Goal: Task Accomplishment & Management: Complete application form

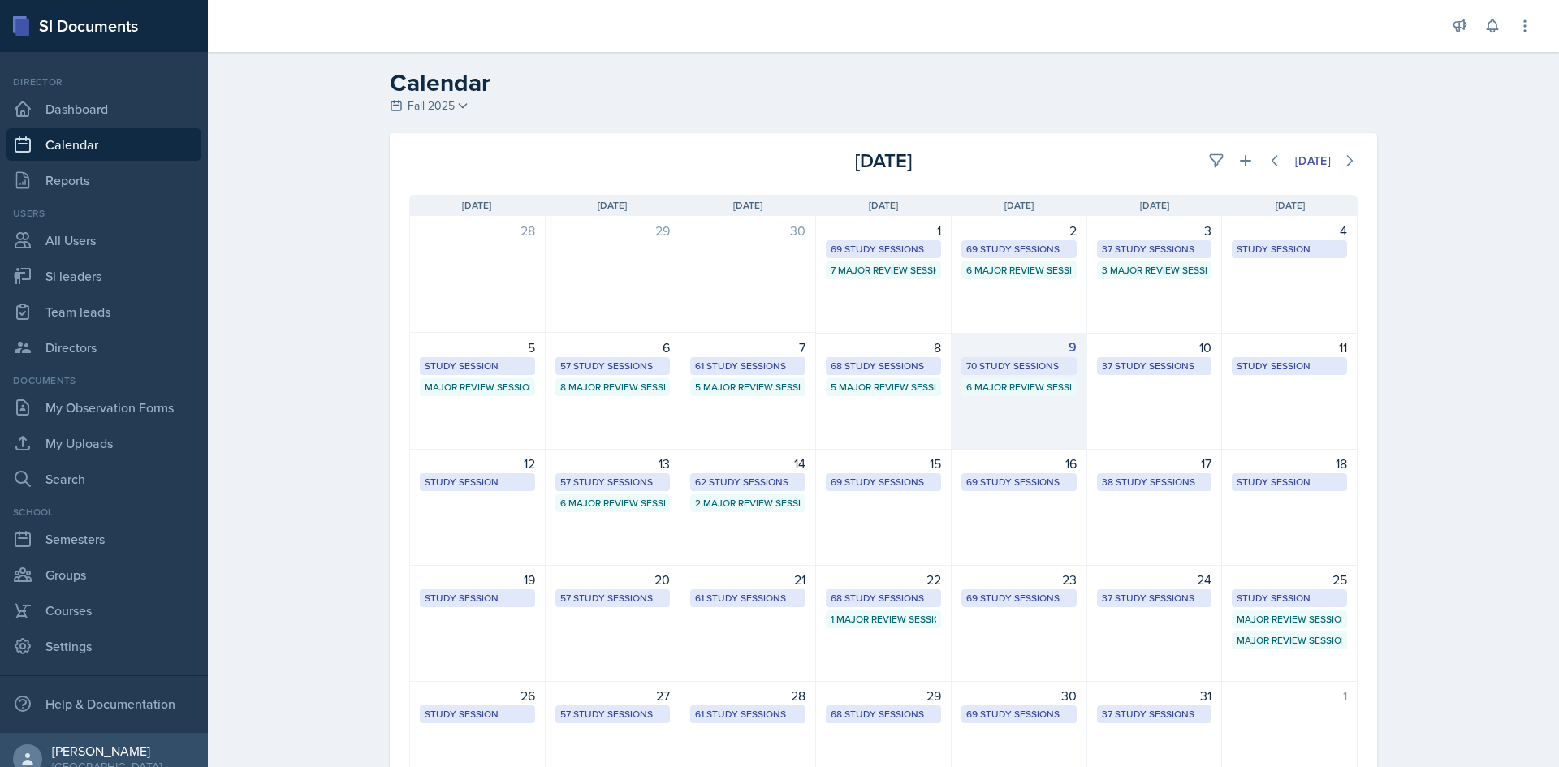
click at [1045, 365] on div "70 Study Sessions" at bounding box center [1019, 366] width 106 height 15
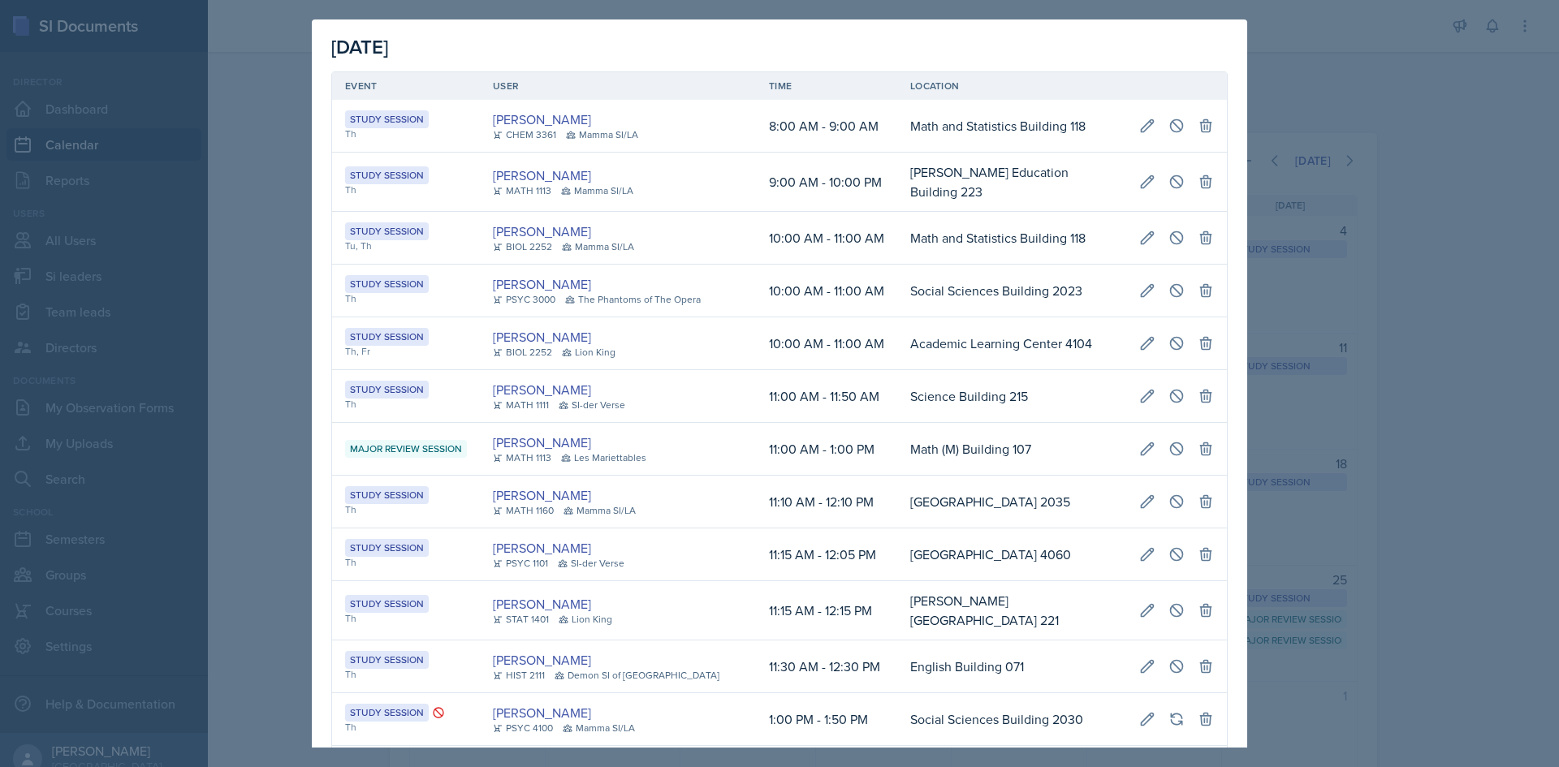
click at [1045, 370] on td "Science Building 215" at bounding box center [1011, 396] width 229 height 53
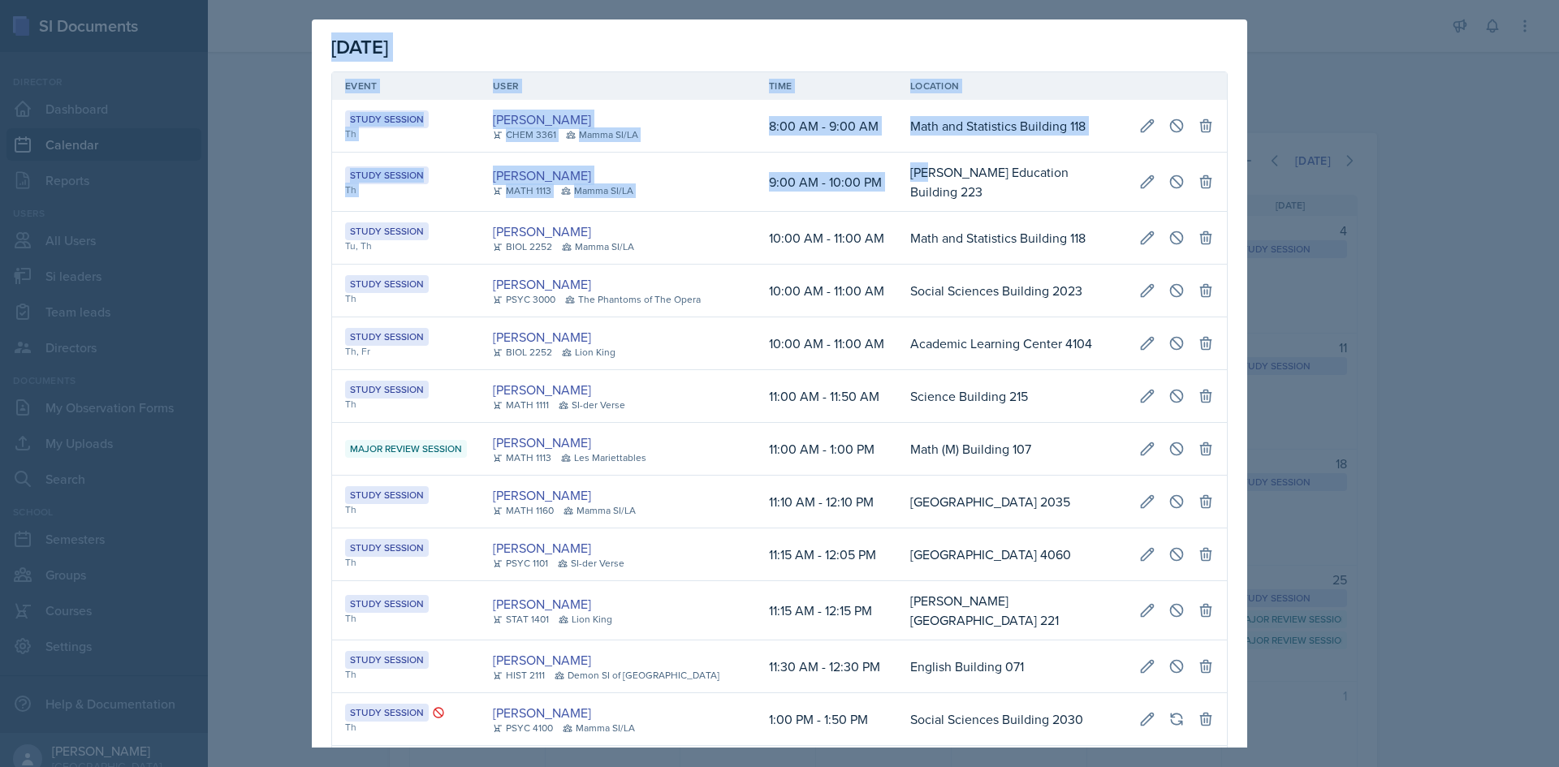
scroll to position [0, 363]
drag, startPoint x: 897, startPoint y: 168, endPoint x: 1256, endPoint y: 184, distance: 360.1
click at [1258, 184] on div "October 9th, 2025 Event User Time Location Study Session Th Octavia Kaham CHEM …" at bounding box center [779, 383] width 1559 height 767
click at [1146, 182] on button at bounding box center [1147, 181] width 29 height 29
select select "9"
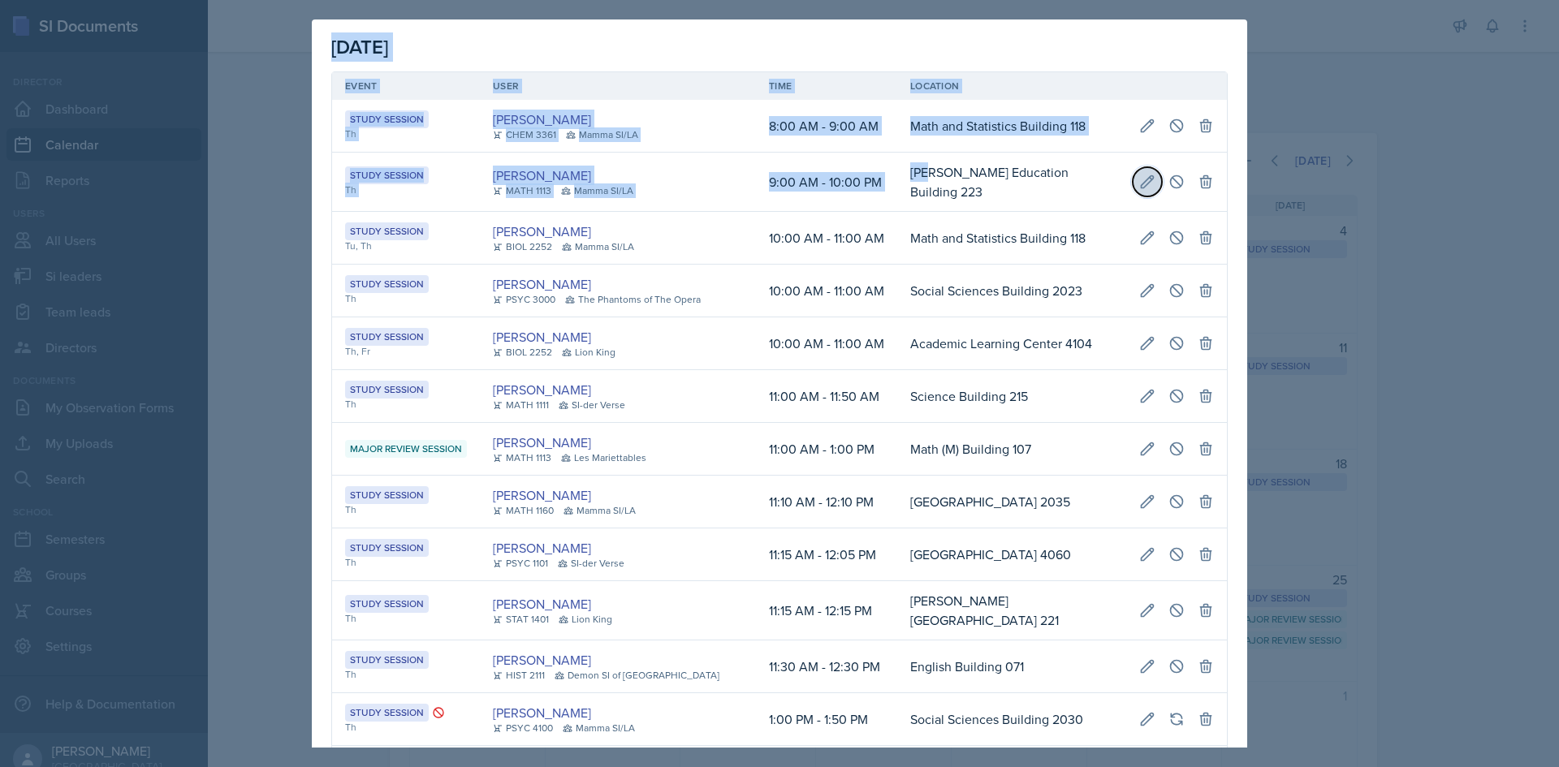
select select "0"
select select "AM"
select select "10"
select select "0"
select select "PM"
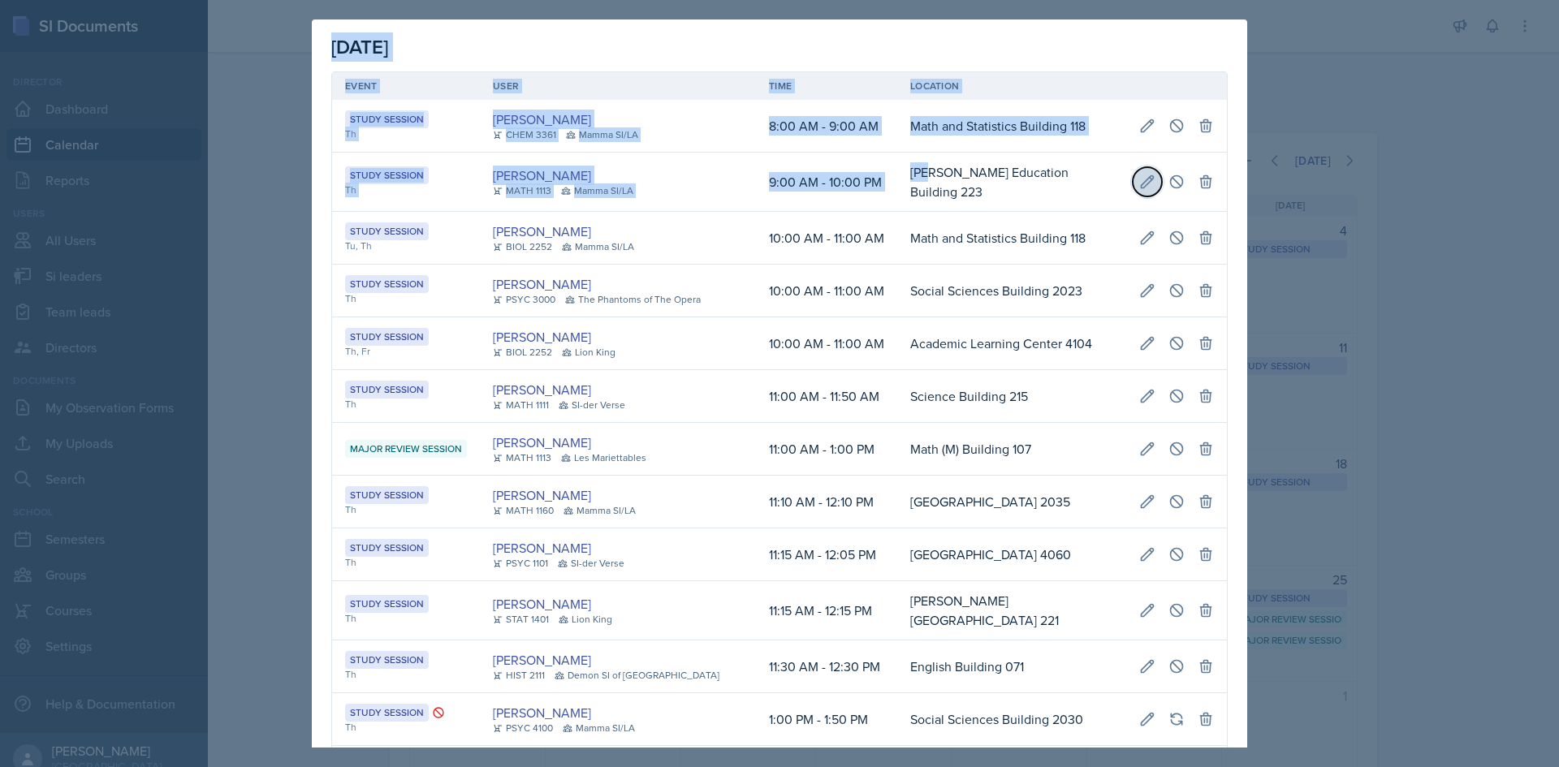
type input "Bagwell Education Building 223"
select select "d66089cd-5ee7-4f89-a345-f1bdd1643066"
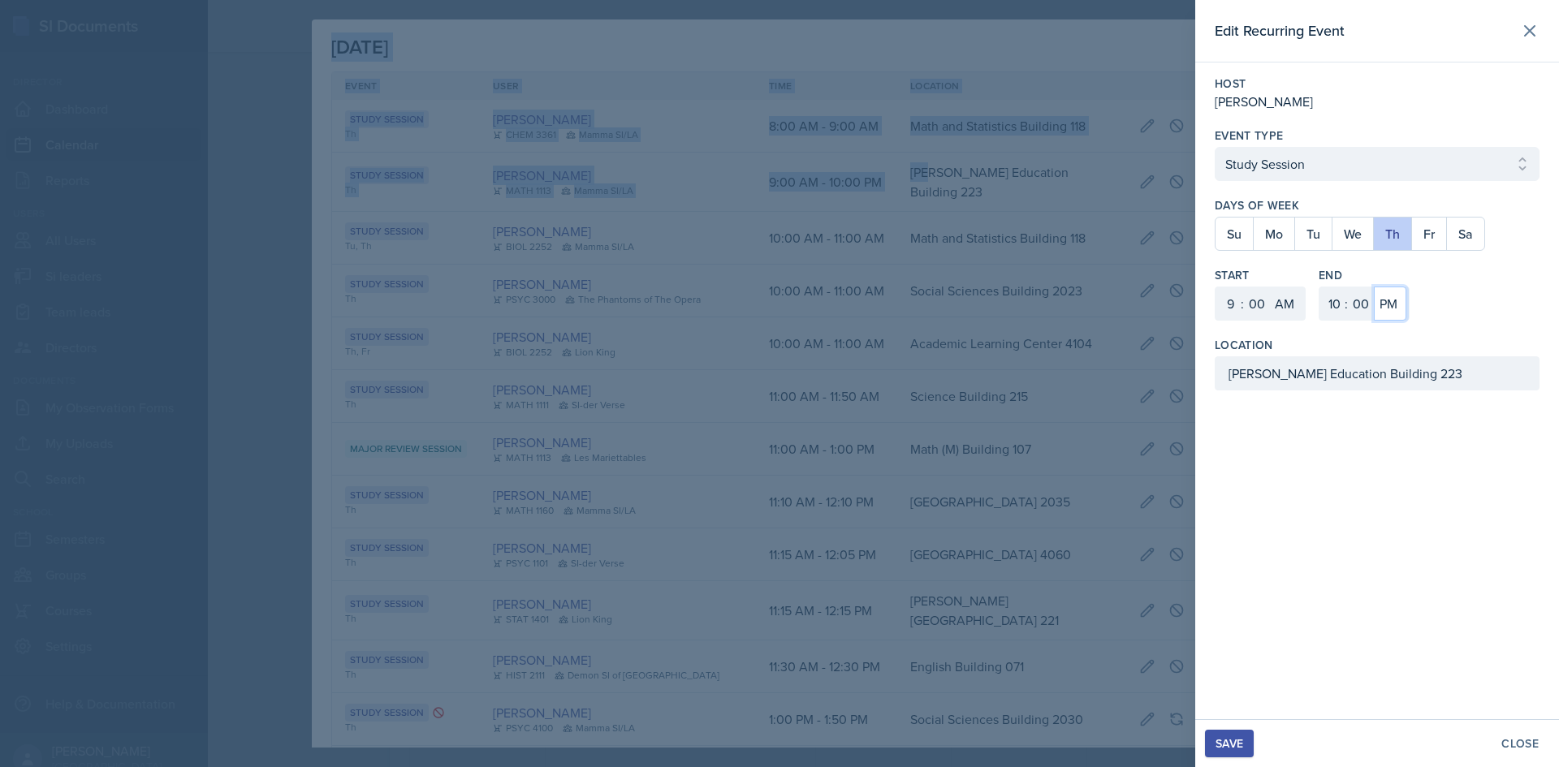
click at [1400, 304] on select "AM PM" at bounding box center [1390, 304] width 32 height 34
select select "AM"
click at [1374, 287] on select "AM PM" at bounding box center [1390, 304] width 32 height 34
click at [1217, 740] on div "Save" at bounding box center [1230, 743] width 28 height 13
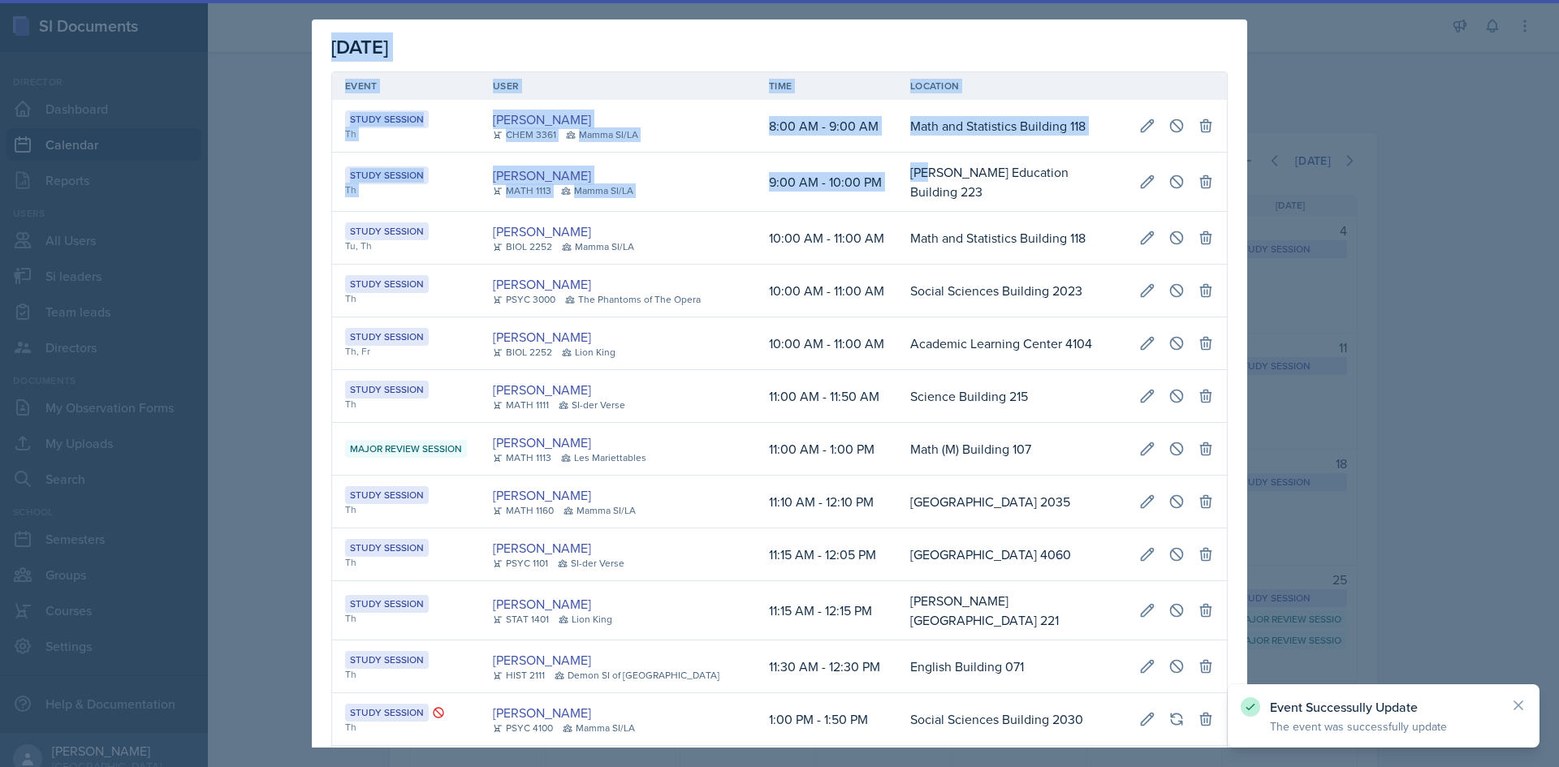
click at [1385, 531] on div at bounding box center [779, 383] width 1559 height 767
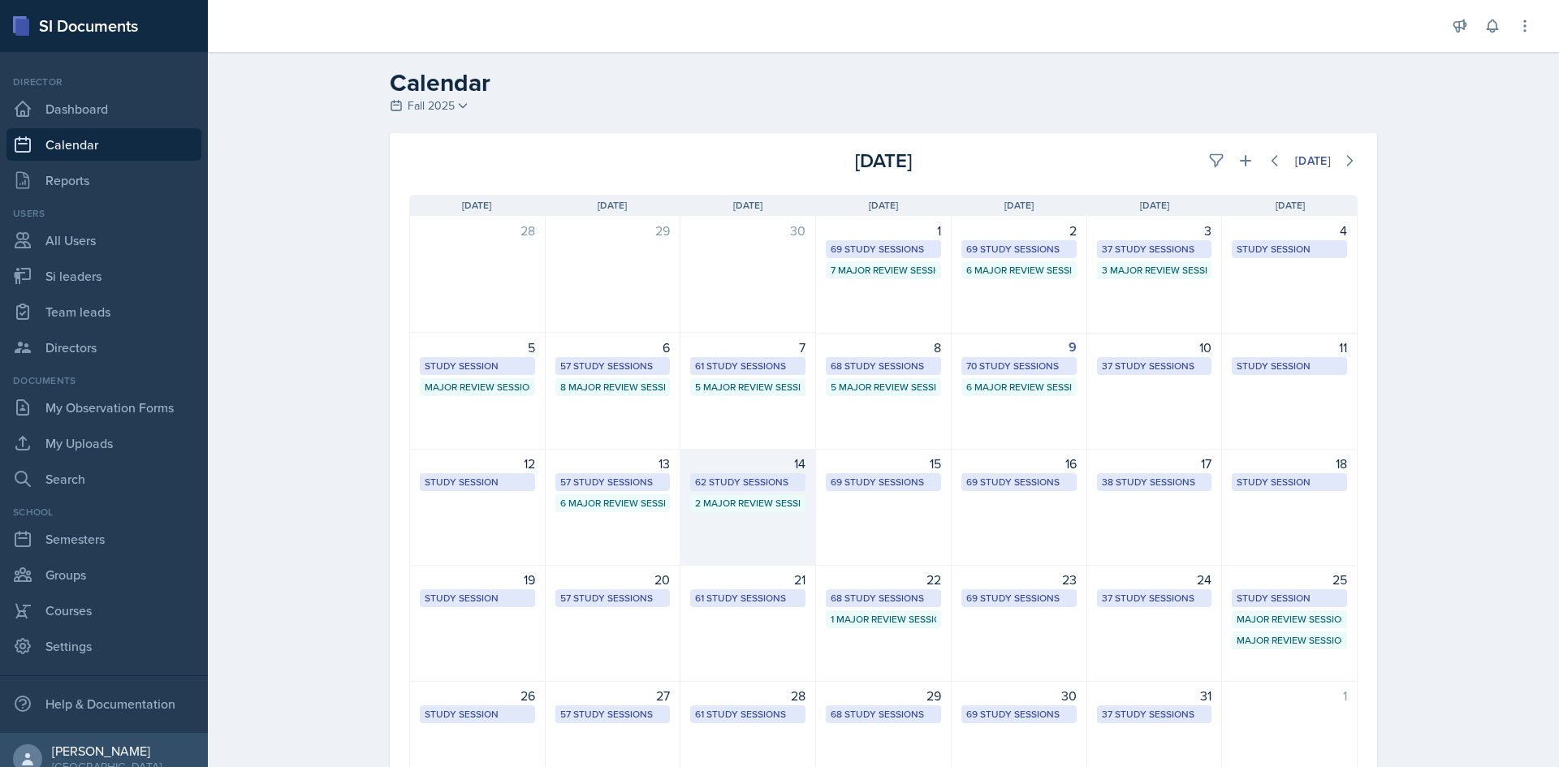
click at [737, 481] on div "62 Study Sessions" at bounding box center [748, 482] width 106 height 15
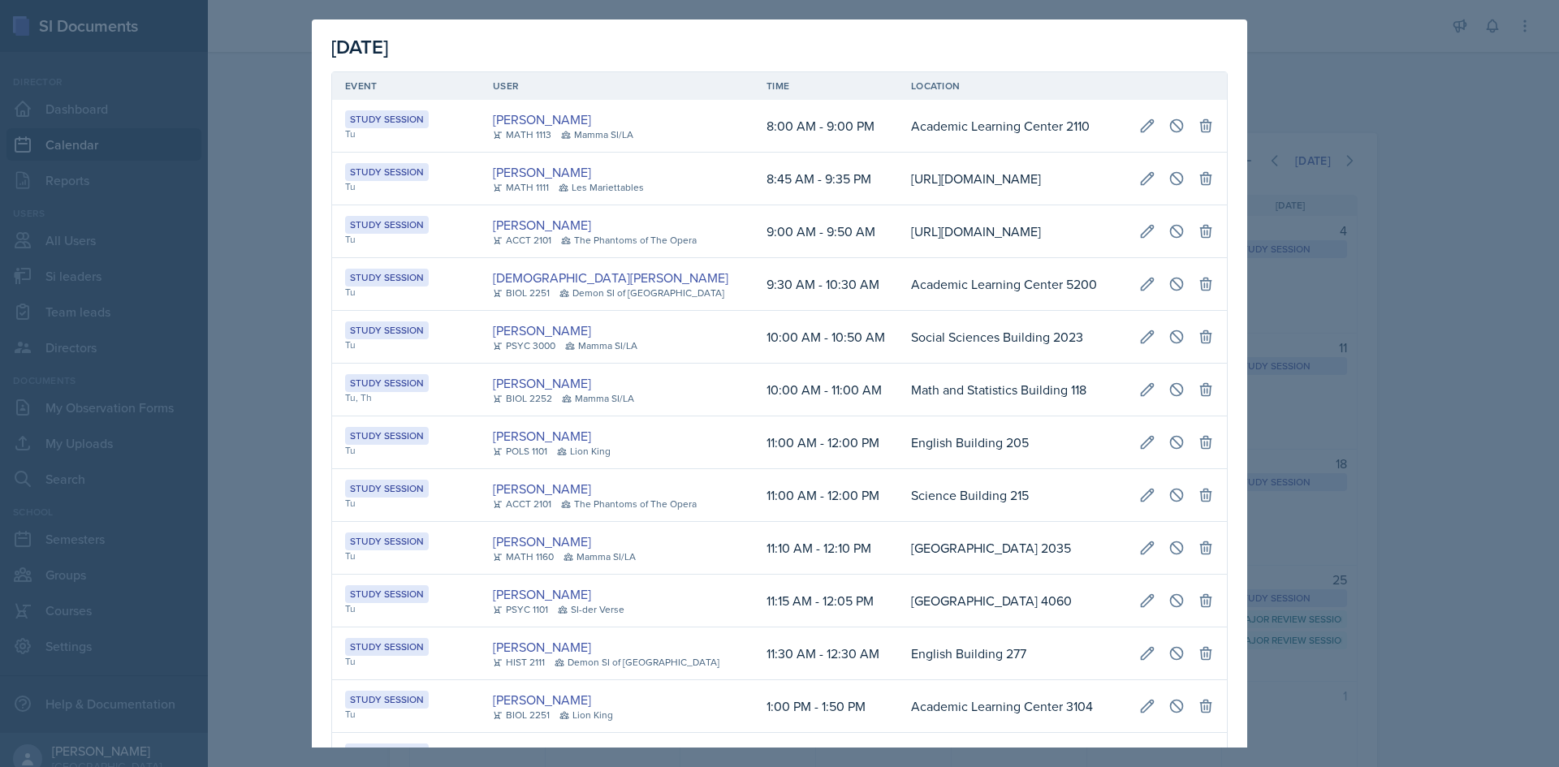
click at [898, 417] on td "Math and Statistics Building 118" at bounding box center [1012, 390] width 228 height 53
drag, startPoint x: 845, startPoint y: 137, endPoint x: 1208, endPoint y: 119, distance: 364.3
click at [1208, 119] on tr "Study Session Tu Michael Golsen MATH 1113 Mamma SI/LA 8:00 AM - 9:00 PM Academi…" at bounding box center [779, 126] width 895 height 53
click at [1141, 128] on icon at bounding box center [1147, 126] width 16 height 16
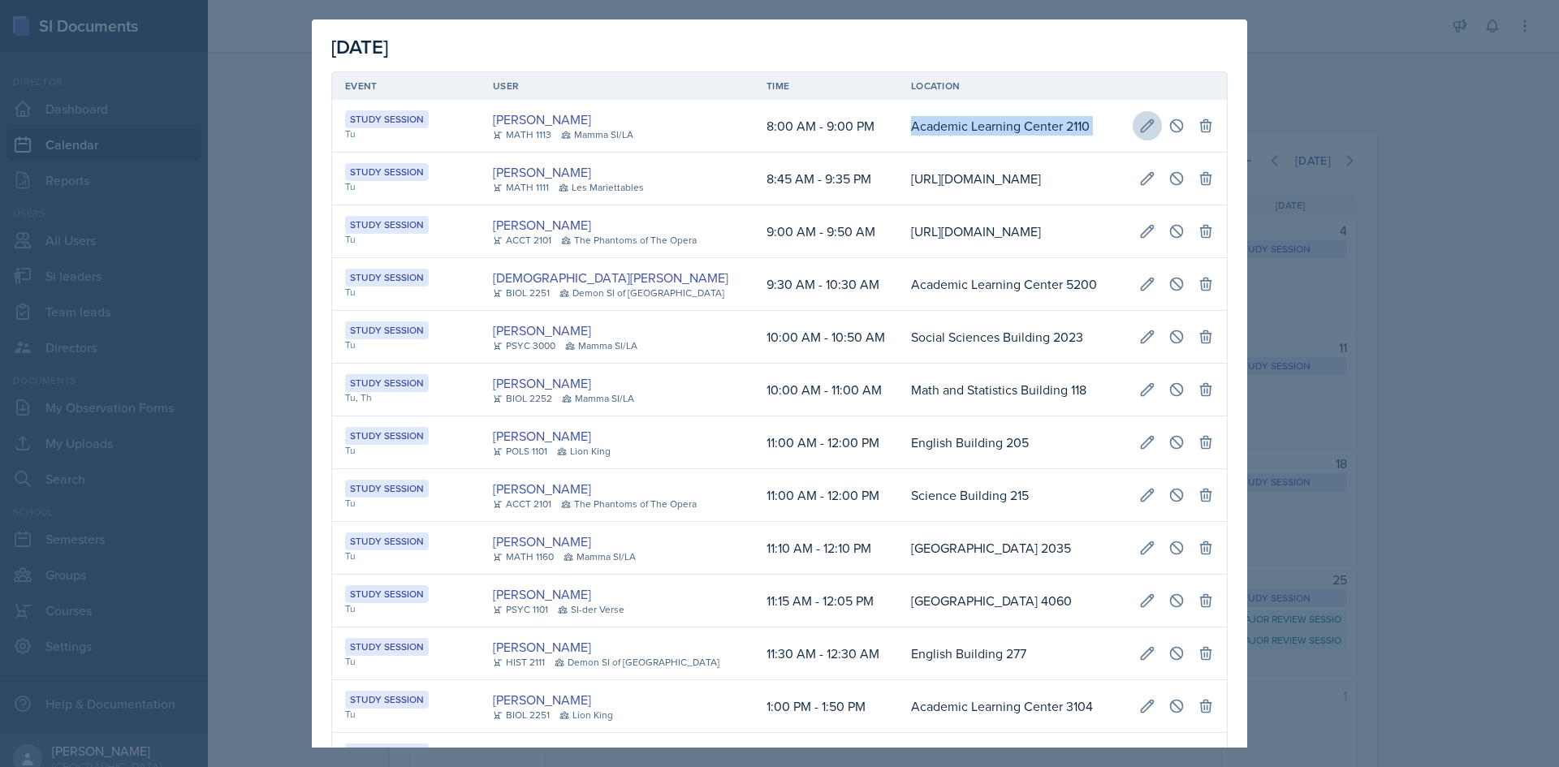
select select "8"
select select "9"
select select "PM"
type input "Academic Learning Center 2110"
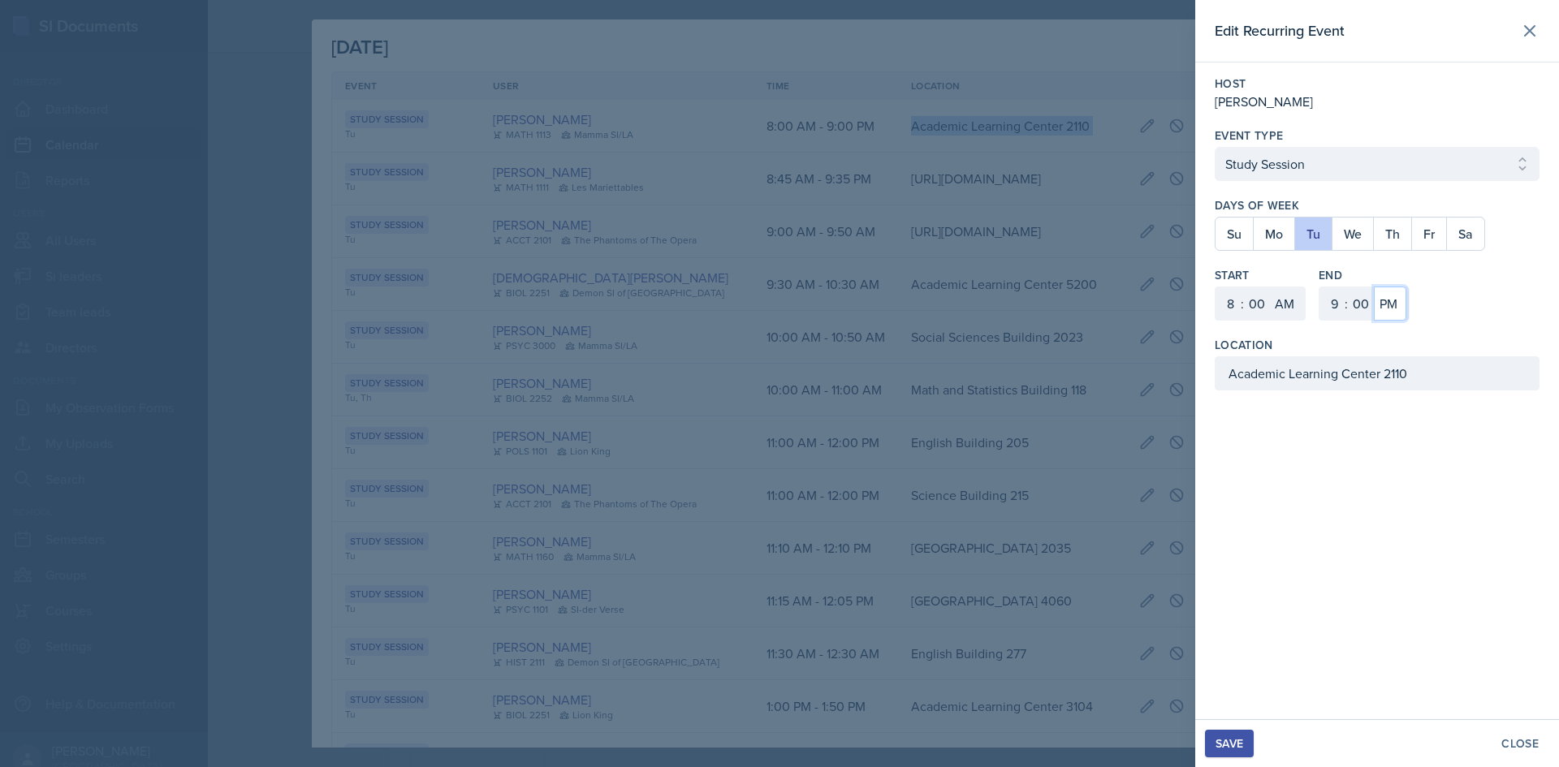
click at [1389, 313] on select "AM PM" at bounding box center [1390, 304] width 32 height 34
click at [1374, 287] on select "AM PM" at bounding box center [1390, 304] width 32 height 34
click at [1233, 747] on div "Save" at bounding box center [1230, 743] width 28 height 13
click at [1523, 687] on icon at bounding box center [1519, 689] width 16 height 16
click at [1238, 742] on div "Save" at bounding box center [1230, 743] width 28 height 13
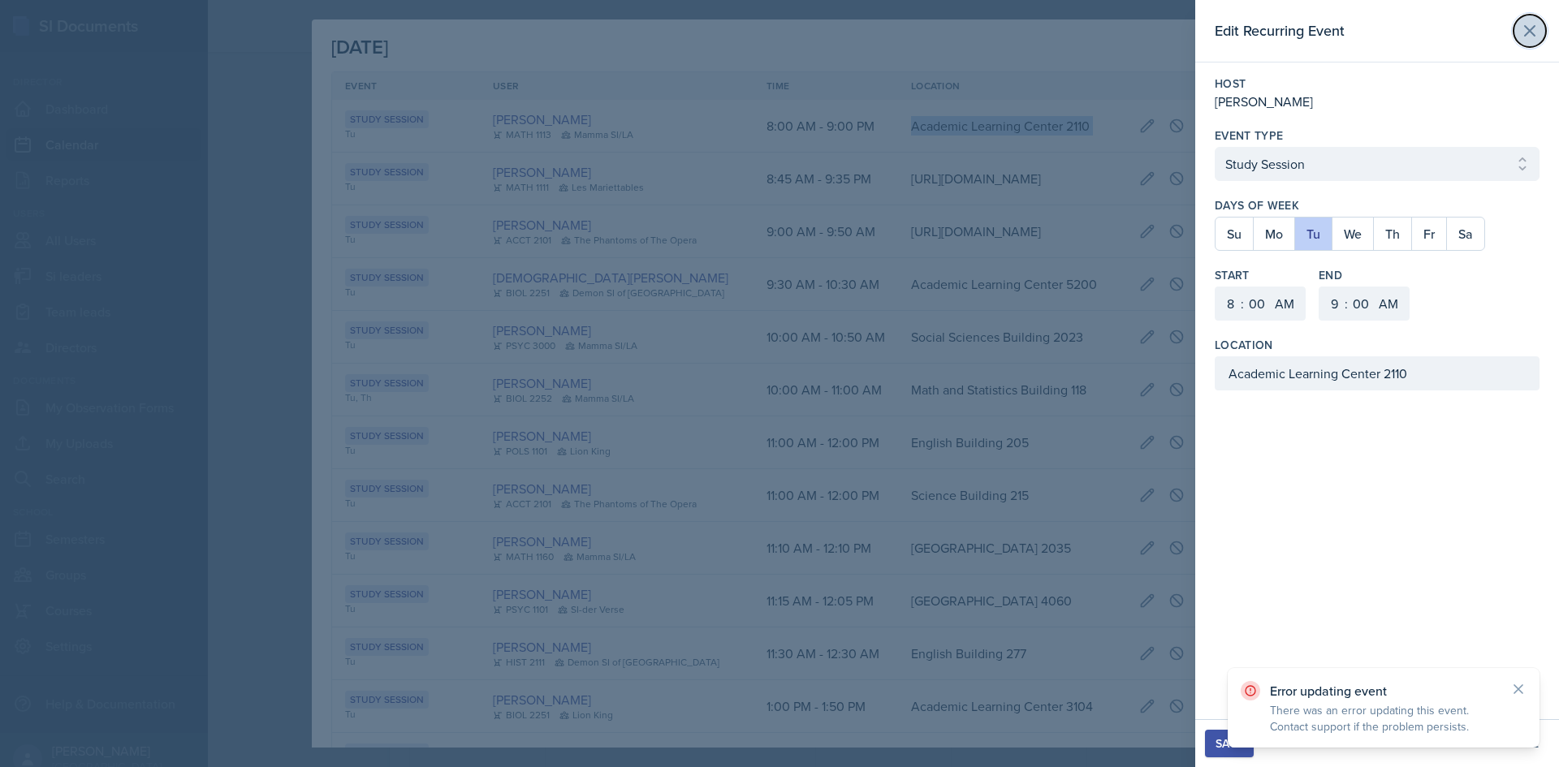
click at [1528, 26] on icon at bounding box center [1529, 30] width 19 height 19
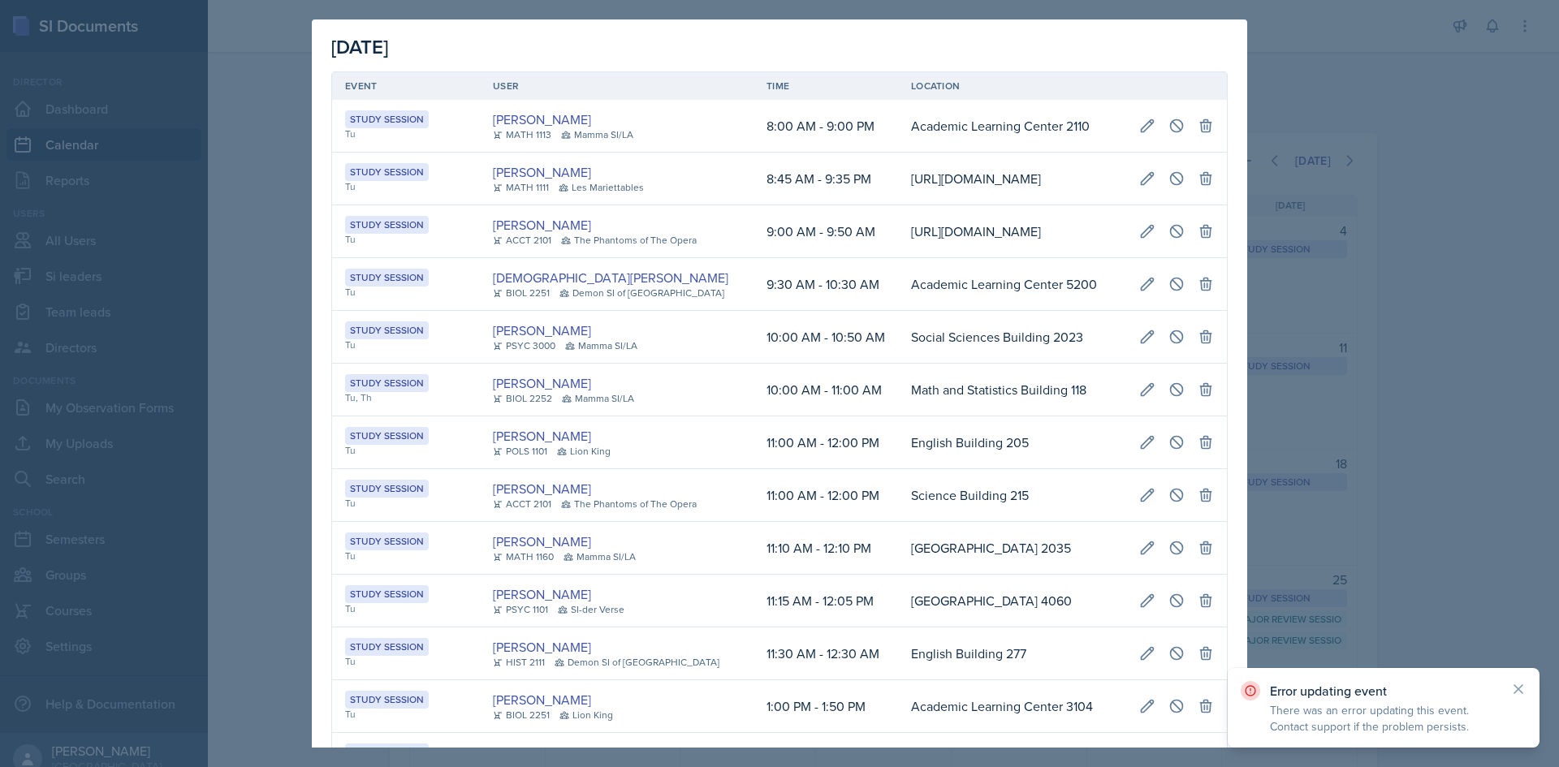
click at [898, 258] on td "https://teams.microsoft.com/l/meetup-join/19%3ameeting_NmJmODExOWQtNWQxZS00OTIw…" at bounding box center [1012, 231] width 228 height 53
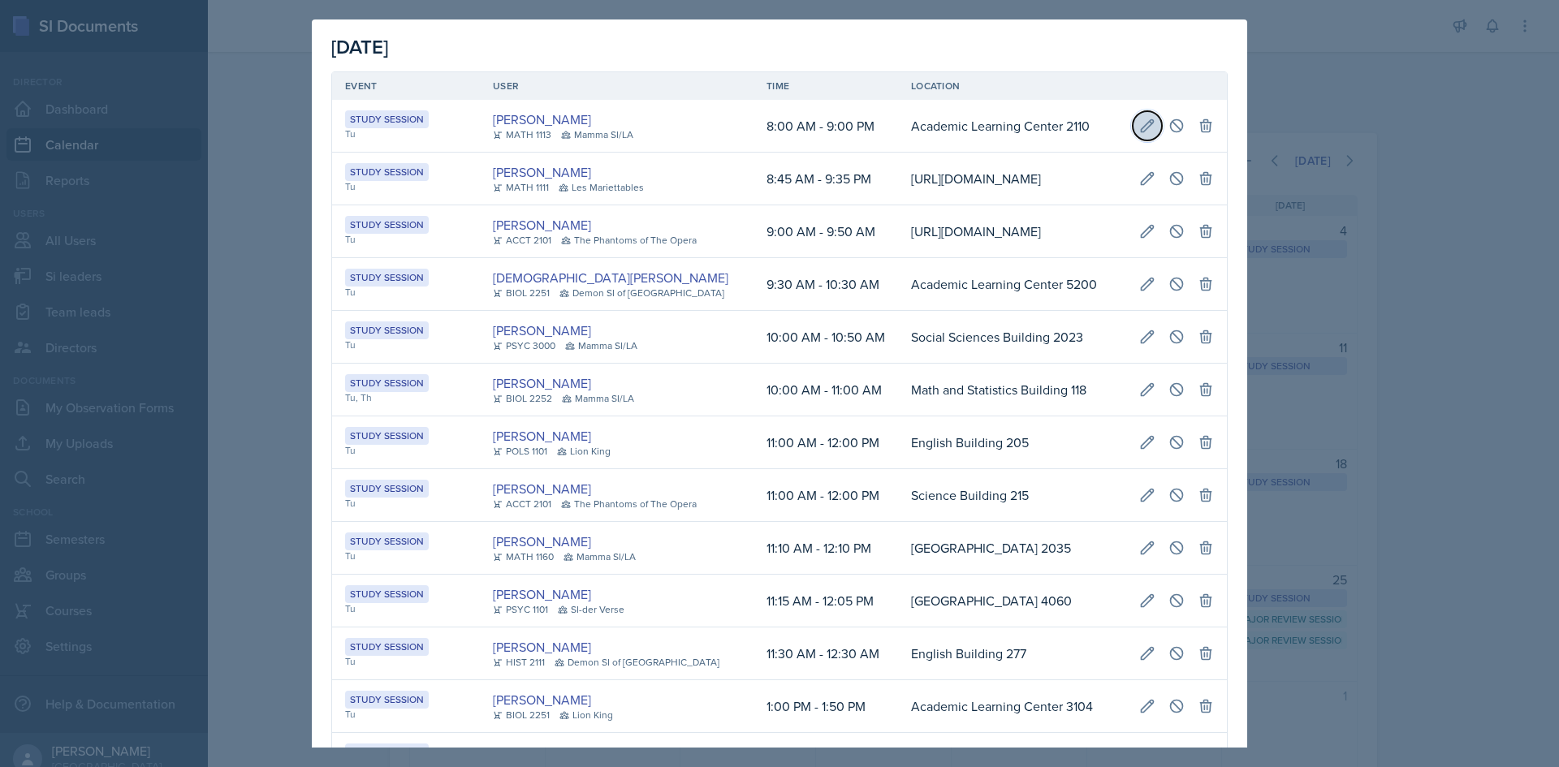
click at [1142, 127] on icon at bounding box center [1148, 125] width 12 height 12
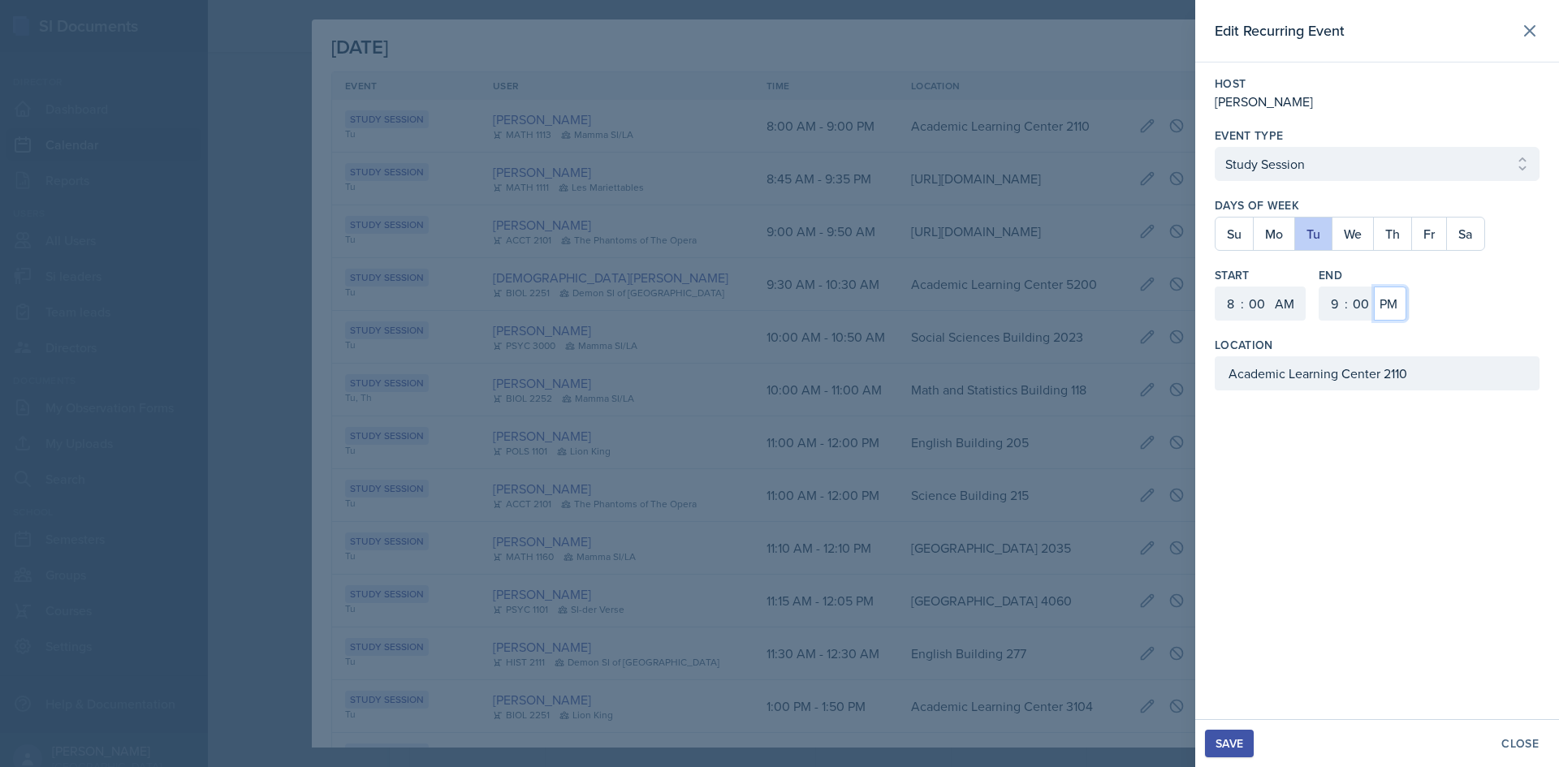
click at [1387, 313] on select "AM PM" at bounding box center [1390, 304] width 32 height 34
click at [1374, 287] on select "AM PM" at bounding box center [1390, 304] width 32 height 34
click at [1221, 742] on div "Save" at bounding box center [1230, 743] width 28 height 13
click at [1083, 638] on div at bounding box center [779, 383] width 1559 height 767
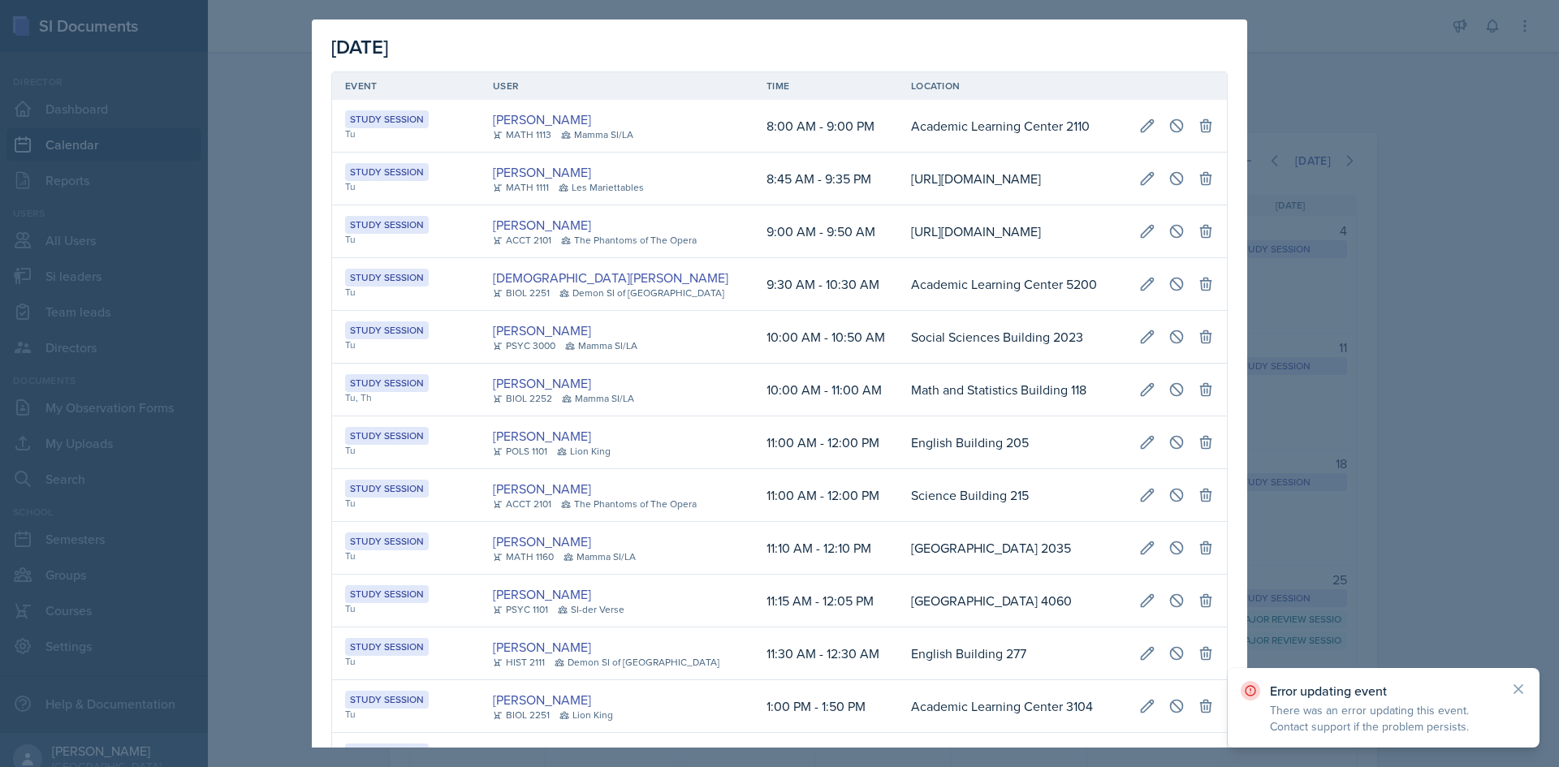
click at [1419, 571] on div at bounding box center [779, 383] width 1559 height 767
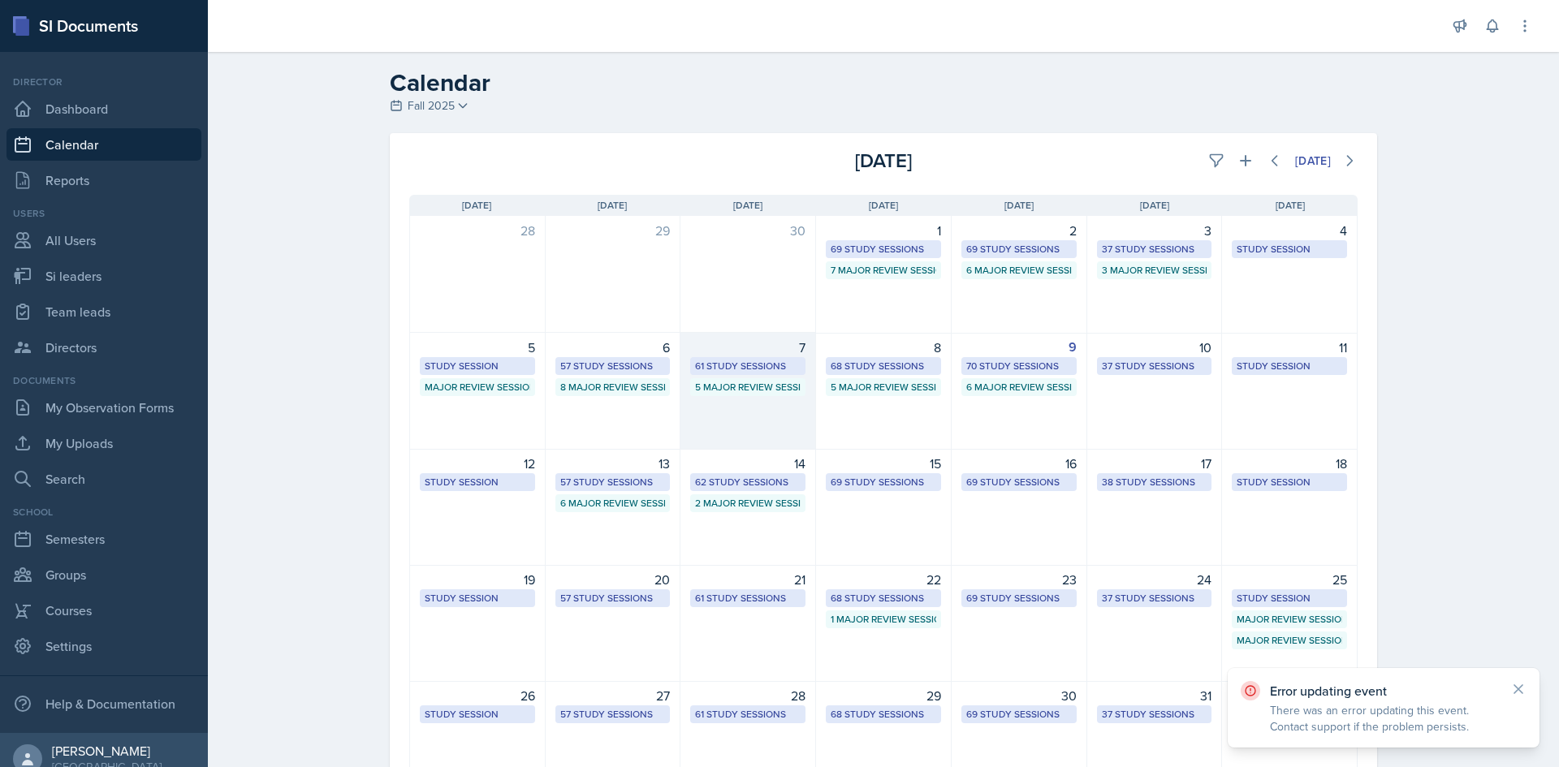
click at [737, 345] on div "7" at bounding box center [747, 347] width 115 height 19
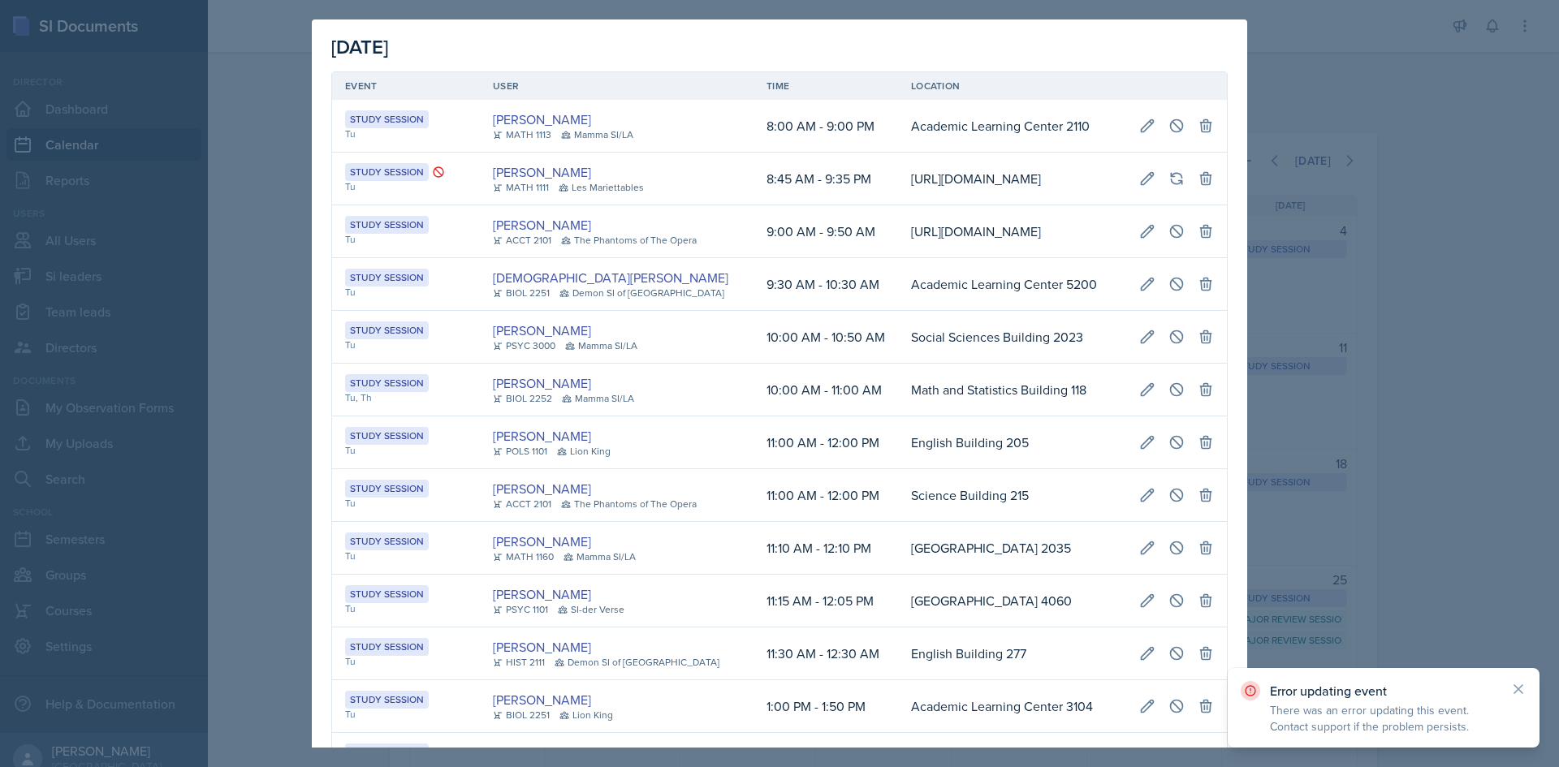
click at [898, 311] on td "Academic Learning Center 5200" at bounding box center [1012, 284] width 228 height 53
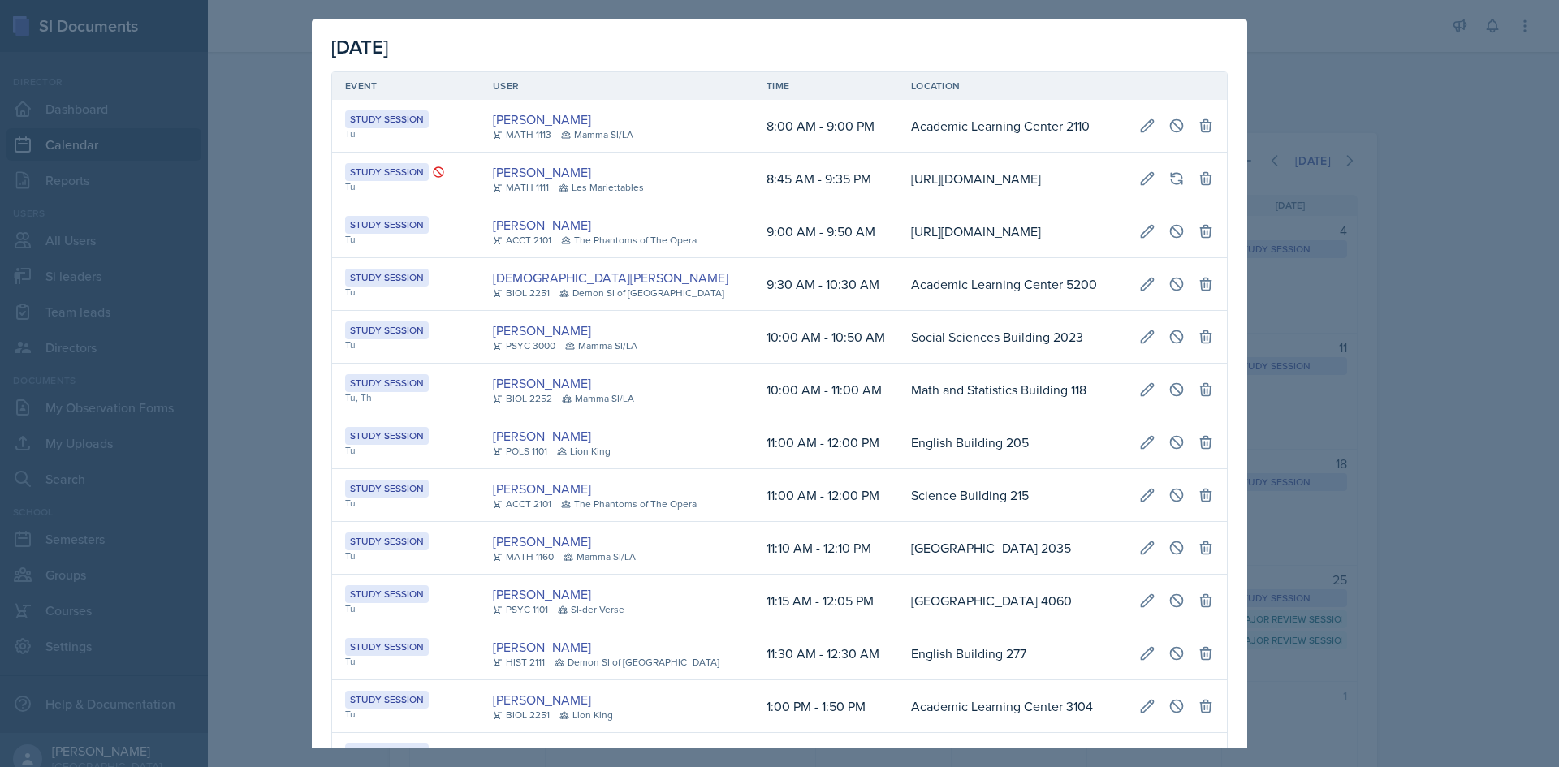
click at [988, 258] on td "https://teams.microsoft.com/l/meetup-join/19%3ameeting_NmJmODExOWQtNWQxZS00OTIw…" at bounding box center [1012, 231] width 228 height 53
click at [1142, 128] on icon at bounding box center [1148, 125] width 12 height 12
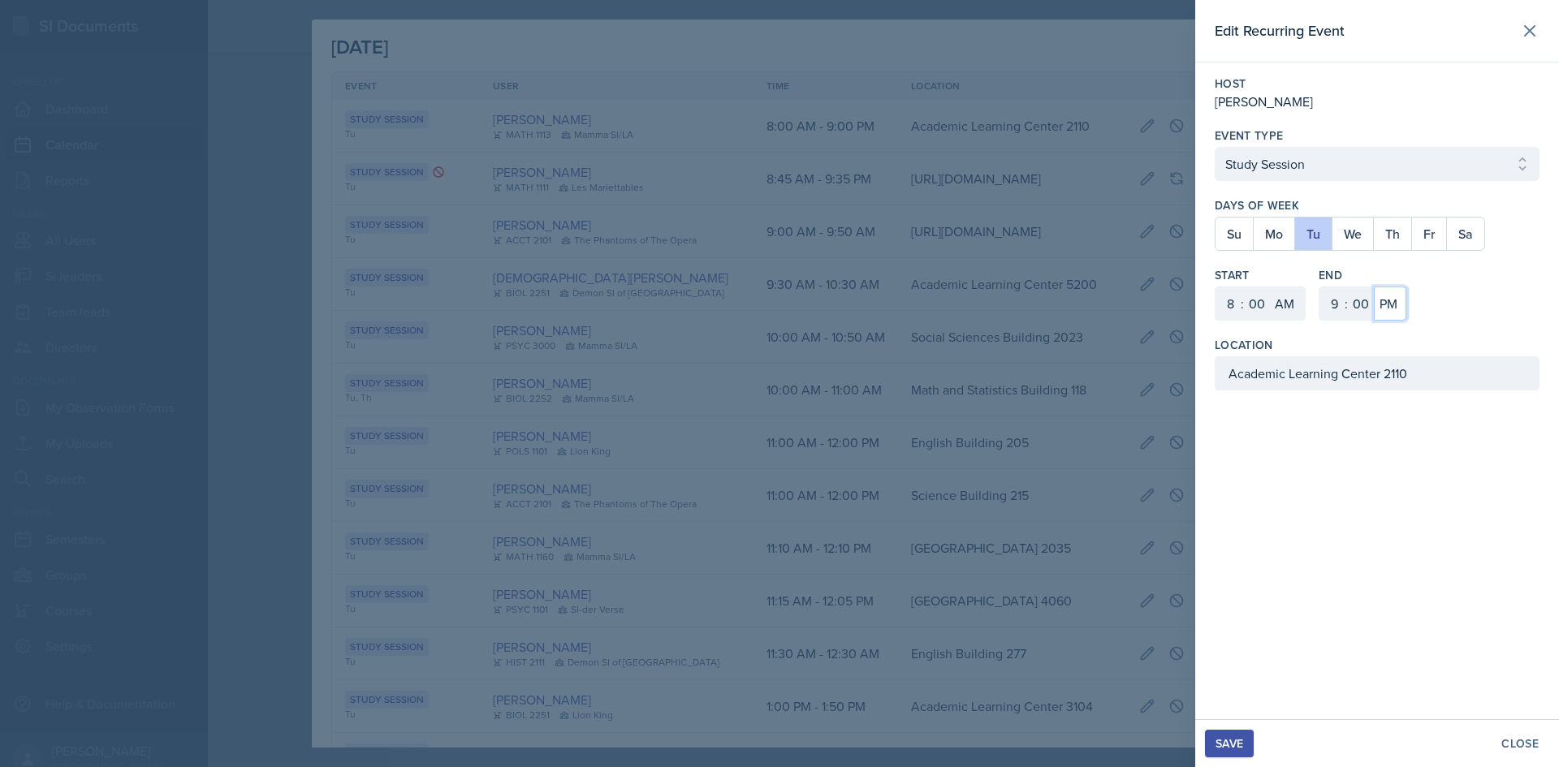
click at [1405, 317] on select "AM PM" at bounding box center [1390, 304] width 32 height 34
click at [1374, 287] on select "AM PM" at bounding box center [1390, 304] width 32 height 34
click at [1231, 734] on button "Save" at bounding box center [1229, 744] width 49 height 28
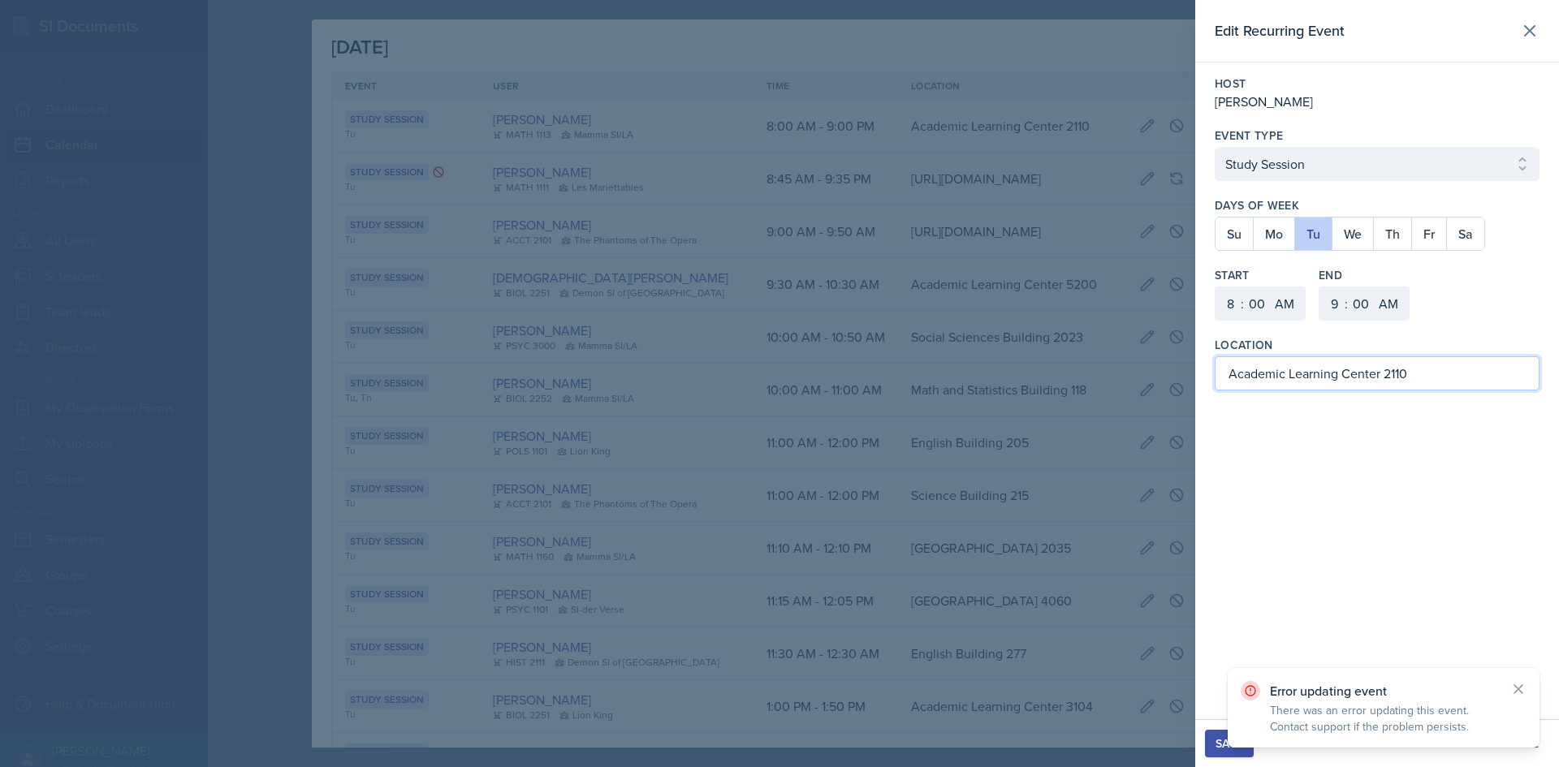
drag, startPoint x: 1449, startPoint y: 381, endPoint x: 1203, endPoint y: 368, distance: 246.4
click at [1203, 368] on div "Host Michael Golsen Event Type Select Event Type Study Session Major Review Ses…" at bounding box center [1377, 233] width 364 height 341
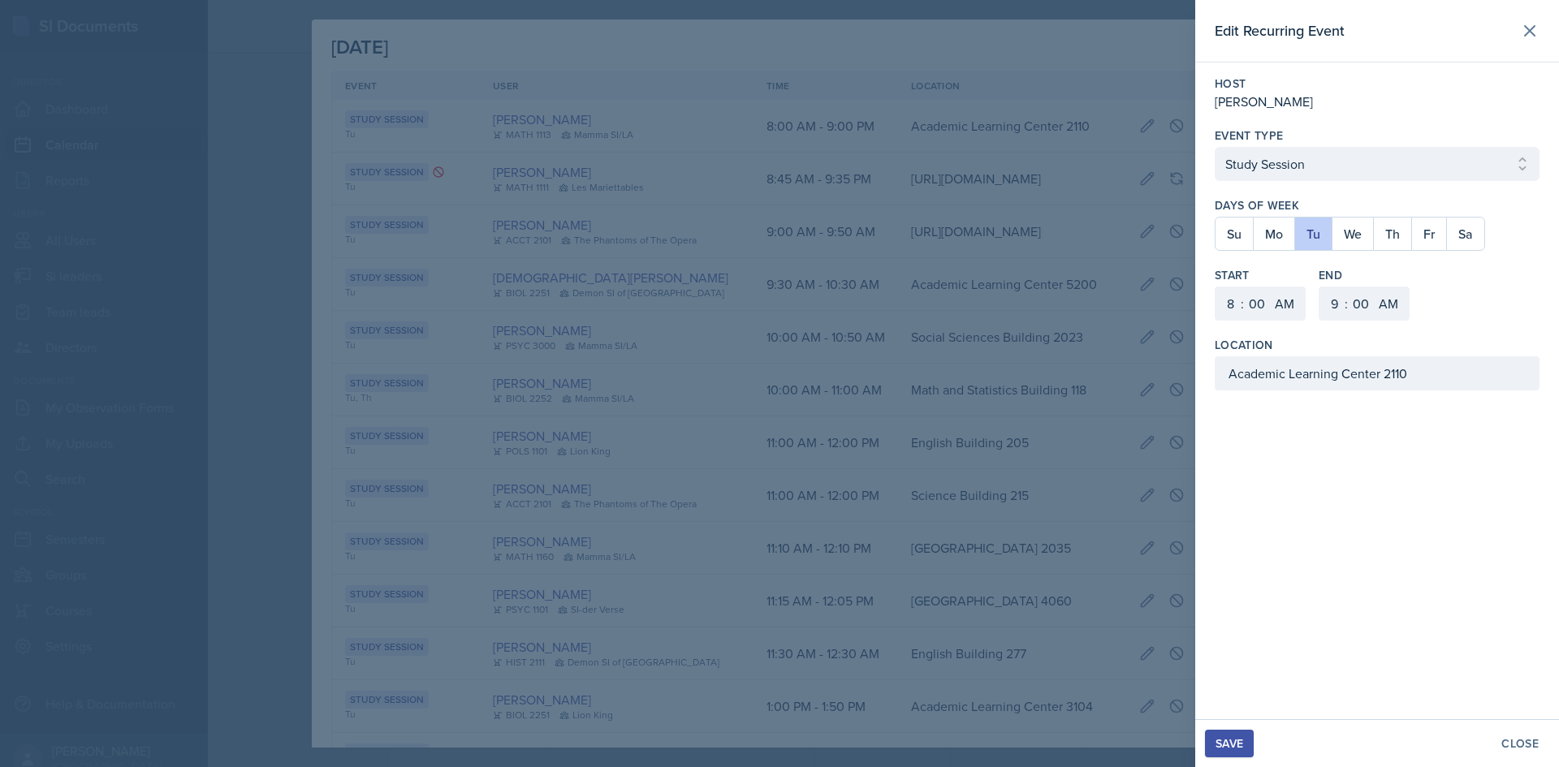
click at [1006, 85] on div at bounding box center [779, 383] width 1559 height 767
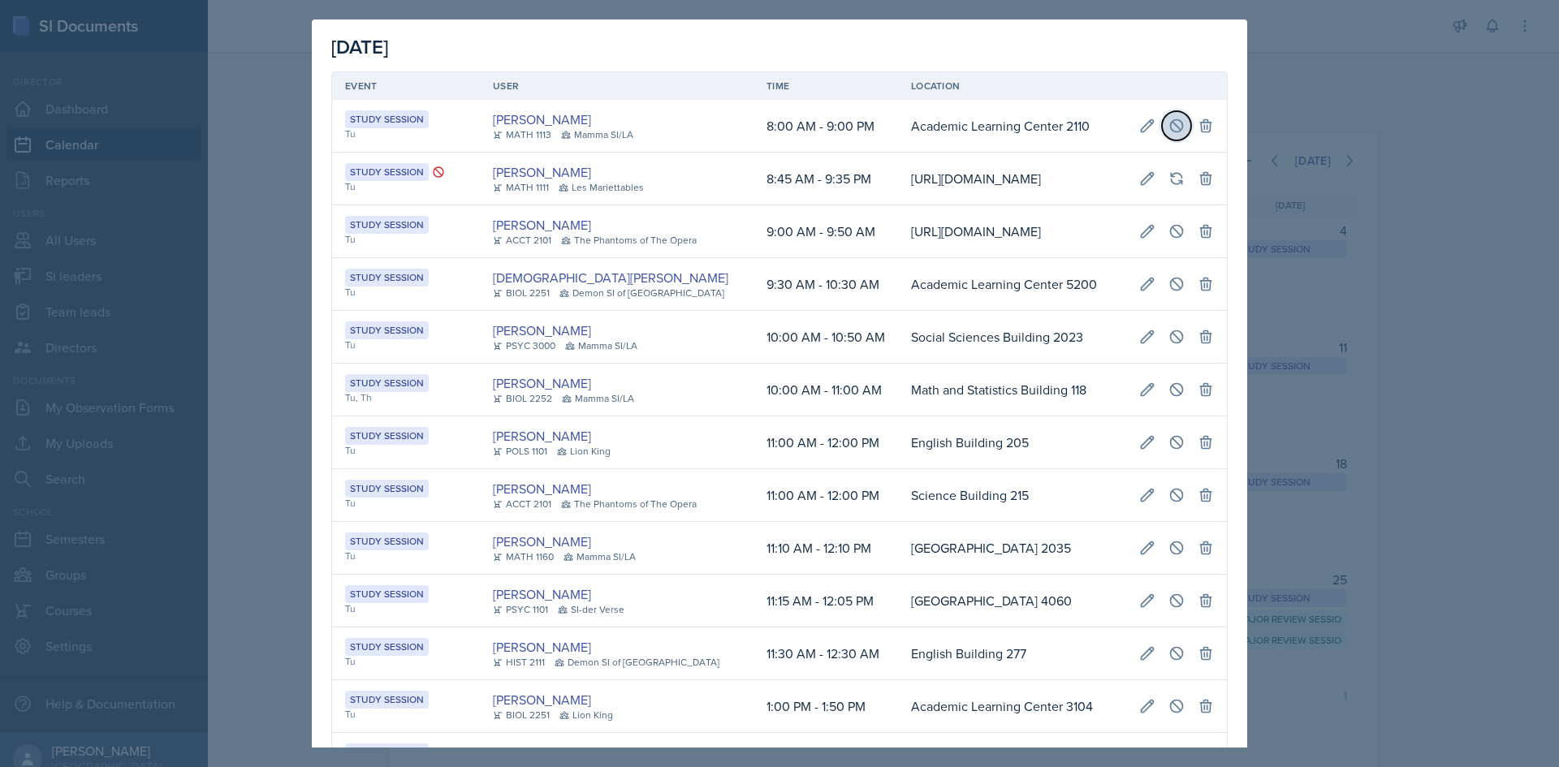
click at [1169, 124] on icon at bounding box center [1177, 126] width 16 height 16
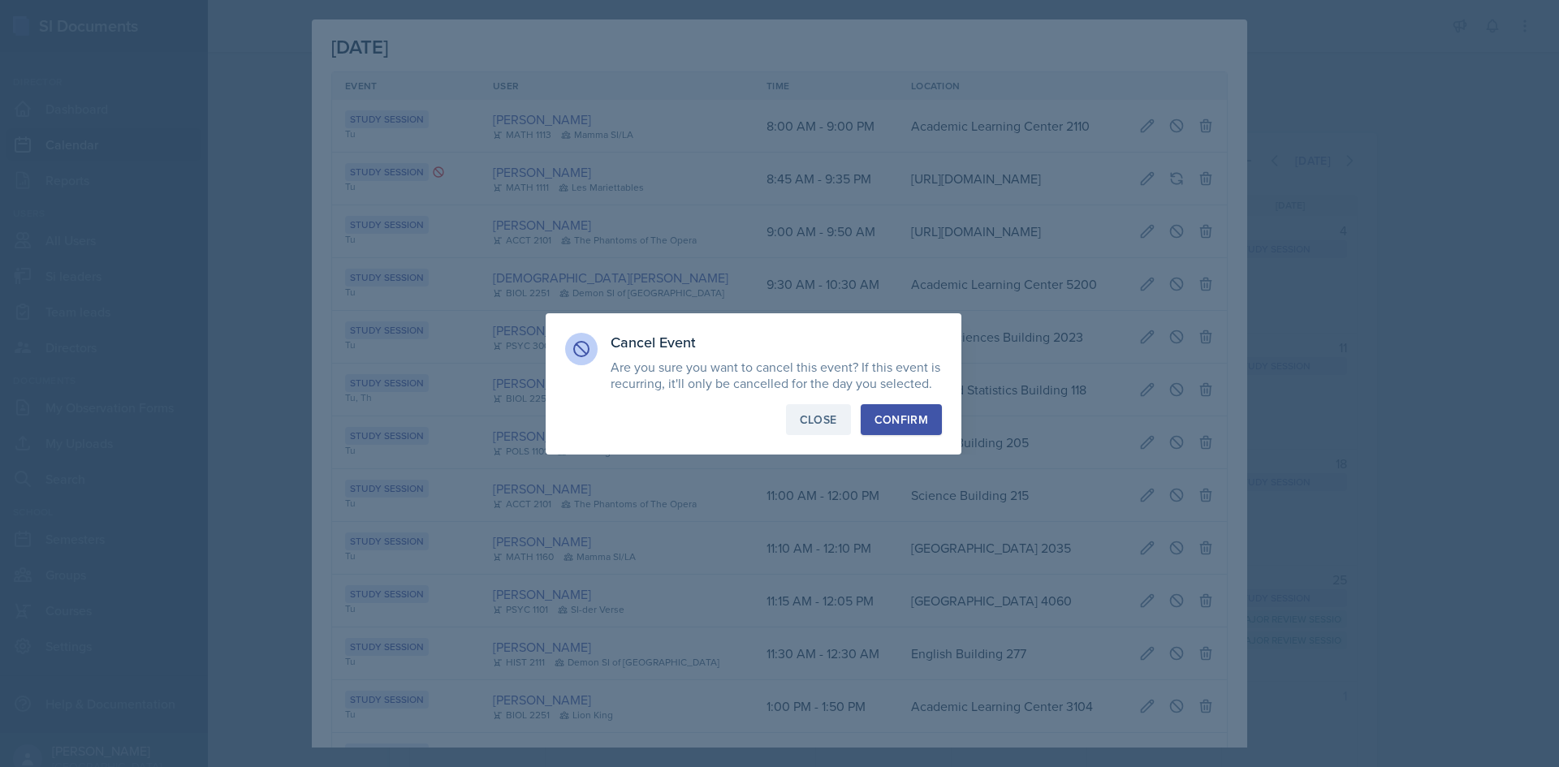
click at [845, 434] on button "Close" at bounding box center [818, 419] width 65 height 31
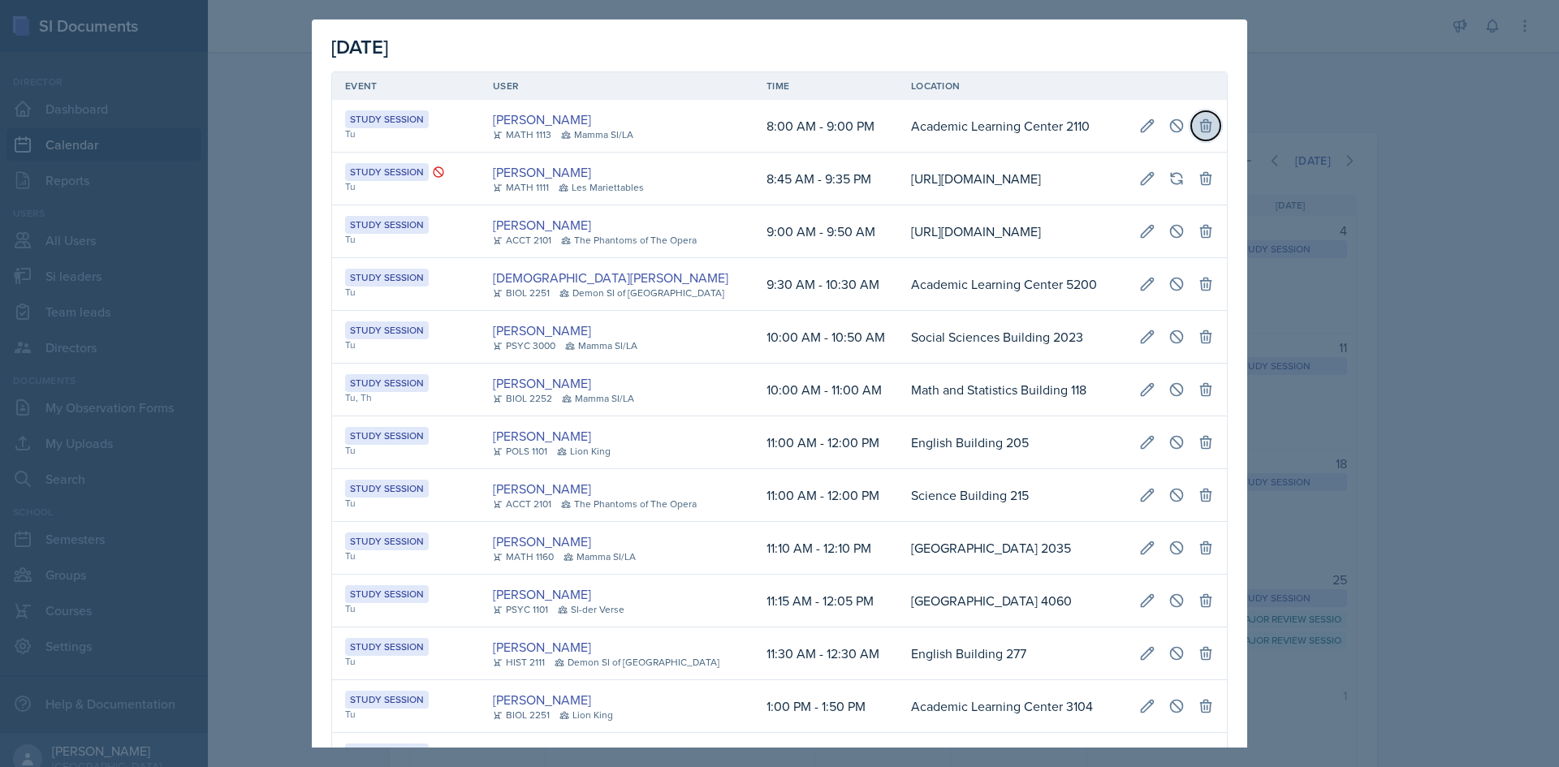
click at [1198, 120] on icon at bounding box center [1206, 126] width 16 height 16
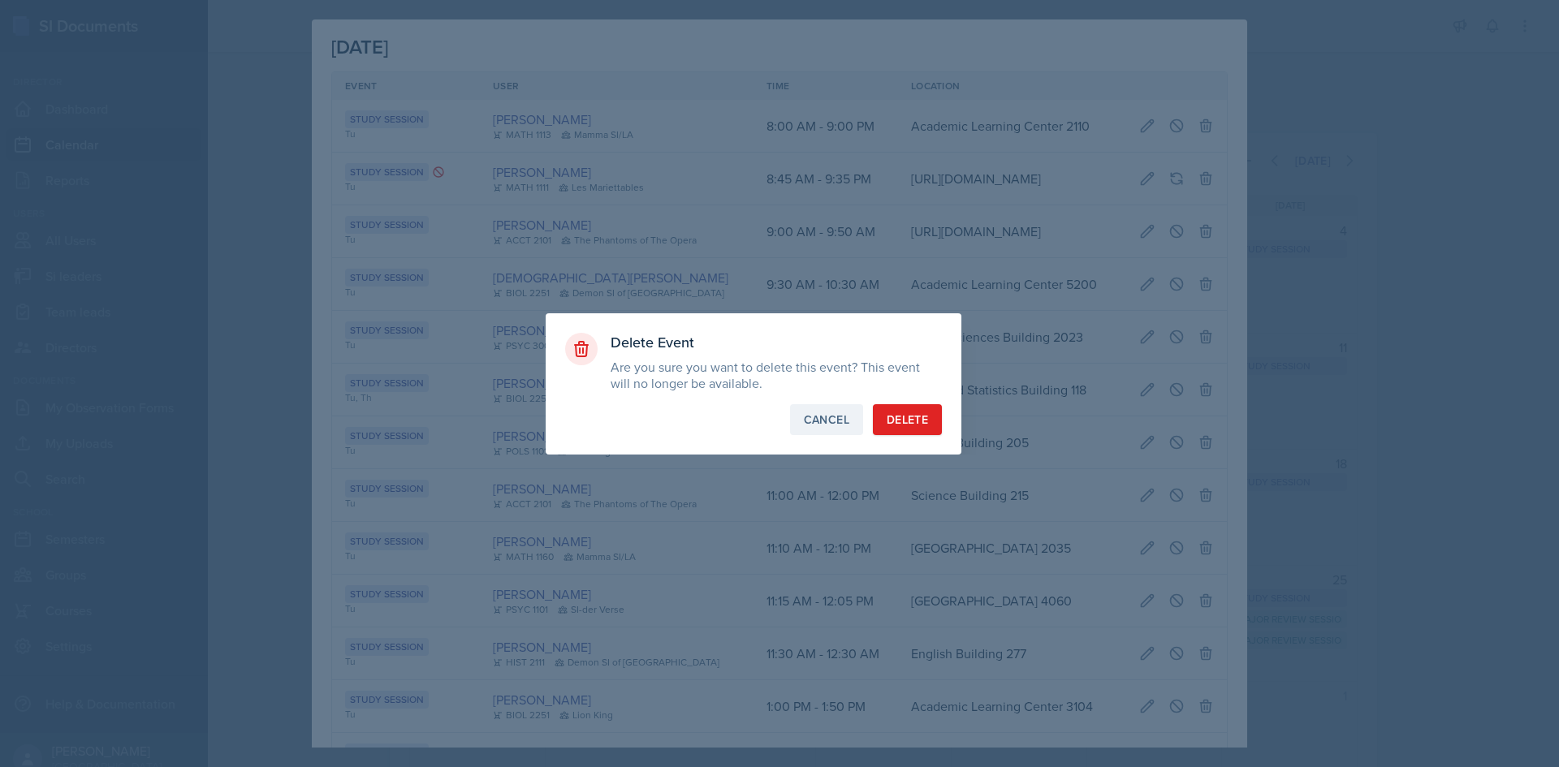
click at [830, 426] on div "Cancel" at bounding box center [826, 420] width 45 height 16
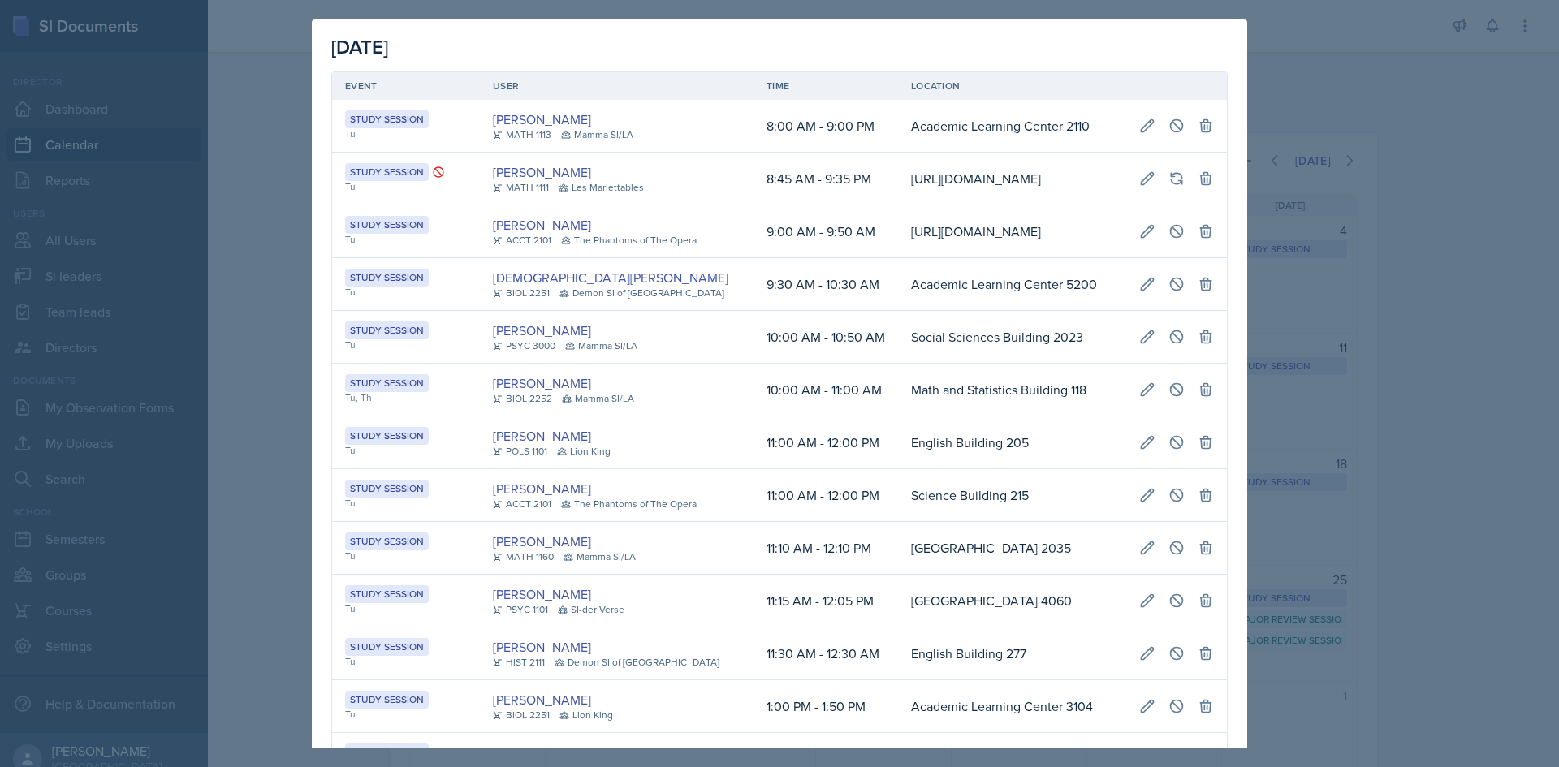
click at [1290, 370] on div at bounding box center [779, 383] width 1559 height 767
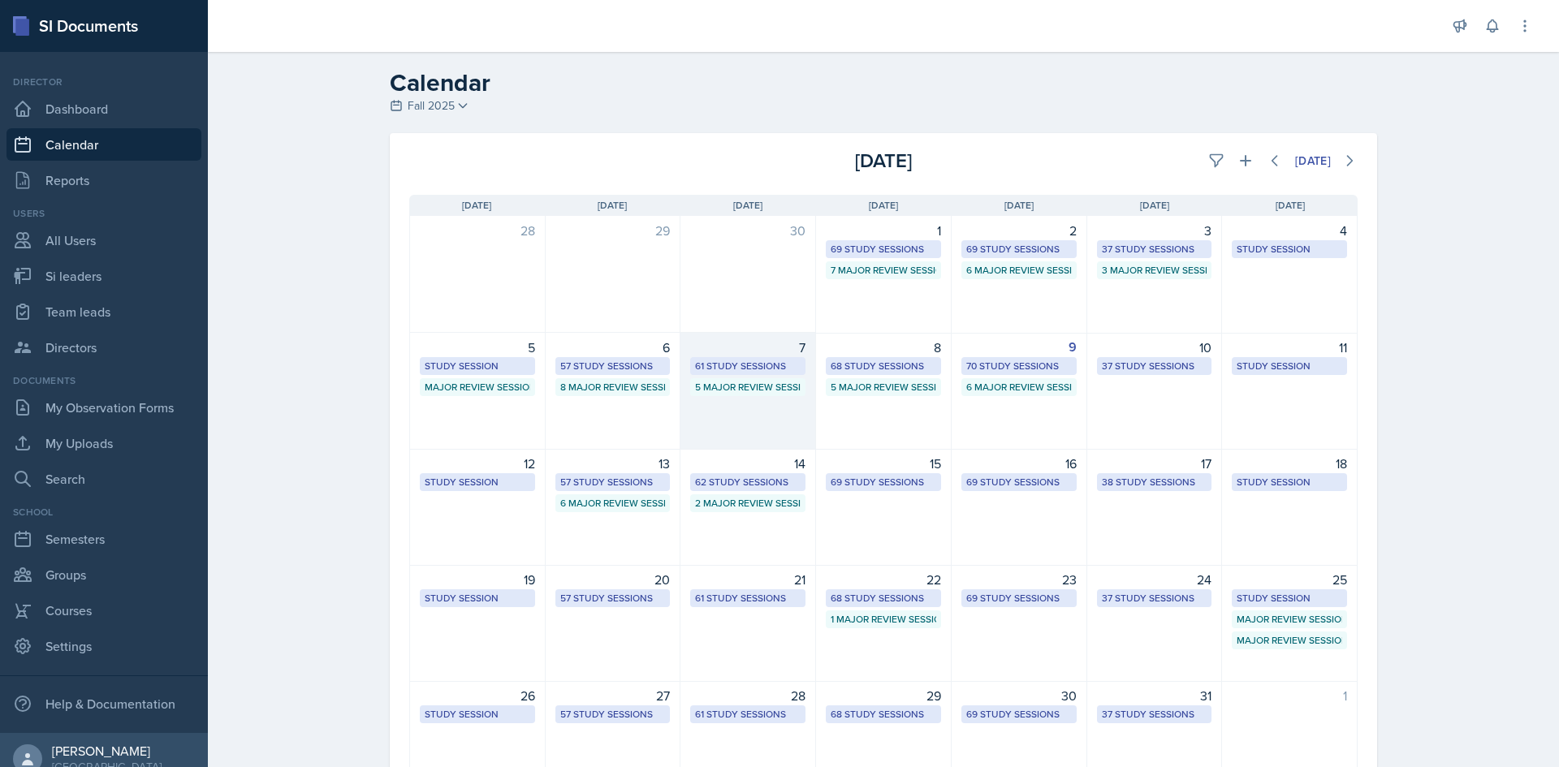
click at [723, 366] on div "61 Study Sessions" at bounding box center [748, 366] width 106 height 15
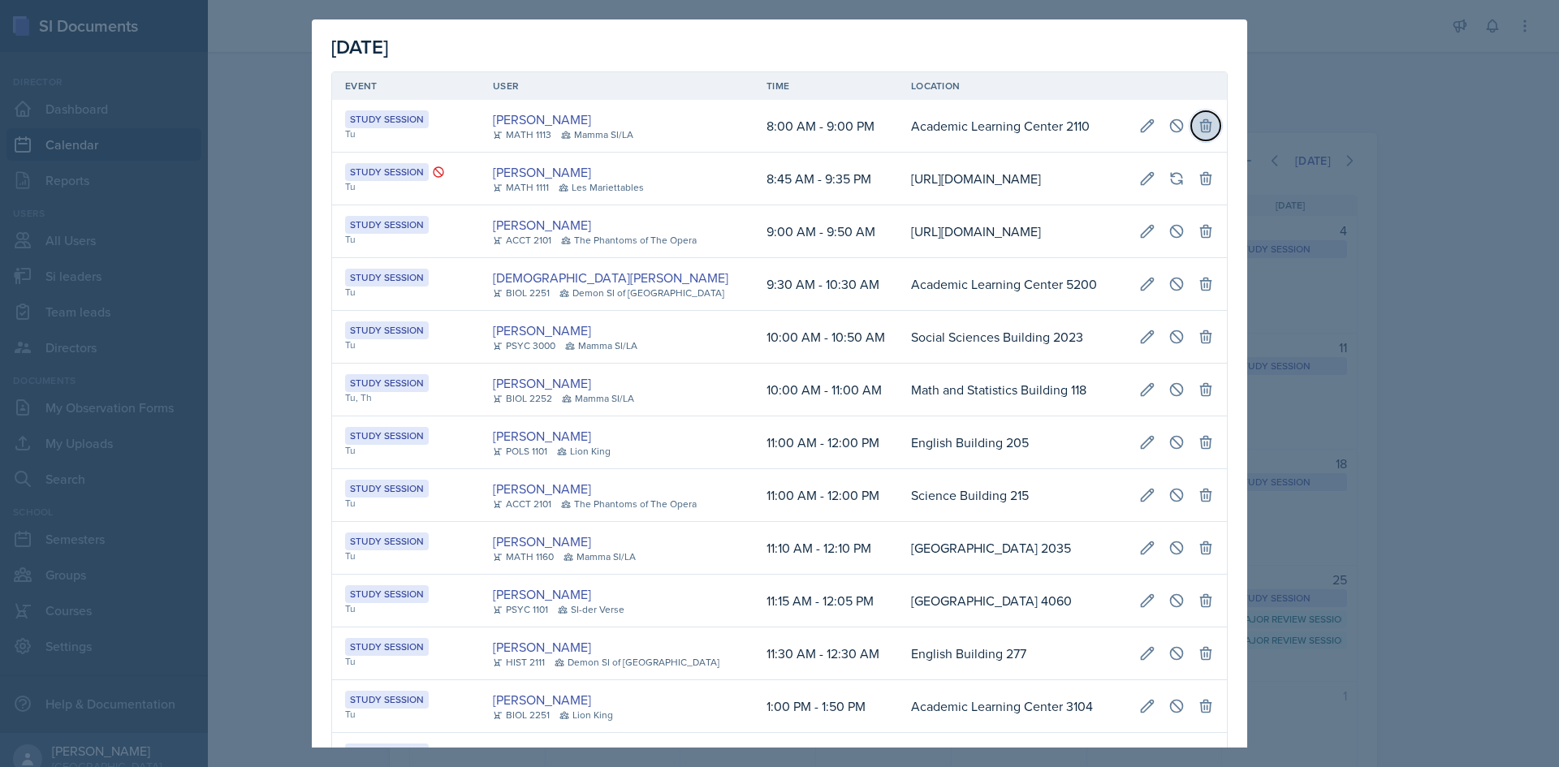
click at [1191, 135] on button at bounding box center [1205, 125] width 29 height 29
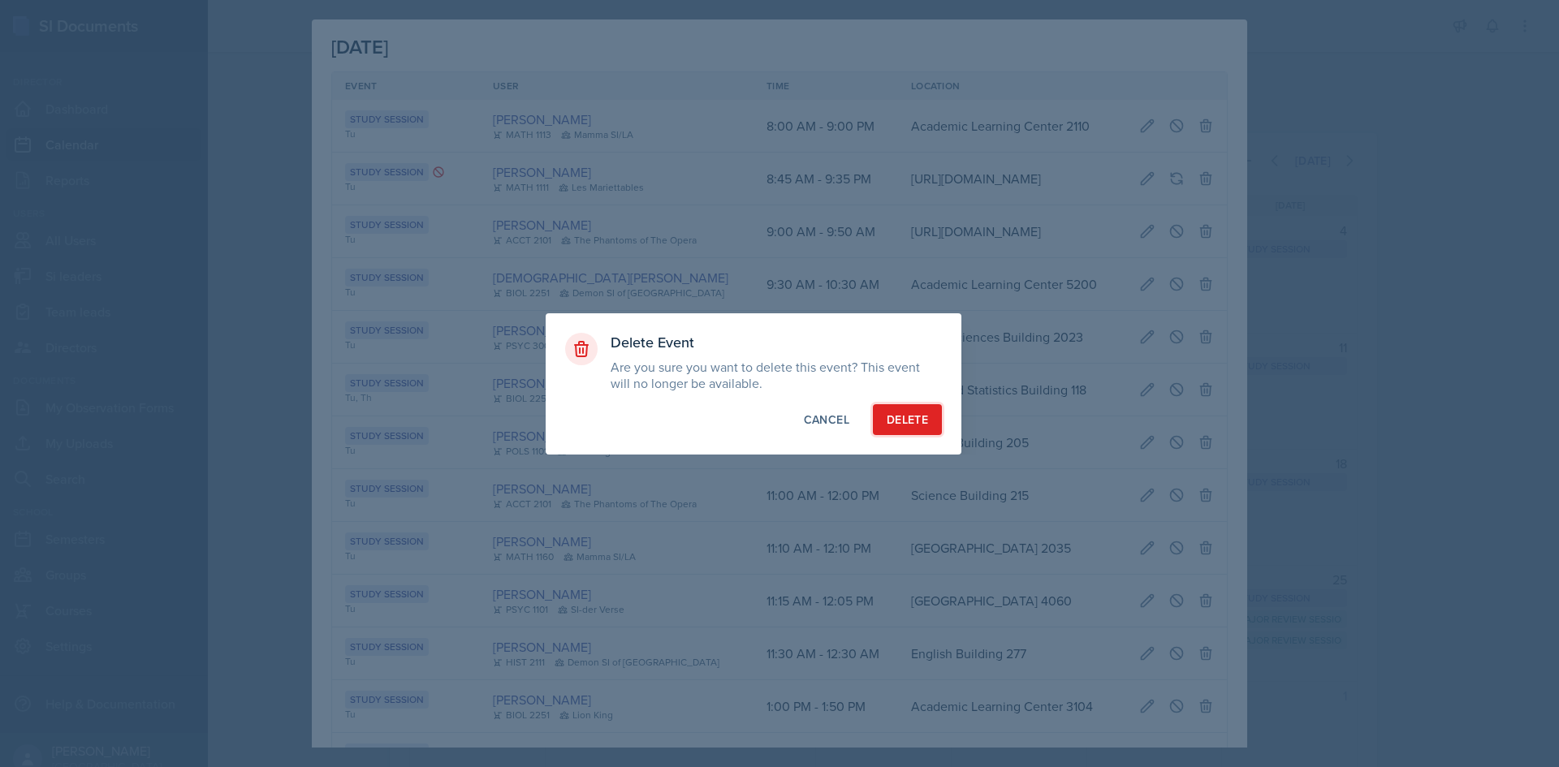
click at [904, 426] on div "Delete" at bounding box center [907, 420] width 41 height 16
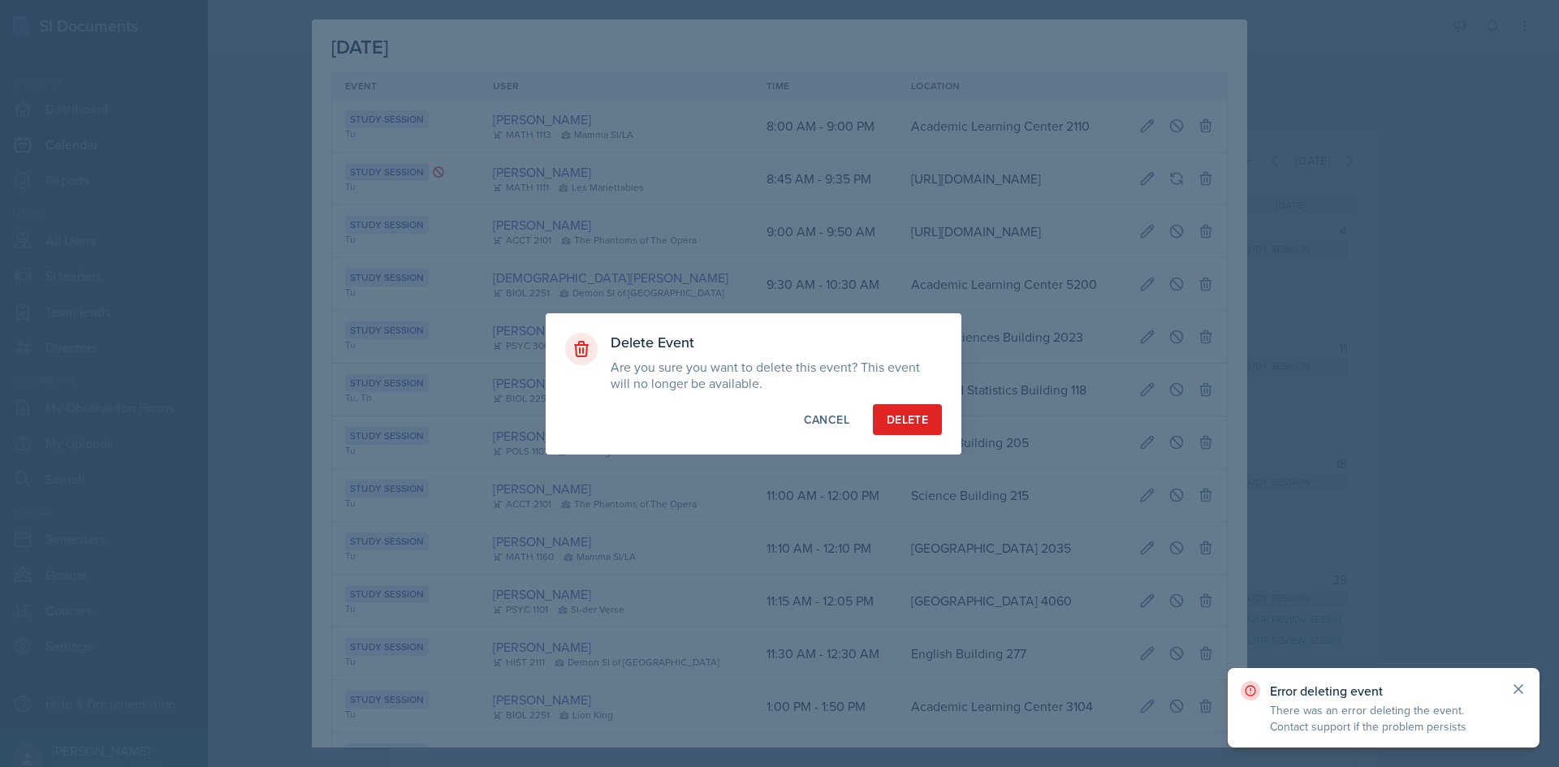
click at [1519, 693] on icon at bounding box center [1519, 689] width 16 height 16
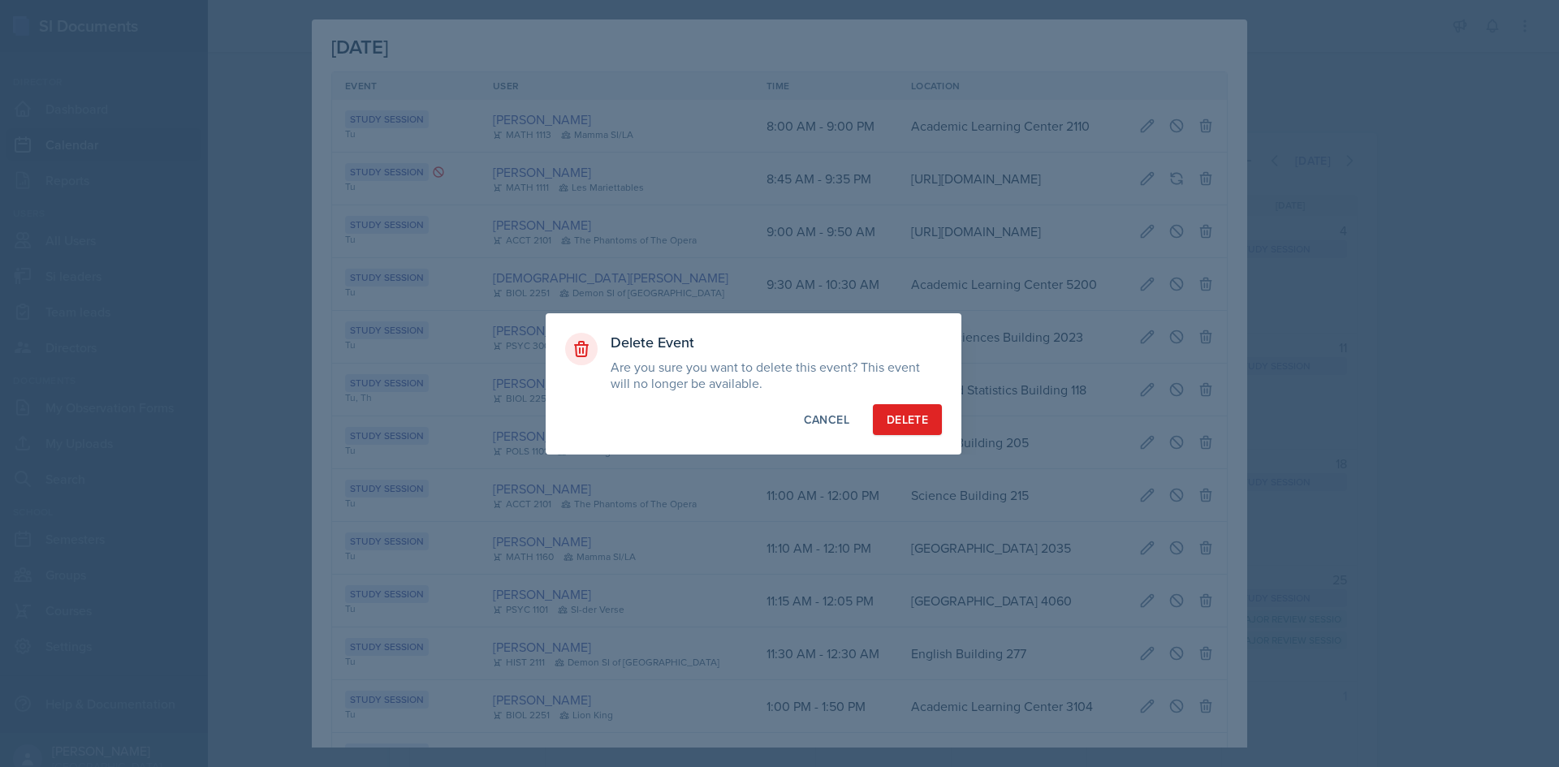
click at [789, 402] on div "Delete Event Are you sure you want to delete this event? This event will no lon…" at bounding box center [754, 383] width 416 height 141
click at [811, 409] on button "Cancel" at bounding box center [826, 419] width 73 height 31
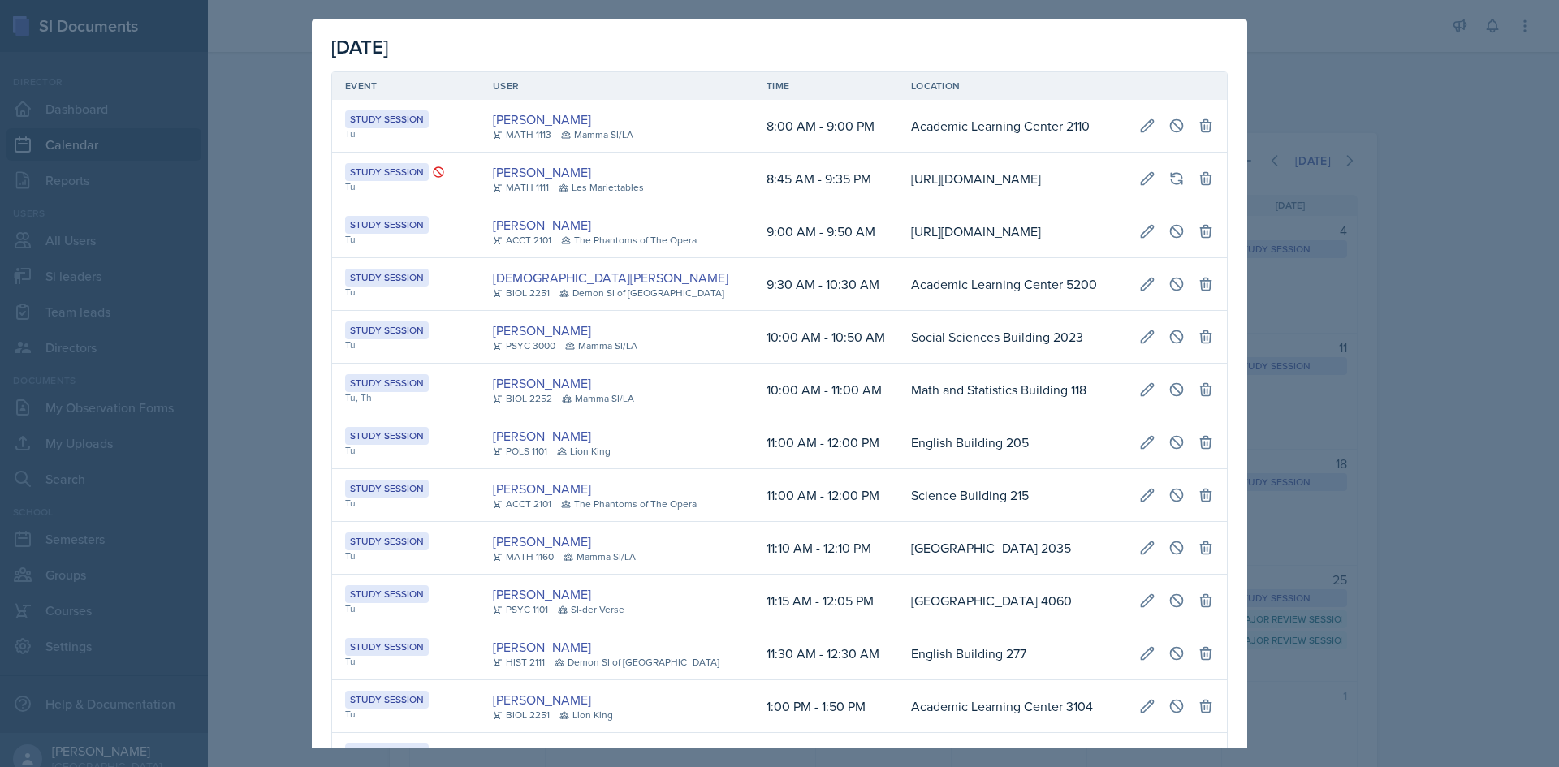
click at [1347, 297] on div at bounding box center [779, 383] width 1559 height 767
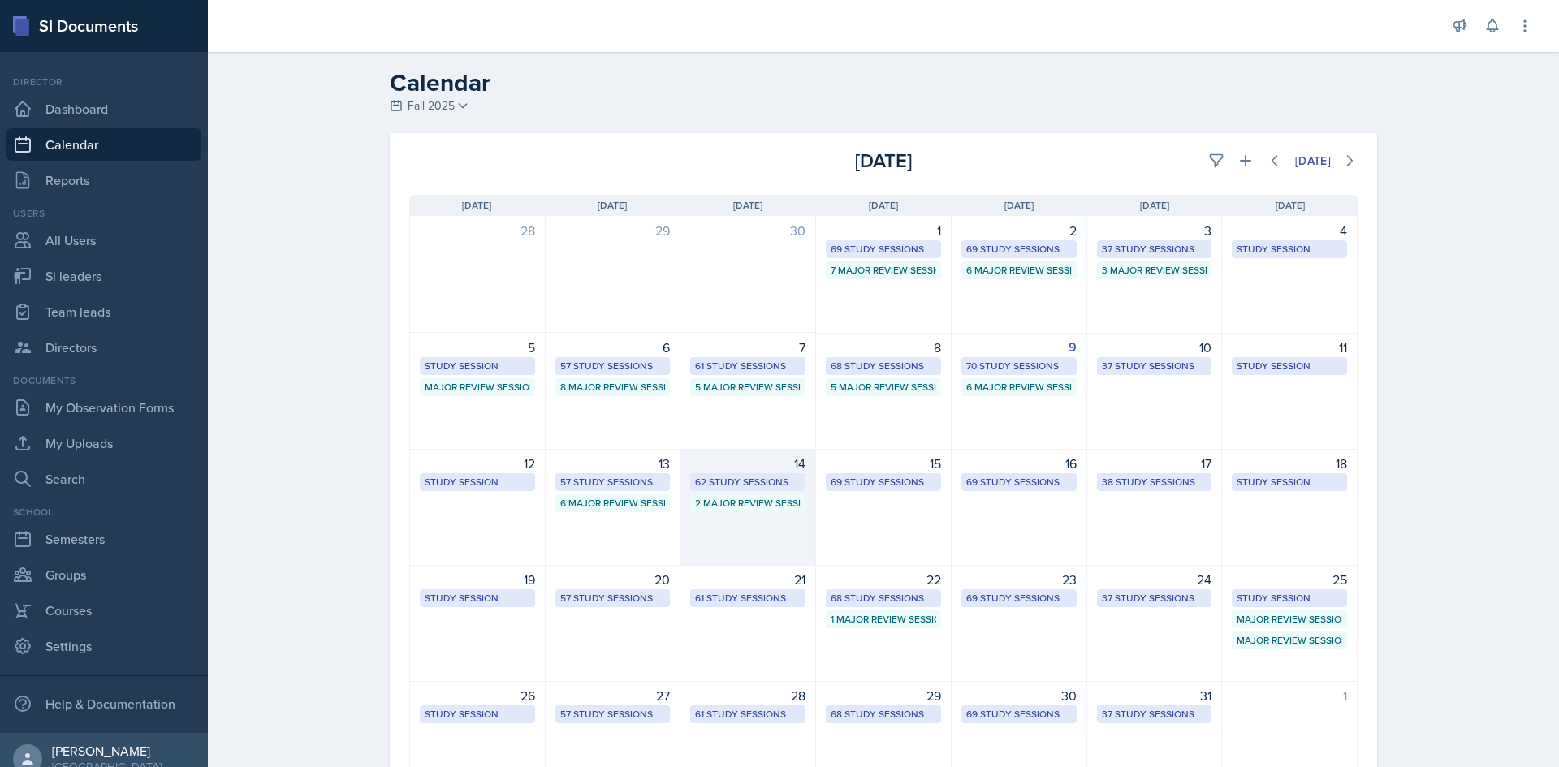
click at [741, 484] on div "62 Study Sessions" at bounding box center [748, 482] width 106 height 15
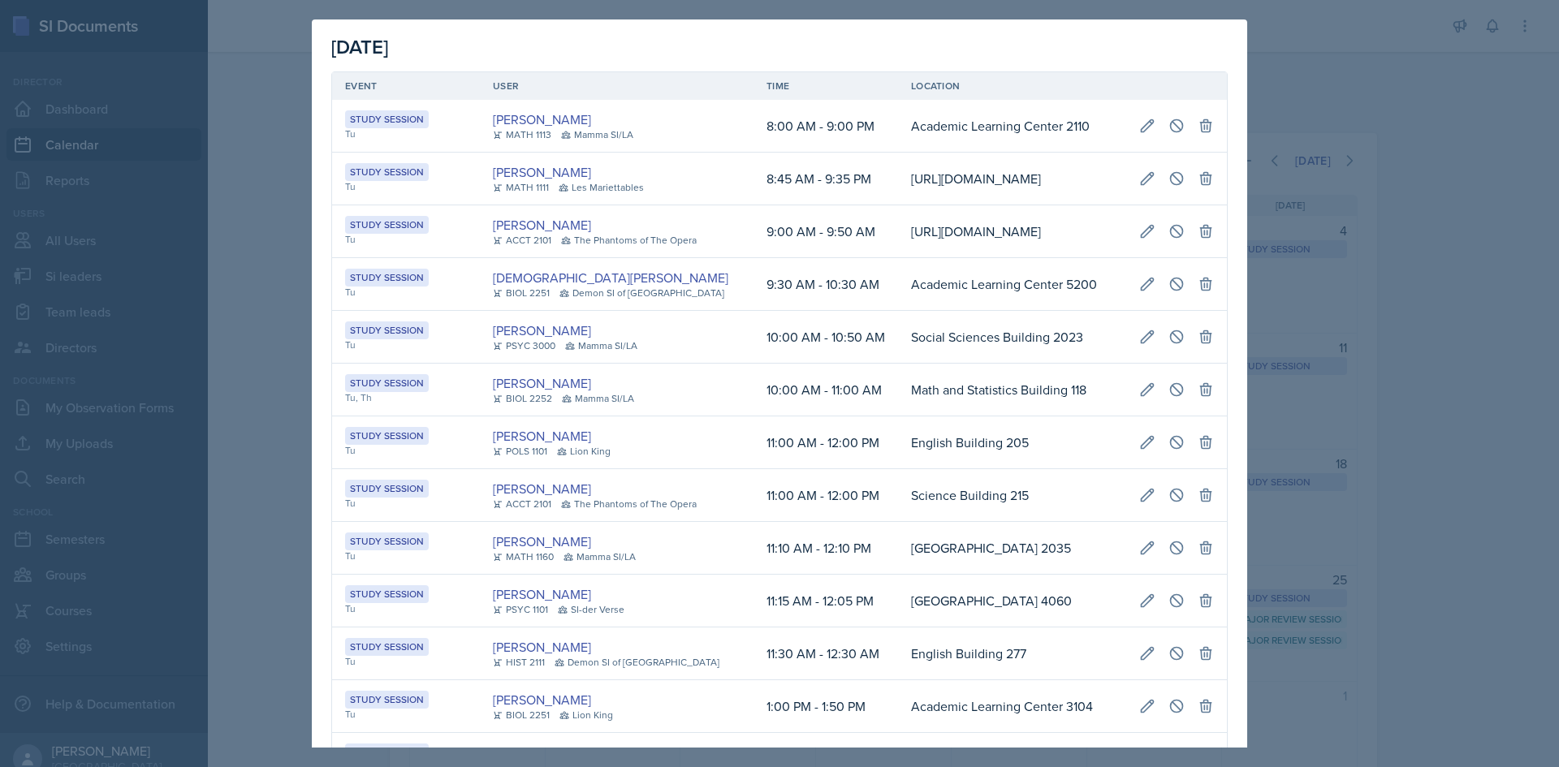
click at [898, 417] on td "Math and Statistics Building 118" at bounding box center [1012, 390] width 228 height 53
click at [1142, 128] on icon at bounding box center [1148, 125] width 12 height 12
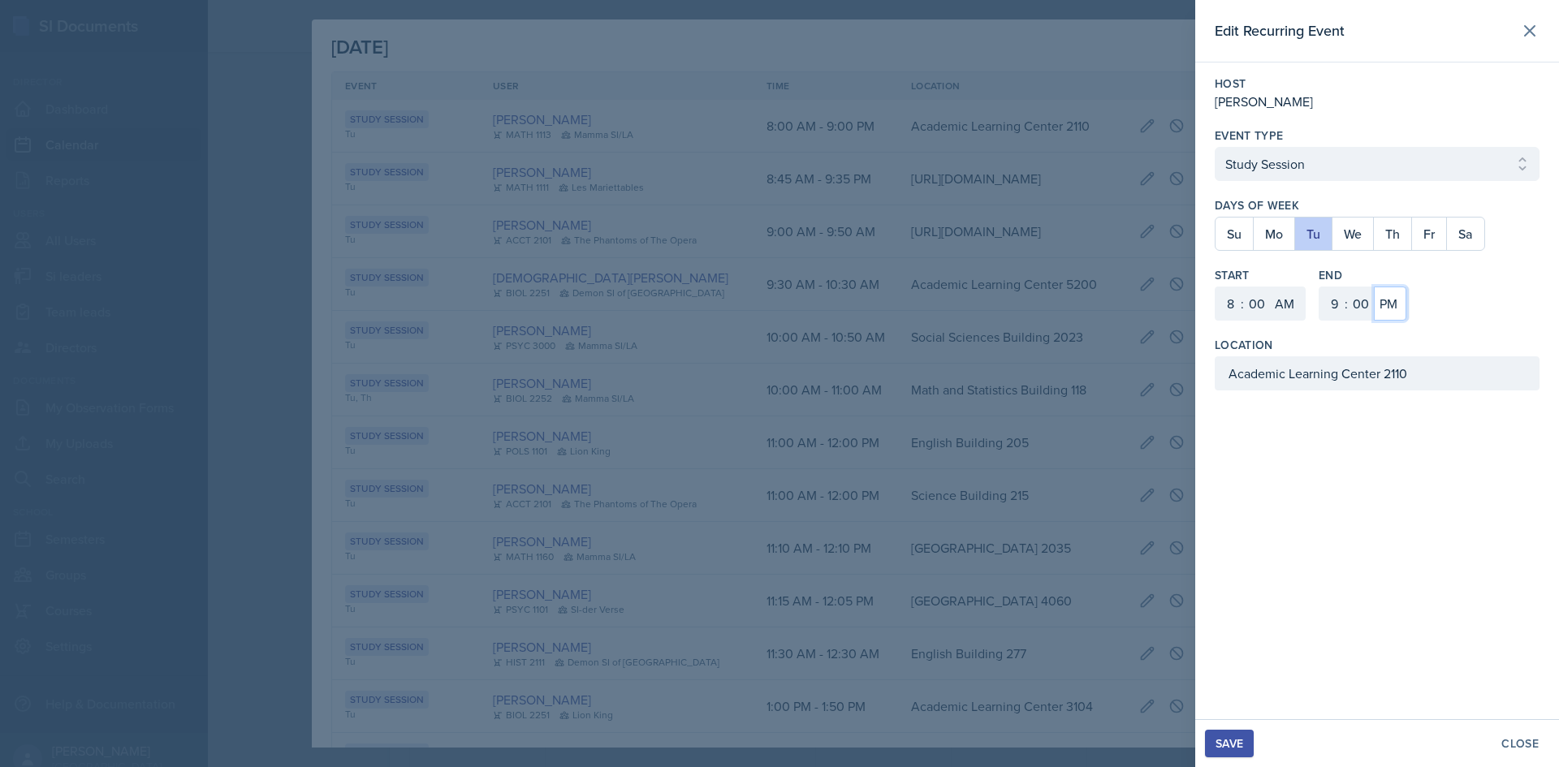
click at [1383, 309] on select "AM PM" at bounding box center [1390, 304] width 32 height 34
select select "AM"
click at [1374, 287] on select "AM PM" at bounding box center [1390, 304] width 32 height 34
click at [1226, 753] on button "Save" at bounding box center [1229, 744] width 49 height 28
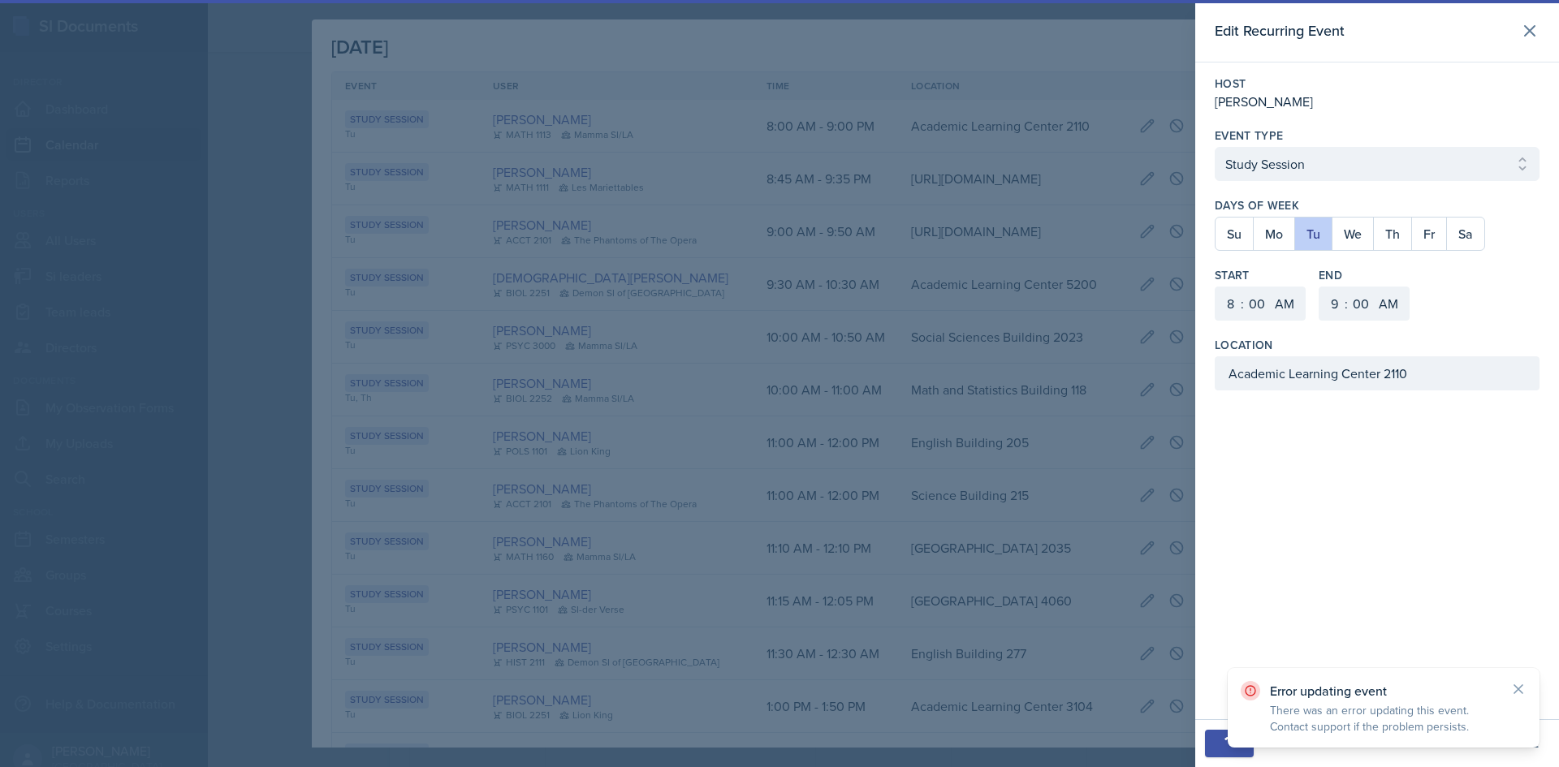
click at [1226, 753] on button "Save" at bounding box center [1229, 744] width 49 height 28
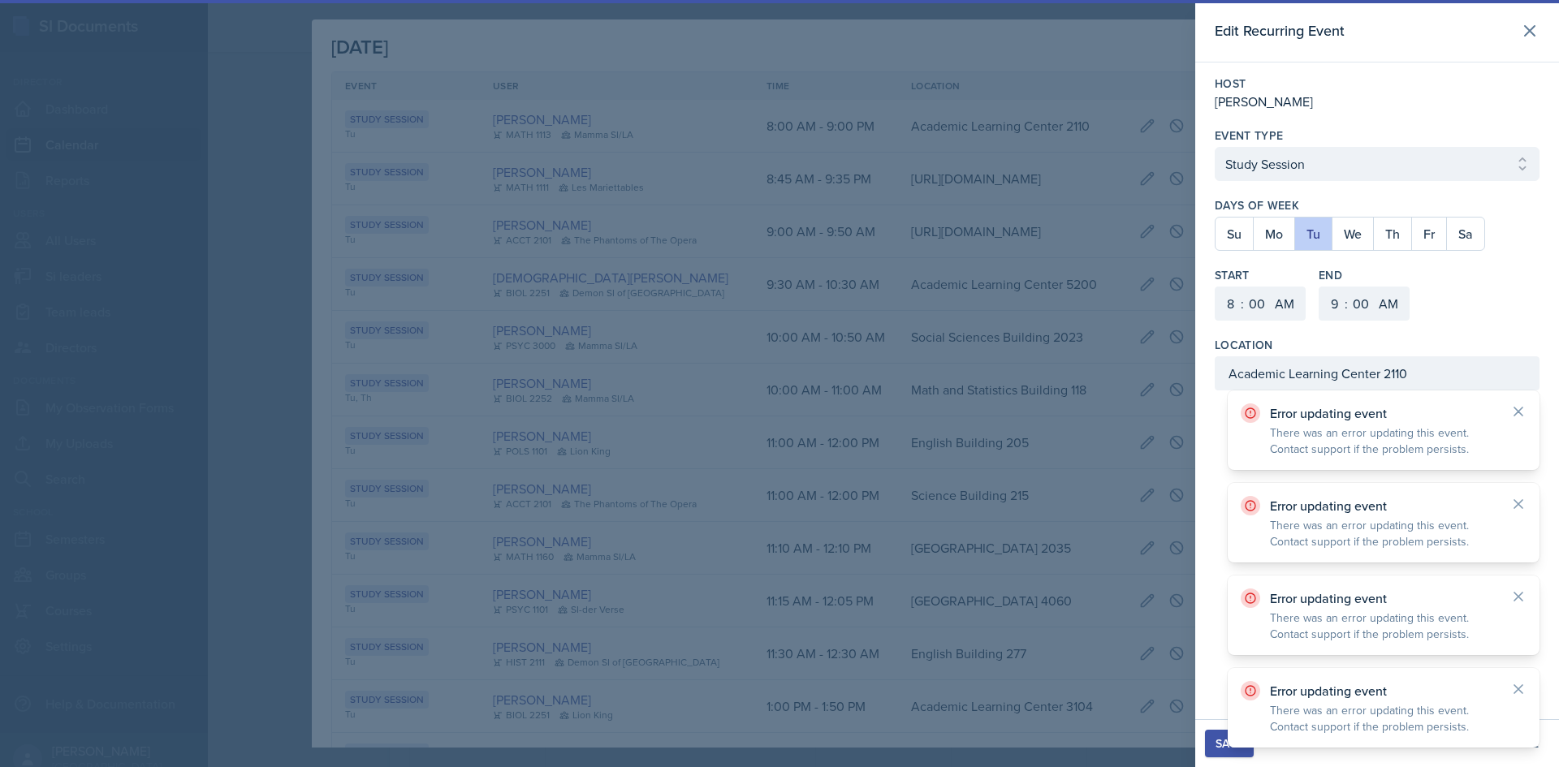
click at [1226, 753] on button "Save" at bounding box center [1229, 744] width 49 height 28
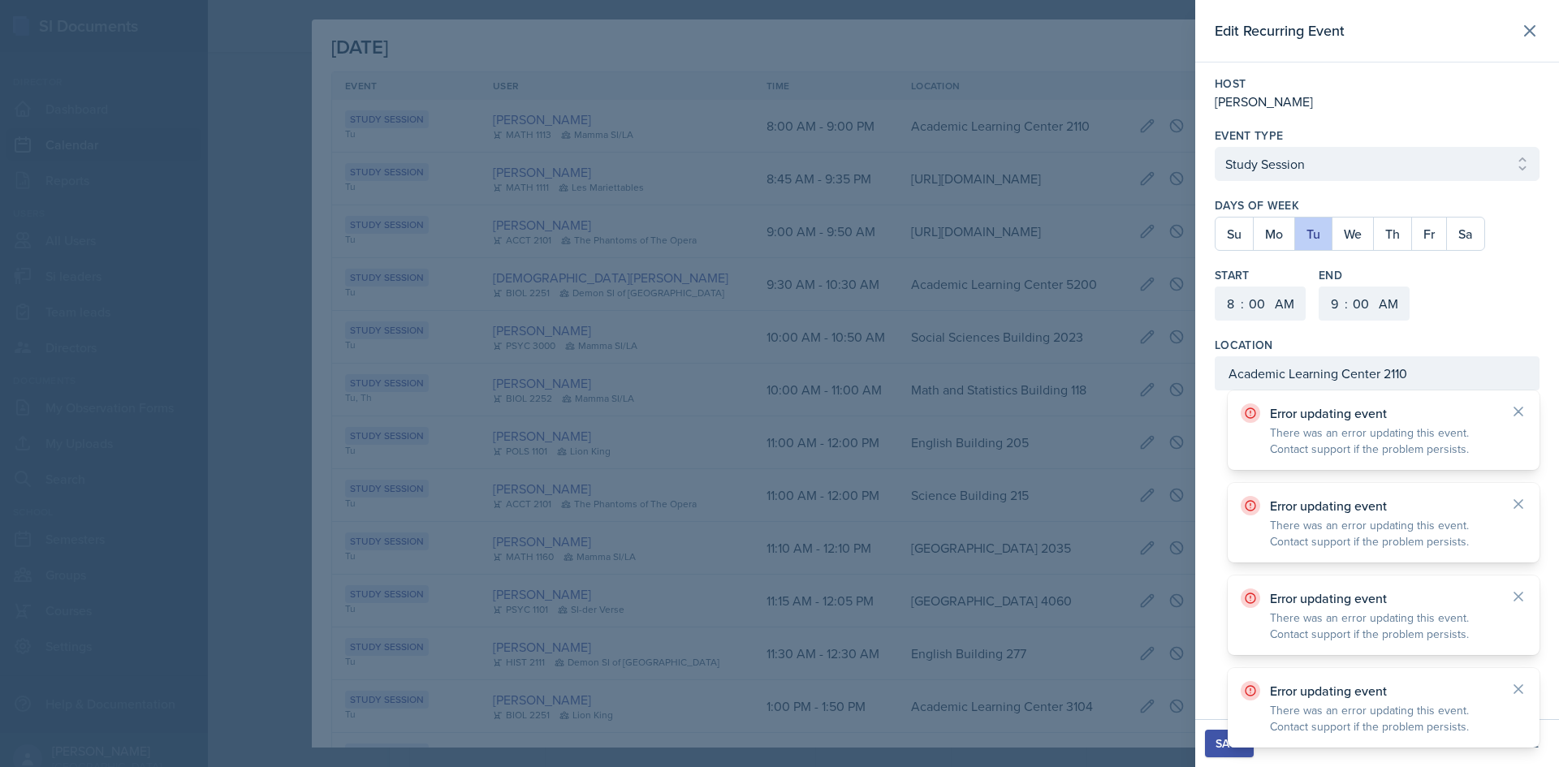
click at [1226, 753] on button "Save" at bounding box center [1229, 744] width 49 height 28
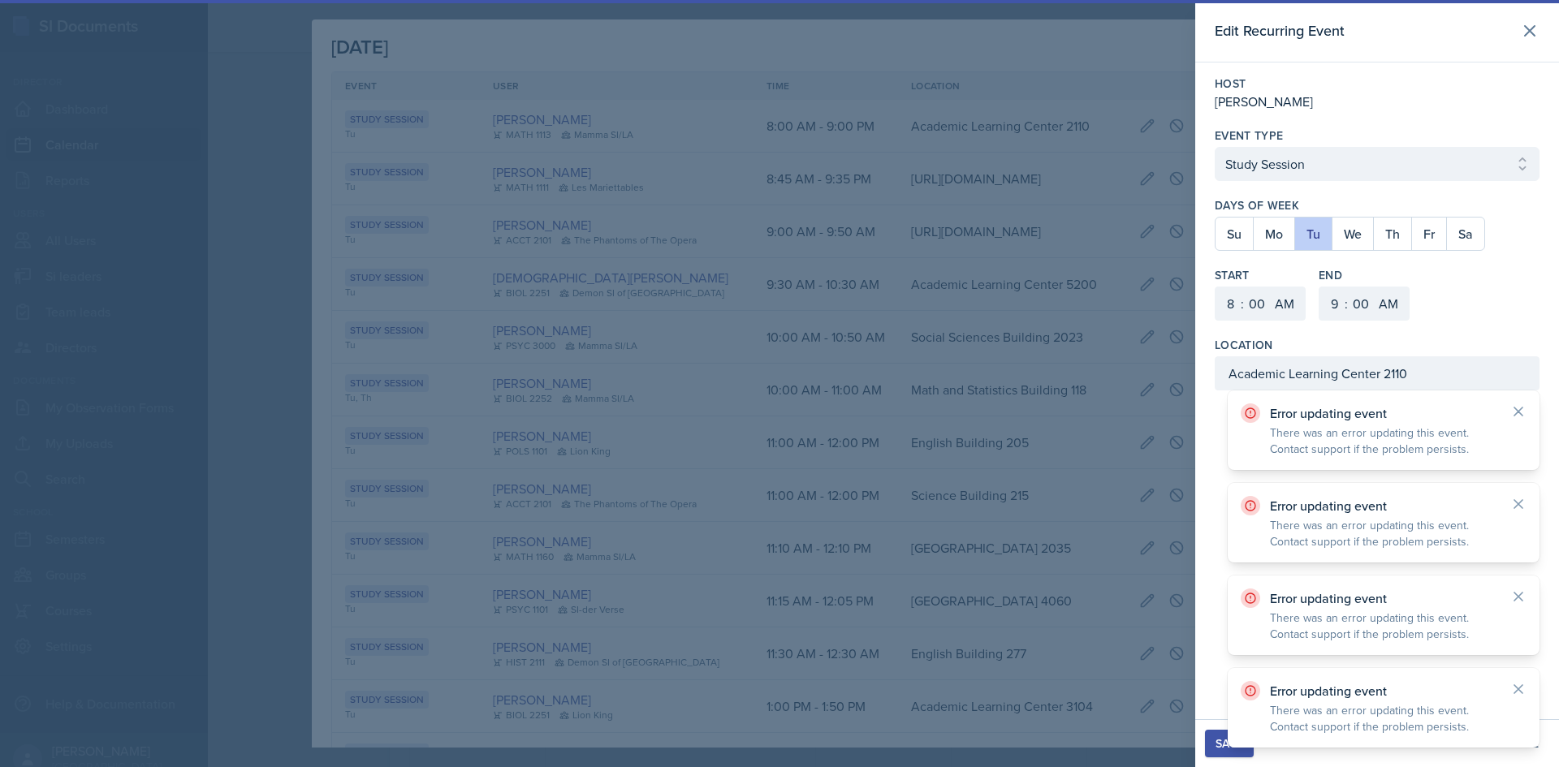
click at [1226, 753] on button "Save" at bounding box center [1229, 744] width 49 height 28
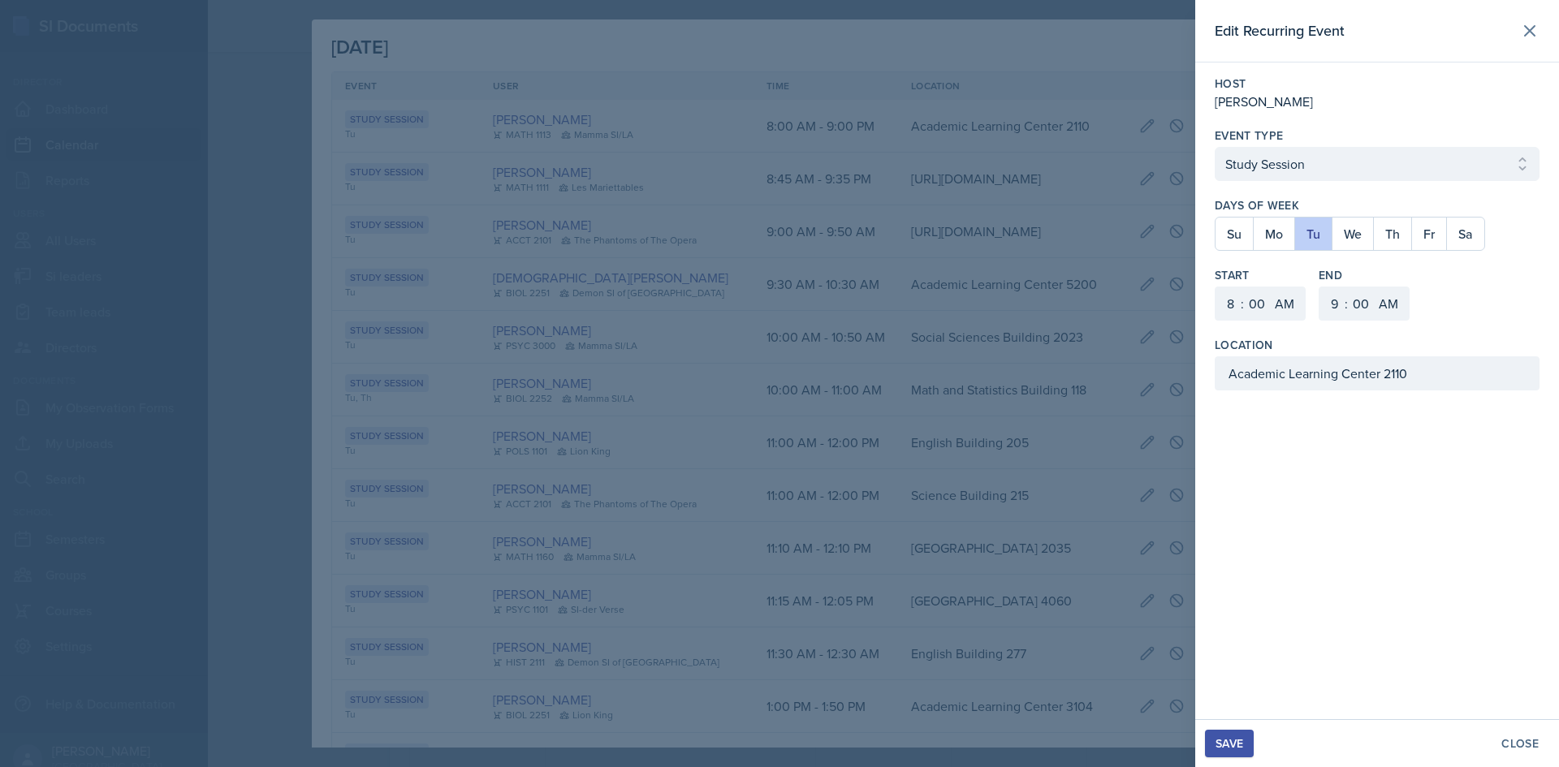
click at [1254, 752] on button "Save" at bounding box center [1229, 744] width 49 height 28
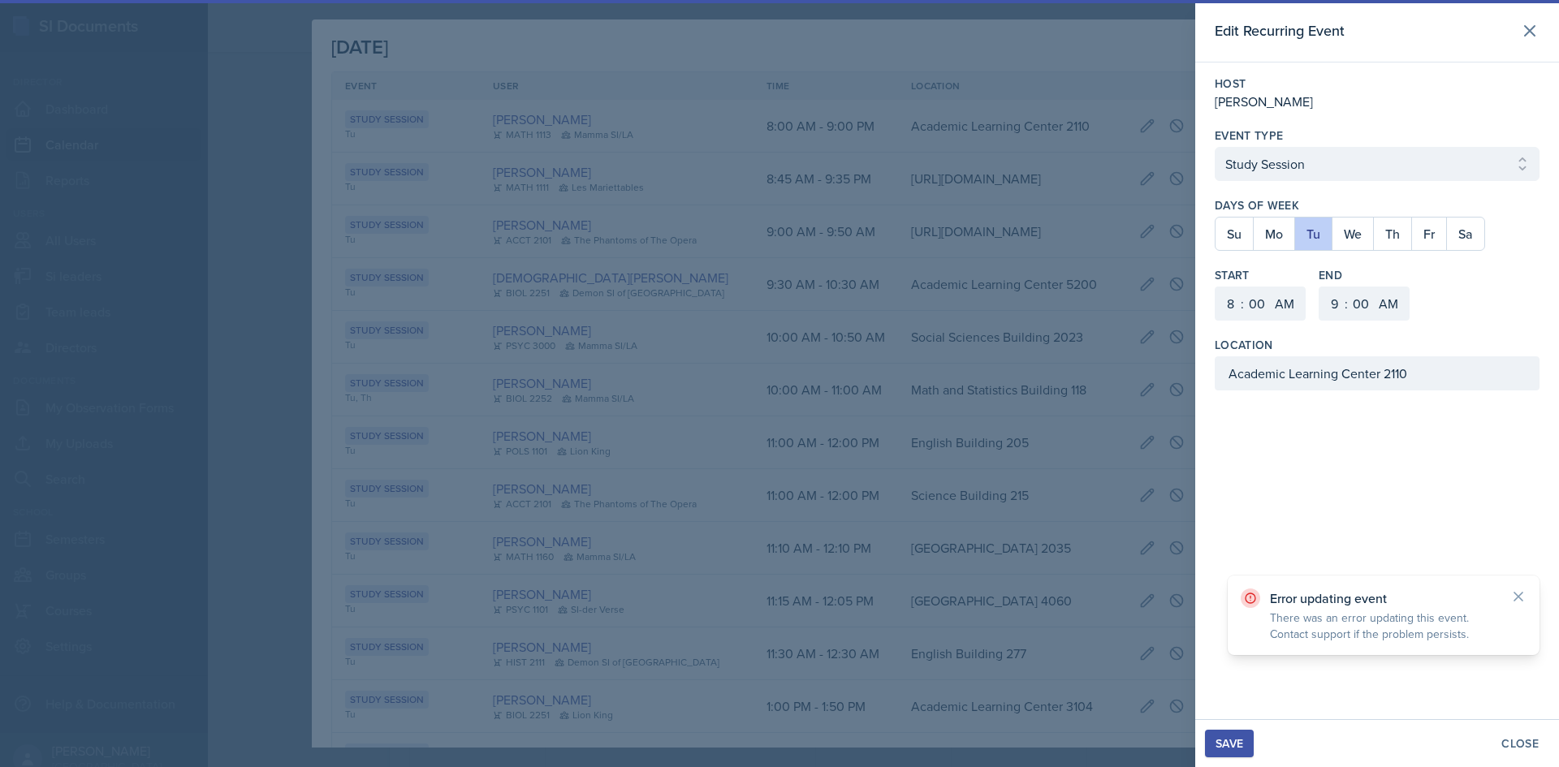
click at [1254, 752] on button "Save" at bounding box center [1229, 744] width 49 height 28
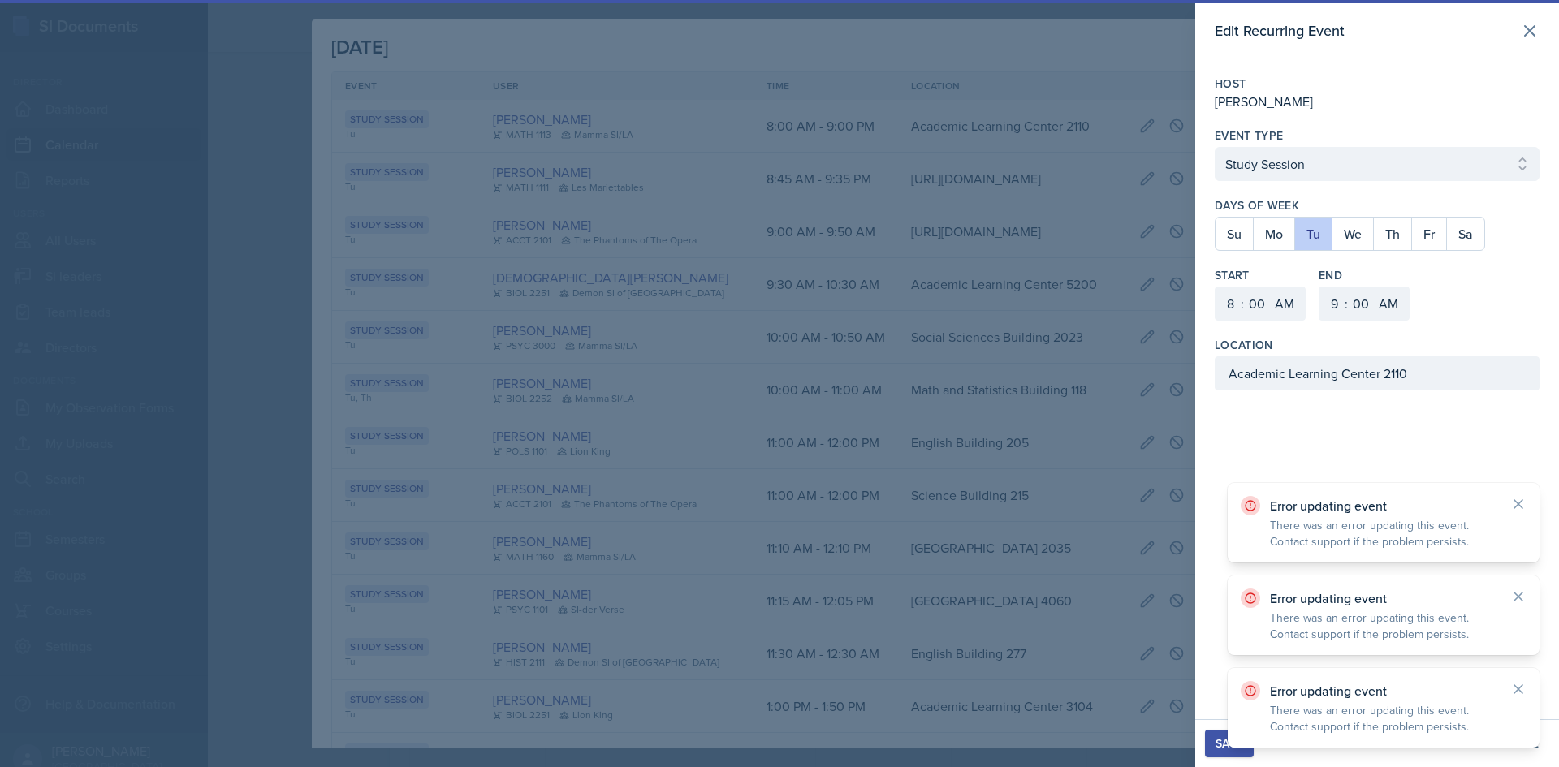
click at [1254, 752] on button "Save" at bounding box center [1229, 744] width 49 height 28
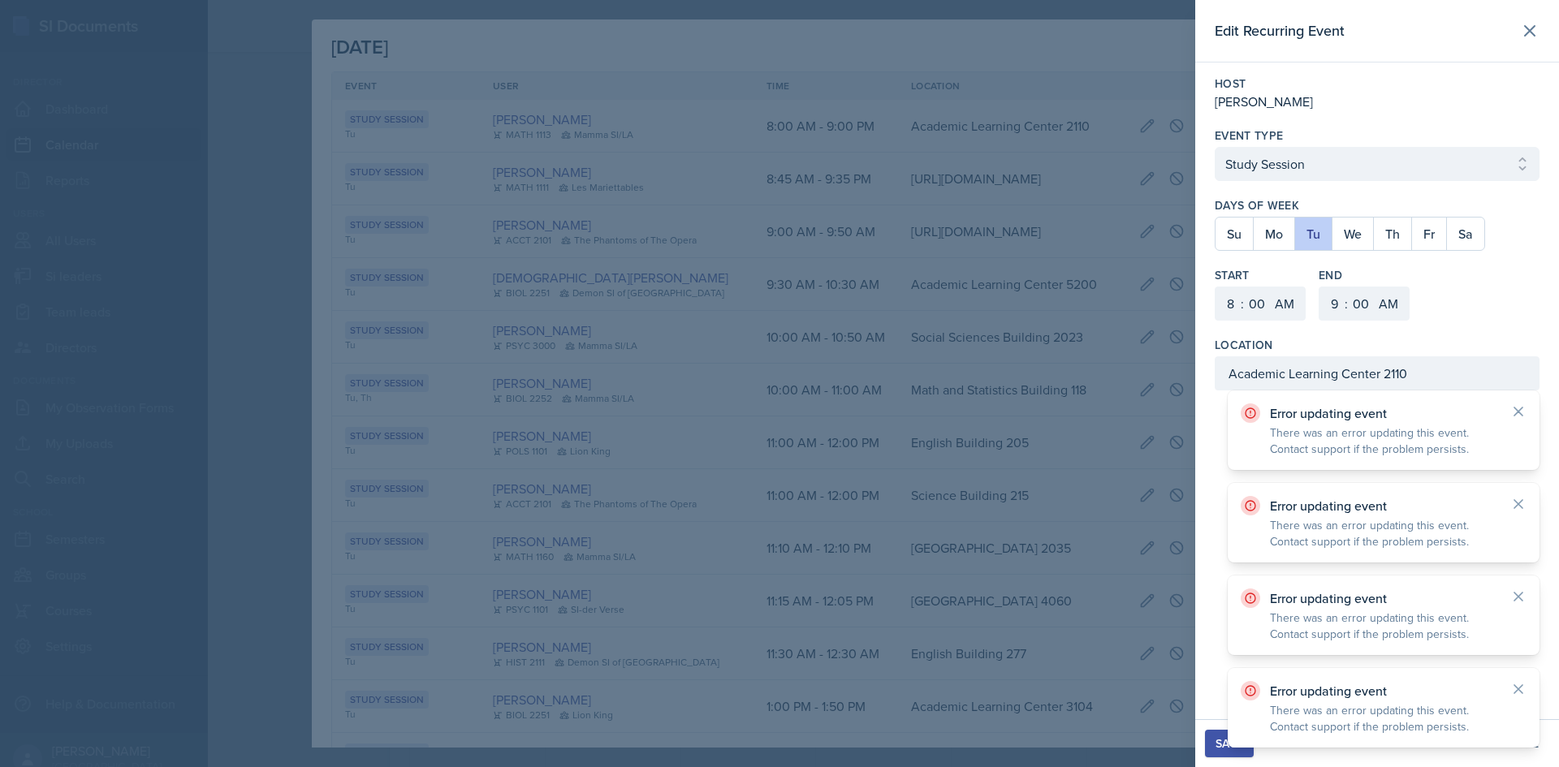
click at [1254, 752] on button "Save" at bounding box center [1229, 744] width 49 height 28
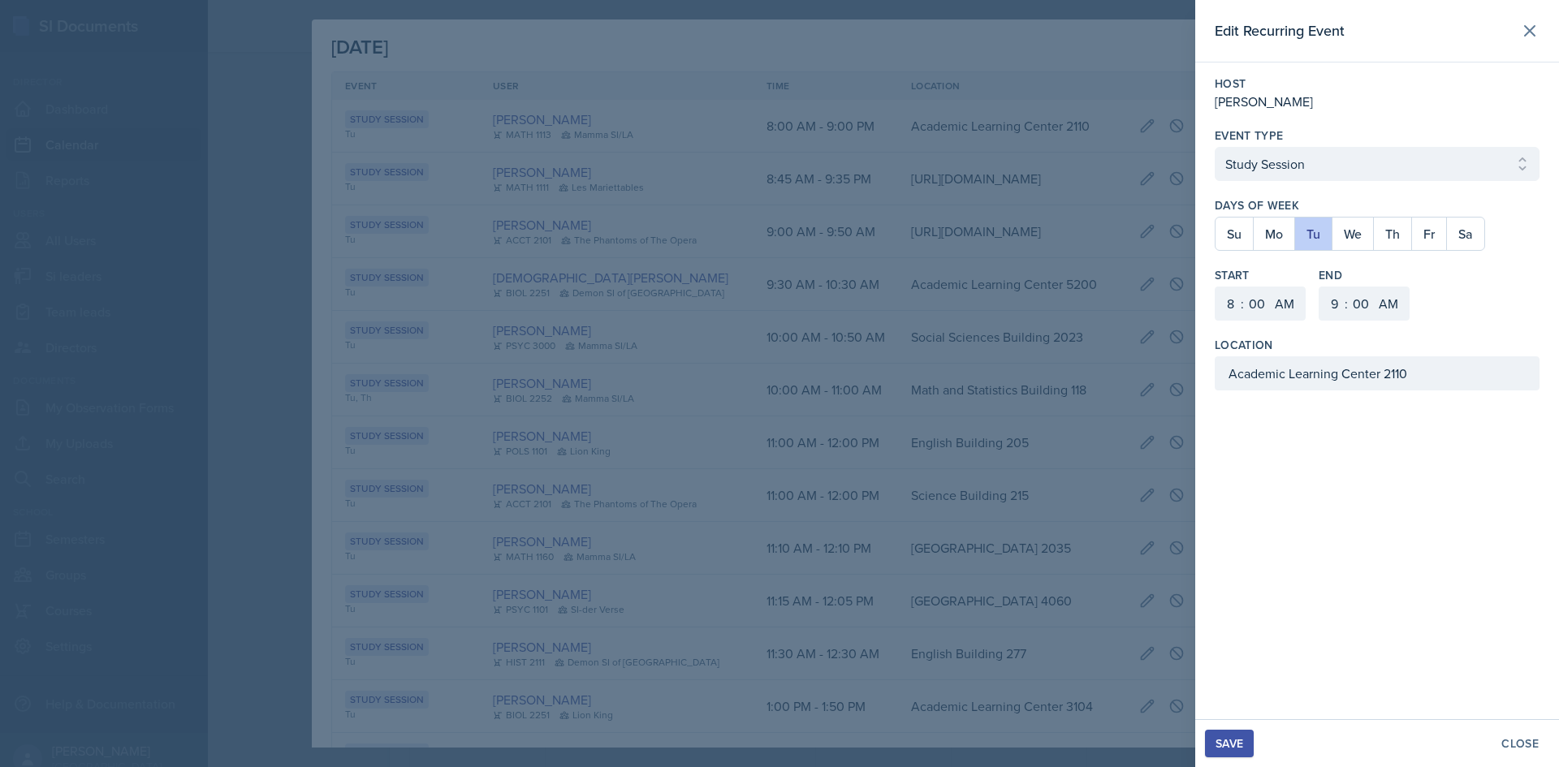
click at [1498, 327] on div "Host Michael Golsen Event Type Select Event Type Study Session Major Review Ses…" at bounding box center [1377, 233] width 364 height 341
click at [1390, 299] on select "AM PM" at bounding box center [1390, 304] width 32 height 34
click at [1249, 750] on button "Save" at bounding box center [1229, 744] width 49 height 28
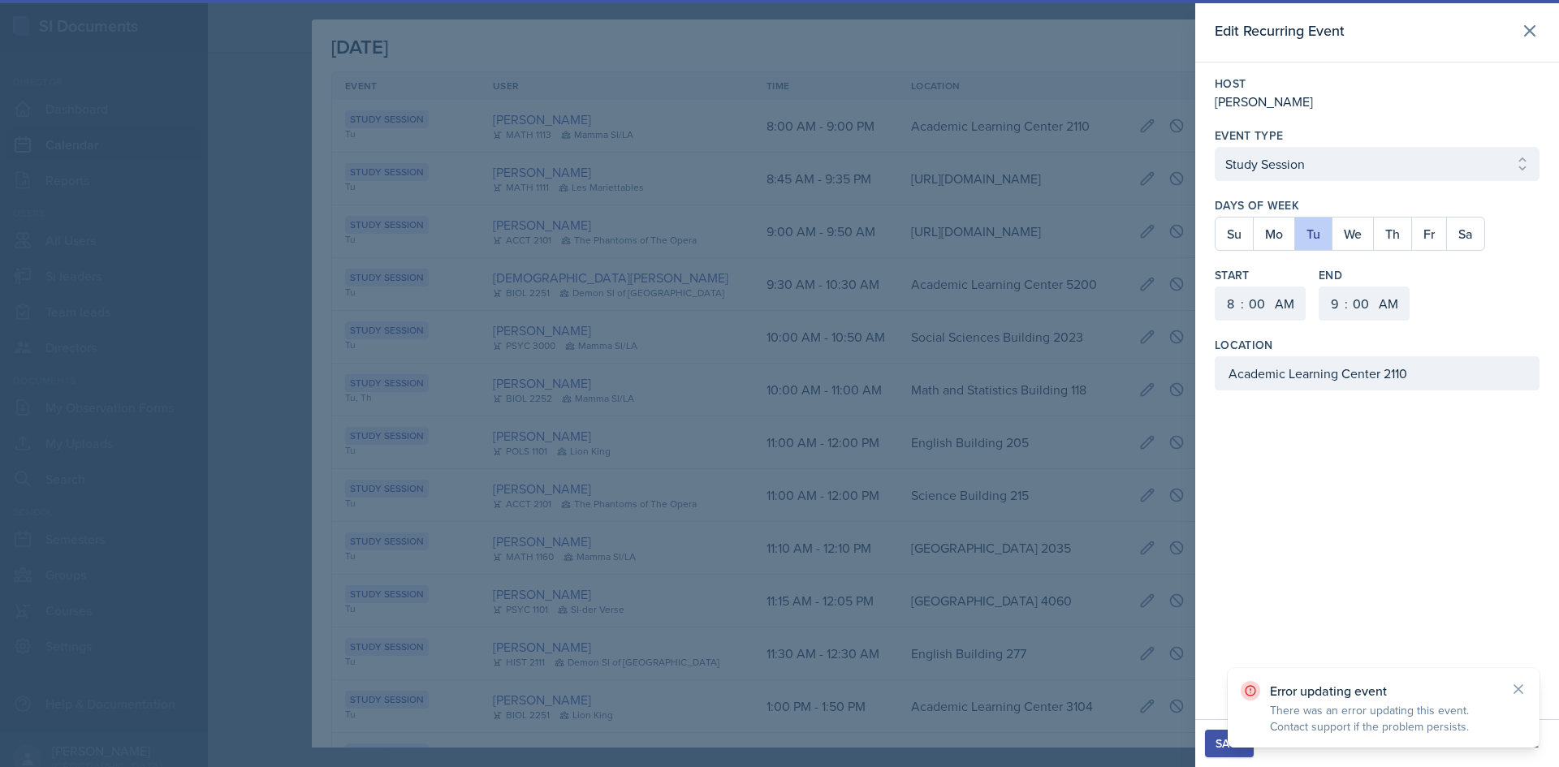
click at [1249, 750] on button "Save" at bounding box center [1229, 744] width 49 height 28
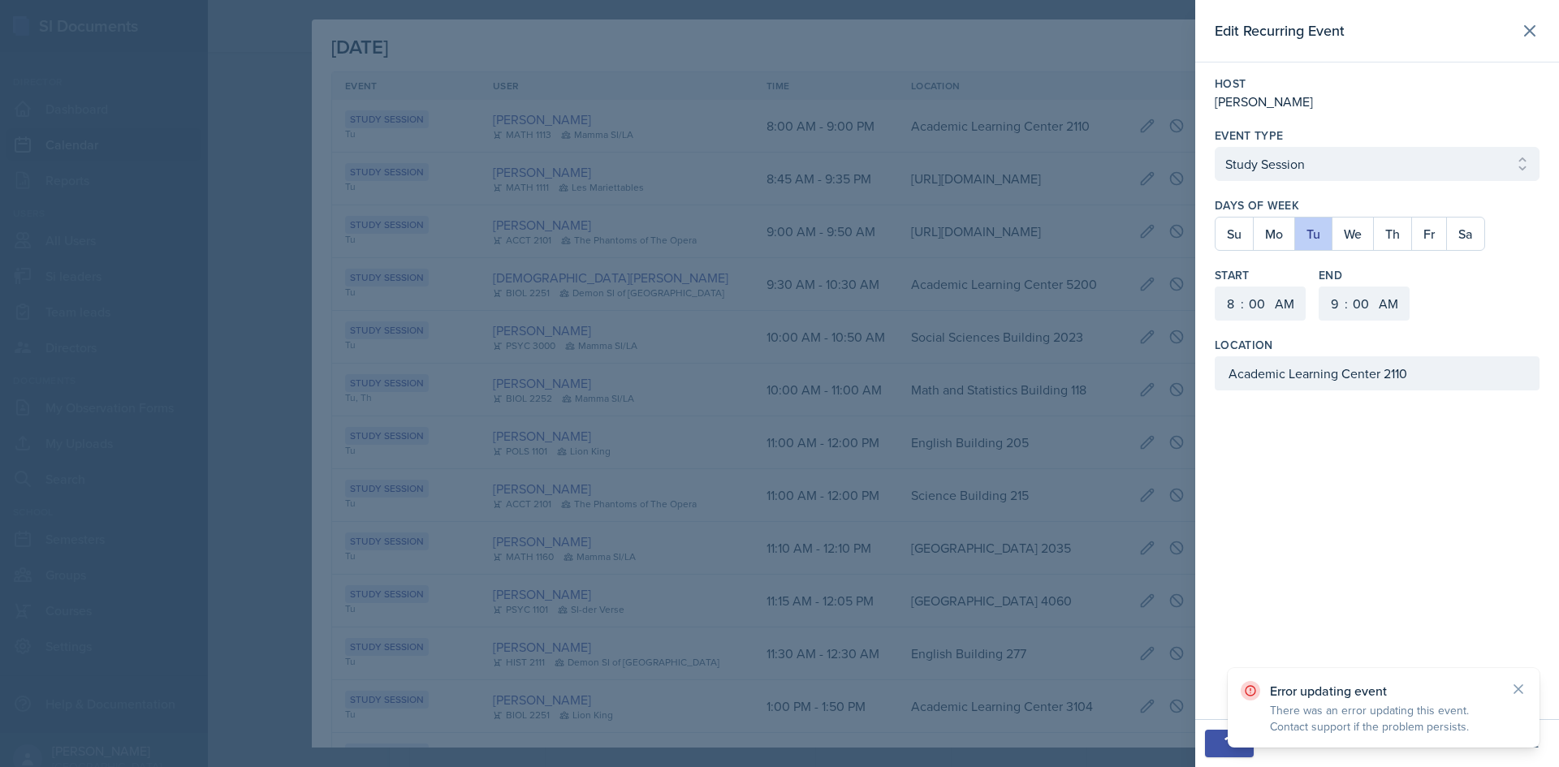
click at [1249, 750] on button "Save" at bounding box center [1229, 744] width 49 height 28
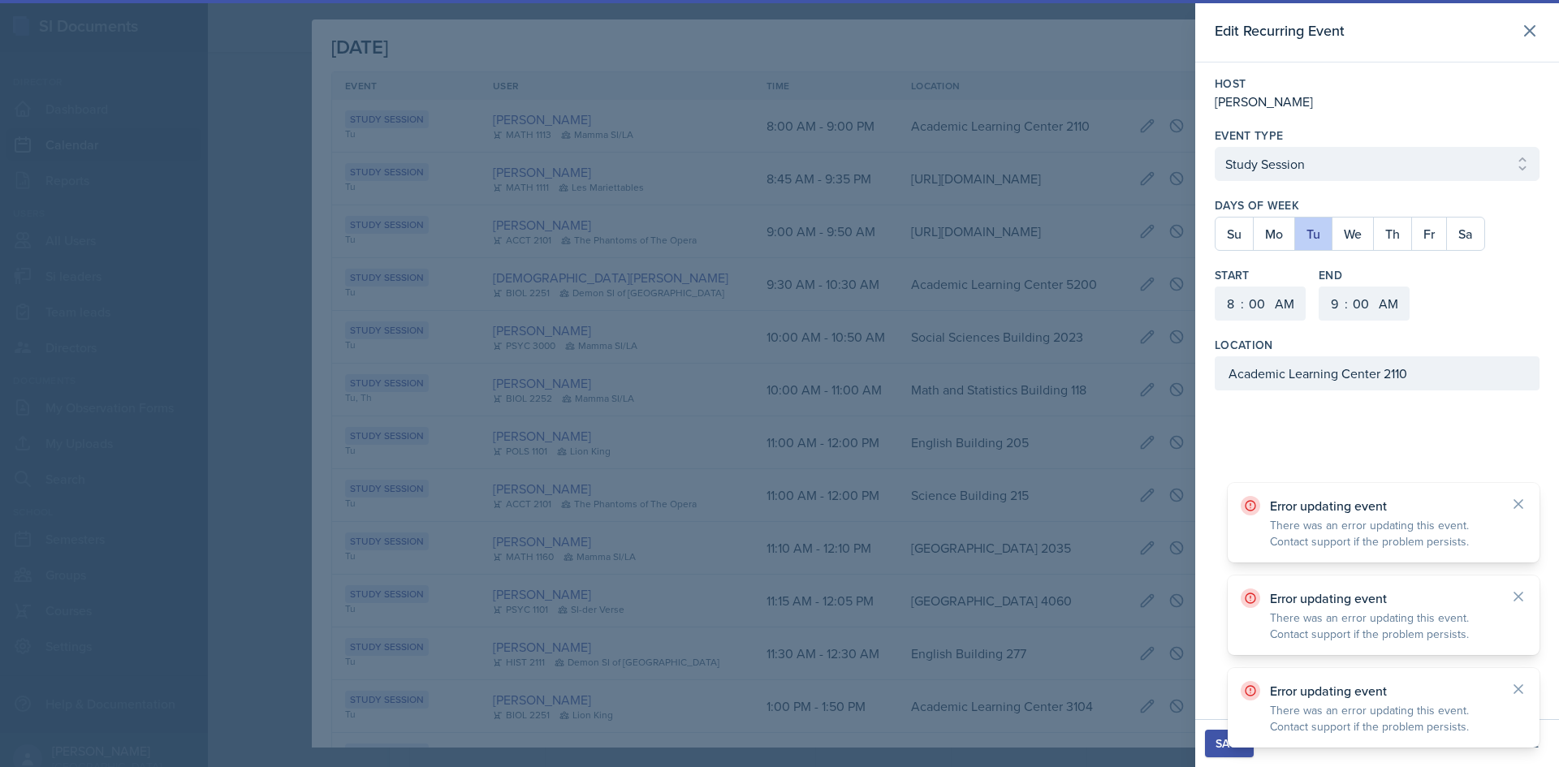
click at [1249, 750] on button "Save" at bounding box center [1229, 744] width 49 height 28
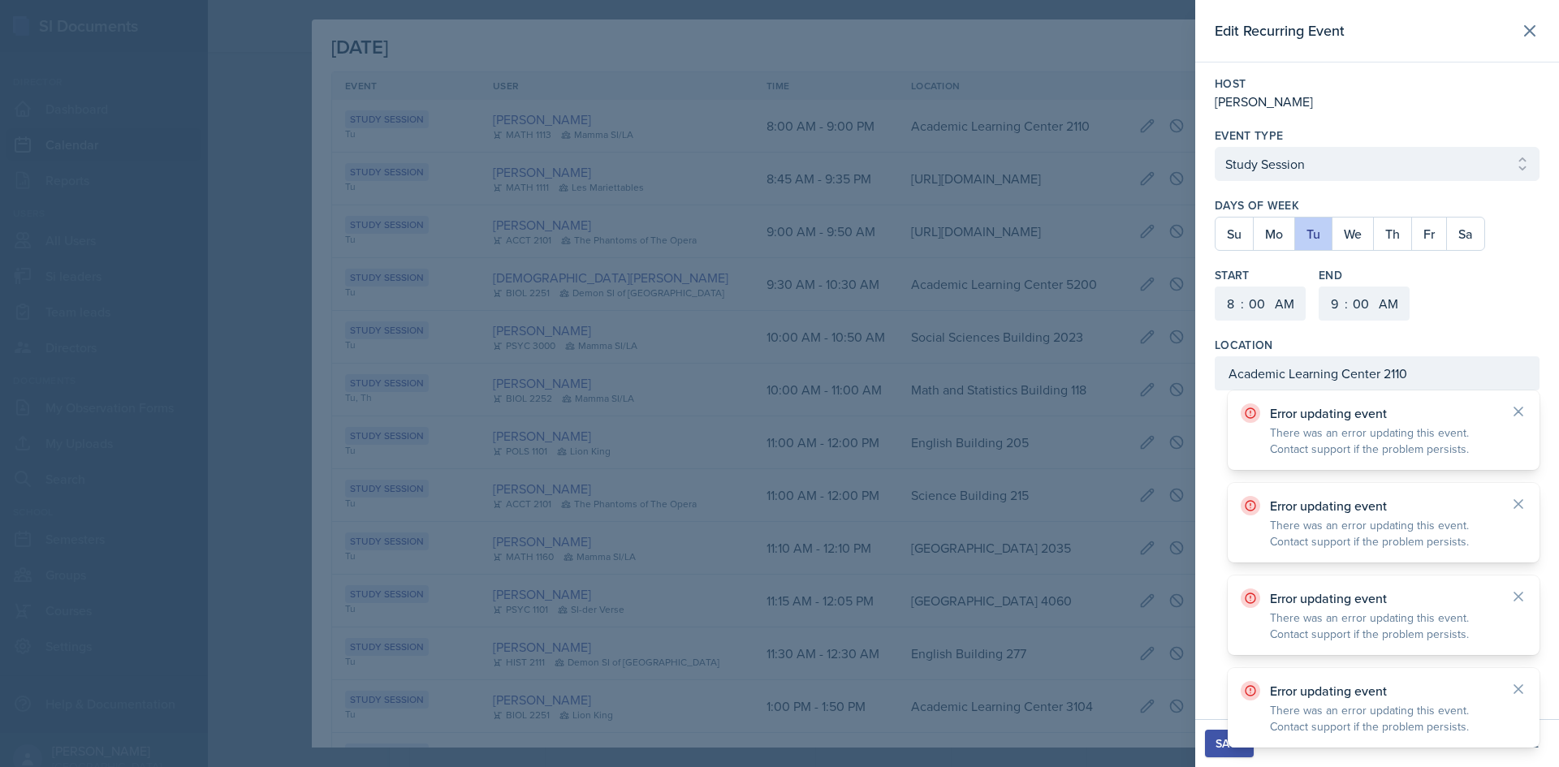
click at [1249, 750] on button "Save" at bounding box center [1229, 744] width 49 height 28
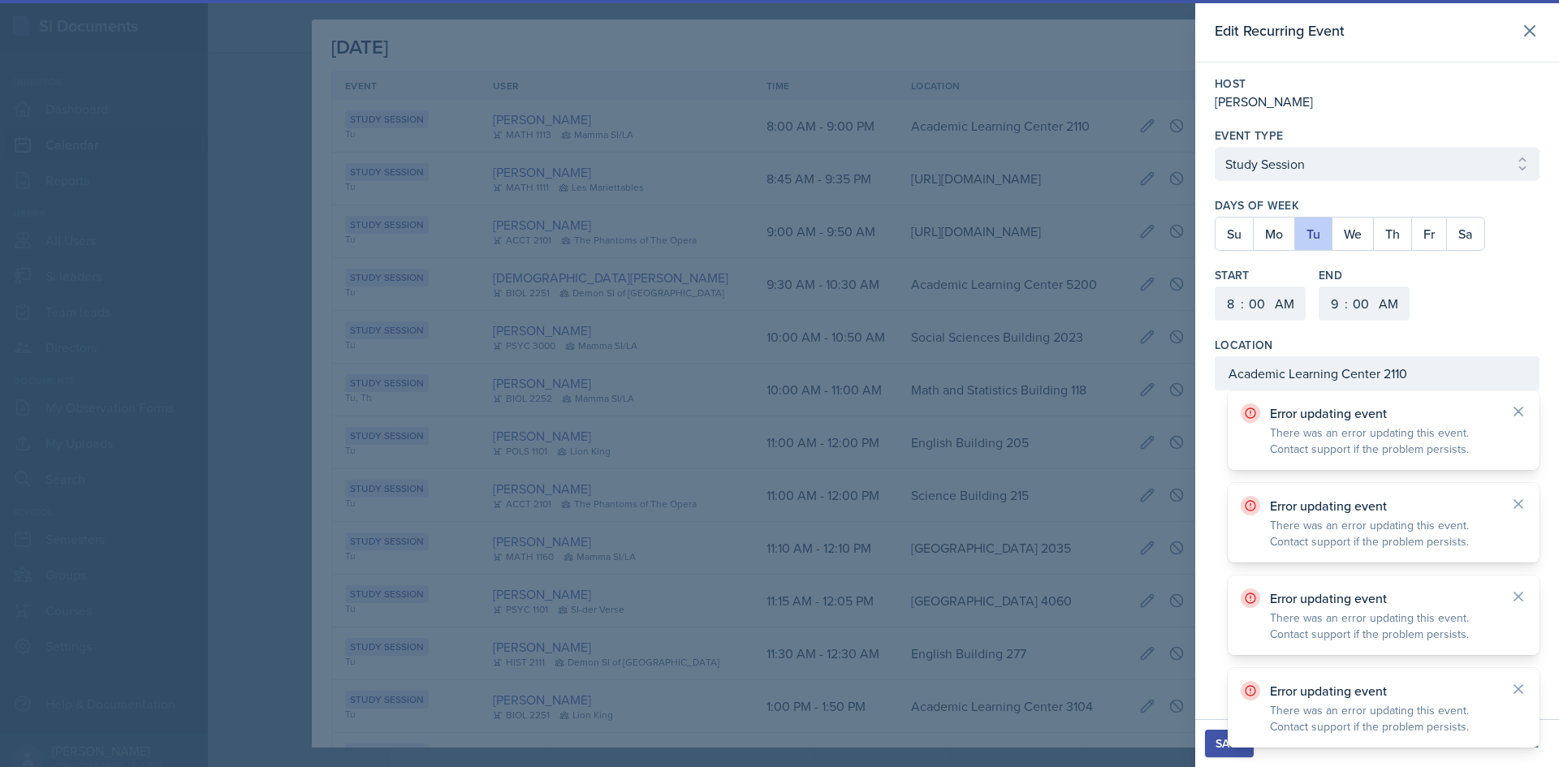
click at [1249, 750] on button "Save" at bounding box center [1229, 744] width 49 height 28
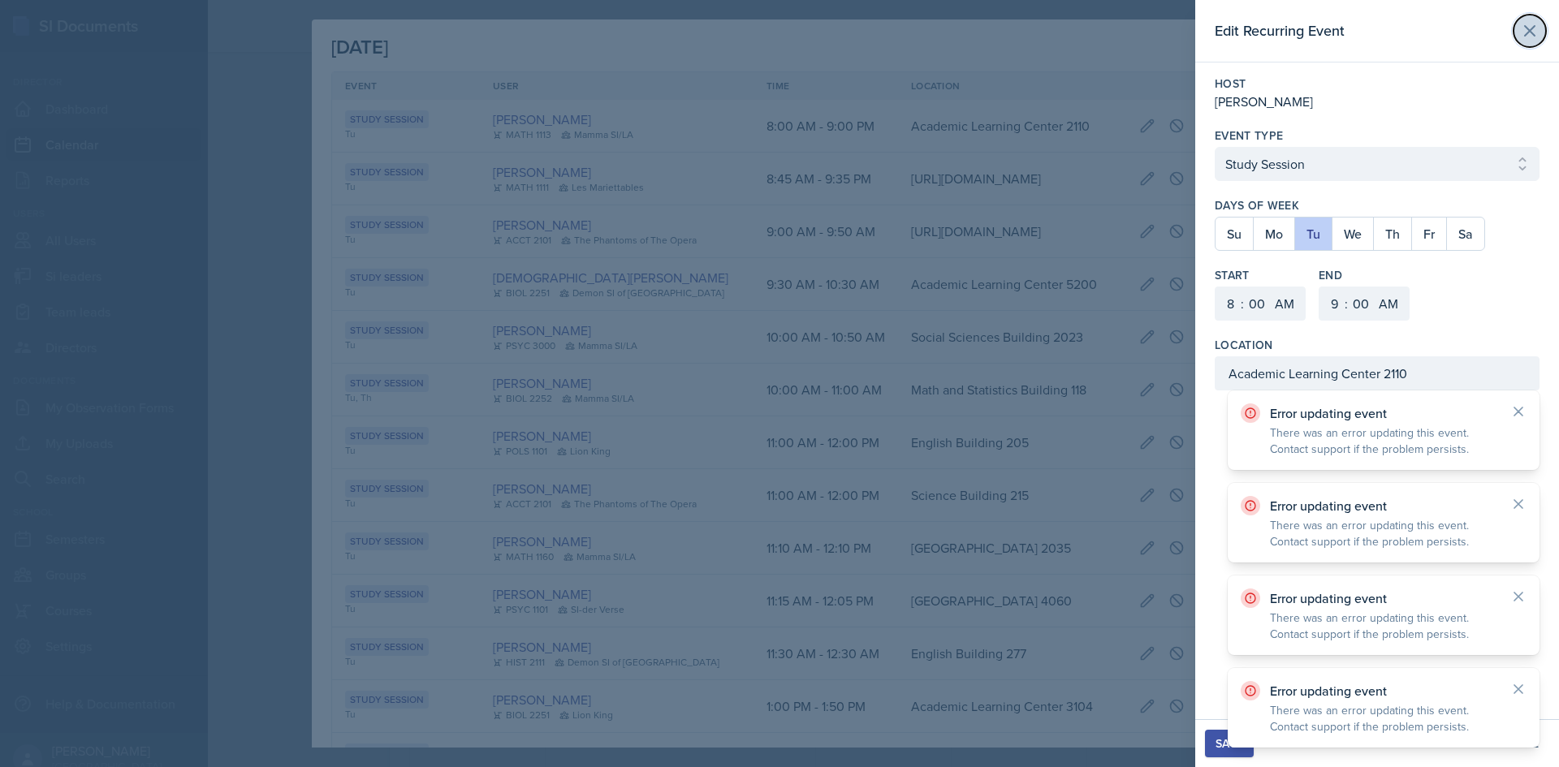
click at [1539, 44] on button at bounding box center [1530, 31] width 32 height 32
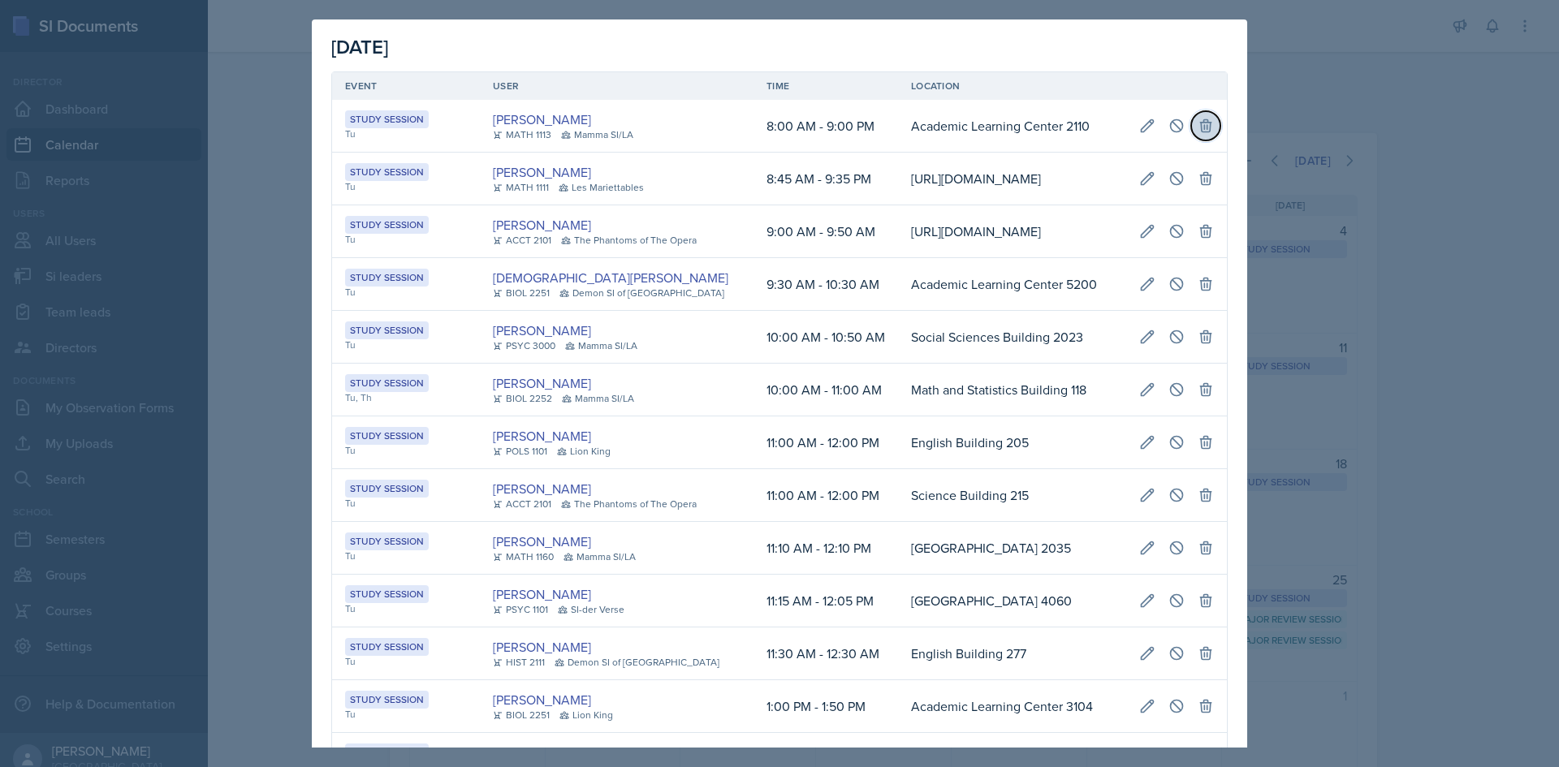
click at [1199, 131] on icon at bounding box center [1206, 126] width 16 height 16
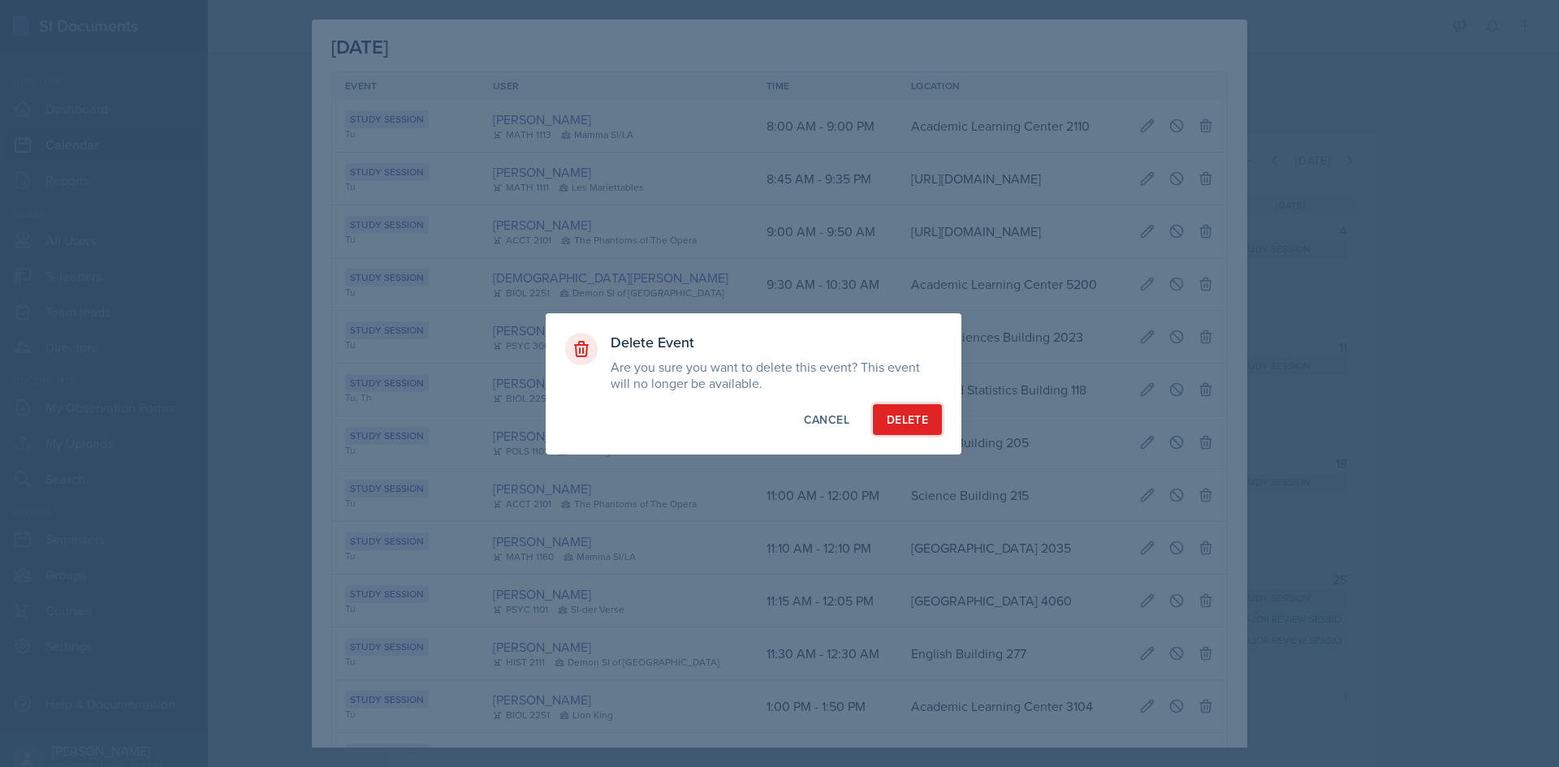
click at [908, 422] on div "Delete" at bounding box center [907, 420] width 41 height 16
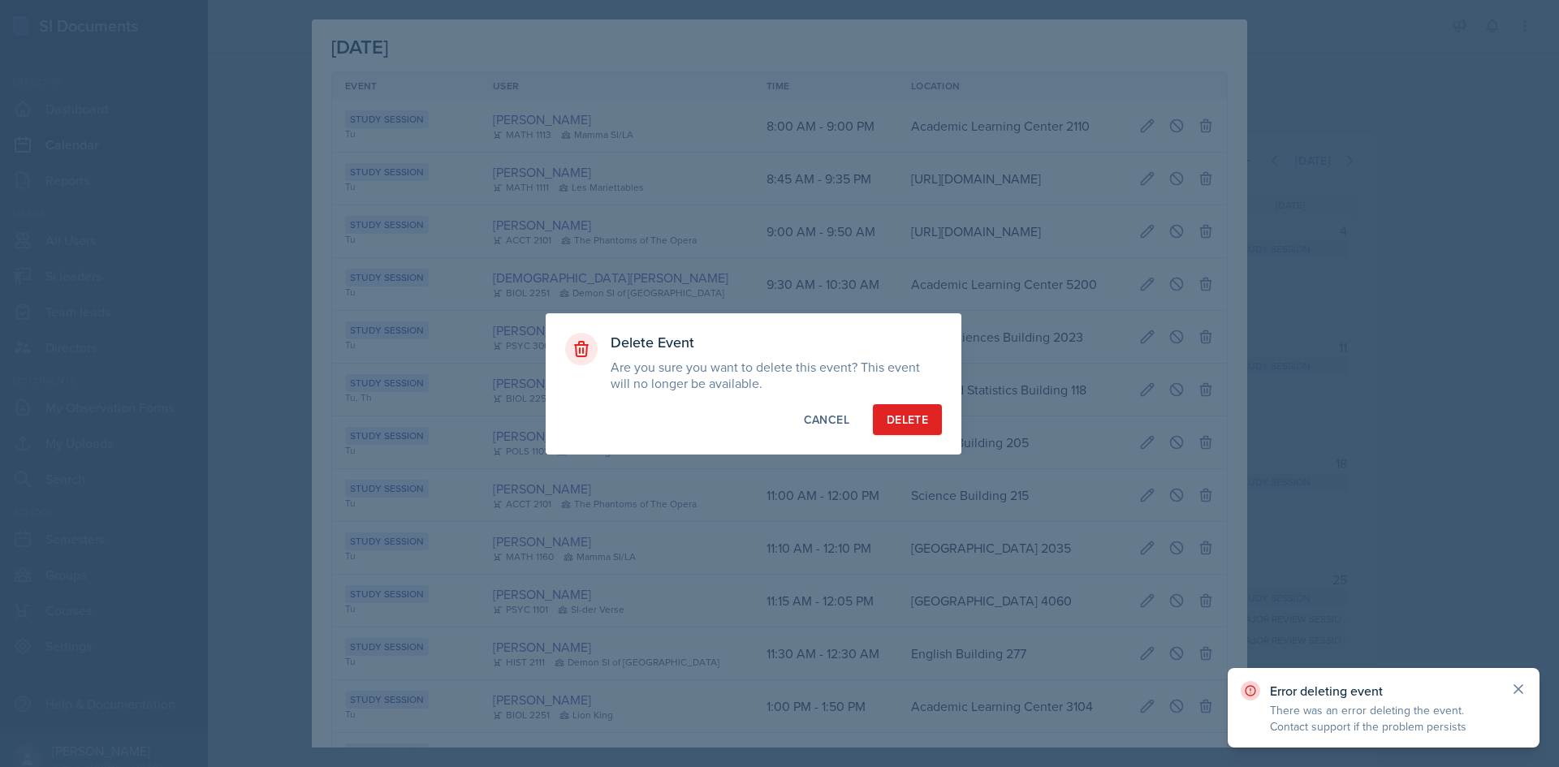
click at [1515, 692] on icon at bounding box center [1519, 689] width 16 height 16
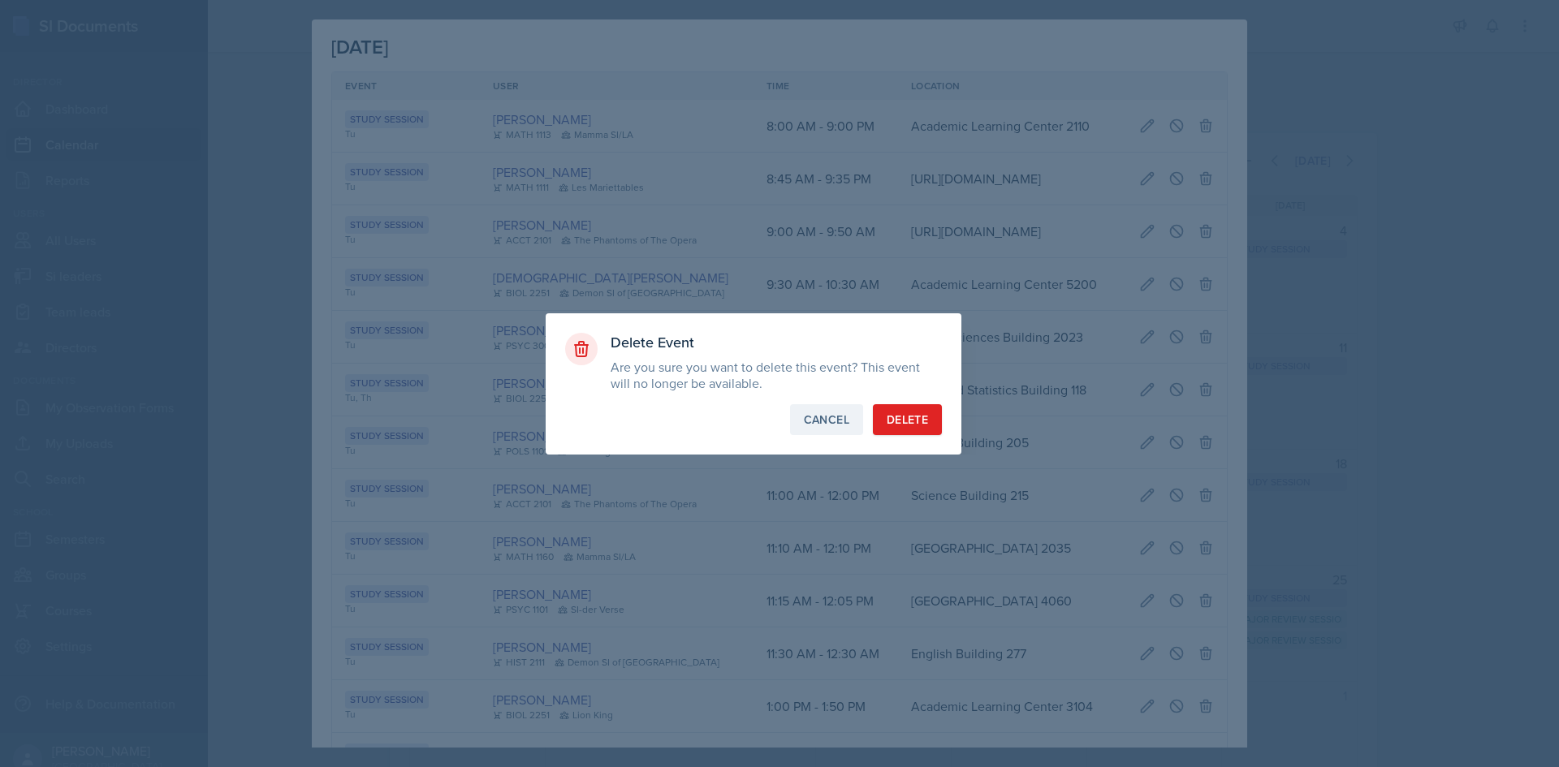
click at [804, 416] on div "Cancel" at bounding box center [826, 420] width 45 height 16
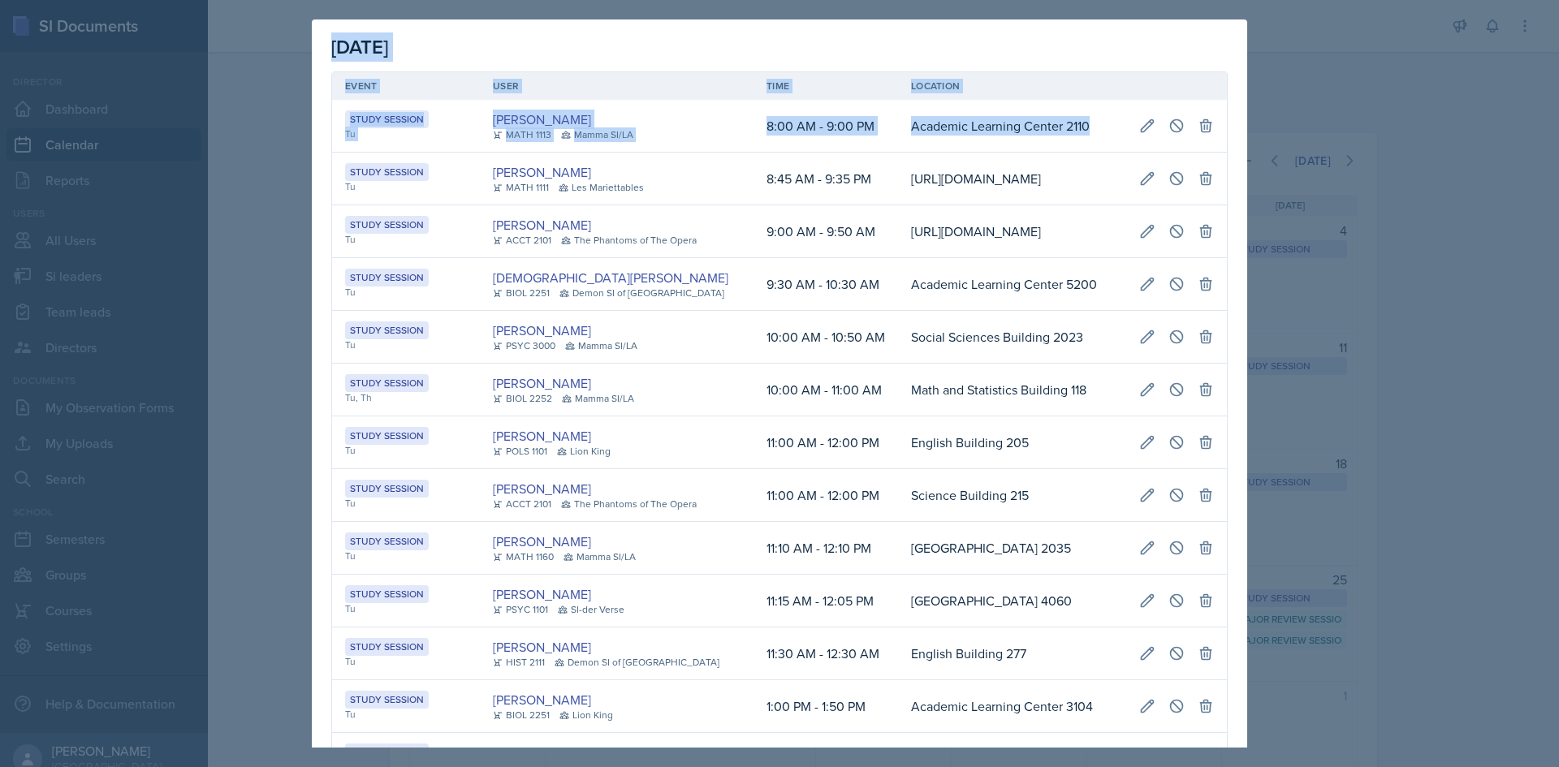
scroll to position [0, 0]
drag, startPoint x: 830, startPoint y: 148, endPoint x: 196, endPoint y: 124, distance: 634.7
click at [196, 124] on div "October 14th, 2025 Event User Time Location Study Session Tu Michael Golsen MAT…" at bounding box center [779, 383] width 1559 height 767
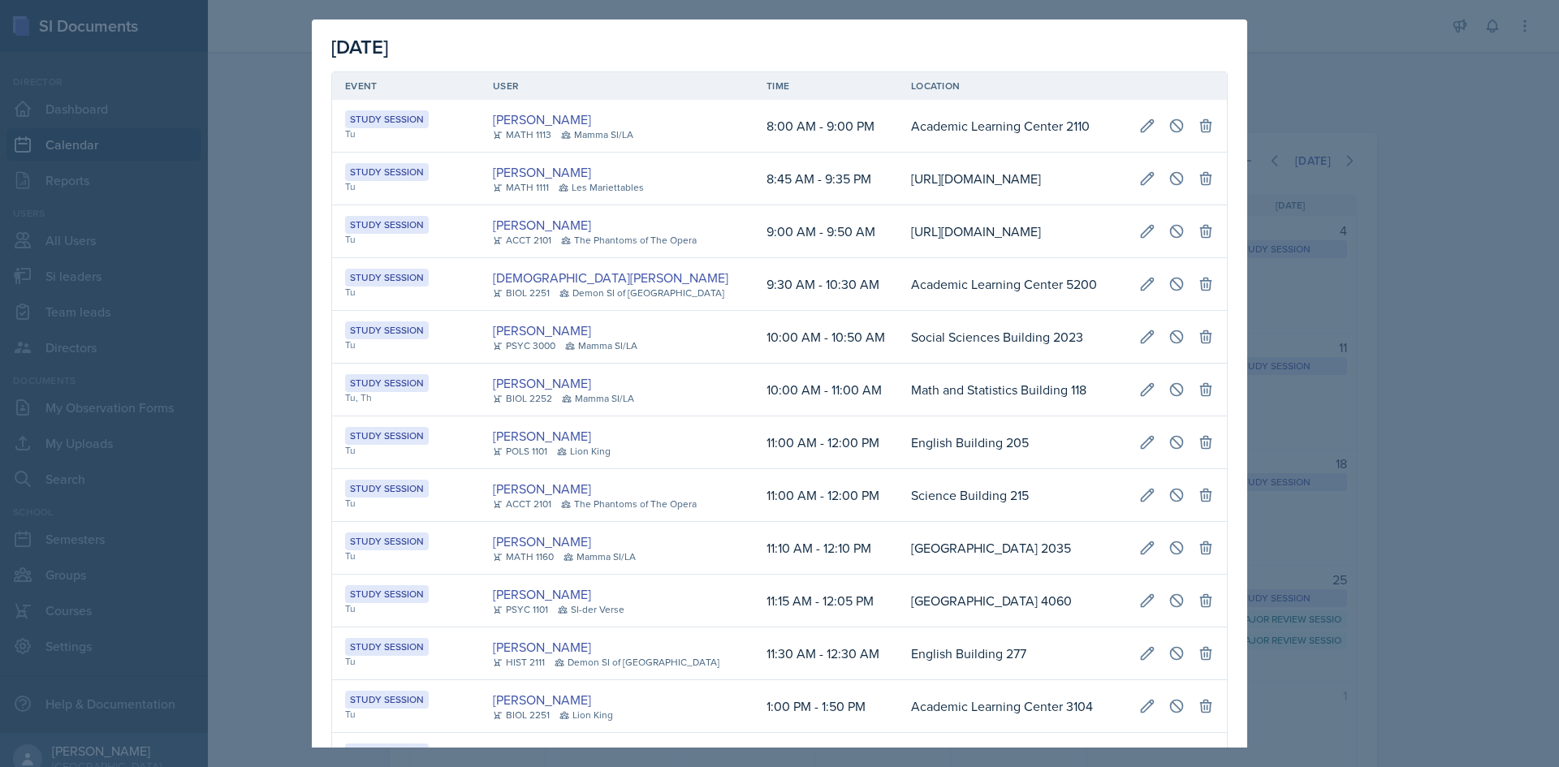
click at [625, 205] on td "Simmy Huynh MATH 1111 Les Mariettables" at bounding box center [617, 179] width 274 height 53
drag, startPoint x: 878, startPoint y: 115, endPoint x: 1211, endPoint y: 132, distance: 333.4
click at [1211, 132] on tr "Study Session Tu Michael Golsen MATH 1113 Mamma SI/LA 8:00 AM - 9:00 PM Academi…" at bounding box center [779, 126] width 895 height 53
click at [1140, 193] on button at bounding box center [1147, 178] width 29 height 29
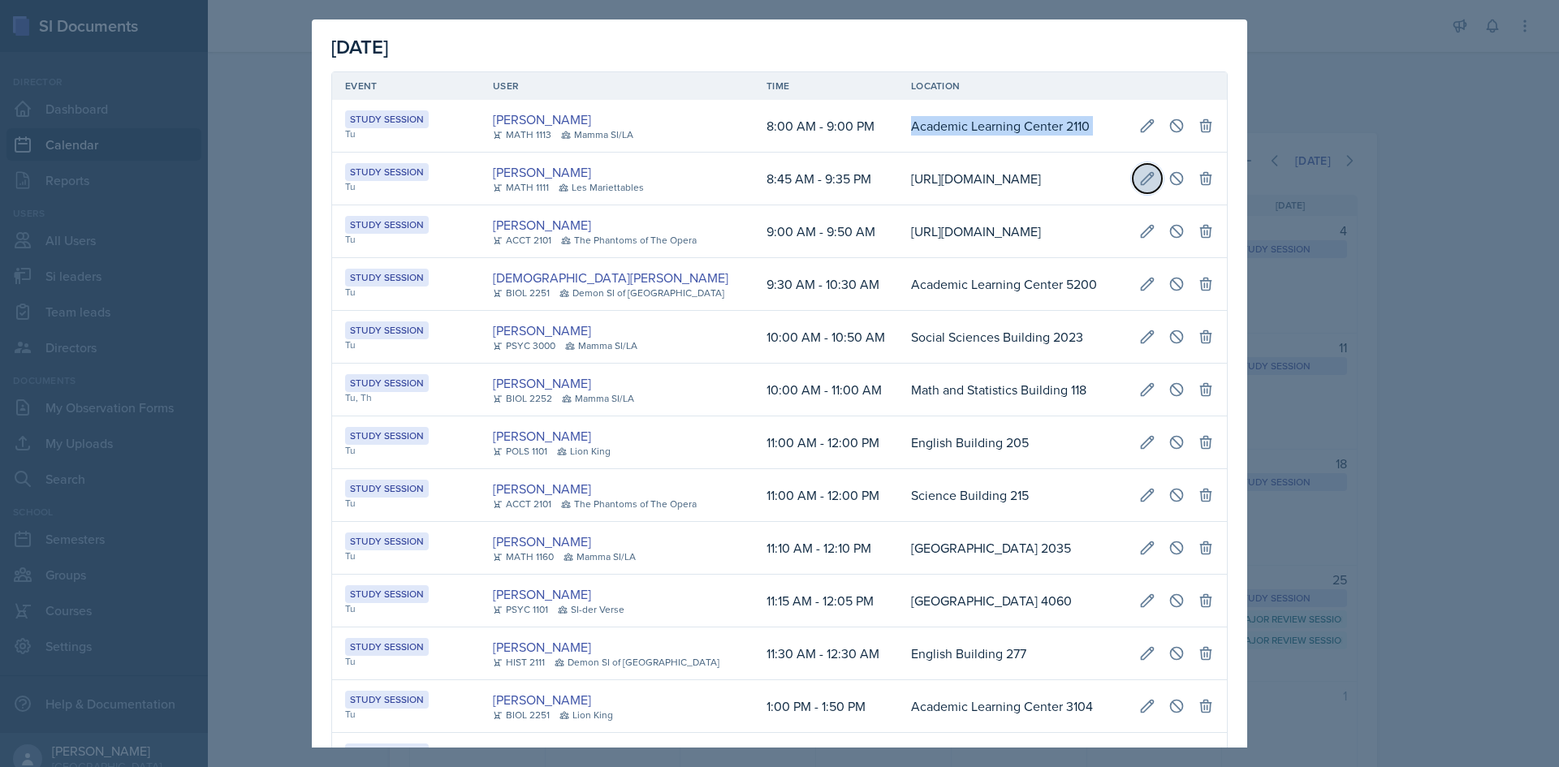
select select "45"
select select "35"
select select "PM"
type input "https://teams.microsoft.com/l/meetup-join/19%3ameeting_M2I1YzQ4ODgtZTEzYS00NzM3…"
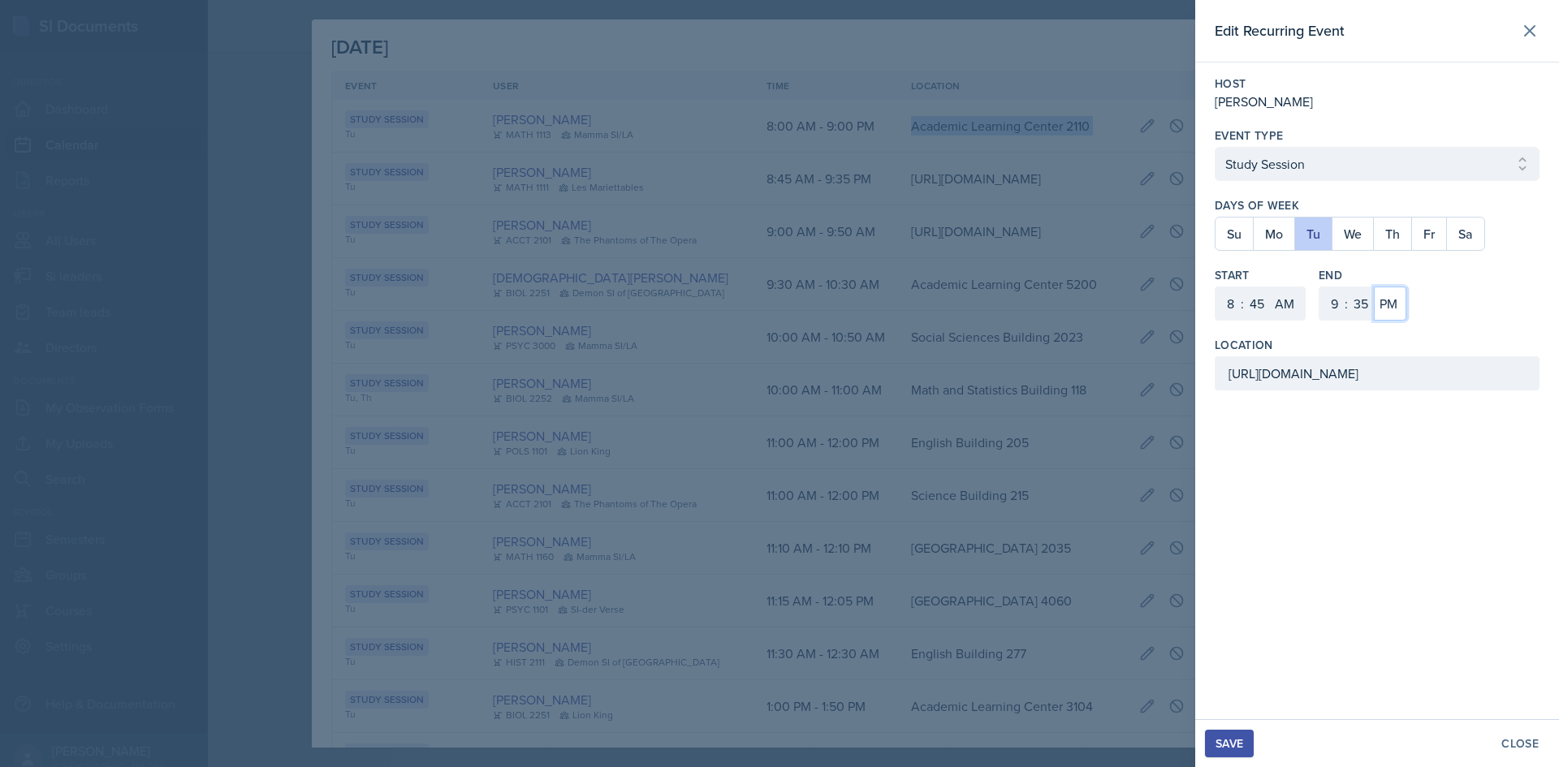
click at [1377, 306] on select "AM PM" at bounding box center [1390, 304] width 32 height 34
select select "AM"
click at [1374, 287] on select "AM PM" at bounding box center [1390, 304] width 32 height 34
click at [1221, 733] on button "Save" at bounding box center [1229, 744] width 49 height 28
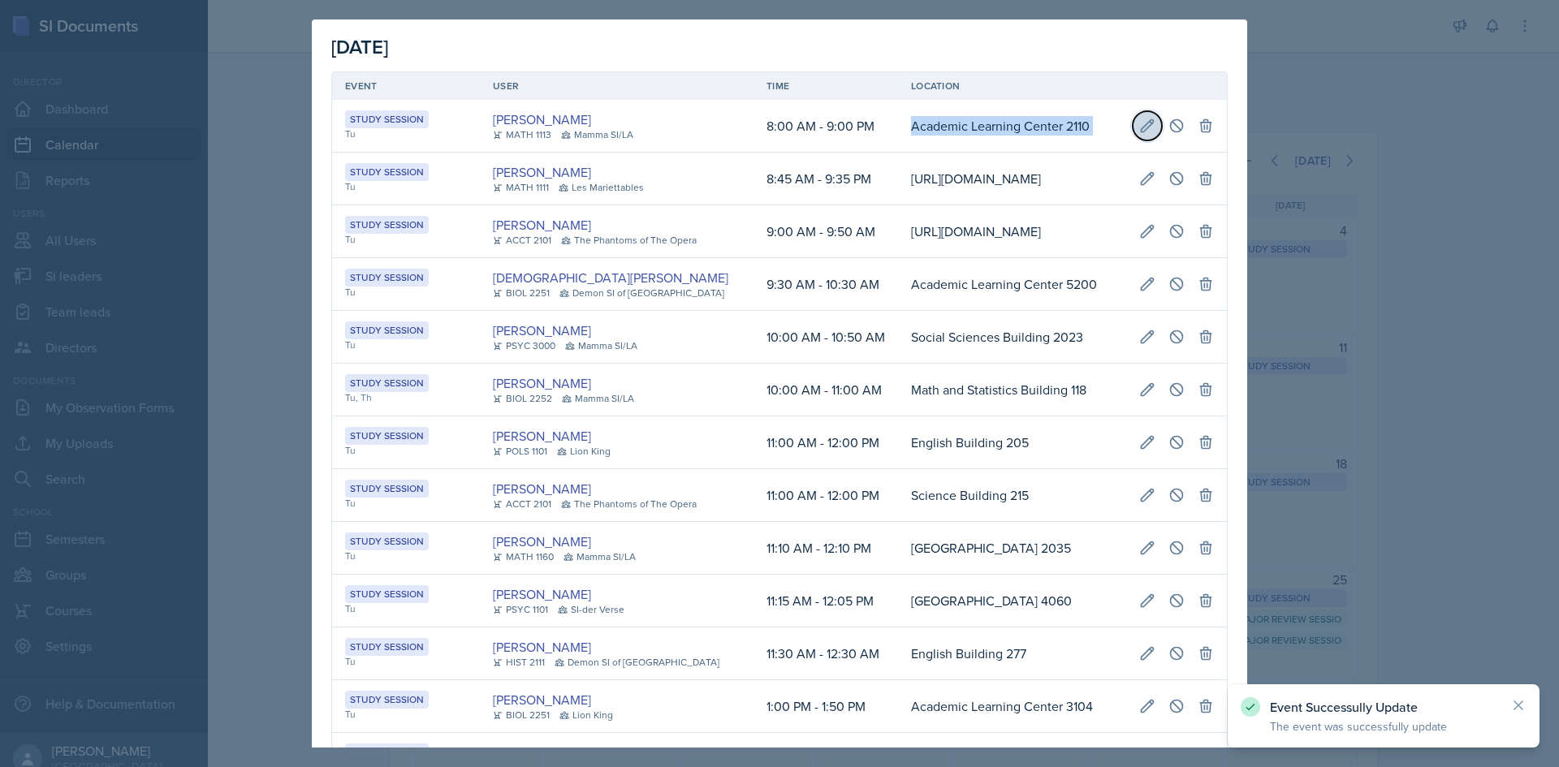
click at [1142, 132] on icon at bounding box center [1148, 125] width 12 height 12
select select "0"
select select "PM"
type input "Academic Learning Center 2110"
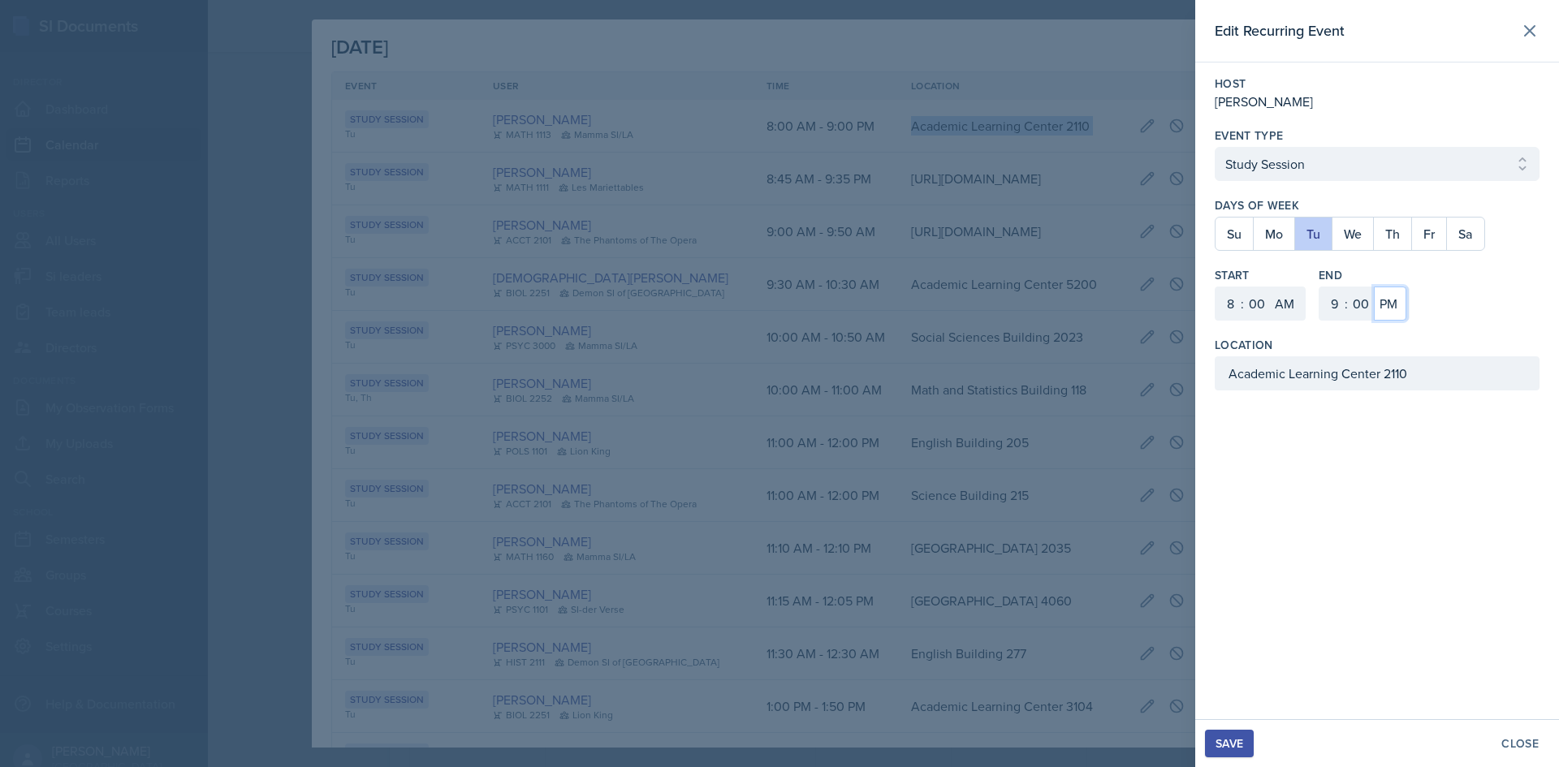
click at [1390, 316] on select "AM PM" at bounding box center [1390, 304] width 32 height 34
select select "AM"
click at [1374, 287] on select "AM PM" at bounding box center [1390, 304] width 32 height 34
click at [1239, 750] on div "Save" at bounding box center [1230, 743] width 28 height 13
click at [1528, 690] on div "Error updating event There was an error updating this event. Contact support if…" at bounding box center [1384, 708] width 312 height 80
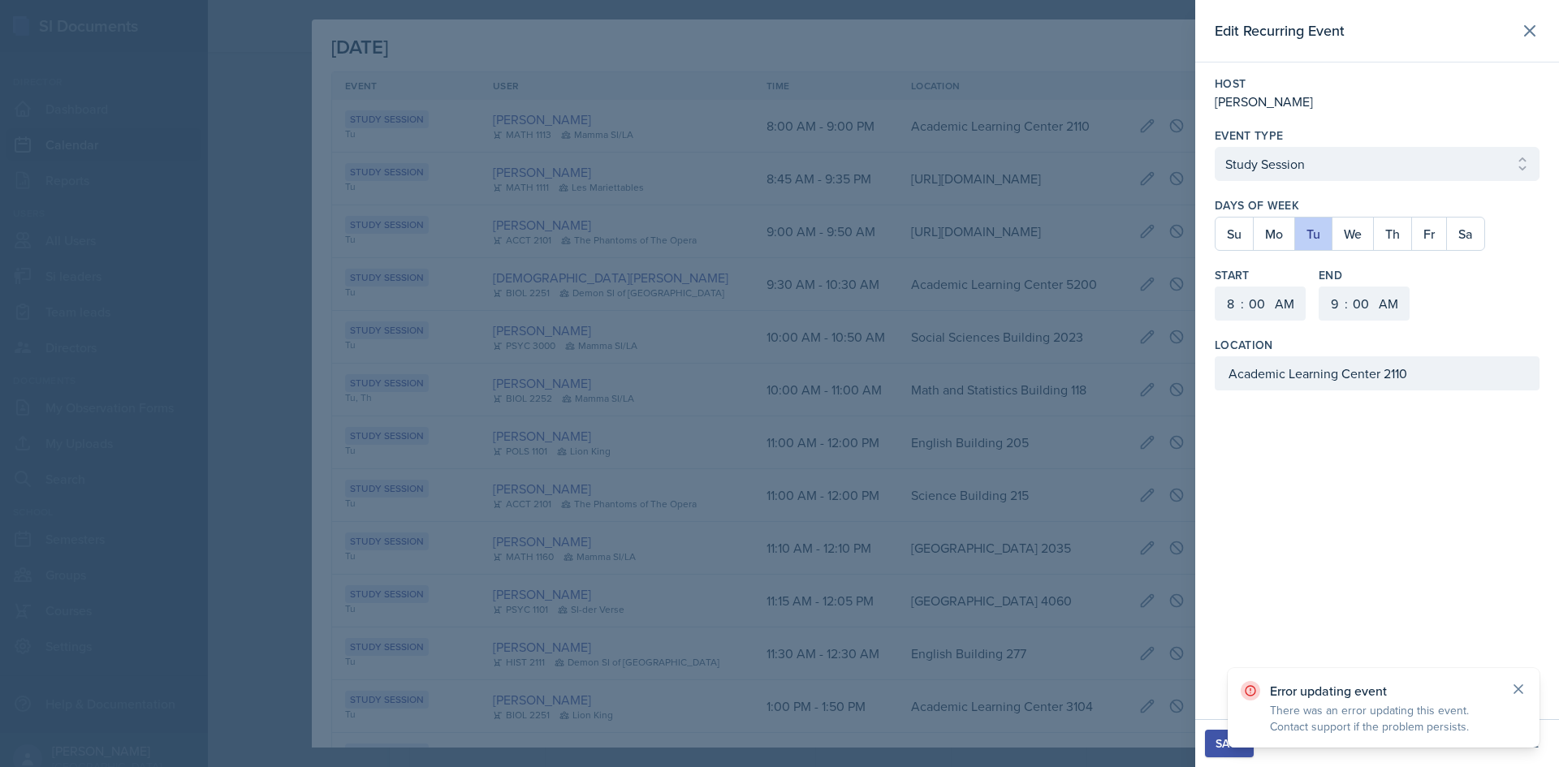
click at [1519, 685] on icon at bounding box center [1519, 689] width 16 height 16
click at [1066, 584] on div at bounding box center [779, 383] width 1559 height 767
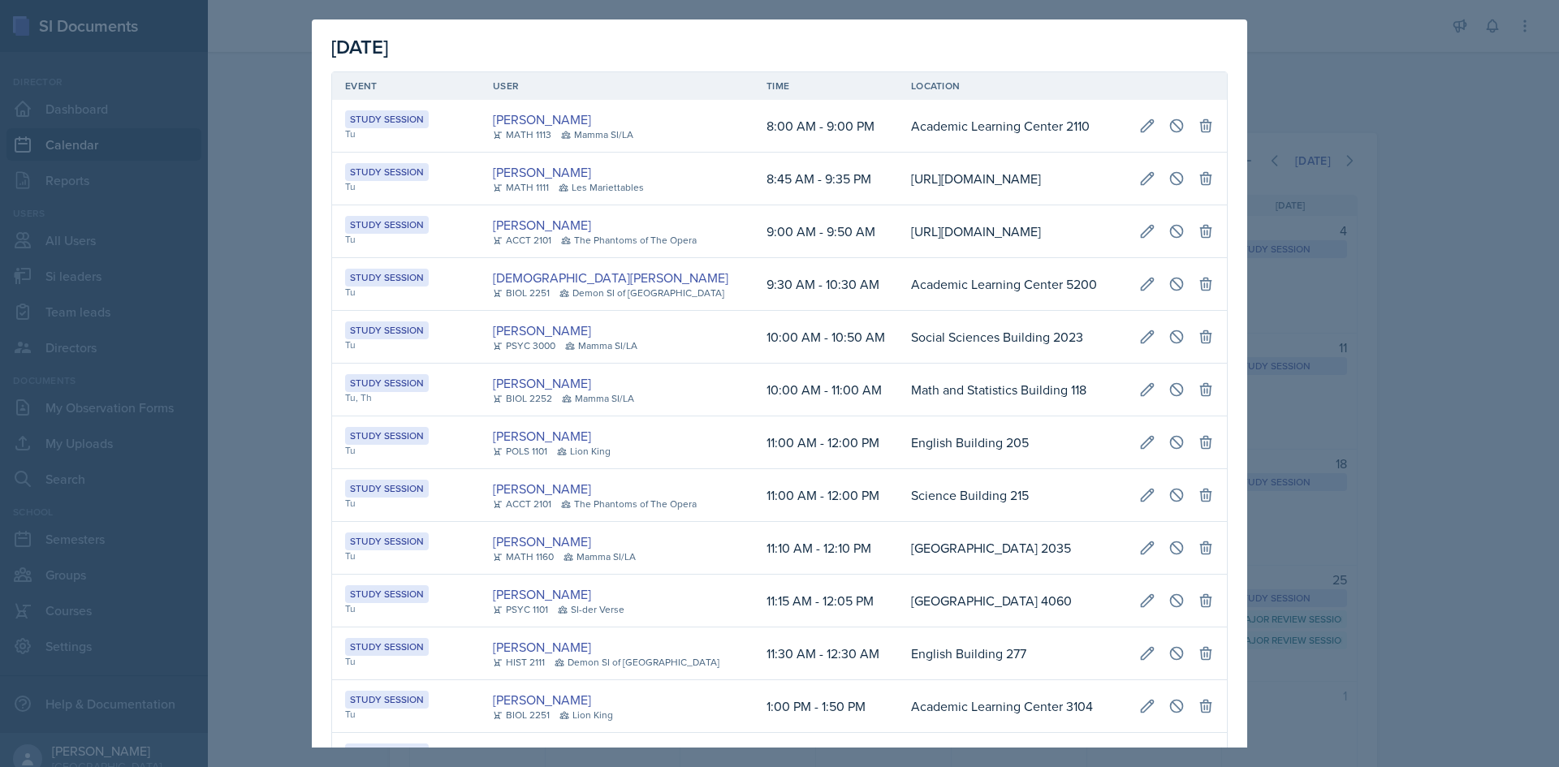
click at [1412, 410] on div at bounding box center [779, 383] width 1559 height 767
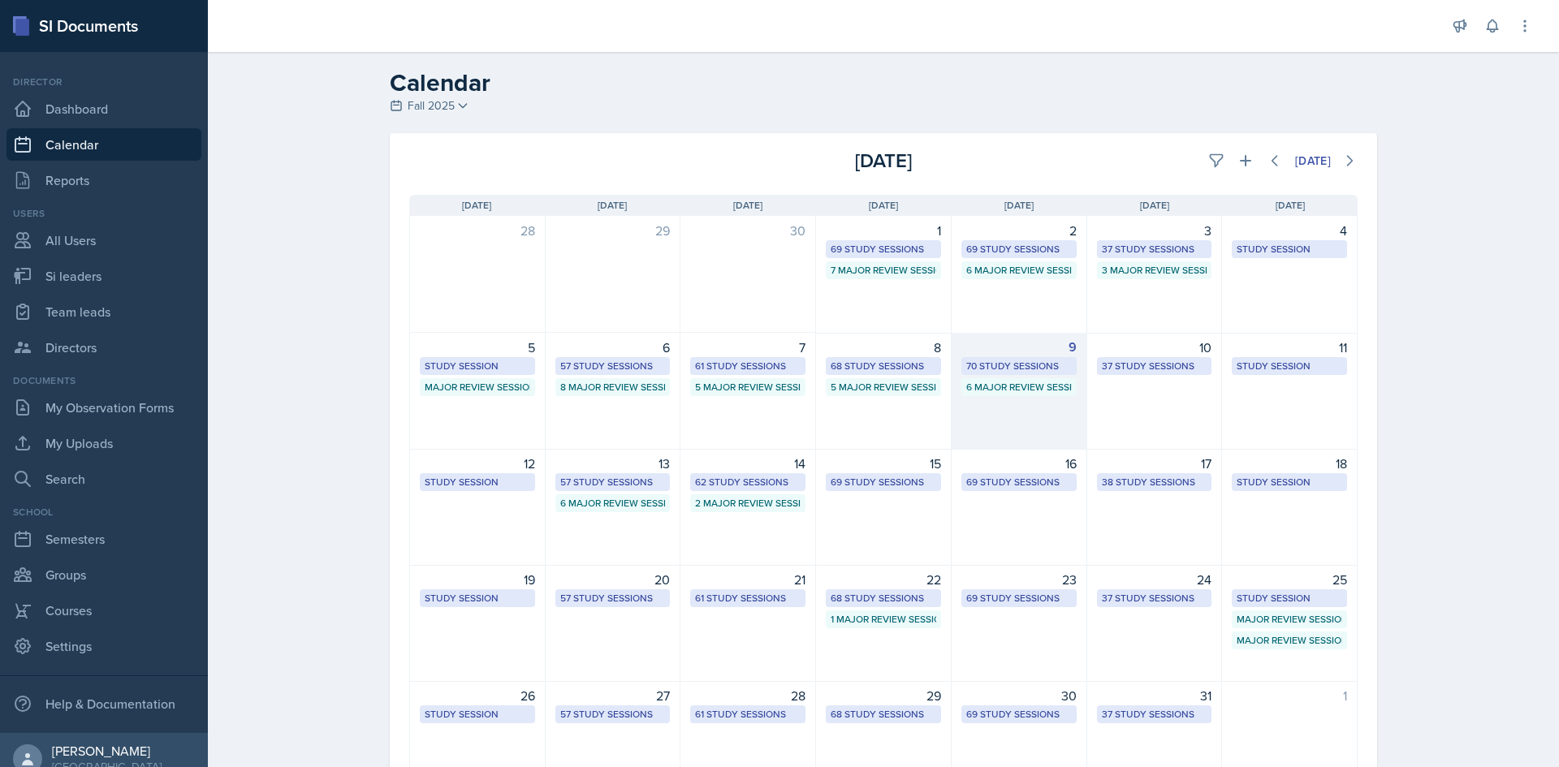
click at [1041, 367] on div "70 Study Sessions" at bounding box center [1019, 366] width 106 height 15
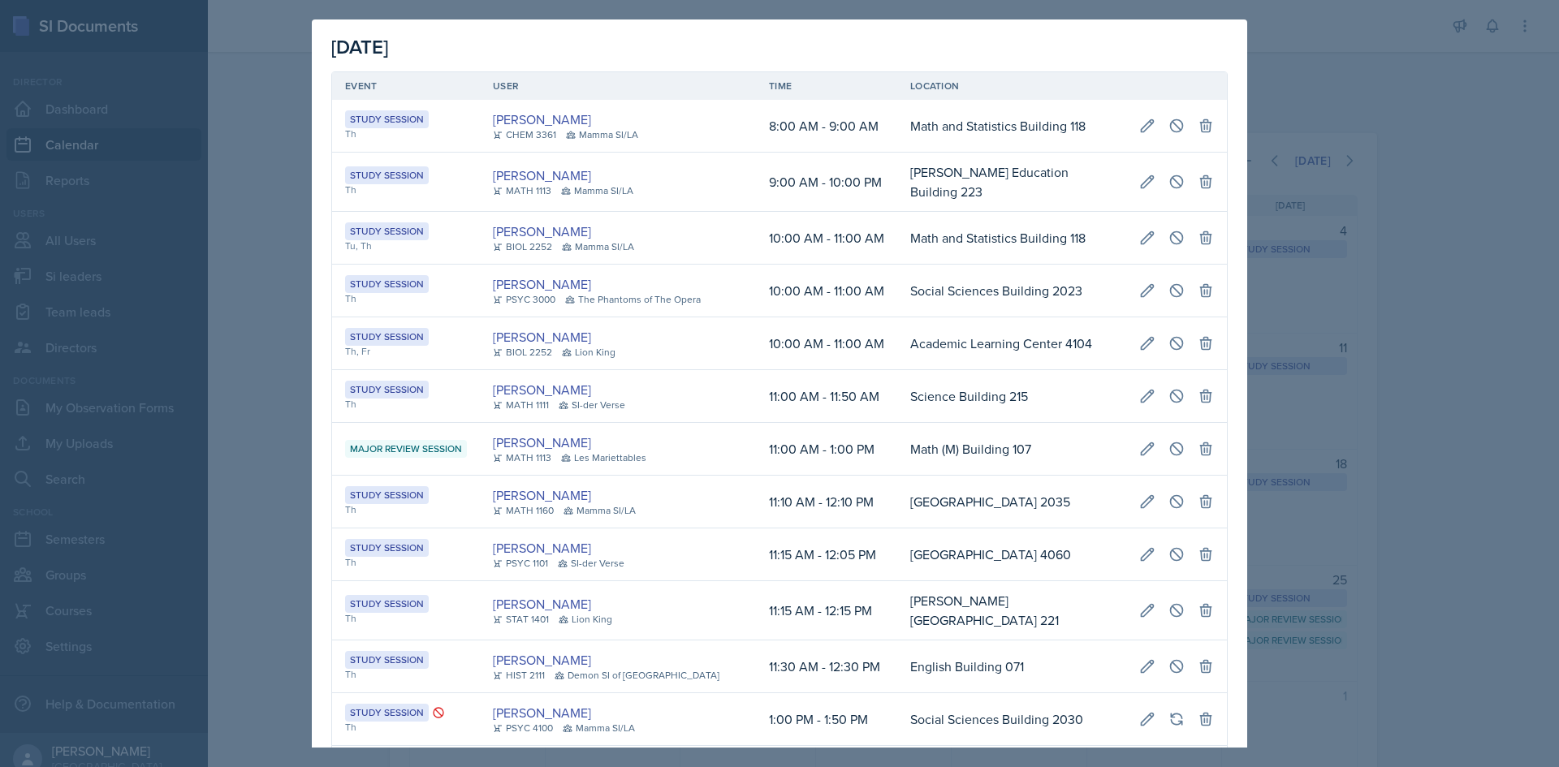
scroll to position [0, 0]
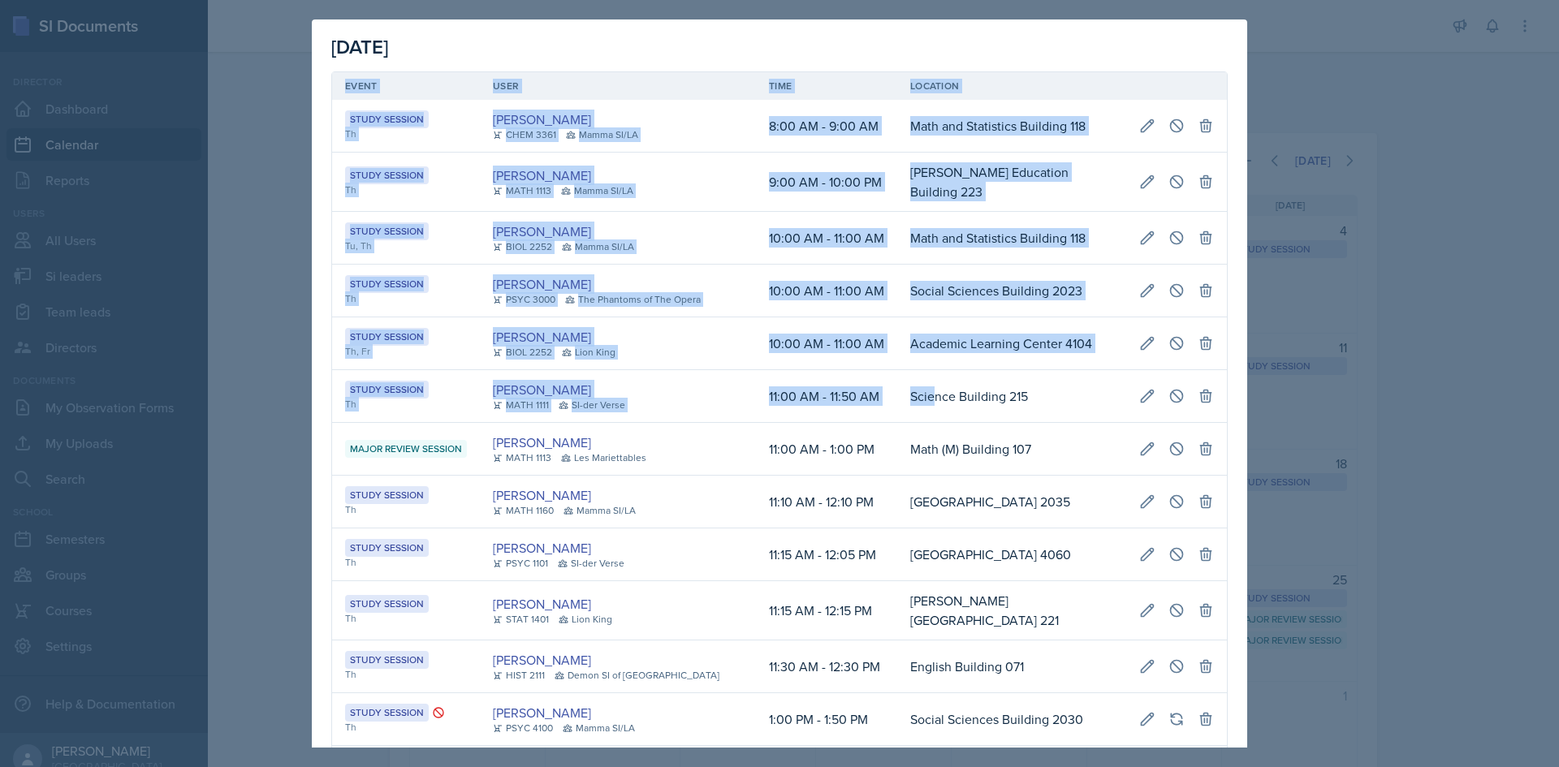
drag, startPoint x: 555, startPoint y: 388, endPoint x: 328, endPoint y: 362, distance: 228.1
click at [675, 318] on td "Maria Correa Ortiz BIOL 2252 Lion King" at bounding box center [618, 344] width 276 height 53
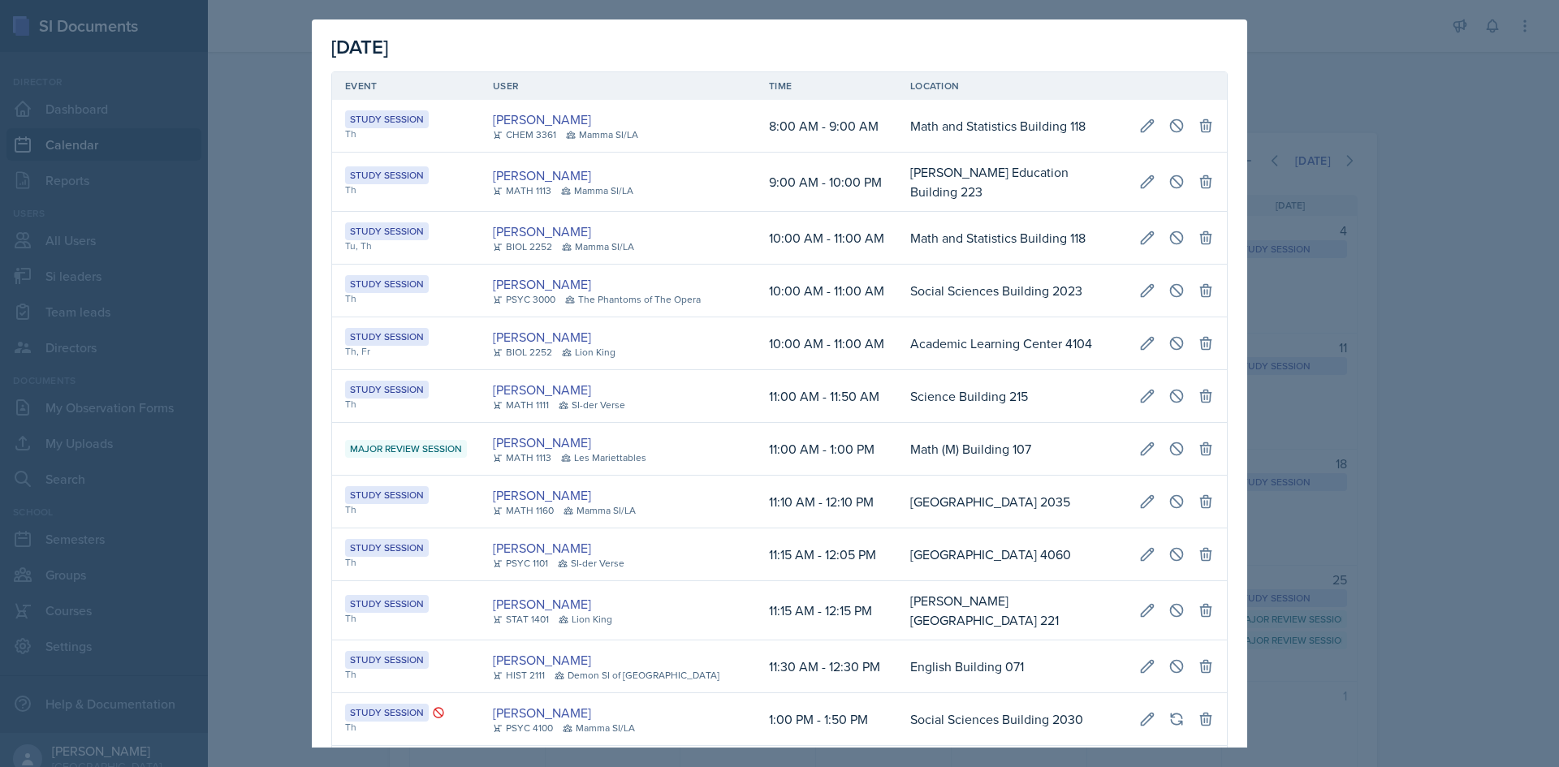
click at [1348, 398] on div at bounding box center [779, 383] width 1559 height 767
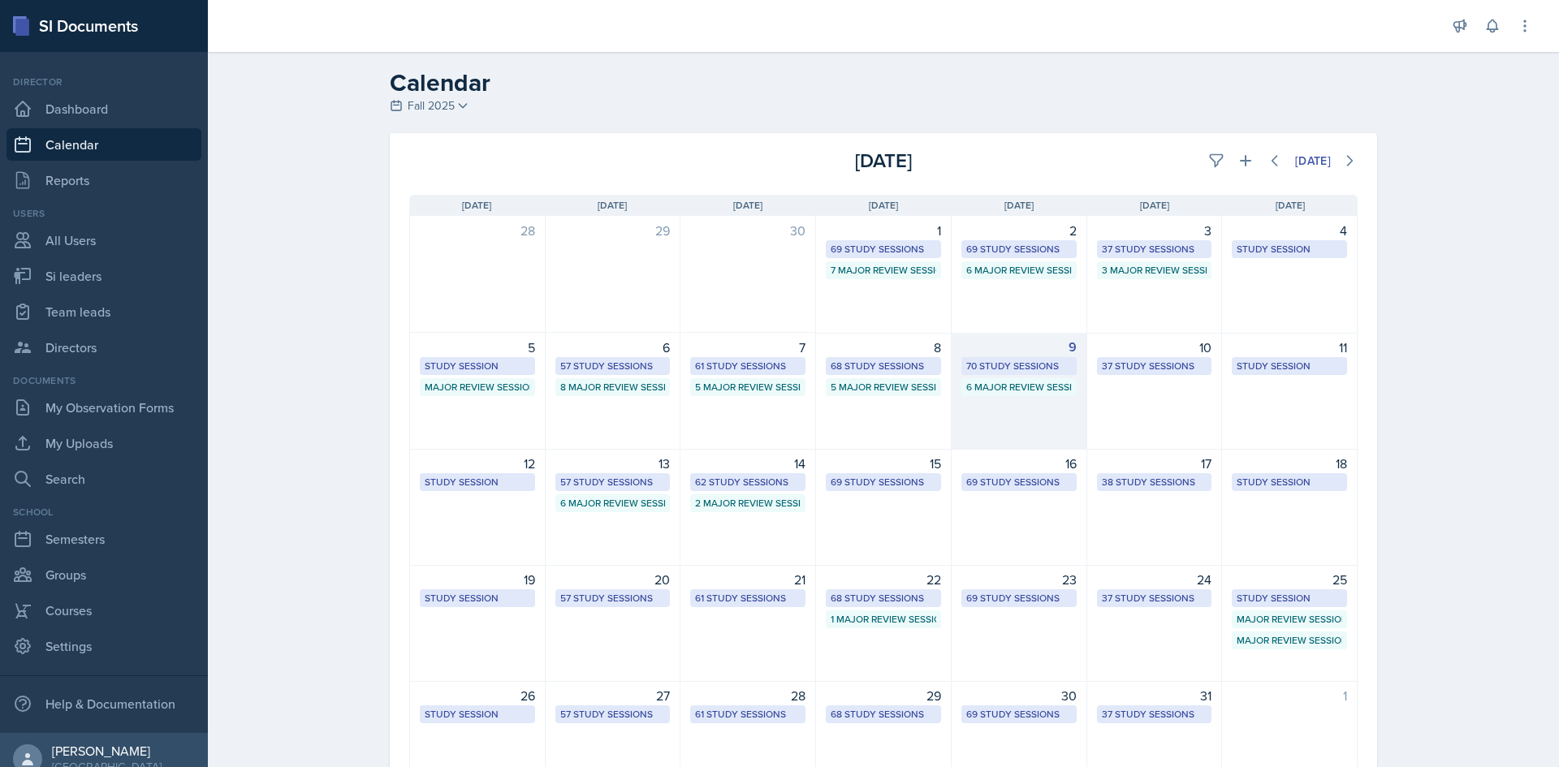
click at [1013, 362] on div "70 Study Sessions" at bounding box center [1019, 366] width 106 height 15
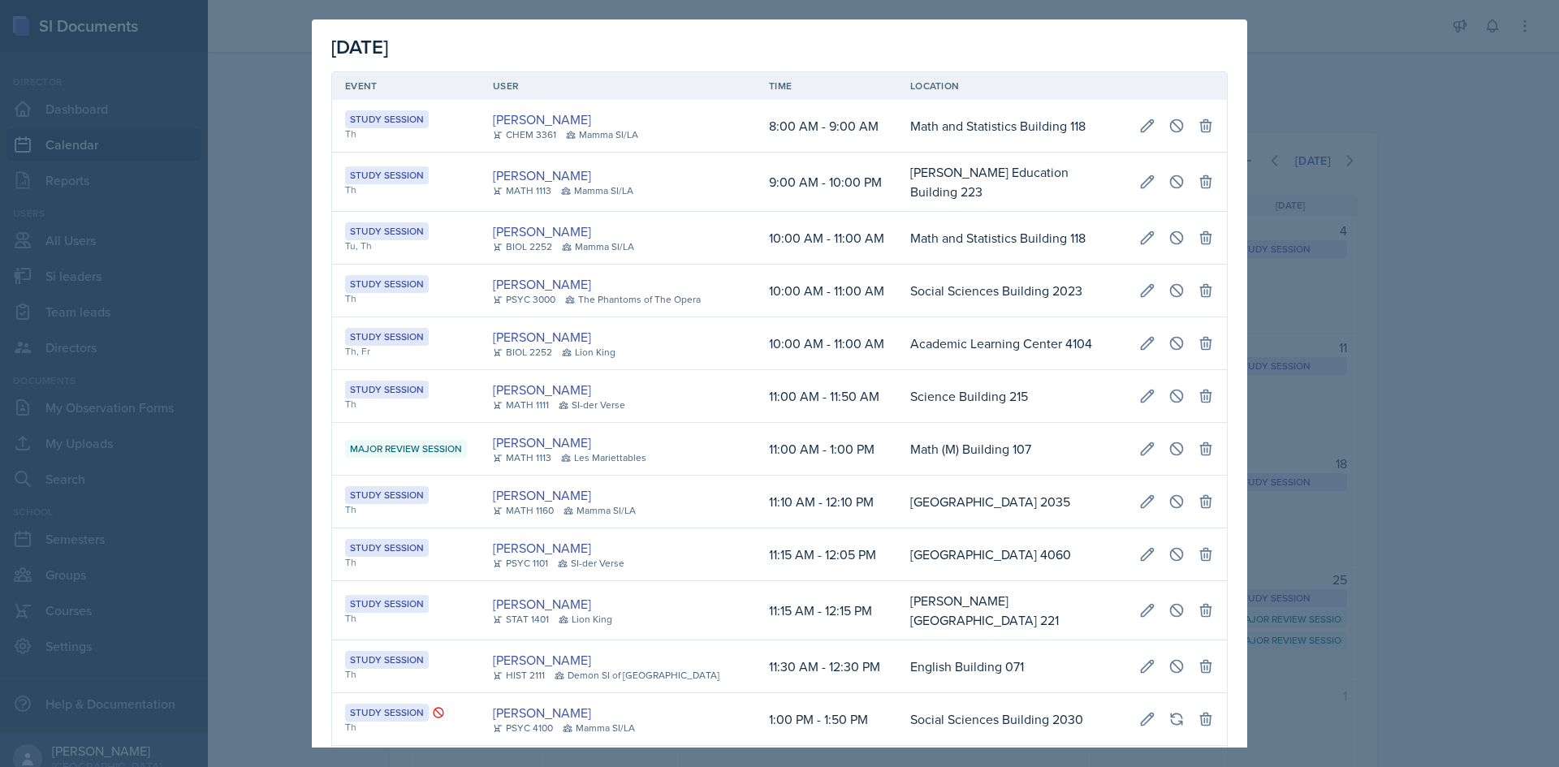
drag, startPoint x: 668, startPoint y: 168, endPoint x: 819, endPoint y: 178, distance: 151.4
click at [819, 178] on tr "Study Session Th Michael Golsen MATH 1113 Mamma SI/LA 9:00 AM - 10:00 PM Bagwel…" at bounding box center [779, 182] width 895 height 59
click at [820, 178] on td "9:00 AM - 10:00 PM" at bounding box center [826, 182] width 141 height 59
drag, startPoint x: 700, startPoint y: 184, endPoint x: 1217, endPoint y: 169, distance: 516.7
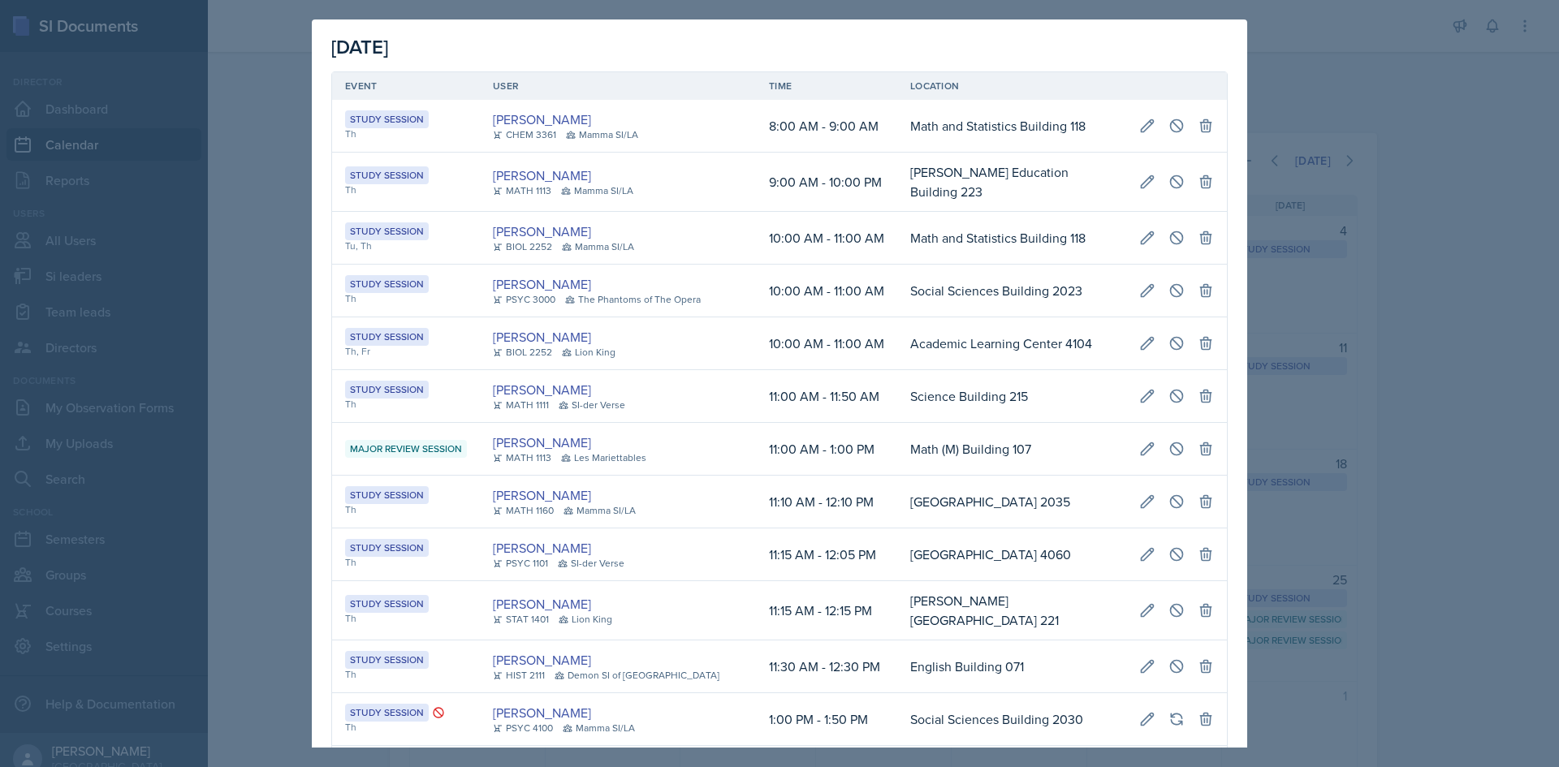
click at [1142, 179] on icon at bounding box center [1148, 181] width 12 height 12
select select "9"
select select "10"
select select "PM"
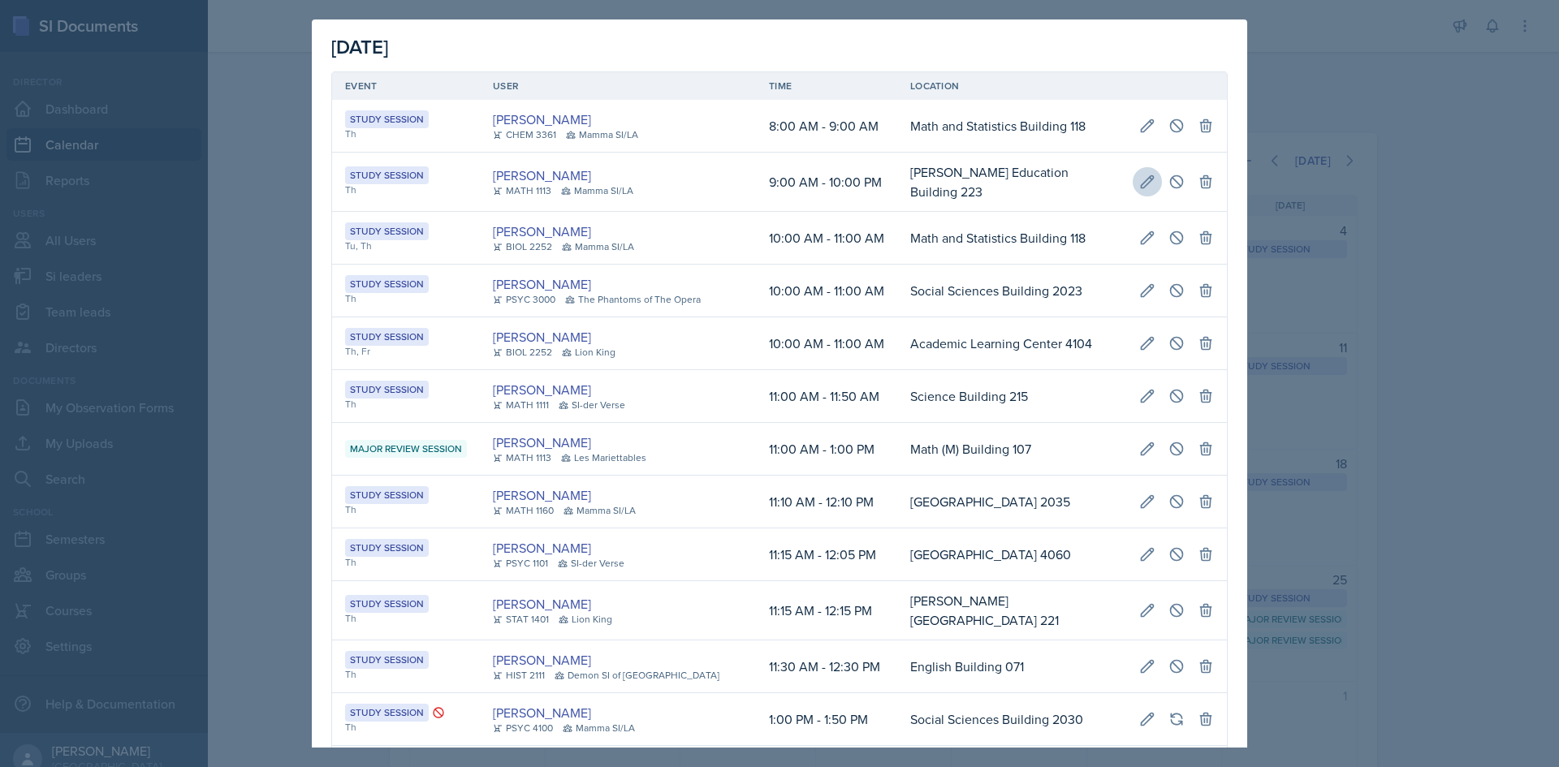
type input "Bagwell Education Building 223"
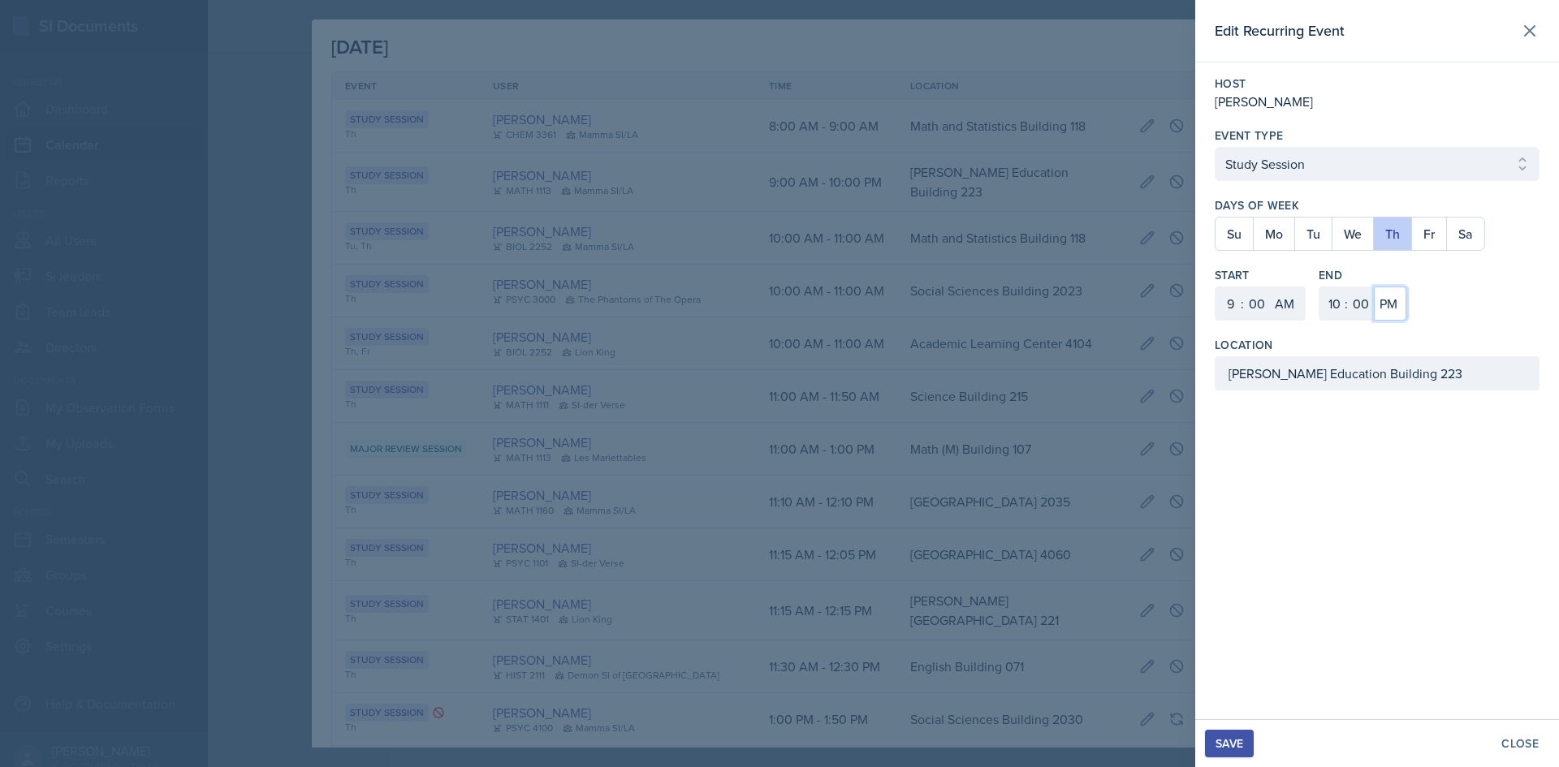
click at [1393, 312] on select "AM PM" at bounding box center [1390, 304] width 32 height 34
select select "AM"
click at [1374, 287] on select "AM PM" at bounding box center [1390, 304] width 32 height 34
click at [1222, 737] on div "Save" at bounding box center [1230, 743] width 28 height 13
click at [1521, 687] on icon at bounding box center [1519, 689] width 8 height 8
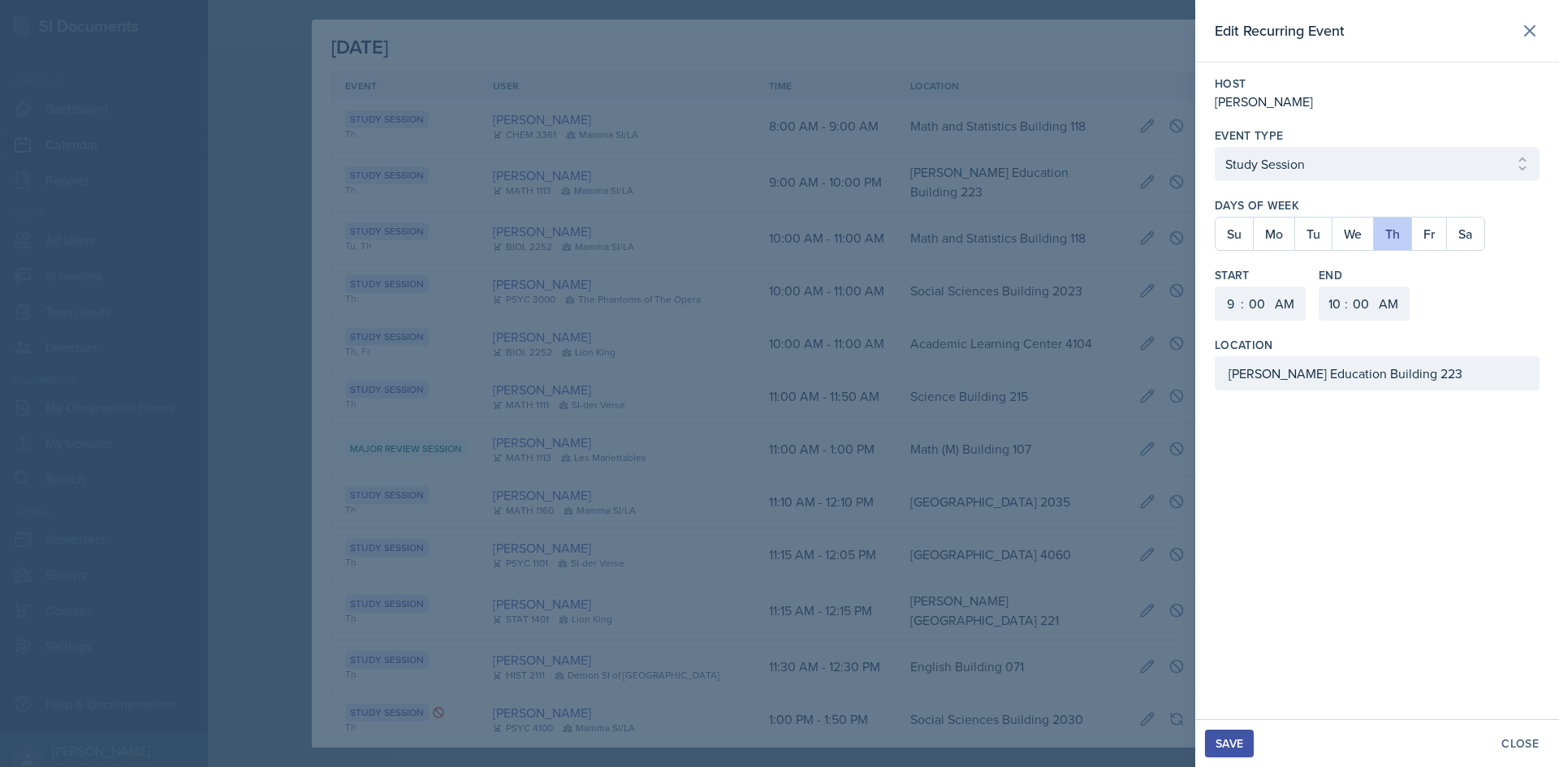
click at [1114, 532] on div at bounding box center [779, 383] width 1559 height 767
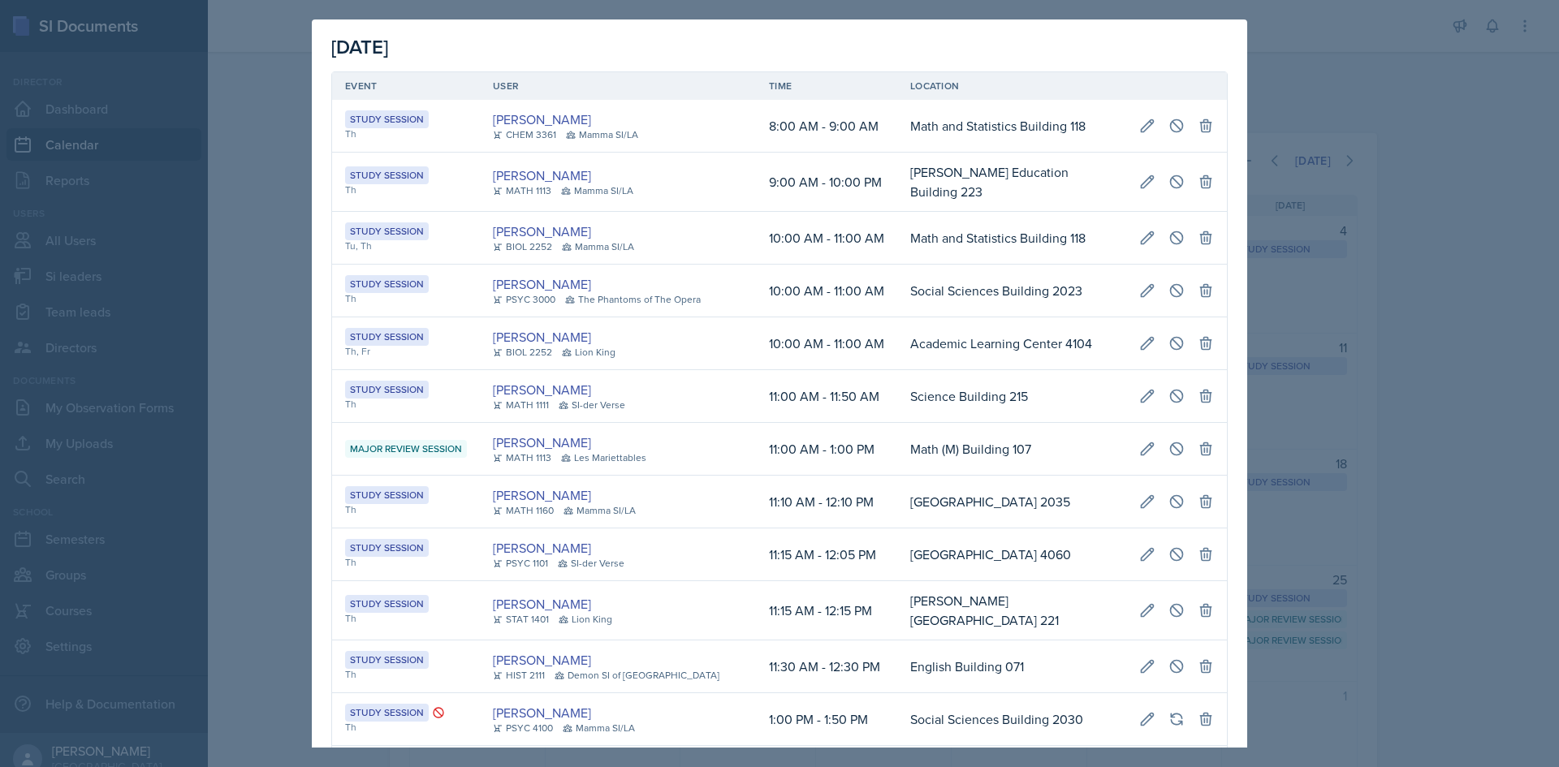
click at [1488, 96] on div at bounding box center [779, 383] width 1559 height 767
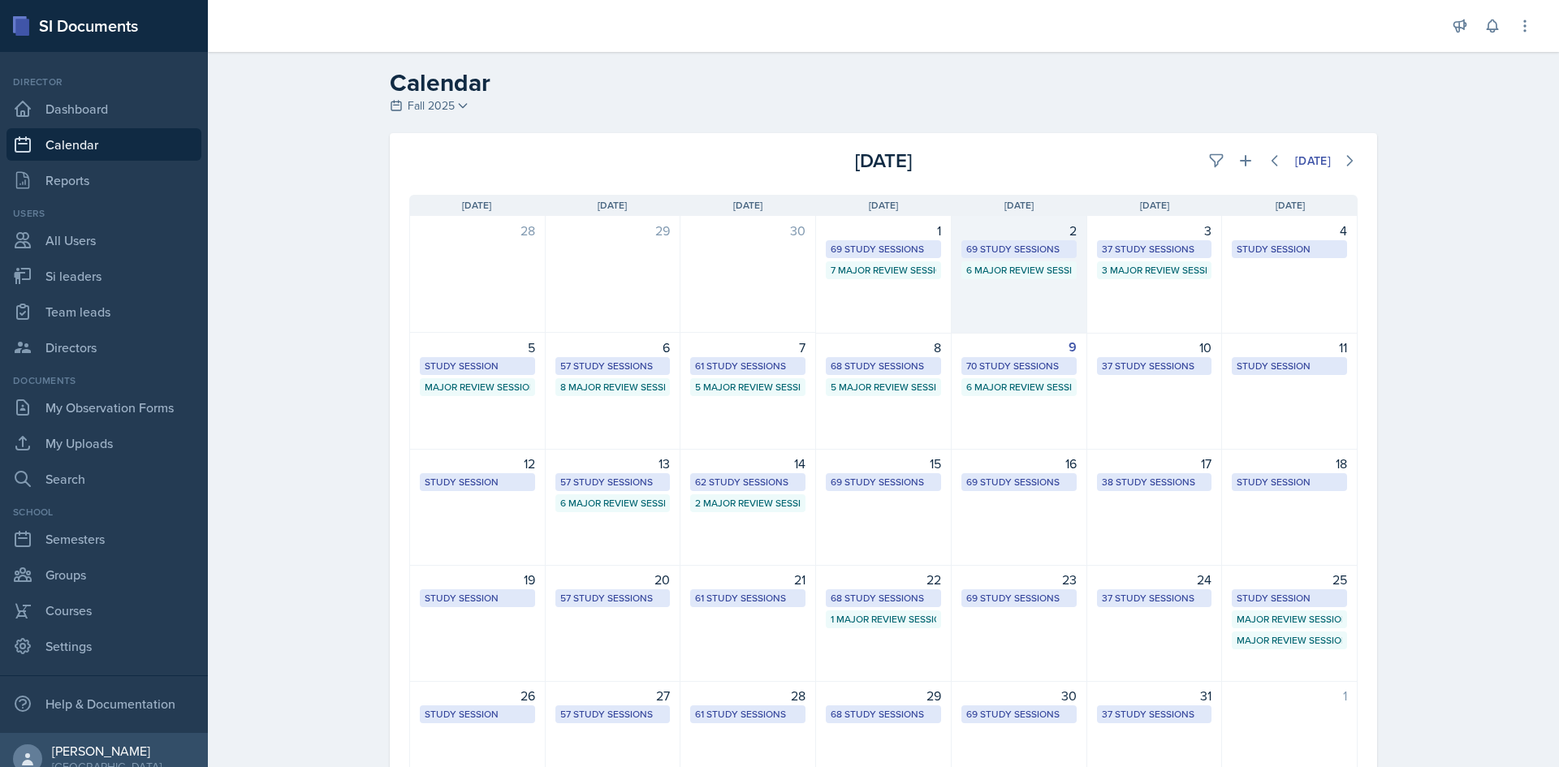
click at [1056, 250] on div "69 Study Sessions" at bounding box center [1019, 249] width 106 height 15
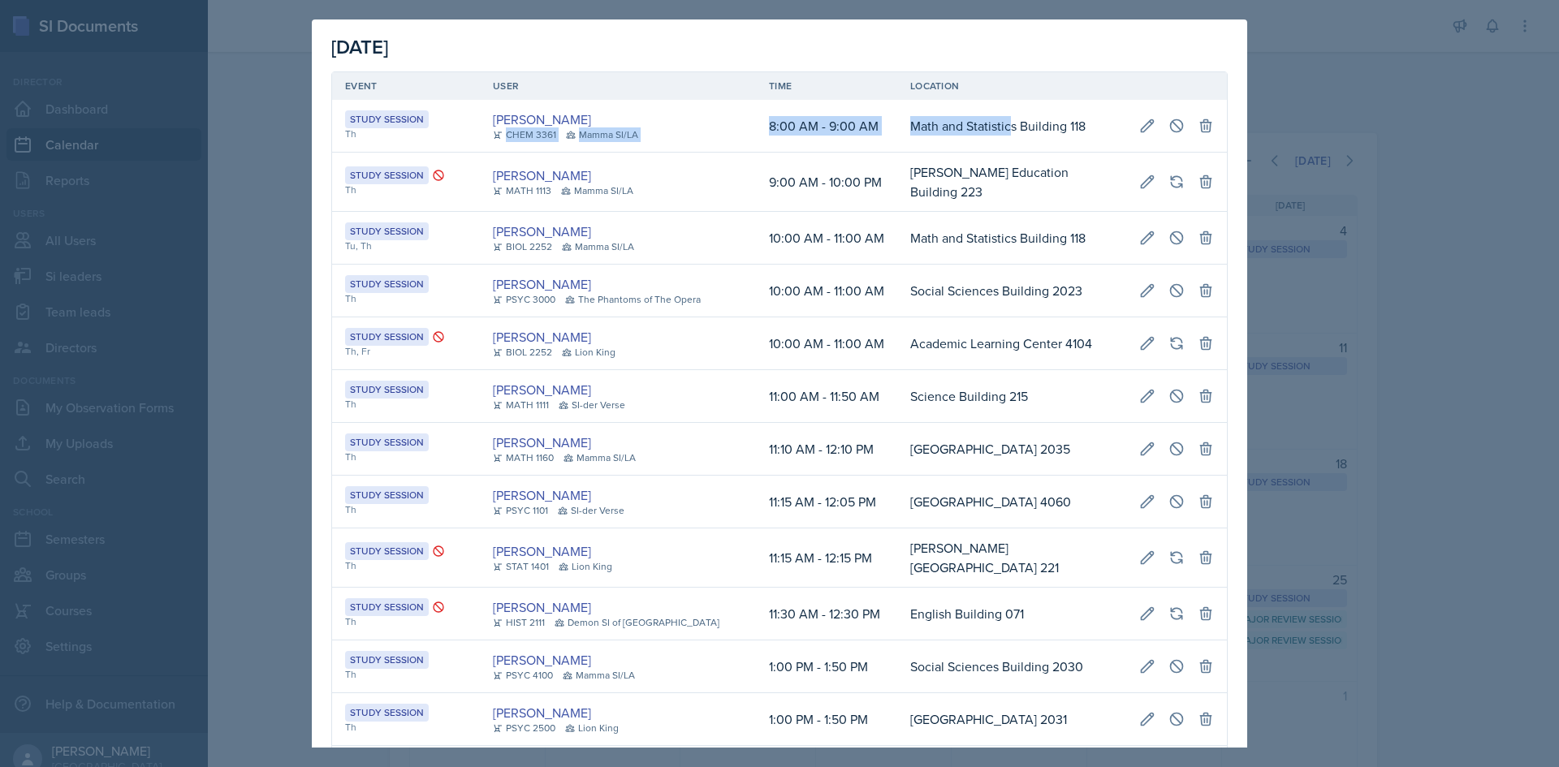
scroll to position [0, 137]
drag, startPoint x: 619, startPoint y: 127, endPoint x: 322, endPoint y: 113, distance: 296.8
drag, startPoint x: 733, startPoint y: 187, endPoint x: 859, endPoint y: 197, distance: 127.1
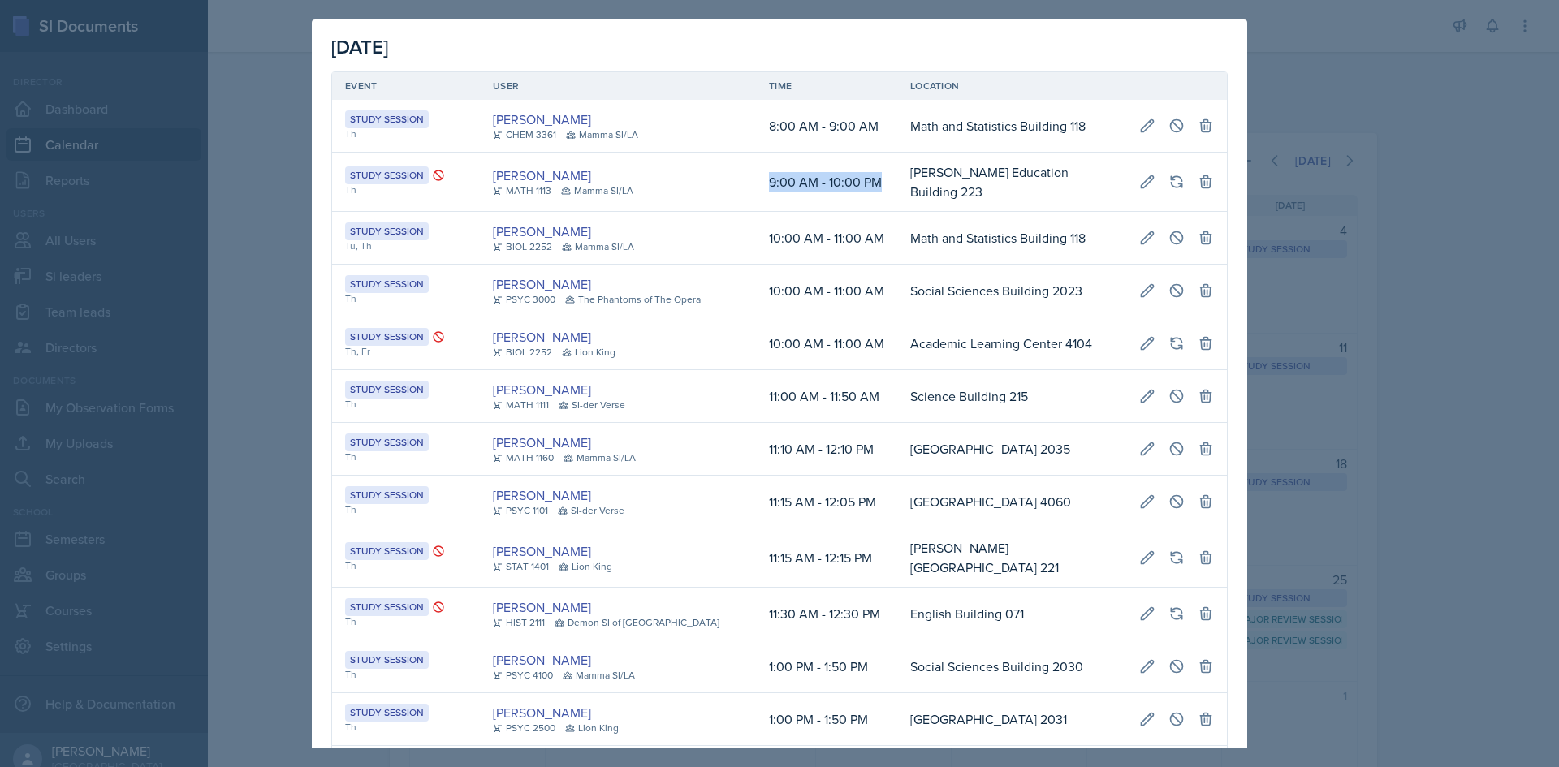
click at [859, 197] on td "9:00 AM - 10:00 PM" at bounding box center [826, 182] width 141 height 59
click at [973, 177] on td "Bagwell Education Building 223" at bounding box center [1011, 182] width 229 height 59
click at [1510, 318] on div at bounding box center [779, 383] width 1559 height 767
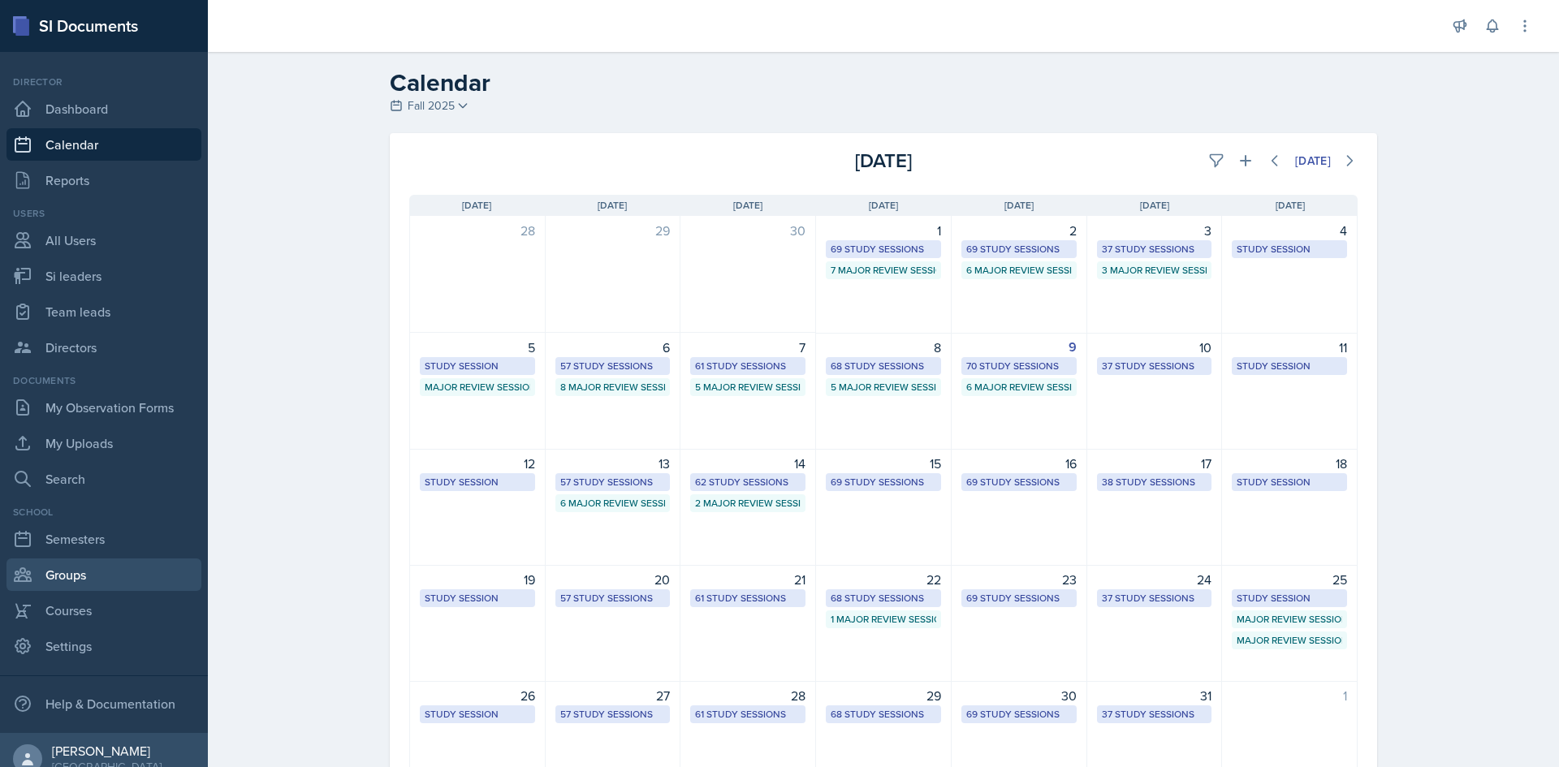
scroll to position [18, 0]
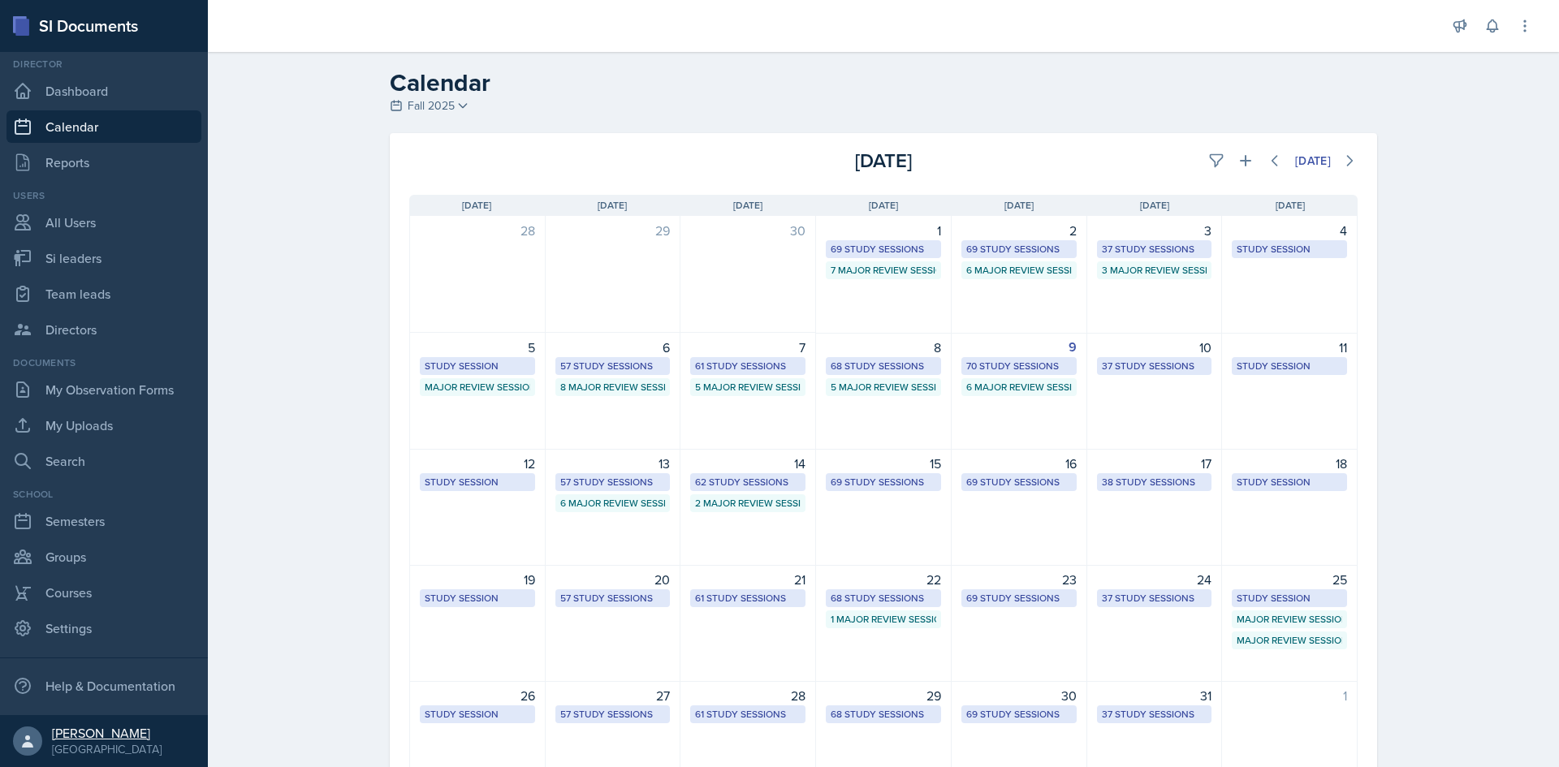
click at [100, 737] on div "[PERSON_NAME]" at bounding box center [107, 733] width 110 height 16
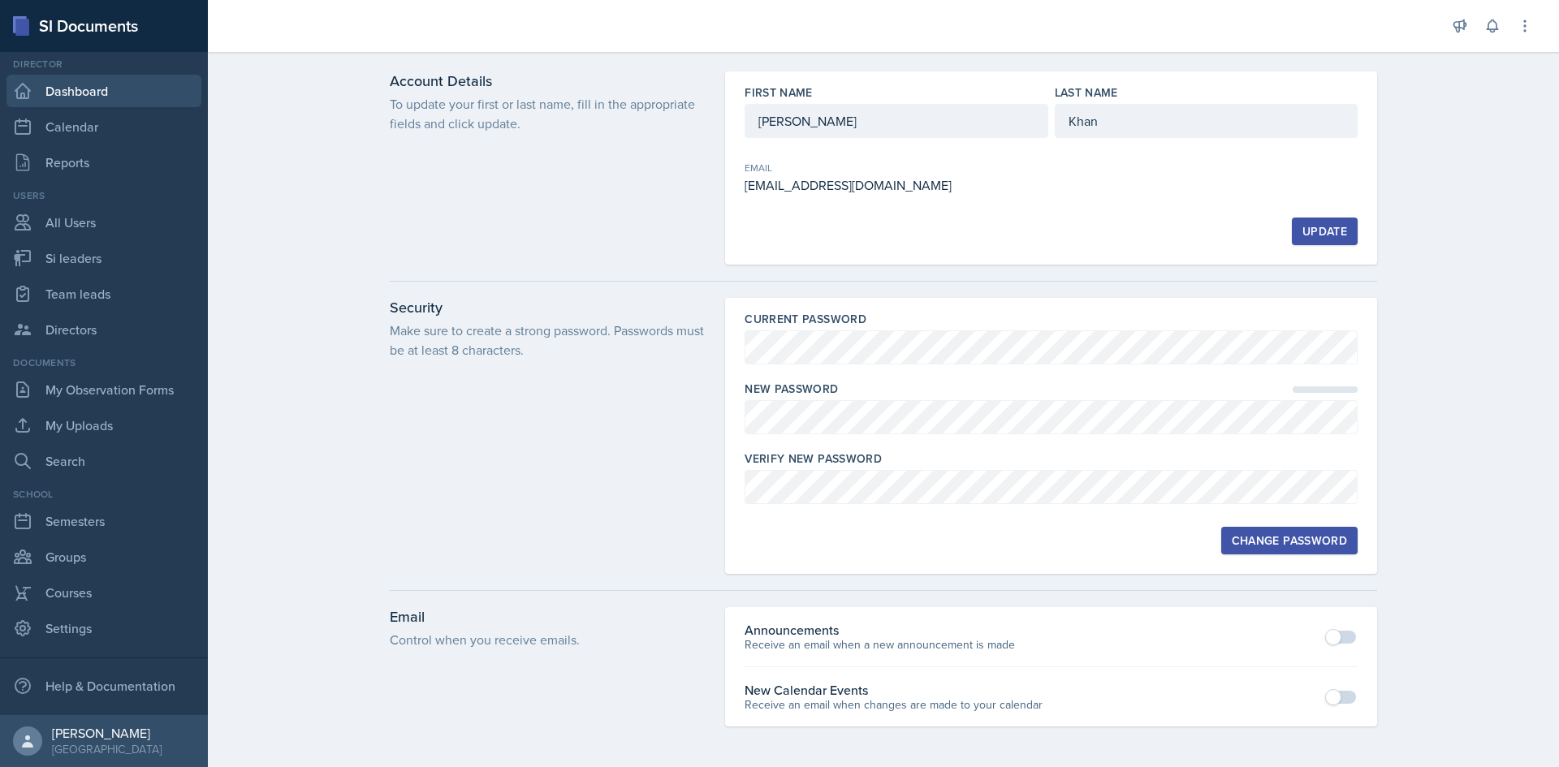
click at [82, 84] on link "Dashboard" at bounding box center [103, 91] width 195 height 32
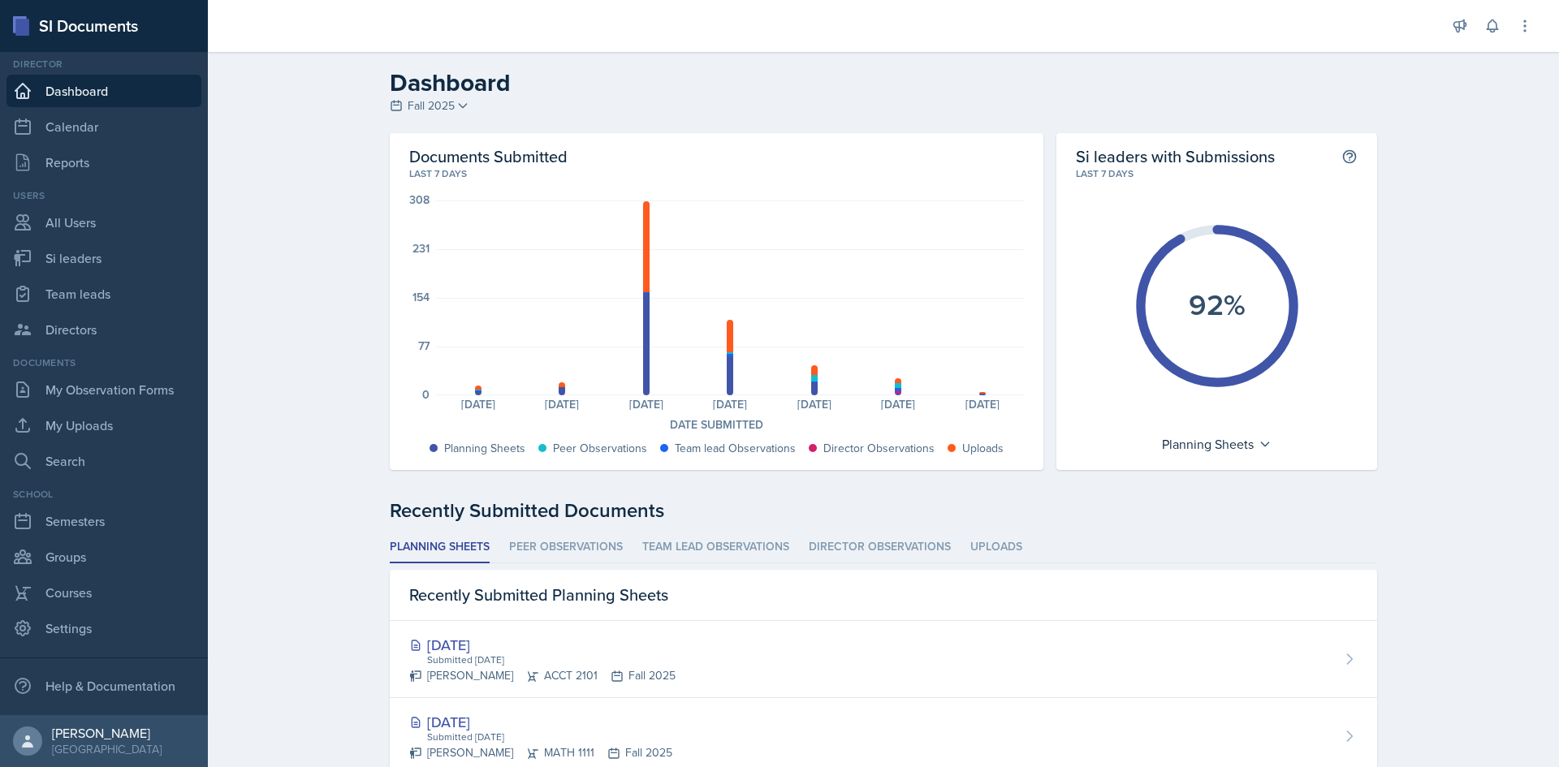
click at [1536, 6] on div "Announcements New Announcement New Announcement Title Message Create Notificati…" at bounding box center [883, 26] width 1351 height 52
click at [1528, 25] on icon at bounding box center [1525, 26] width 16 height 16
click at [1435, 227] on div "Sign Out" at bounding box center [1441, 228] width 50 height 19
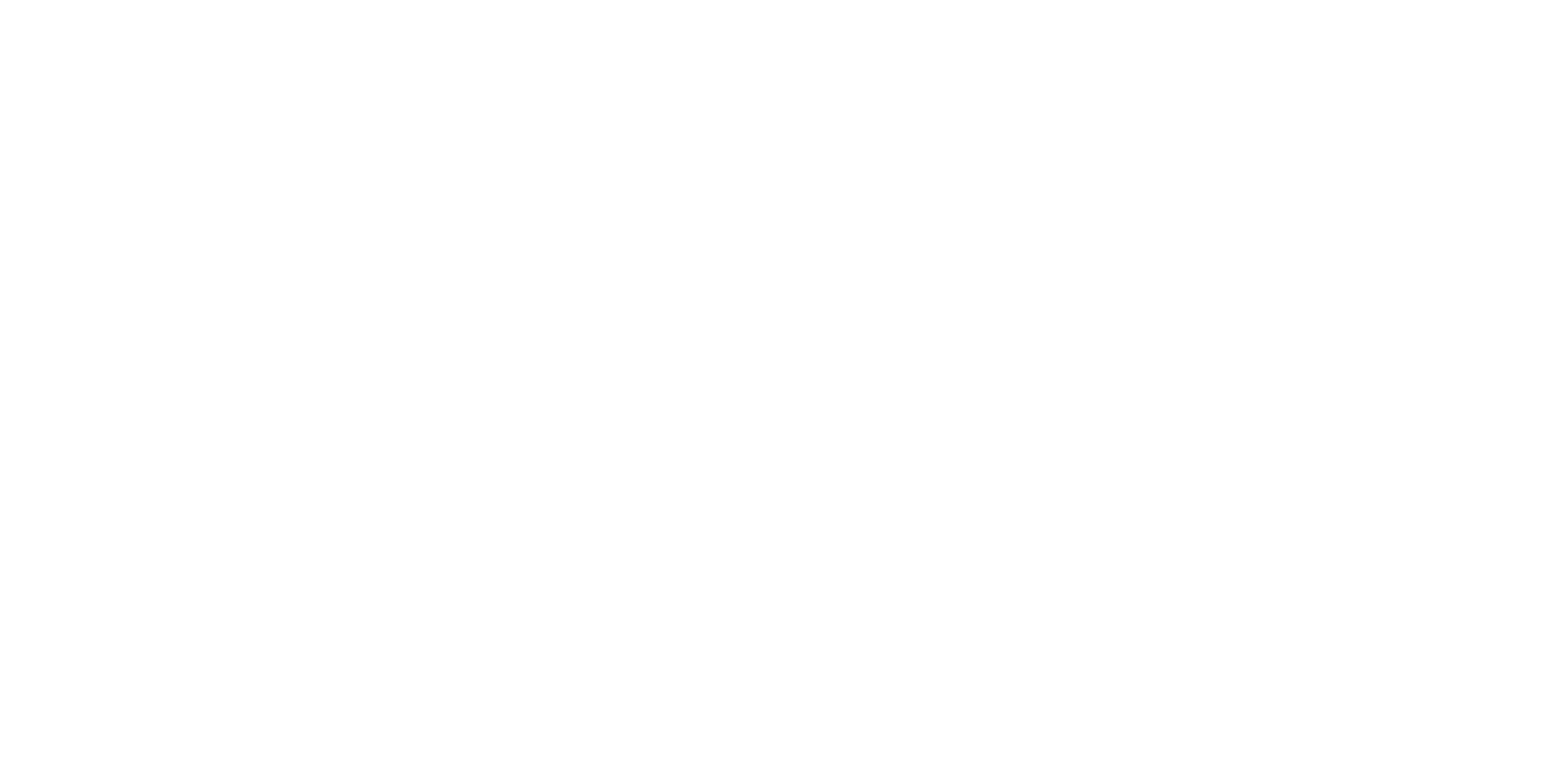
type input "zkhan30@students.kennesaw.edu"
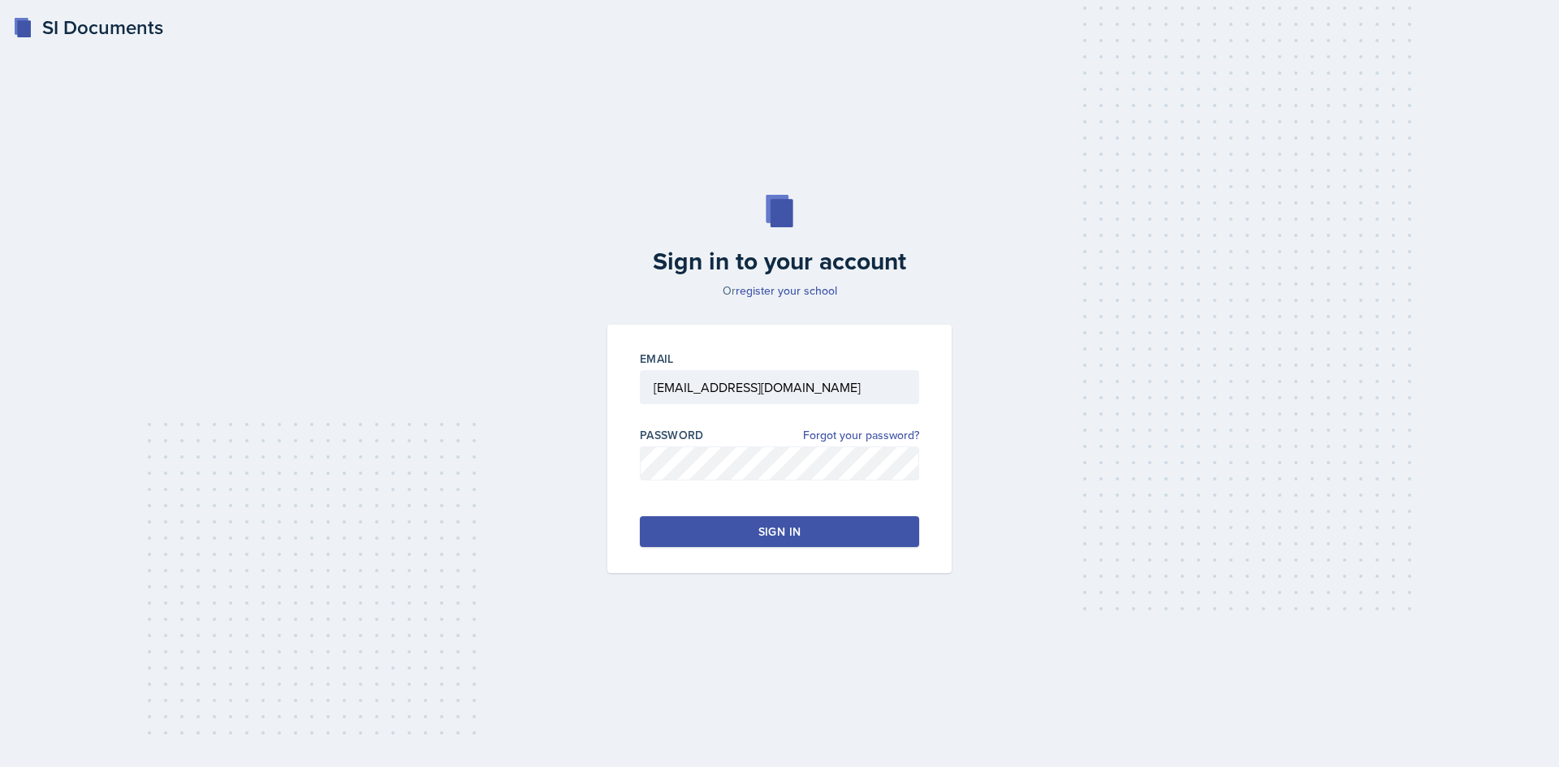
click at [832, 529] on button "Sign in" at bounding box center [779, 532] width 279 height 31
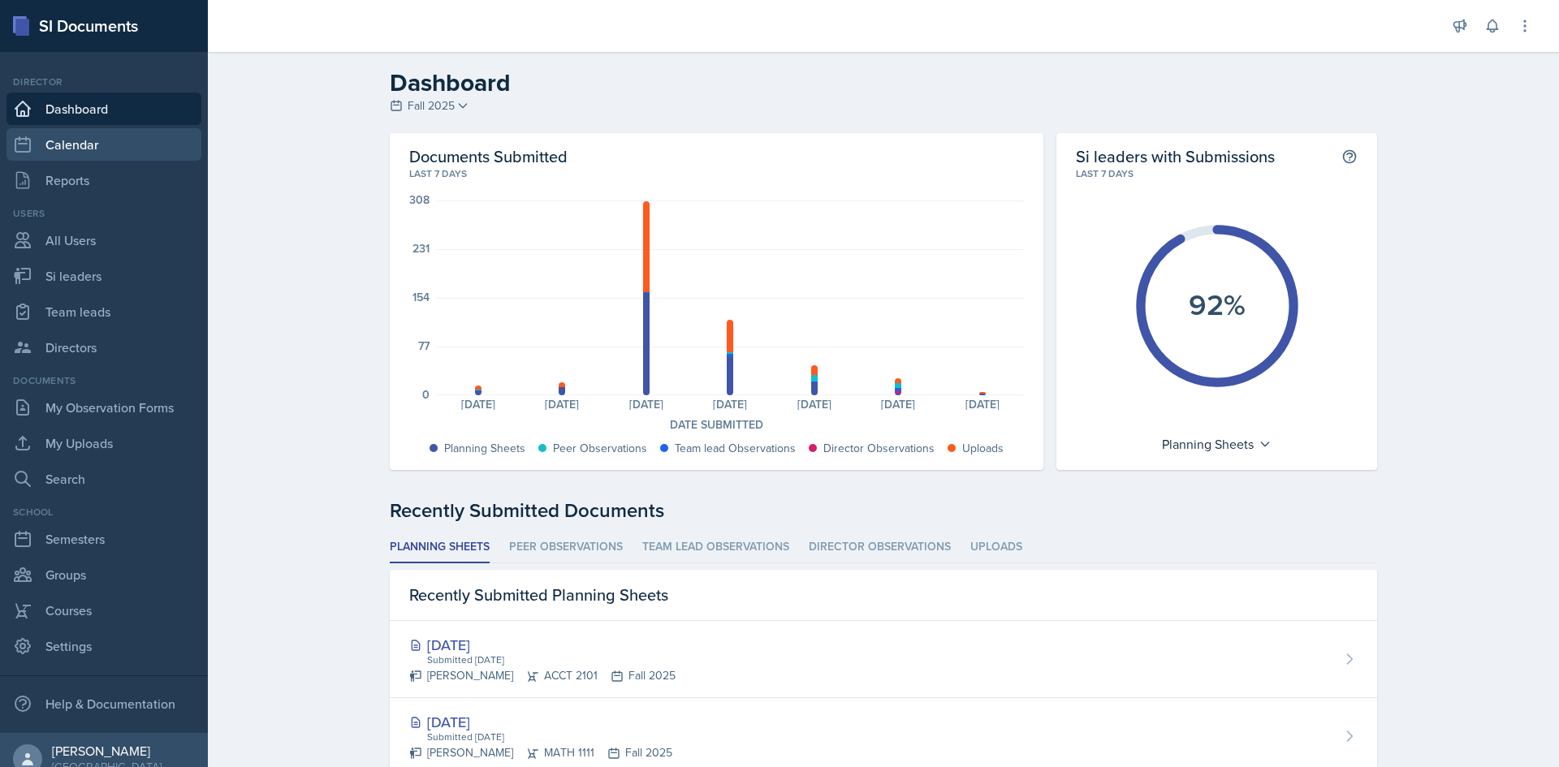
click at [97, 146] on link "Calendar" at bounding box center [103, 144] width 195 height 32
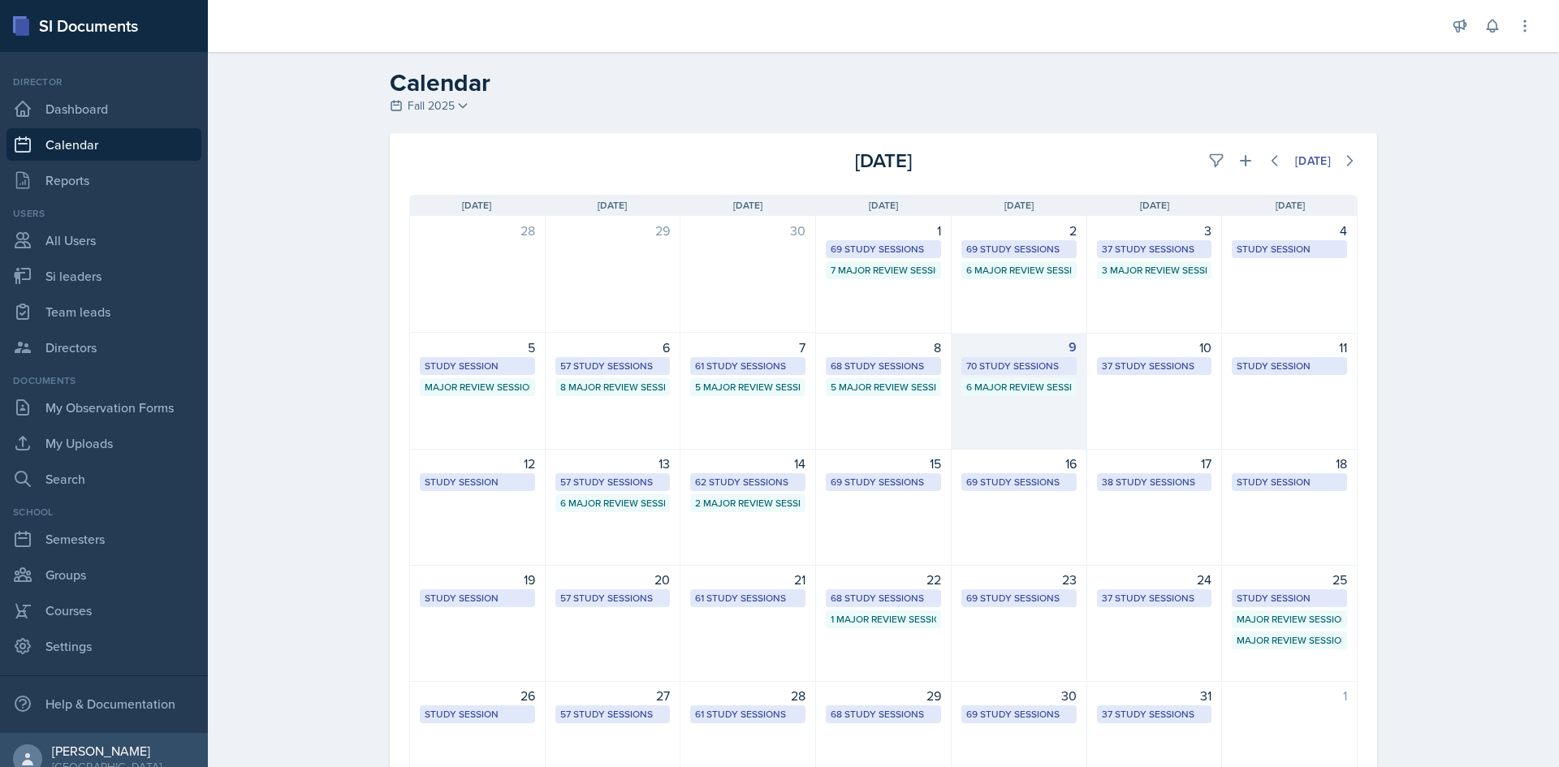
click at [1034, 364] on div "70 Study Sessions" at bounding box center [1019, 366] width 106 height 15
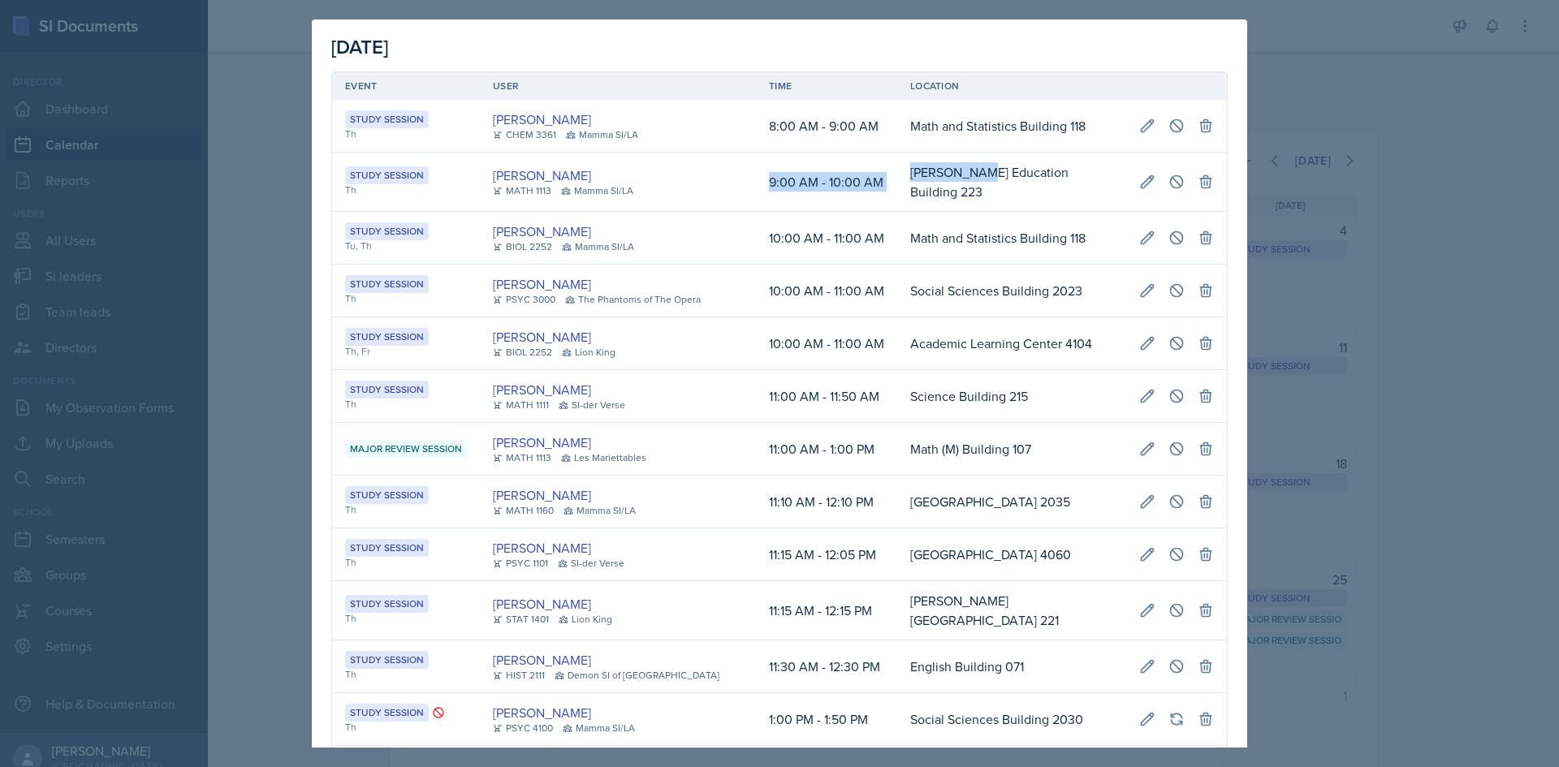
drag, startPoint x: 735, startPoint y: 179, endPoint x: 946, endPoint y: 171, distance: 211.3
click at [946, 171] on tr "Study Session Th Michael Golsen MATH 1113 Mamma SI/LA 9:00 AM - 10:00 AM Bagwel…" at bounding box center [779, 182] width 895 height 59
click at [233, 178] on div at bounding box center [779, 383] width 1559 height 767
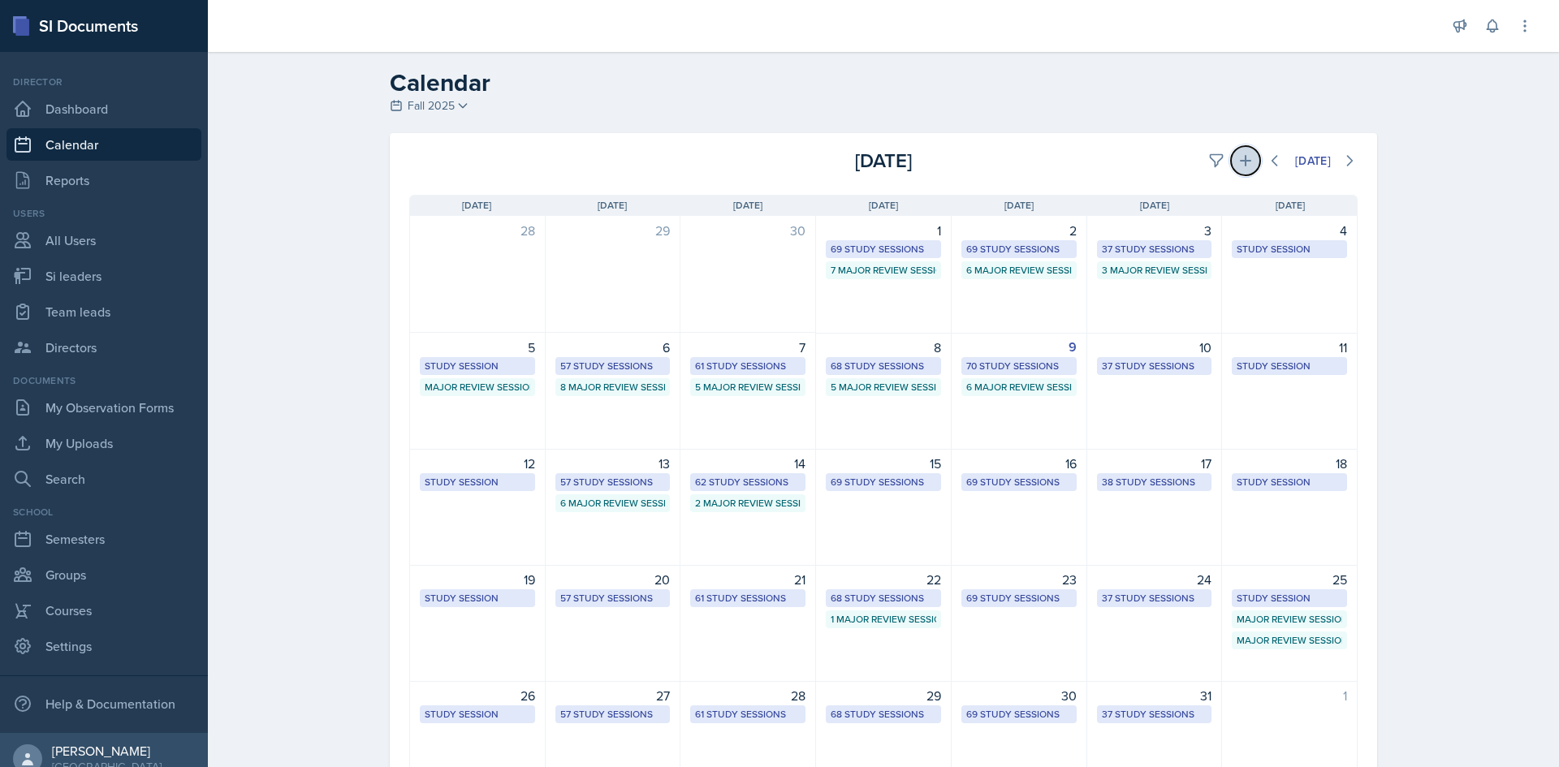
click at [1240, 161] on icon at bounding box center [1245, 160] width 11 height 11
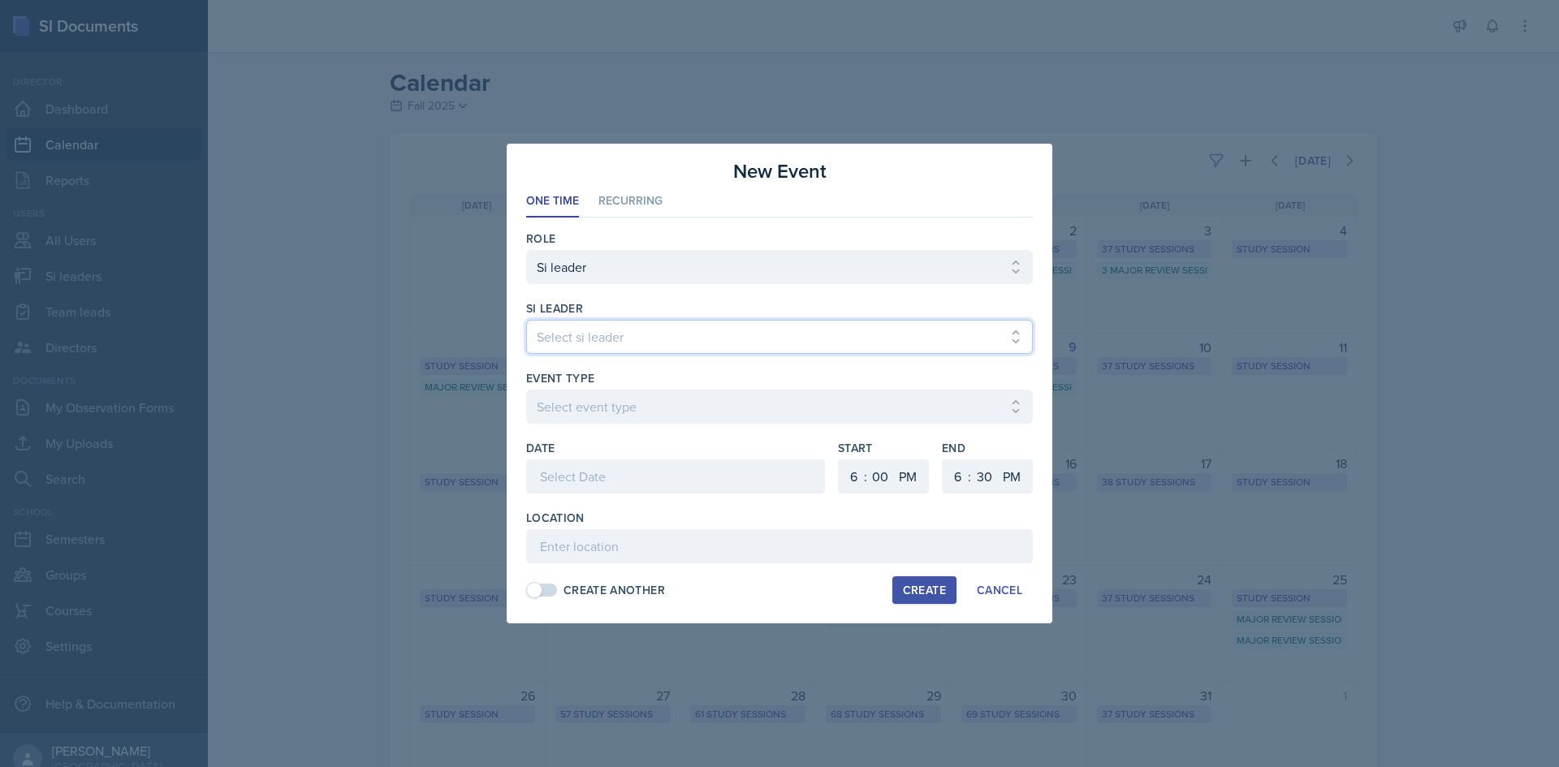
click at [726, 347] on select "Select si leader Abeer Kayser Aditya Chauhan Aissa Sylla Alberto Di Stanislao A…" at bounding box center [779, 337] width 507 height 34
click at [698, 339] on select "Select si leader Abeer Kayser Aditya Chauhan Aissa Sylla Alberto Di Stanislao A…" at bounding box center [779, 337] width 507 height 34
click at [670, 346] on select "Select si leader Abeer Kayser Aditya Chauhan Aissa Sylla Alberto Di Stanislao A…" at bounding box center [779, 337] width 507 height 34
select select "f83aaa9c-ddf8-41b3-bb01-138933062bac"
click at [526, 320] on select "Select si leader Abeer Kayser Aditya Chauhan Aissa Sylla Alberto Di Stanislao A…" at bounding box center [779, 337] width 507 height 34
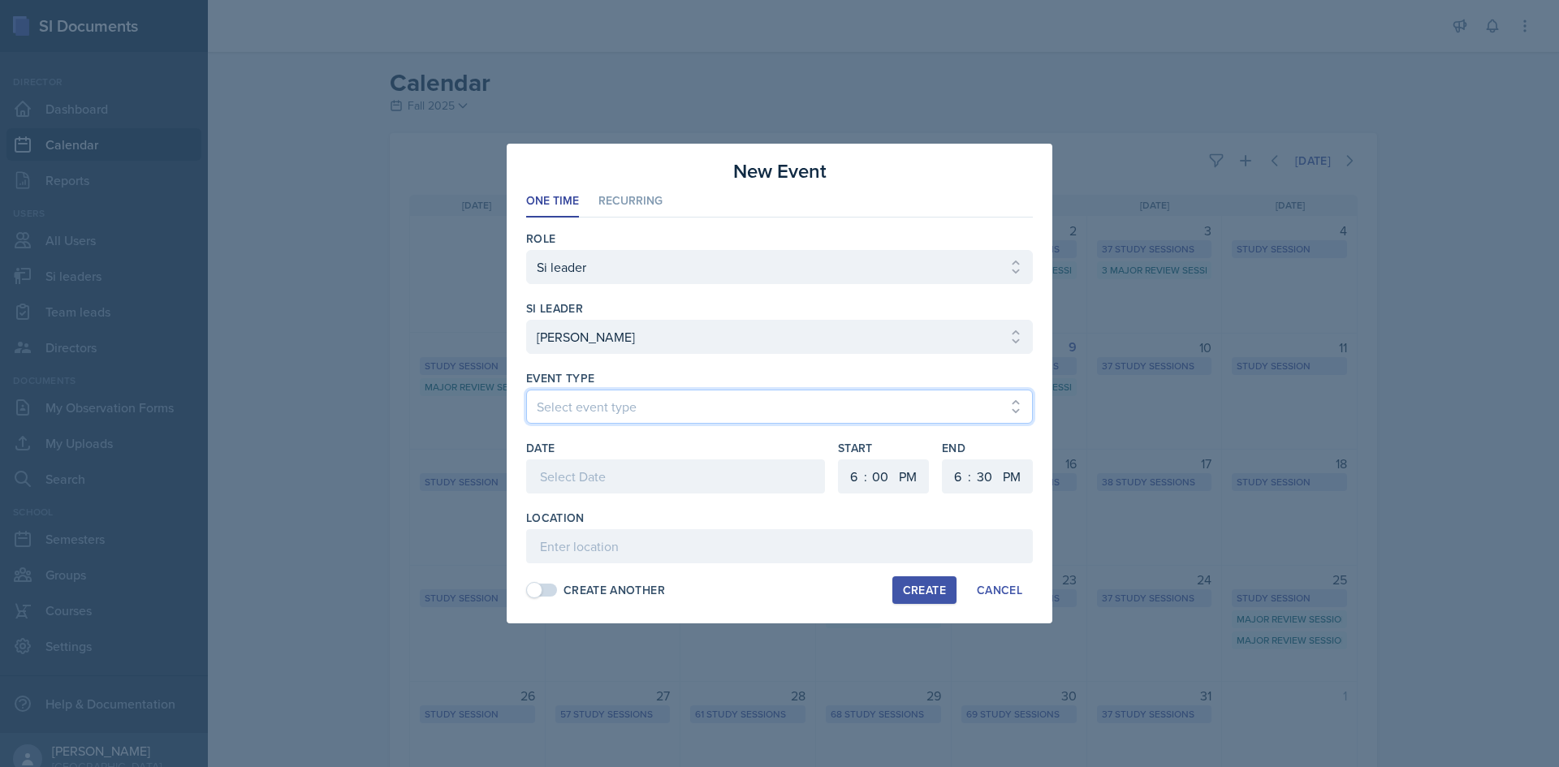
click at [644, 410] on select "Select event type Major Review Session Study Session" at bounding box center [779, 407] width 507 height 34
select select "66bb7cbf-e419-488b-a7ef-f63bc5f9ed04"
click at [526, 390] on select "Select event type Major Review Session Study Session" at bounding box center [779, 407] width 507 height 34
click at [624, 479] on div at bounding box center [675, 477] width 299 height 34
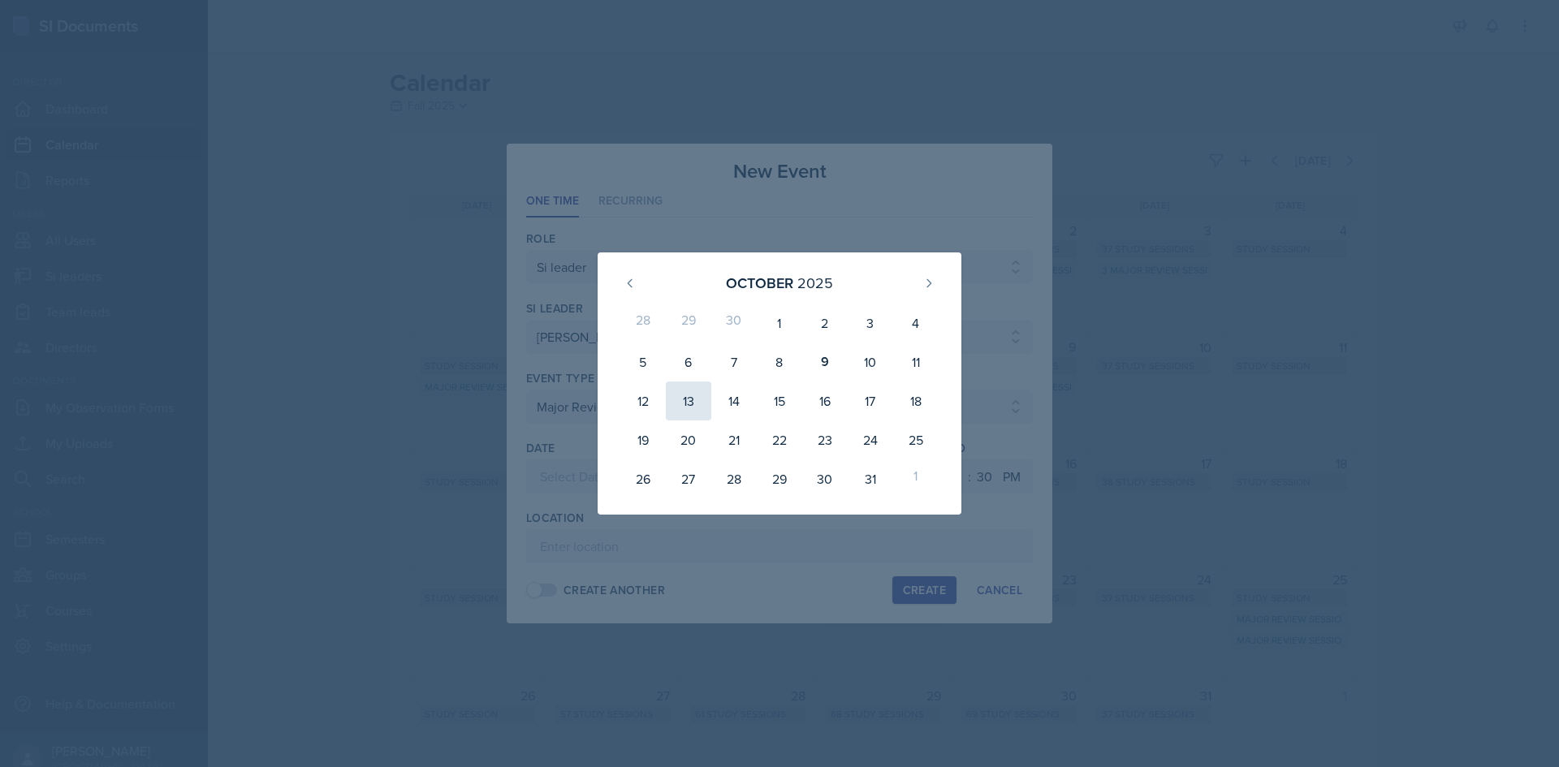
click at [684, 413] on div "13" at bounding box center [688, 401] width 45 height 39
type input "October 13th, 2025"
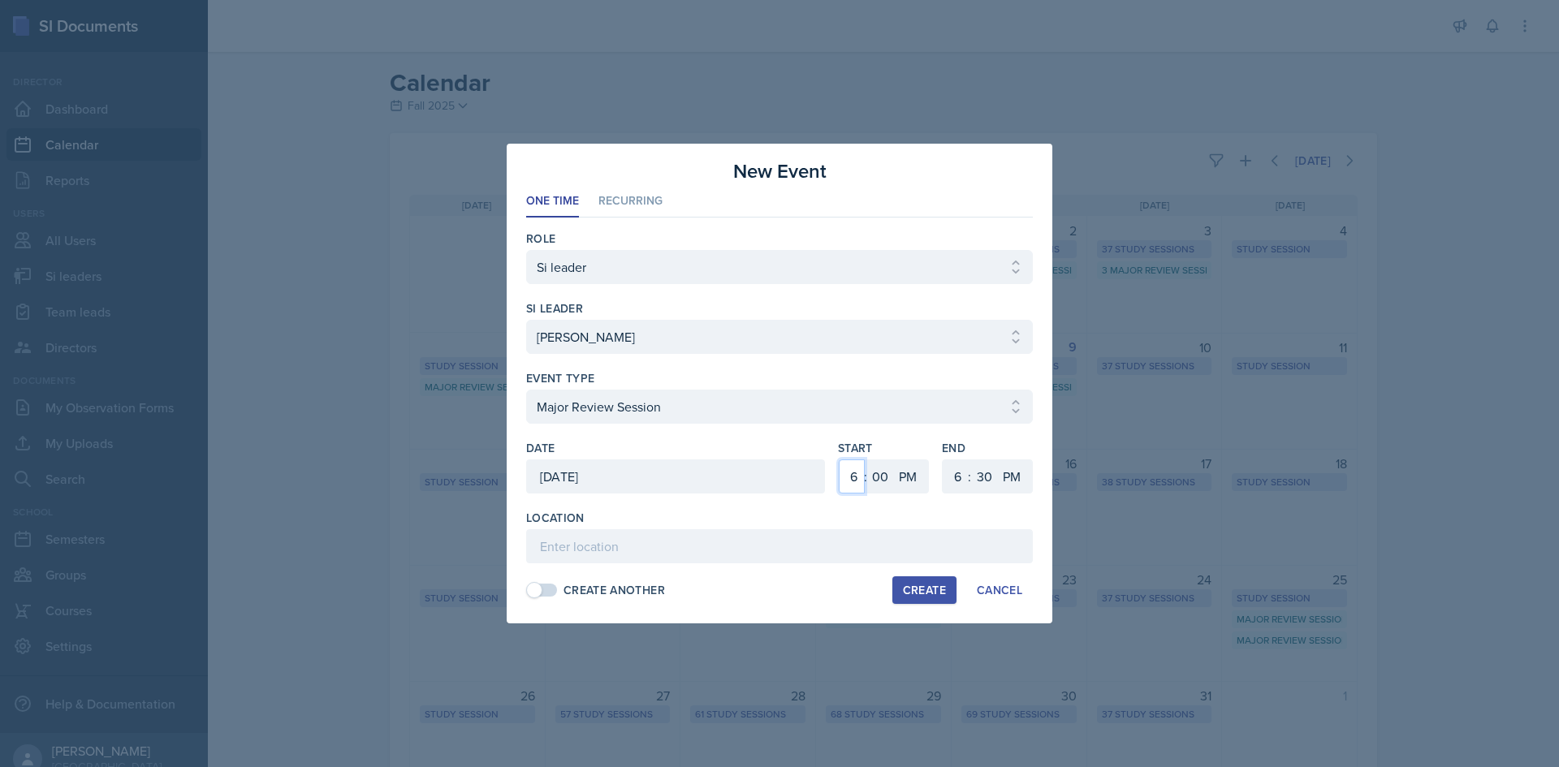
drag, startPoint x: 858, startPoint y: 482, endPoint x: 858, endPoint y: 460, distance: 21.9
click at [858, 480] on select "1 2 3 4 5 6 7 8 9 10 11 12" at bounding box center [852, 477] width 26 height 34
select select "2"
click at [839, 460] on select "1 2 3 4 5 6 7 8 9 10 11 12" at bounding box center [852, 477] width 26 height 34
drag, startPoint x: 951, startPoint y: 470, endPoint x: 952, endPoint y: 461, distance: 9.0
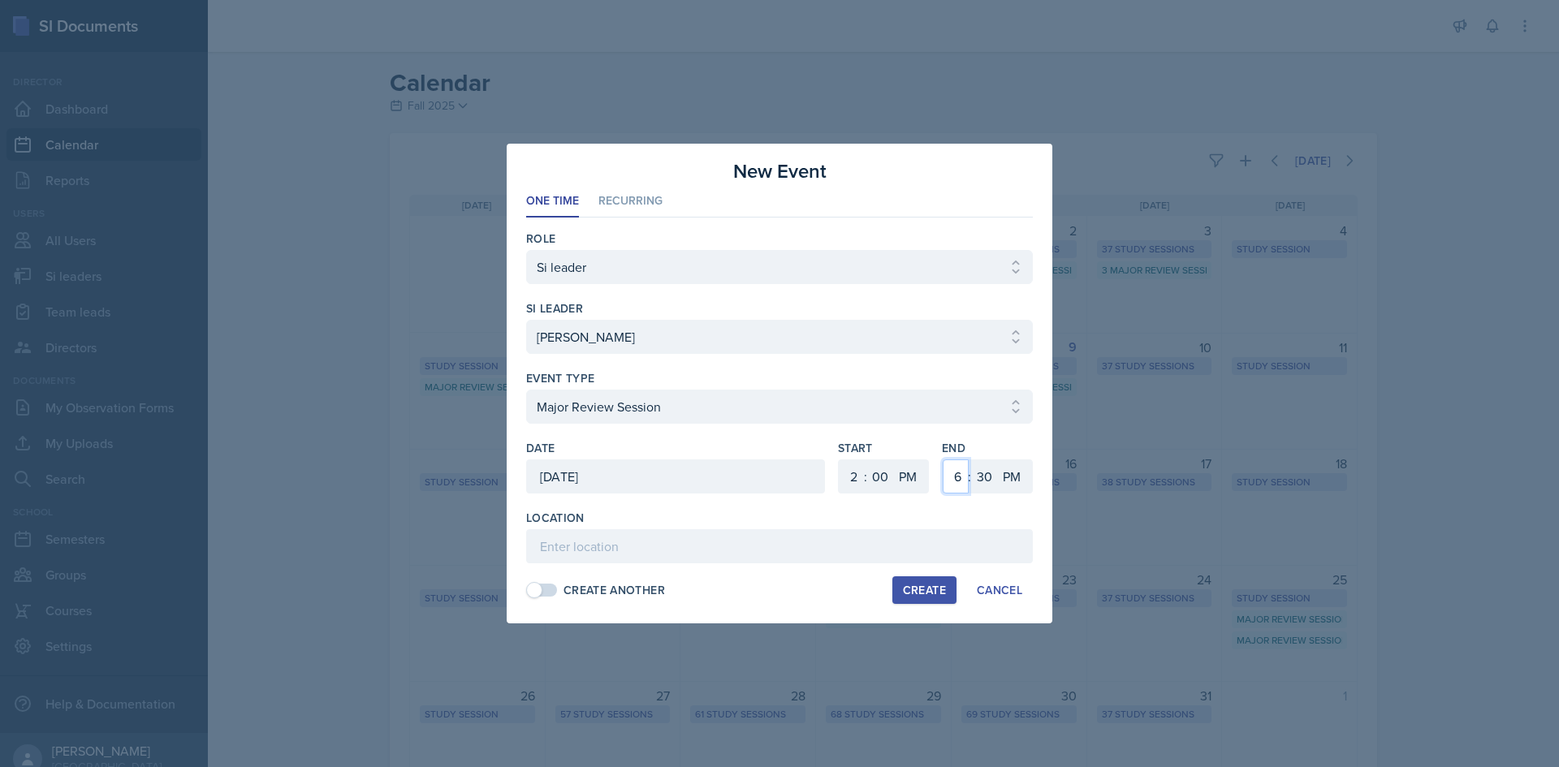
click at [951, 470] on select "1 2 3 4 5 6 7 8 9 10 11 12" at bounding box center [956, 477] width 26 height 34
select select "4"
click at [943, 460] on select "1 2 3 4 5 6 7 8 9 10 11 12" at bounding box center [956, 477] width 26 height 34
click at [984, 484] on select "00 05 10 15 20 25 30 35 40 45 50 55" at bounding box center [984, 477] width 26 height 34
select select "0"
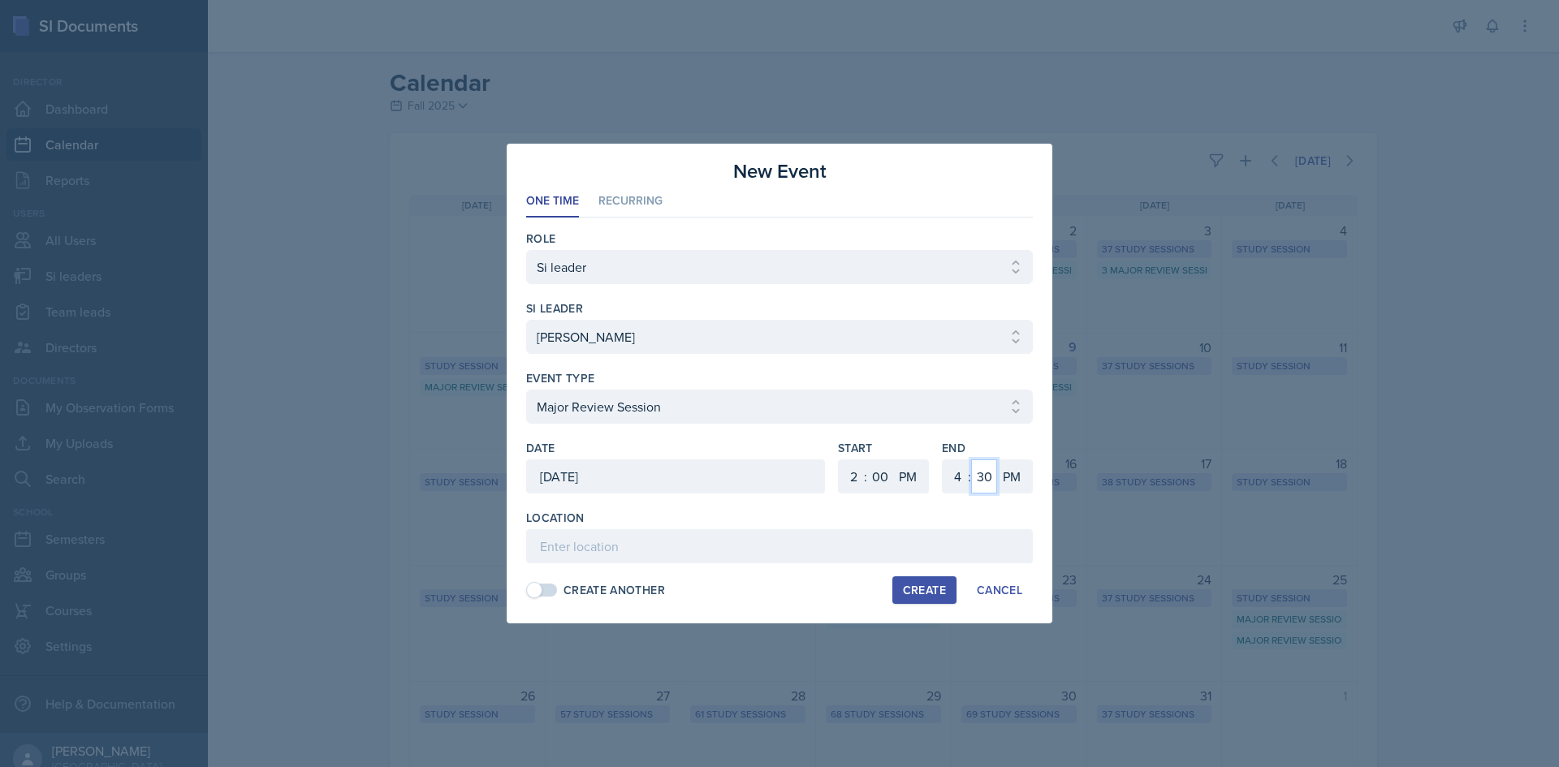
click at [971, 460] on select "00 05 10 15 20 25 30 35 40 45 50 55" at bounding box center [984, 477] width 26 height 34
click at [837, 533] on input at bounding box center [779, 547] width 507 height 34
type input "Math and Statistics Building 109"
click at [898, 577] on button "Create" at bounding box center [925, 591] width 64 height 28
select select
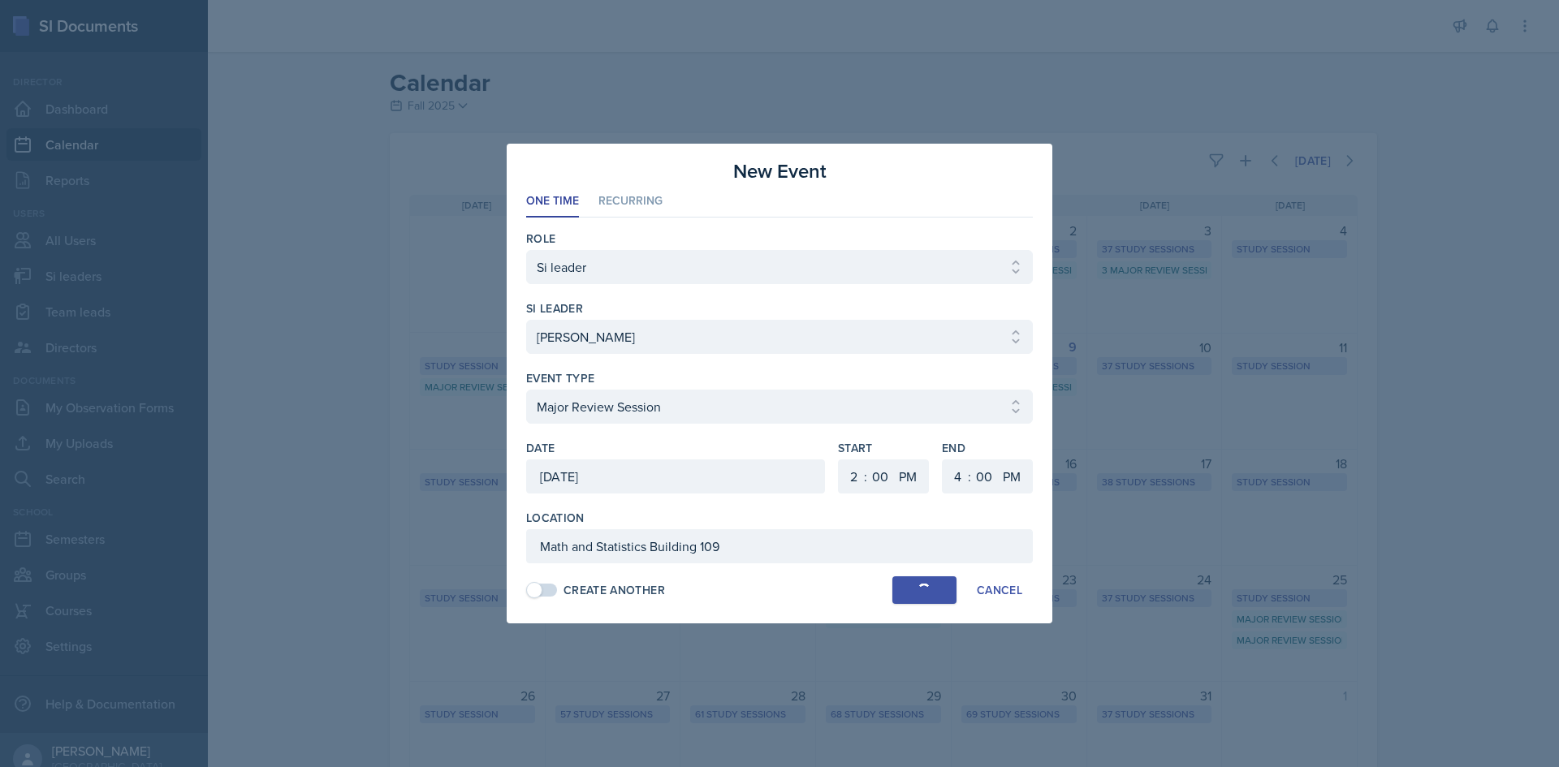
select select
select select "6"
select select "30"
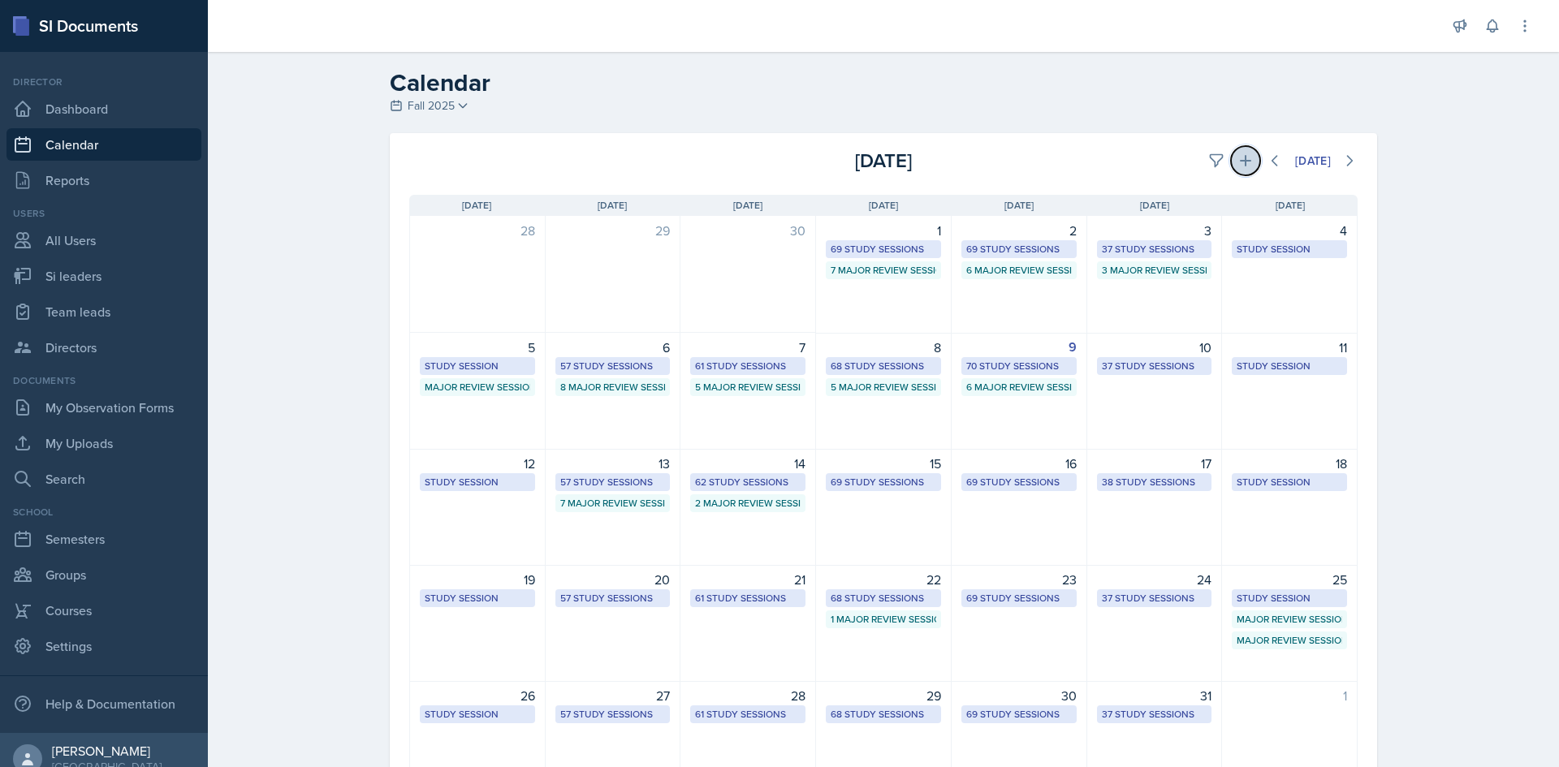
click at [1242, 154] on icon at bounding box center [1246, 161] width 16 height 16
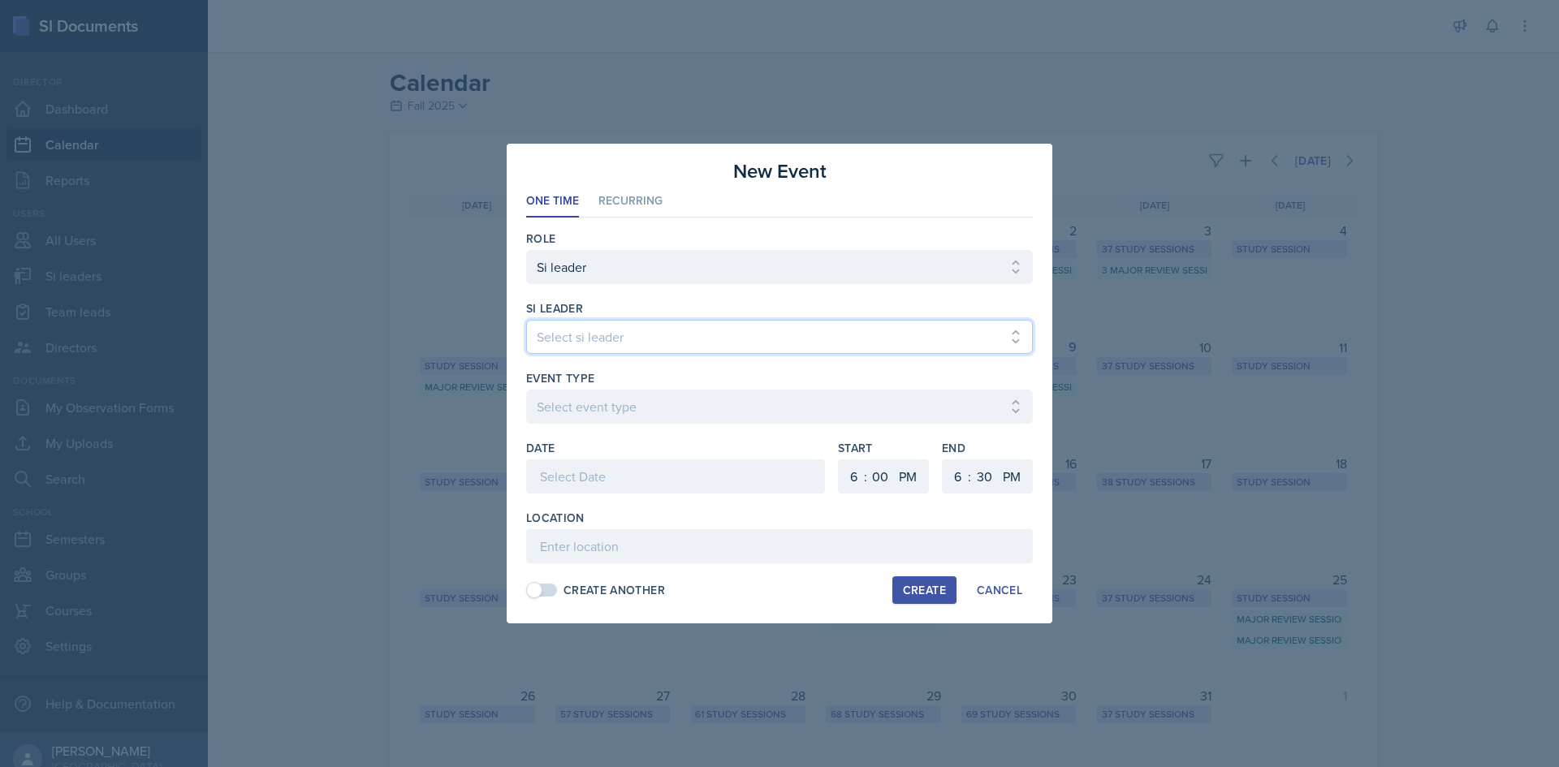
click at [844, 339] on select "Select si leader Abeer Kayser Aditya Chauhan Aissa Sylla Alberto Di Stanislao A…" at bounding box center [779, 337] width 507 height 34
select select "7d57830d-d911-4e29-a7c9-3645a4209369"
click at [526, 320] on select "Select si leader Abeer Kayser Aditya Chauhan Aissa Sylla Alberto Di Stanislao A…" at bounding box center [779, 337] width 507 height 34
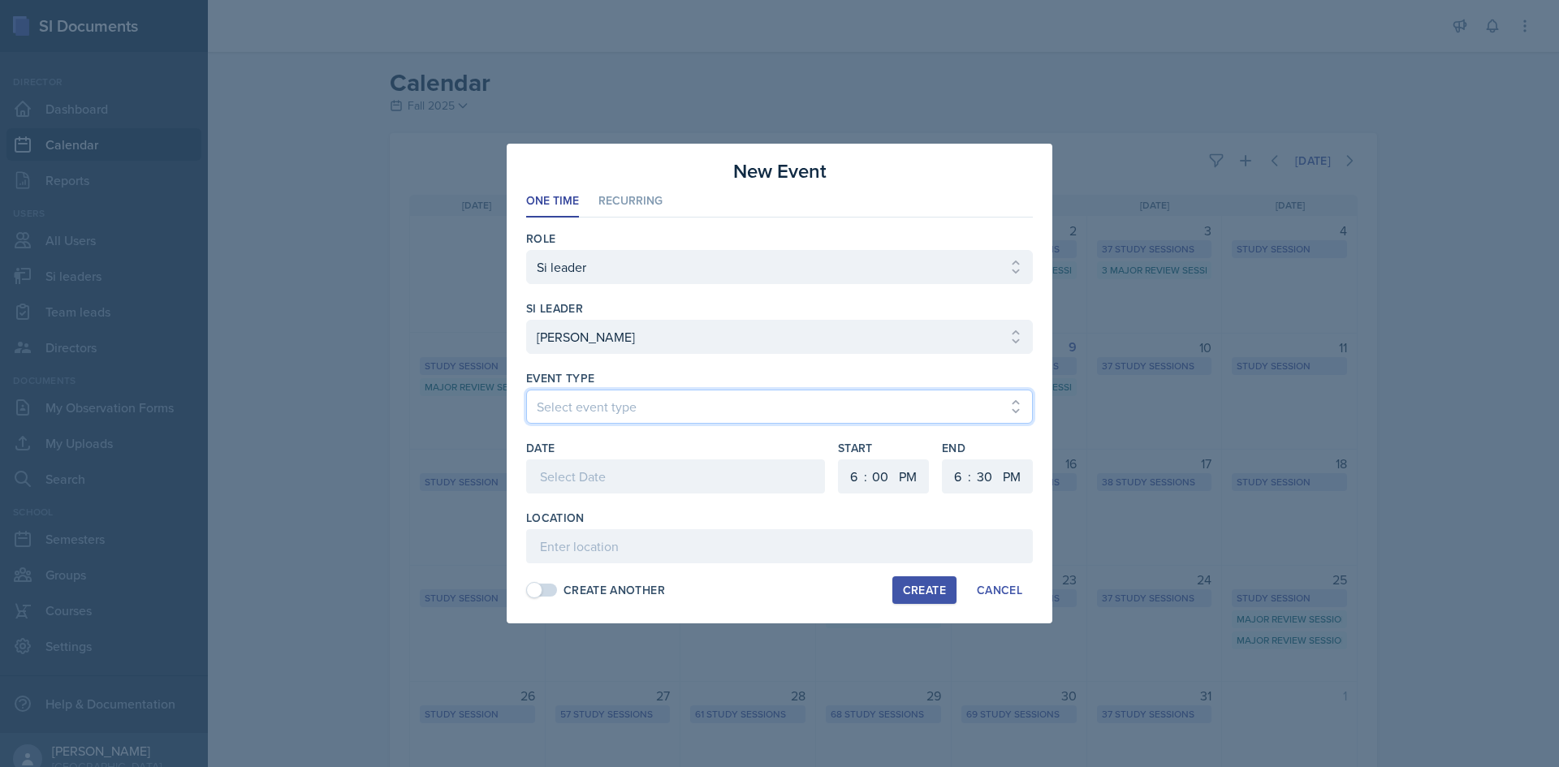
click at [703, 396] on select "Select event type Major Review Session Study Session" at bounding box center [779, 407] width 507 height 34
select select "66bb7cbf-e419-488b-a7ef-f63bc5f9ed04"
click at [526, 390] on select "Select event type Major Review Session Study Session" at bounding box center [779, 407] width 507 height 34
click at [649, 473] on div at bounding box center [675, 477] width 299 height 34
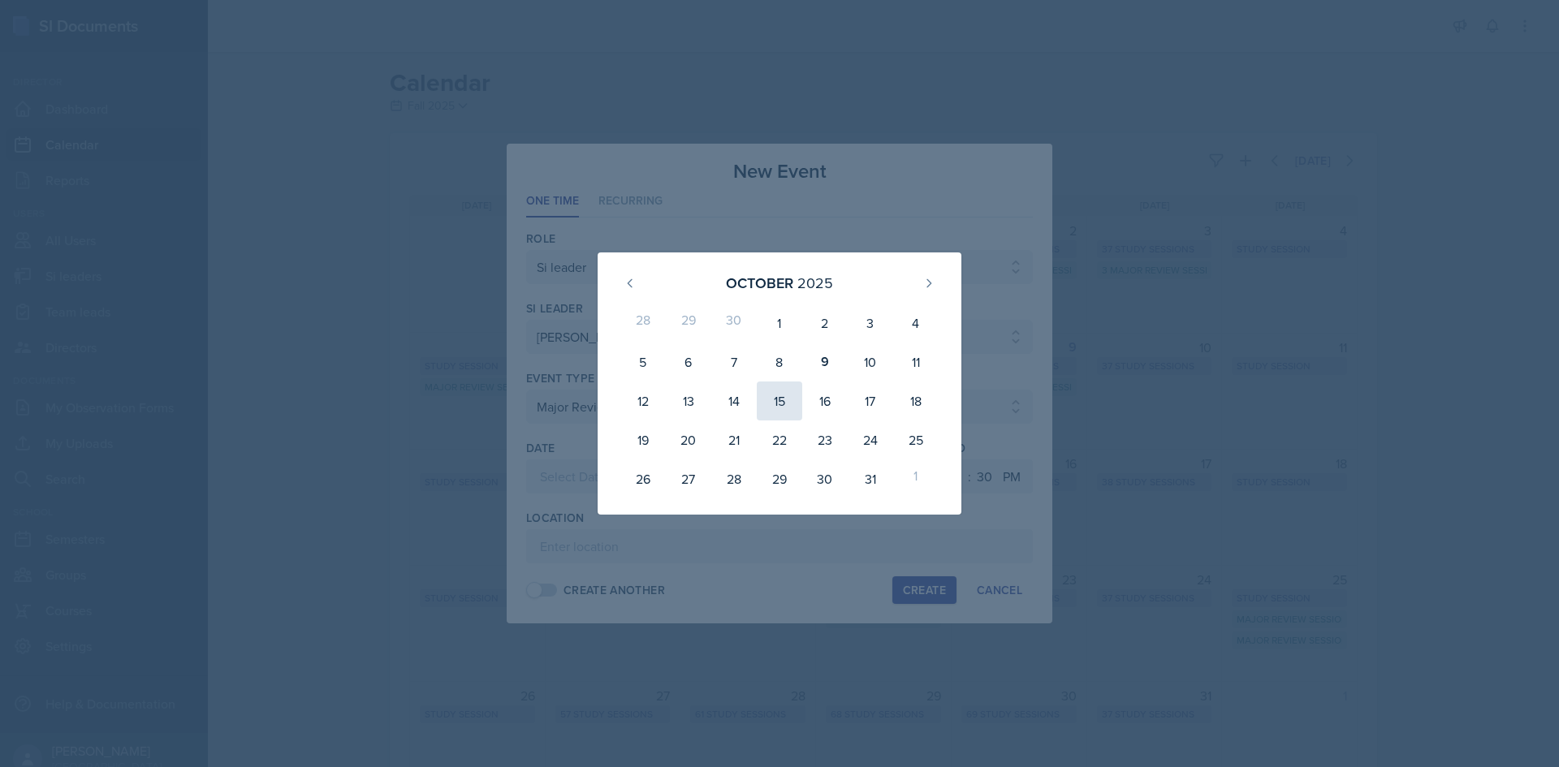
click at [781, 389] on div "15" at bounding box center [779, 401] width 45 height 39
type input "October 15th, 2025"
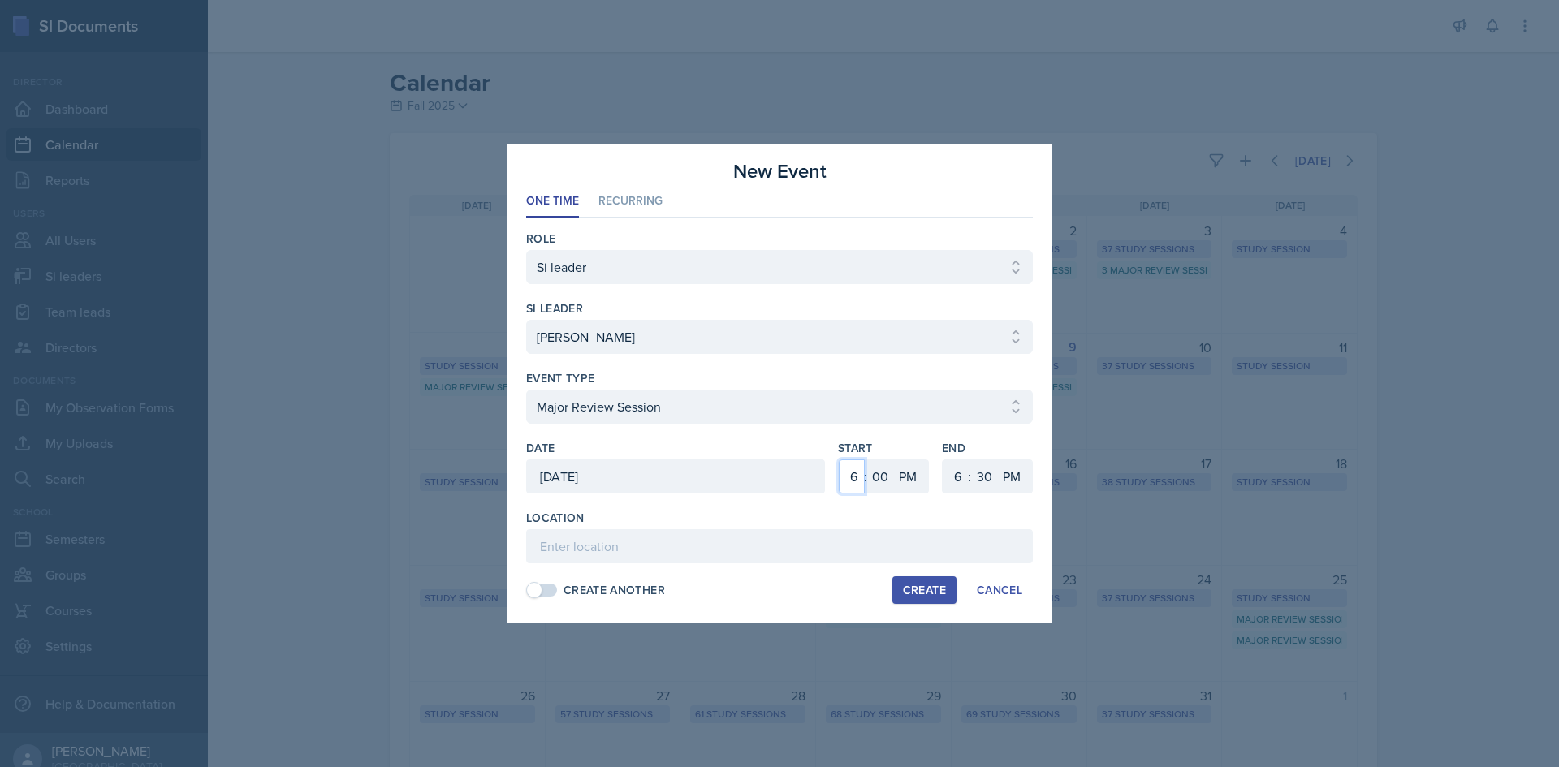
click at [860, 468] on select "1 2 3 4 5 6 7 8 9 10 11 12" at bounding box center [852, 477] width 26 height 34
select select "2"
click at [839, 460] on select "1 2 3 4 5 6 7 8 9 10 11 12" at bounding box center [852, 477] width 26 height 34
drag, startPoint x: 953, startPoint y: 486, endPoint x: 953, endPoint y: 460, distance: 26.0
click at [953, 483] on select "1 2 3 4 5 6 7 8 9 10 11 12" at bounding box center [956, 477] width 26 height 34
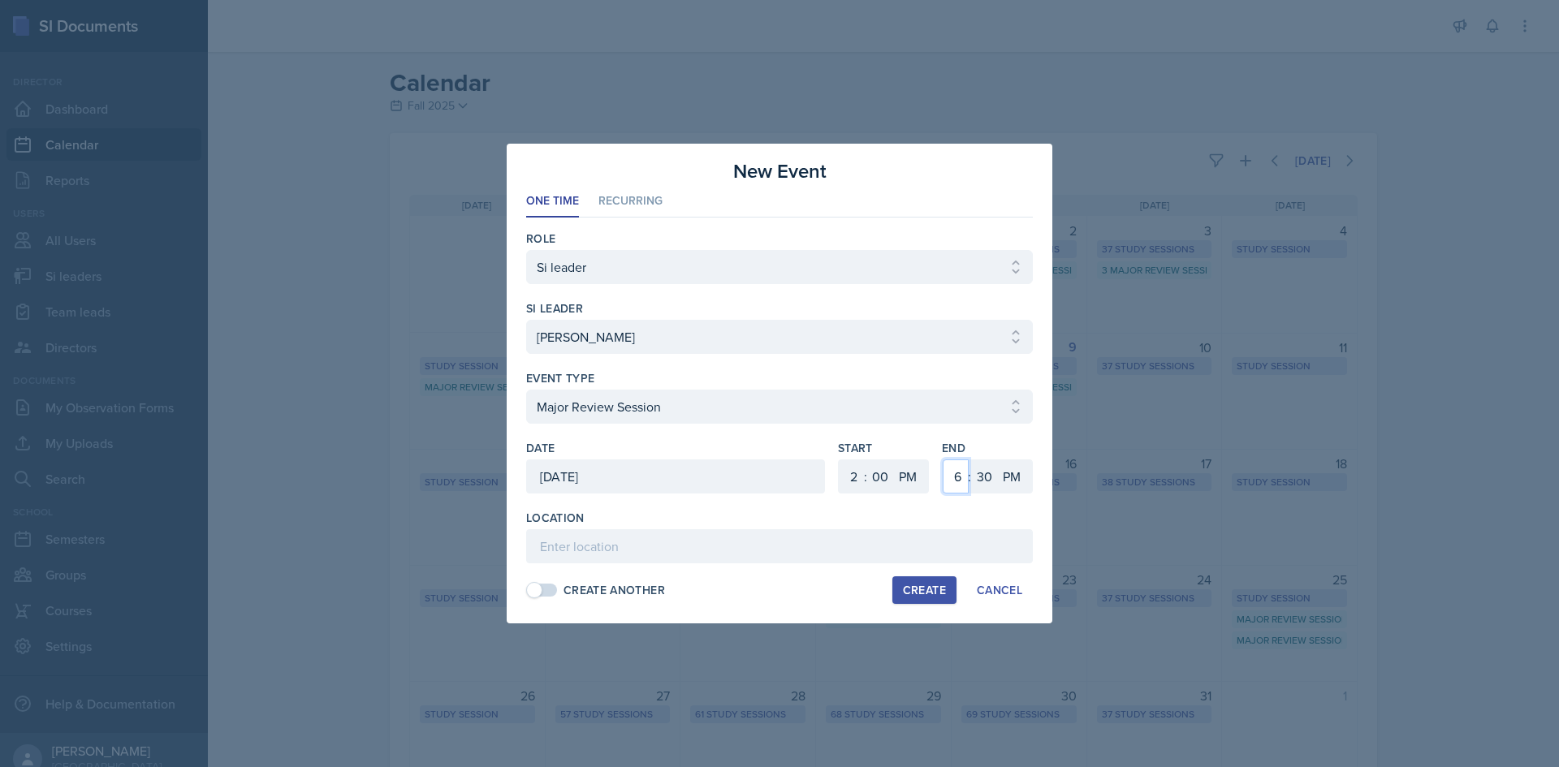
select select "4"
click at [943, 460] on select "1 2 3 4 5 6 7 8 9 10 11 12" at bounding box center [956, 477] width 26 height 34
drag, startPoint x: 991, startPoint y: 477, endPoint x: 990, endPoint y: 460, distance: 16.3
click at [991, 477] on select "00 05 10 15 20 25 30 35 40 45 50 55" at bounding box center [984, 477] width 26 height 34
select select "0"
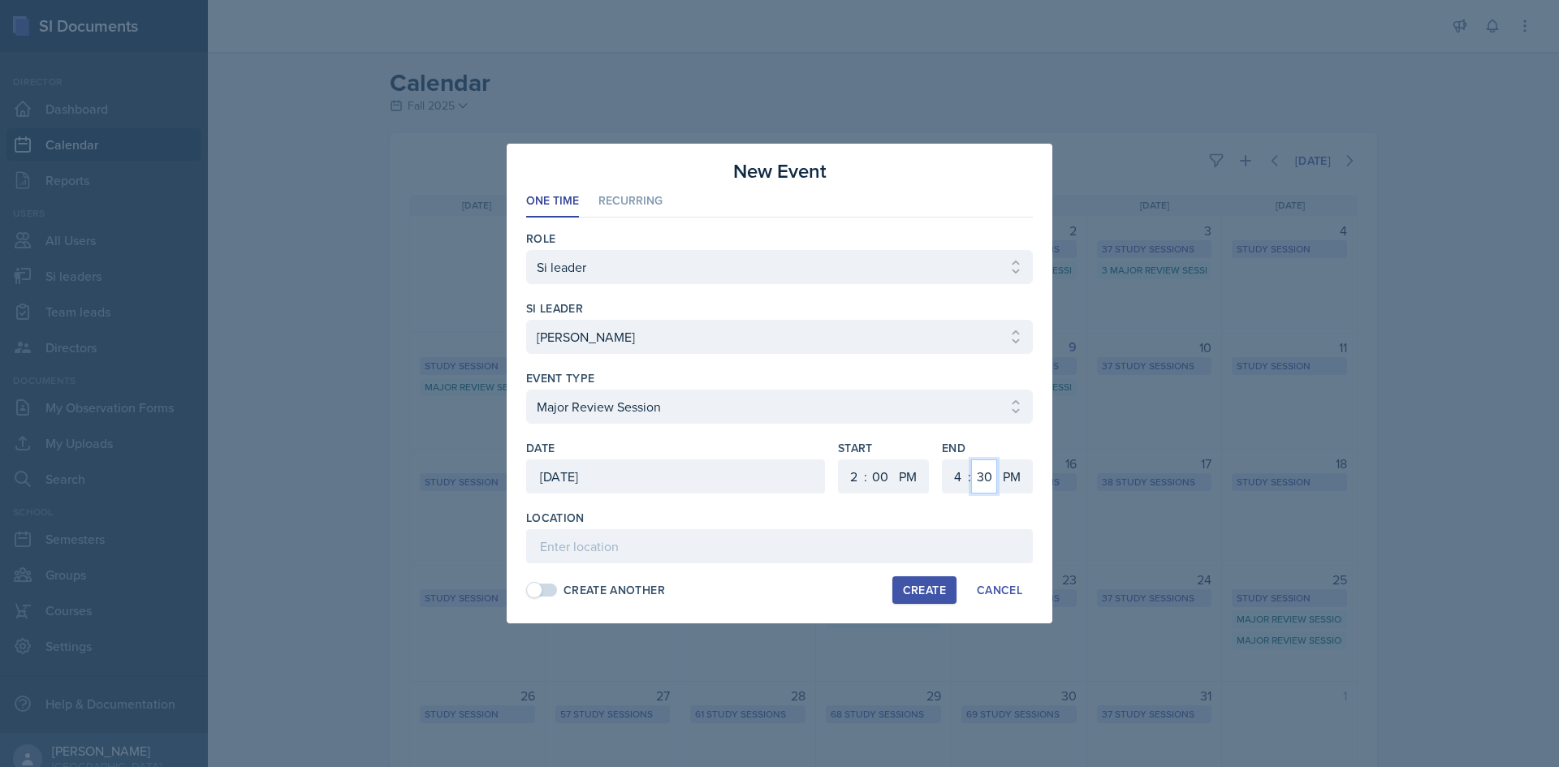
click at [971, 460] on select "00 05 10 15 20 25 30 35 40 45 50 55" at bounding box center [984, 477] width 26 height 34
click at [841, 553] on input at bounding box center [779, 547] width 507 height 34
paste input "Math (M) Building 120"
type input "Math (M) Building 120"
click at [925, 586] on div "Create" at bounding box center [924, 590] width 43 height 13
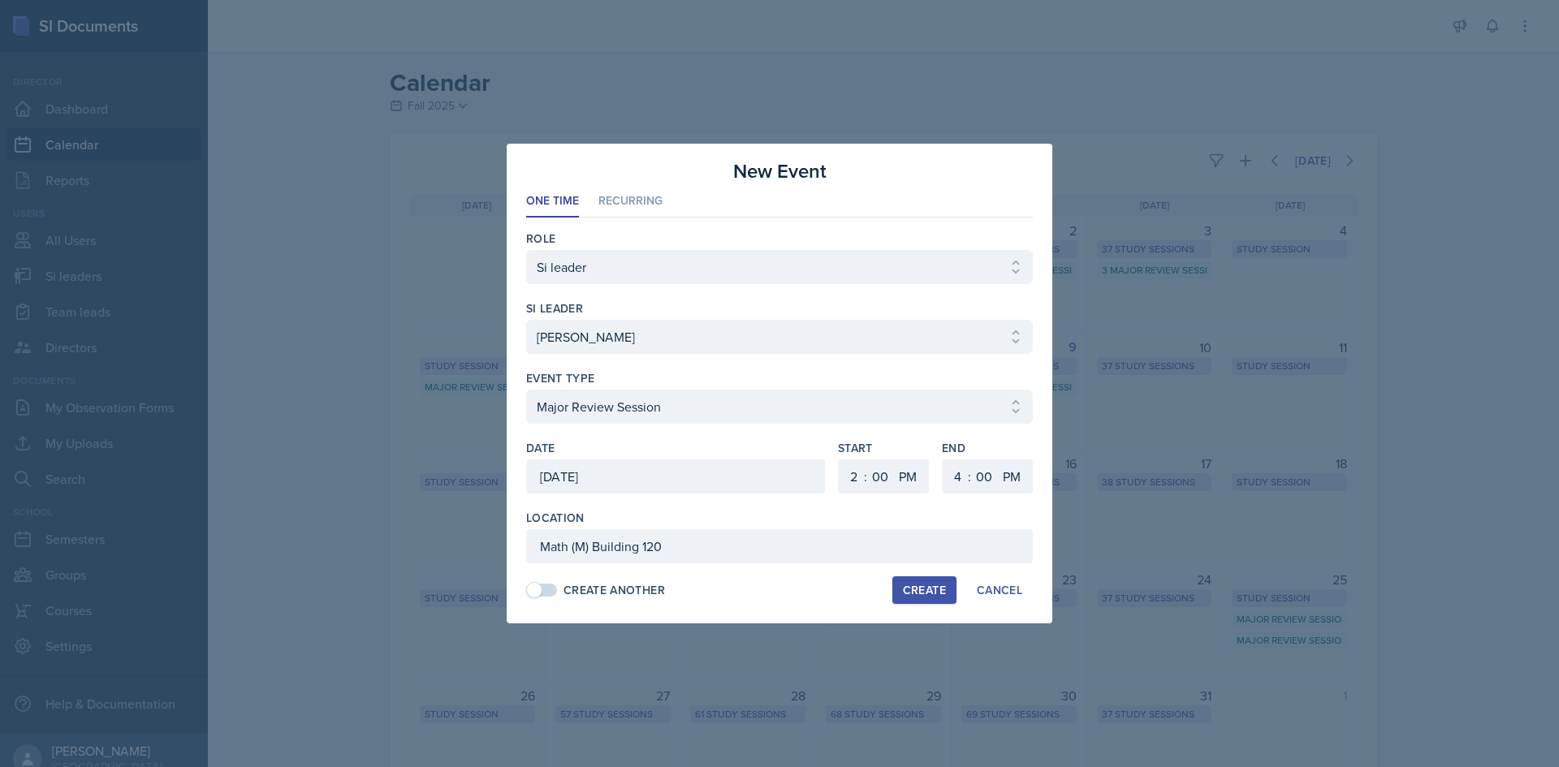
select select
select select "6"
select select "30"
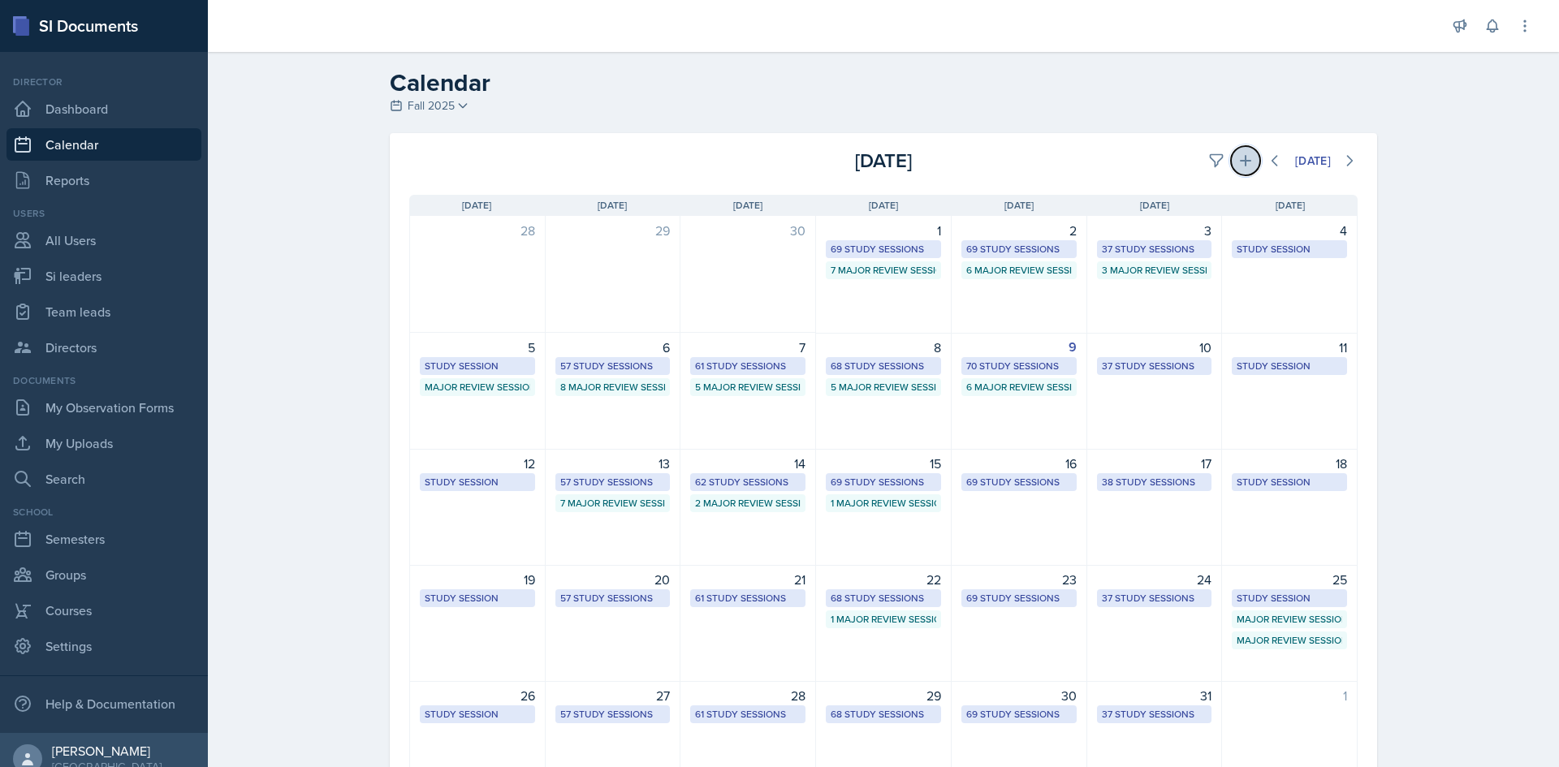
click at [1240, 160] on icon at bounding box center [1245, 160] width 11 height 11
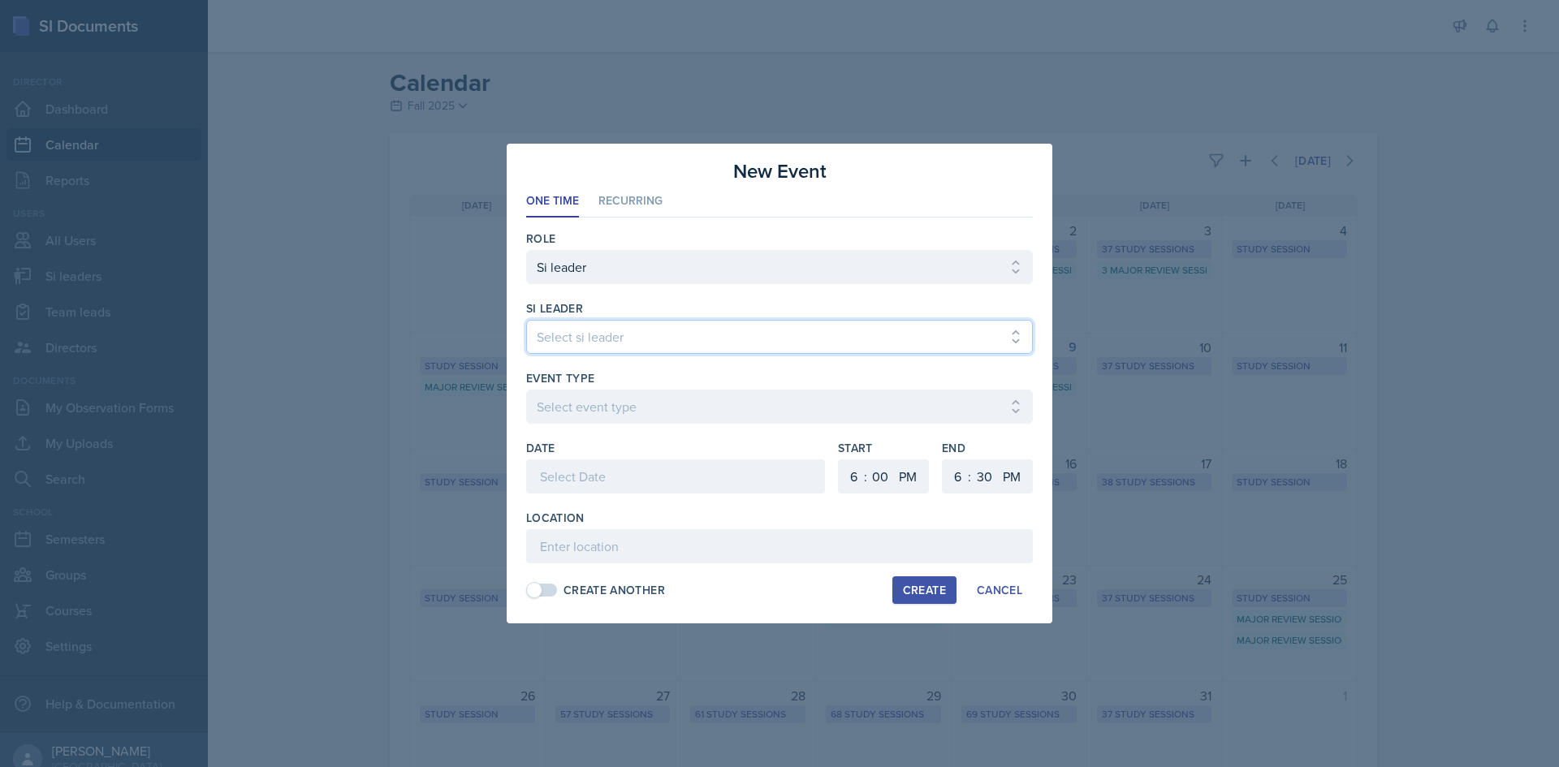
click at [733, 335] on select "Select si leader Abeer Kayser Aditya Chauhan Aissa Sylla Alberto Di Stanislao A…" at bounding box center [779, 337] width 507 height 34
select select "9890806b-222d-414d-8825-002bad816d13"
click at [526, 320] on select "Select si leader Abeer Kayser Aditya Chauhan Aissa Sylla Alberto Di Stanislao A…" at bounding box center [779, 337] width 507 height 34
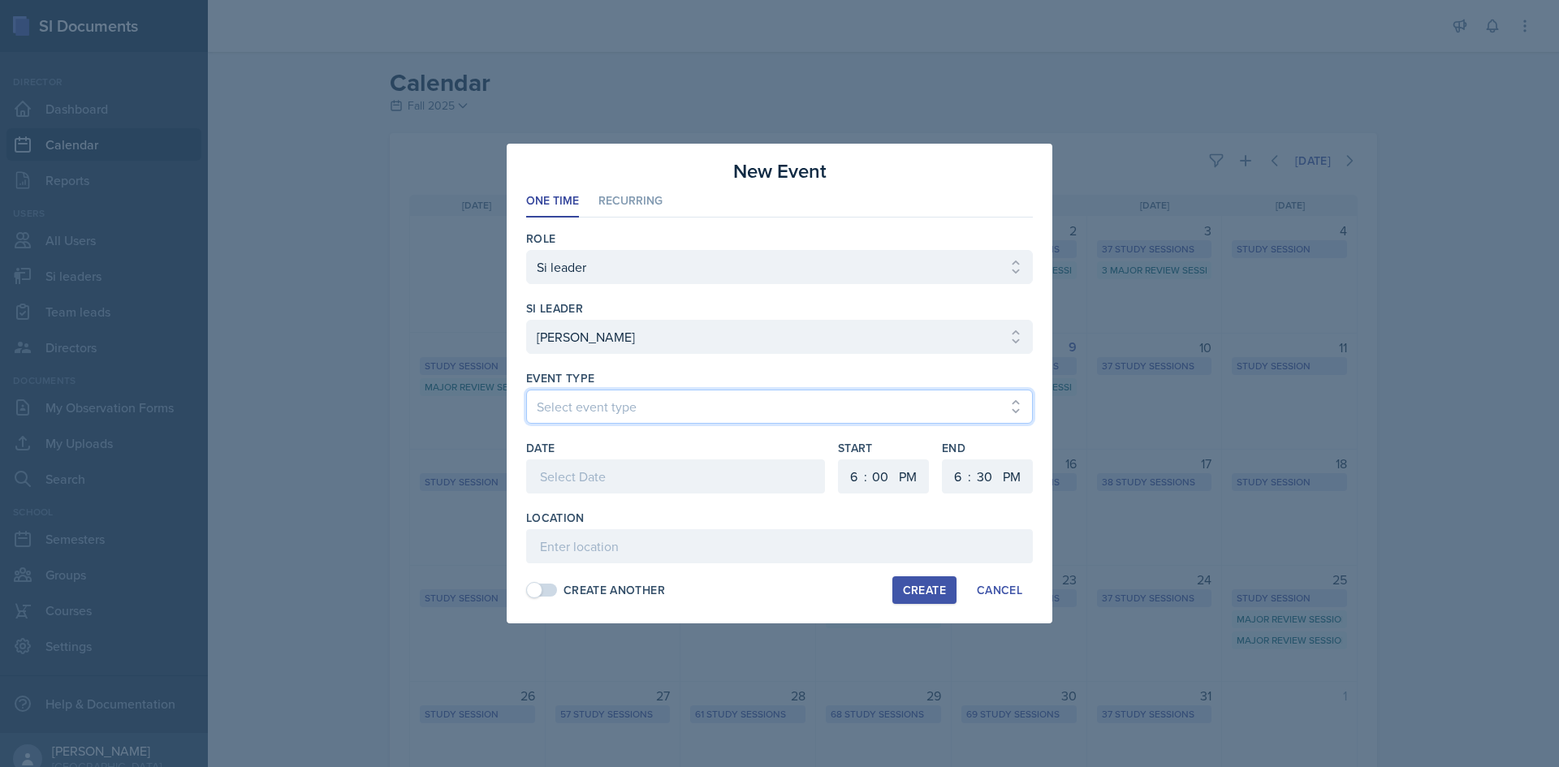
click at [679, 408] on select "Select event type Major Review Session Study Session" at bounding box center [779, 407] width 507 height 34
select select "66bb7cbf-e419-488b-a7ef-f63bc5f9ed04"
click at [526, 390] on select "Select event type Major Review Session Study Session" at bounding box center [779, 407] width 507 height 34
click at [638, 458] on div "Date" at bounding box center [675, 475] width 299 height 70
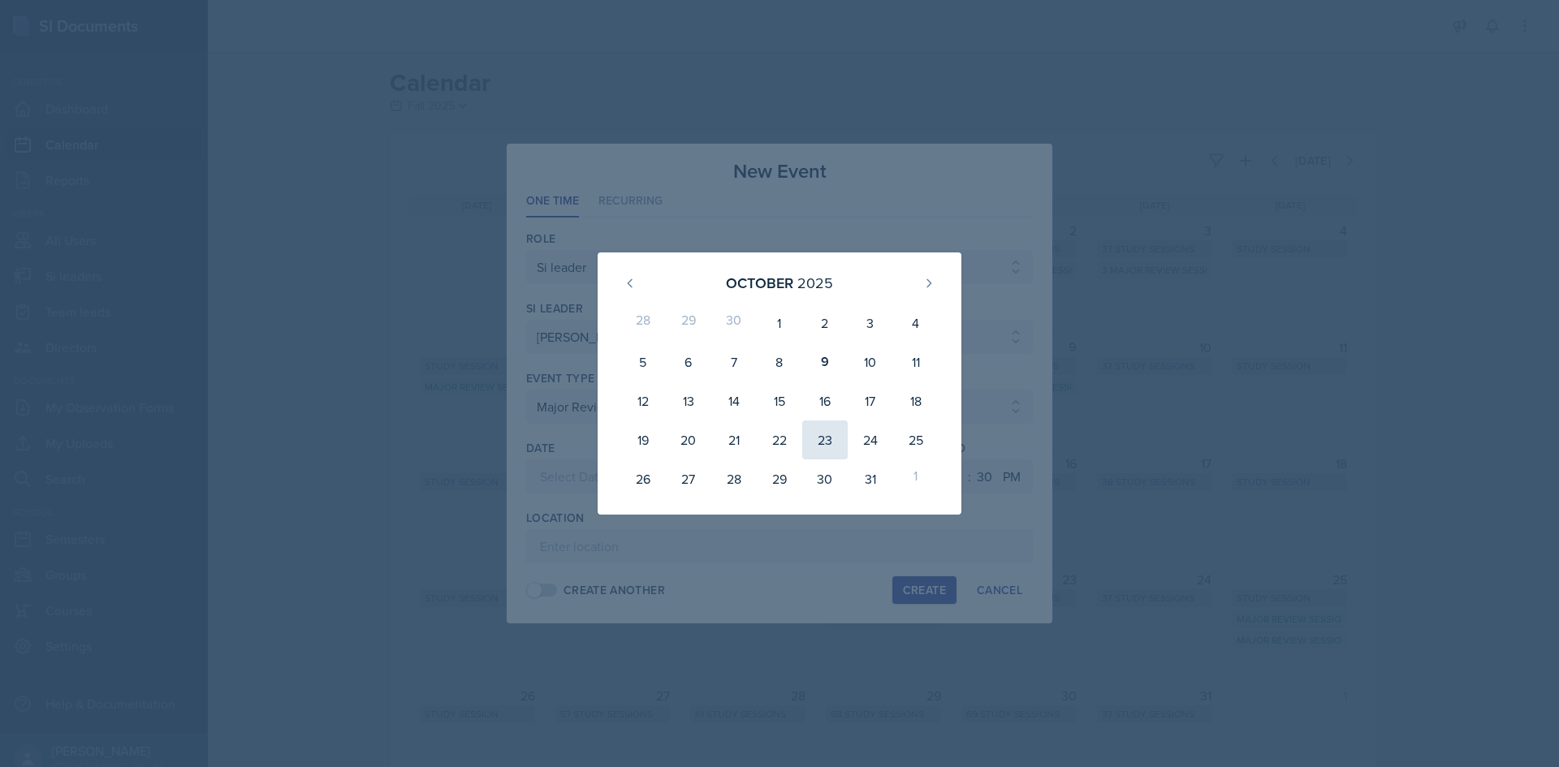
click at [822, 440] on div "23" at bounding box center [824, 440] width 45 height 39
type input "October 23rd, 2025"
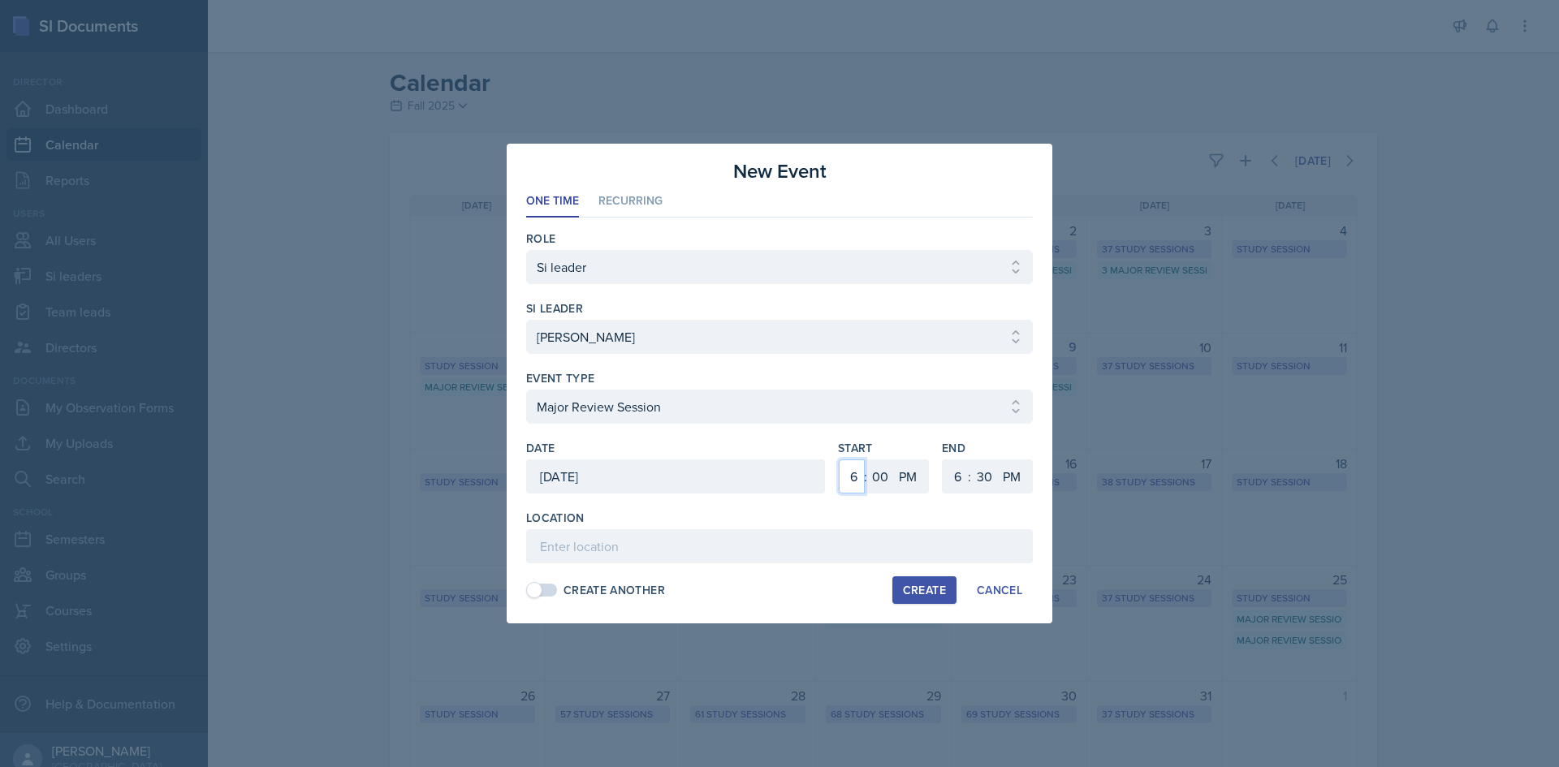
click at [850, 477] on select "1 2 3 4 5 6 7 8 9 10 11 12" at bounding box center [852, 477] width 26 height 34
select select "5"
click at [839, 460] on select "1 2 3 4 5 6 7 8 9 10 11 12" at bounding box center [852, 477] width 26 height 34
click at [953, 469] on select "1 2 3 4 5 6 7 8 9 10 11 12" at bounding box center [956, 477] width 26 height 34
click at [984, 478] on select "00 05 10 15 20 25 30 35 40 45 50 55" at bounding box center [984, 477] width 26 height 34
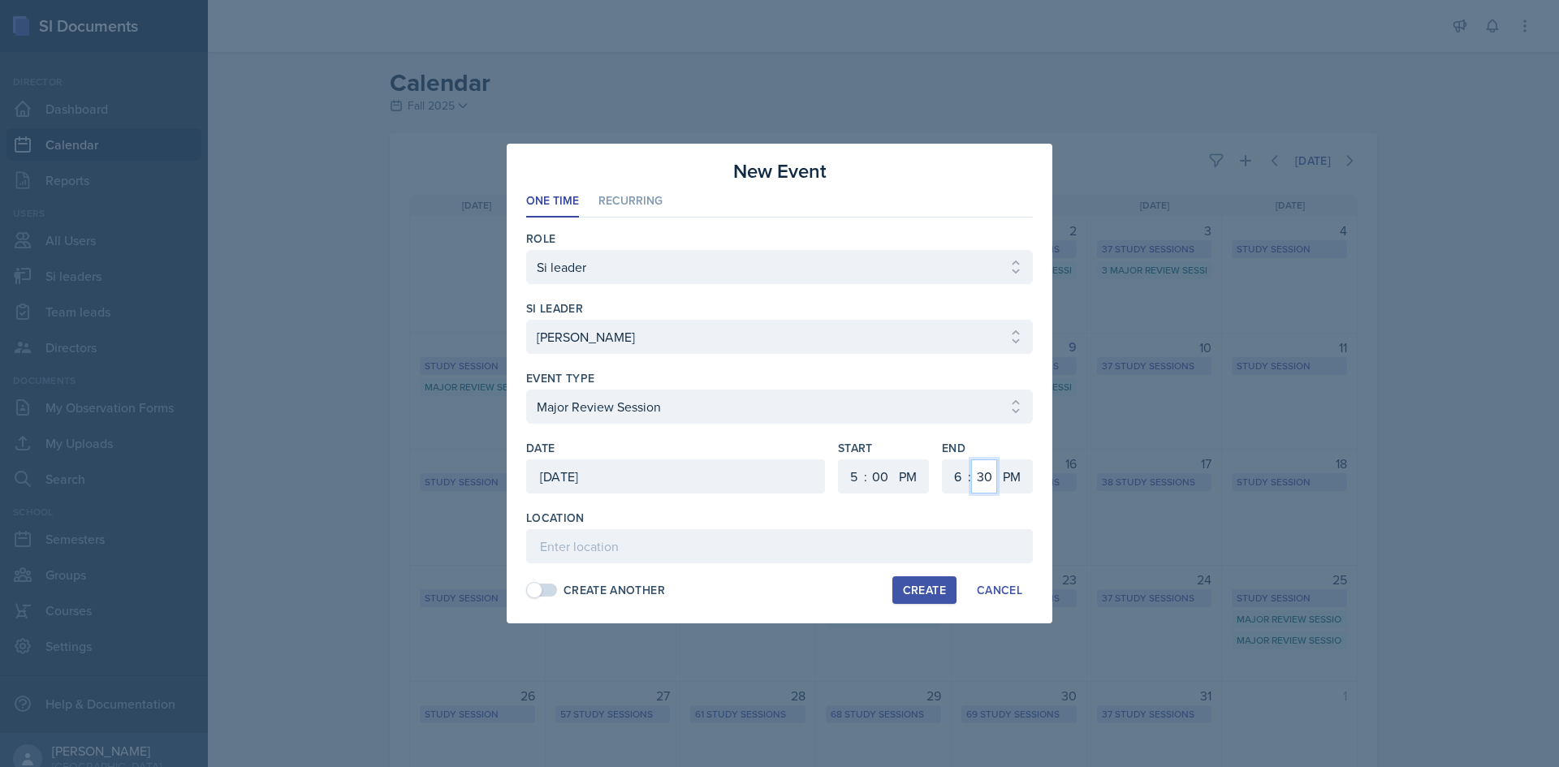
select select "0"
click at [971, 460] on select "00 05 10 15 20 25 30 35 40 45 50 55" at bounding box center [984, 477] width 26 height 34
click at [810, 542] on input at bounding box center [779, 547] width 507 height 34
type input "Academic Learning Center 2103"
click at [935, 600] on button "Create" at bounding box center [925, 591] width 64 height 28
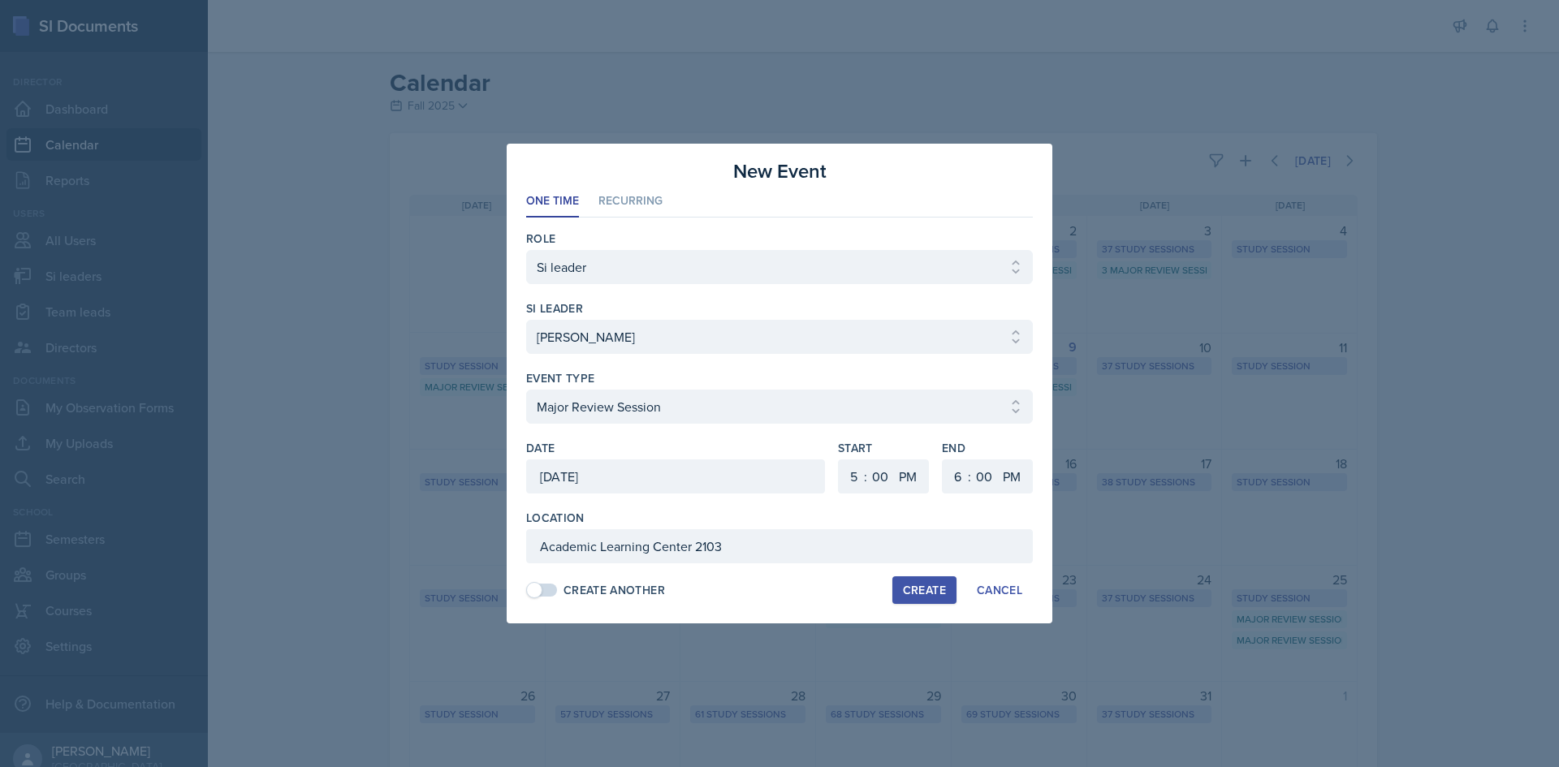
select select
select select "6"
select select "30"
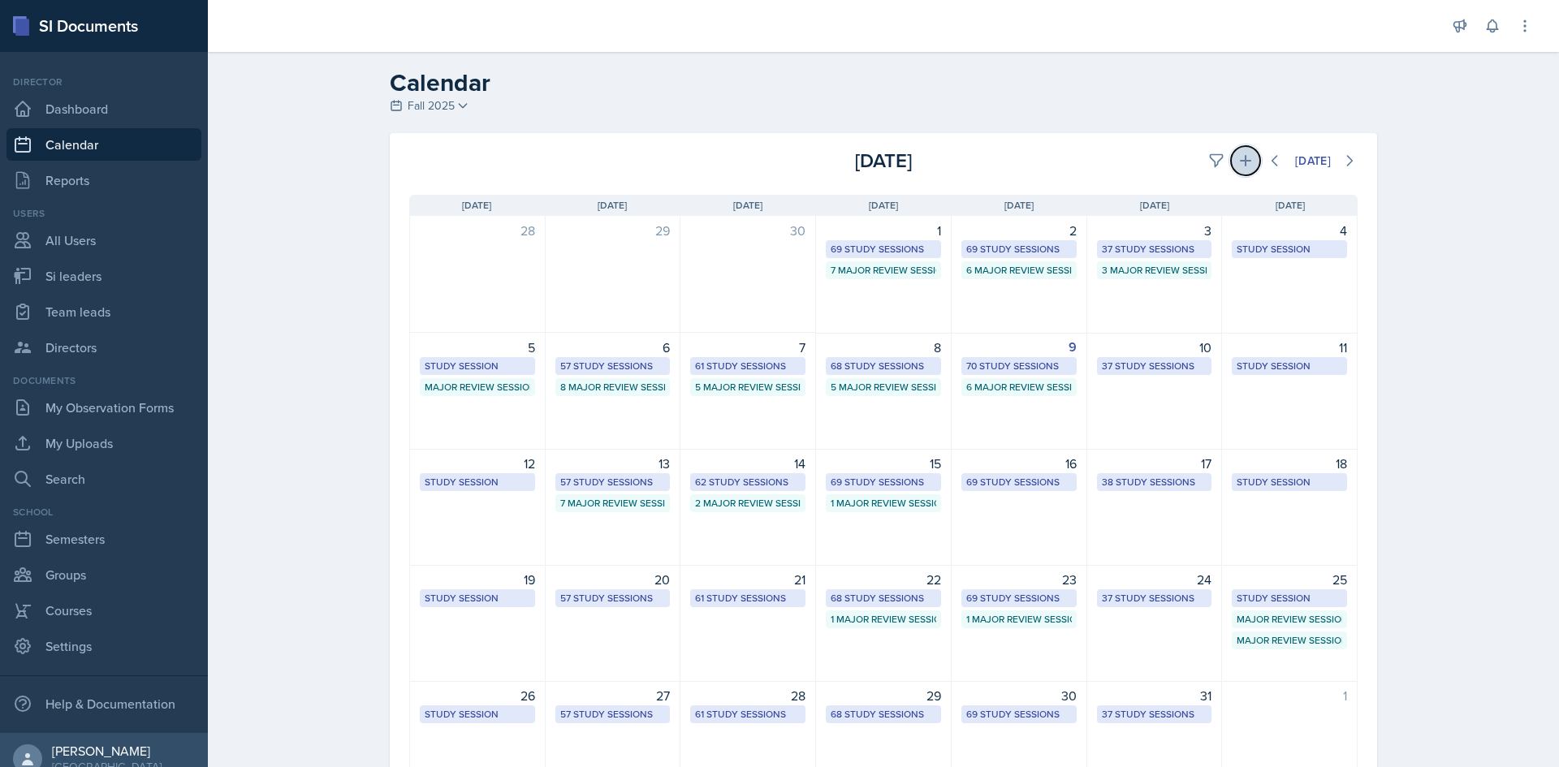
click at [1238, 162] on icon at bounding box center [1246, 161] width 16 height 16
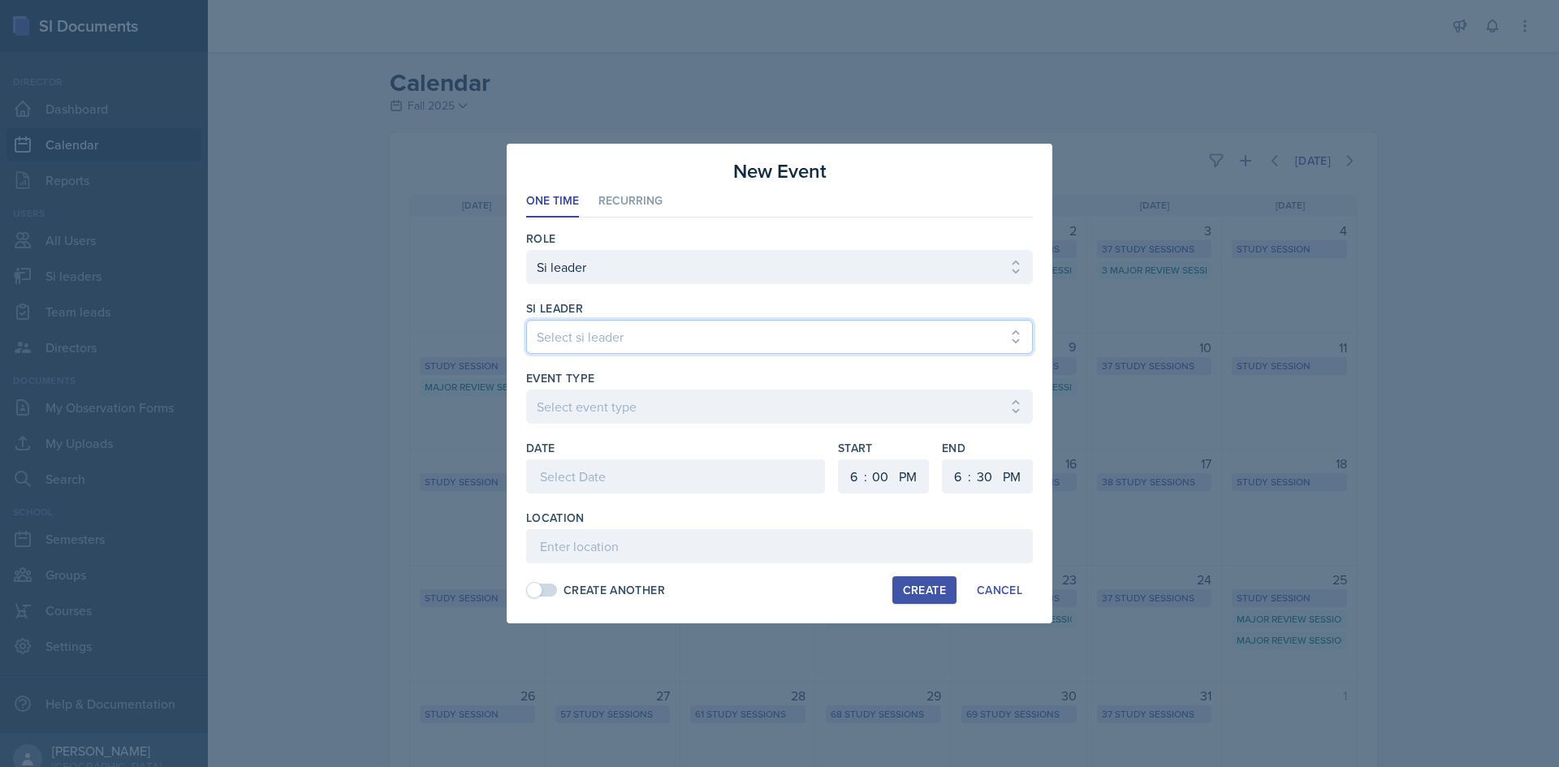
click at [756, 326] on select "Select si leader Abeer Kayser Aditya Chauhan Aissa Sylla Alberto Di Stanislao A…" at bounding box center [779, 337] width 507 height 34
select select "4cffeda7-3d65-4594-9afe-dcef8c5783ba"
click at [526, 320] on select "Select si leader Abeer Kayser Aditya Chauhan Aissa Sylla Alberto Di Stanislao A…" at bounding box center [779, 337] width 507 height 34
click at [611, 428] on div at bounding box center [779, 432] width 507 height 16
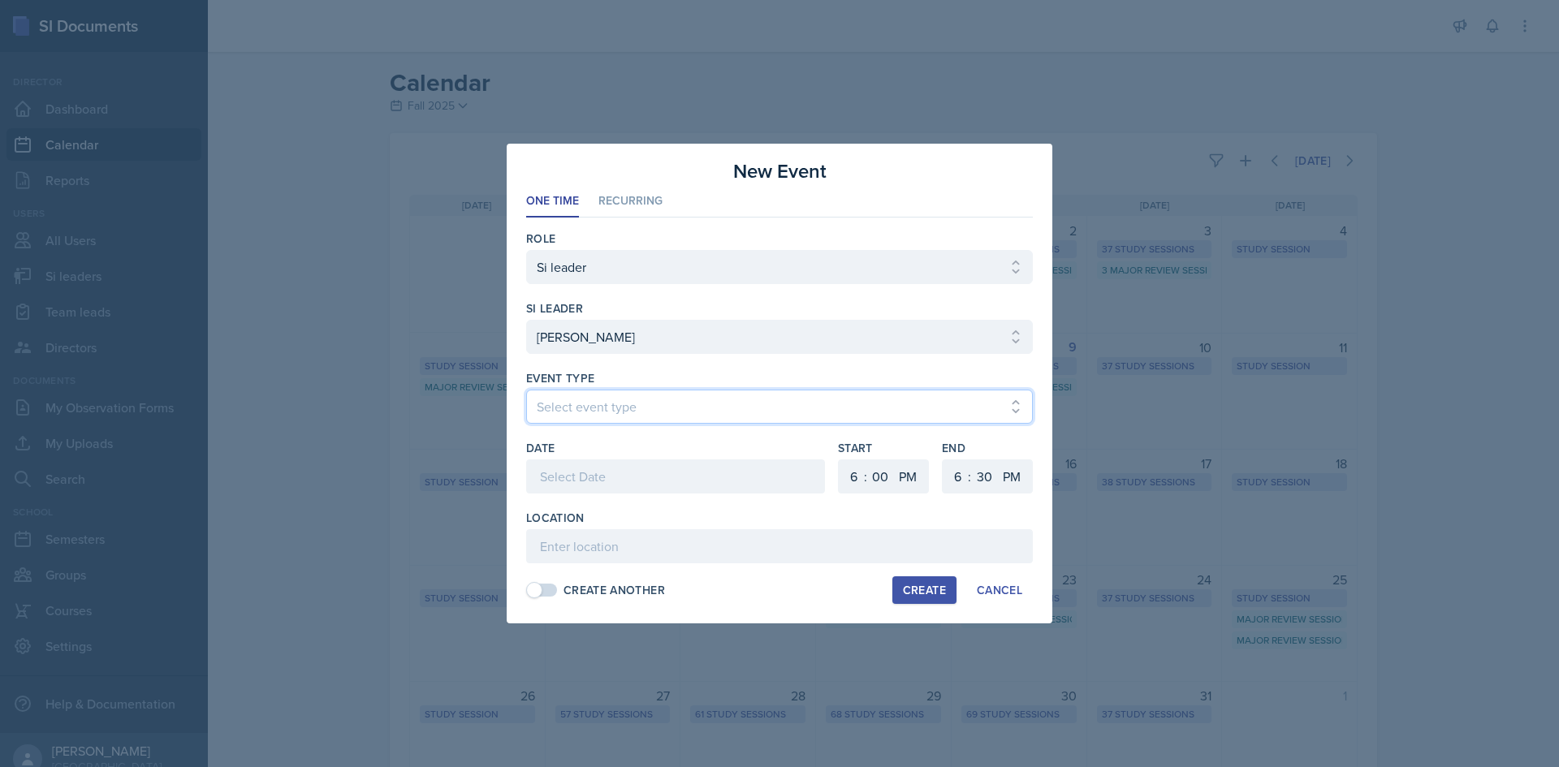
click at [612, 420] on select "Select event type Major Review Session Study Session" at bounding box center [779, 407] width 507 height 34
select select "66bb7cbf-e419-488b-a7ef-f63bc5f9ed04"
click at [526, 390] on select "Select event type Major Review Session Study Session" at bounding box center [779, 407] width 507 height 34
click at [611, 478] on div at bounding box center [675, 477] width 299 height 34
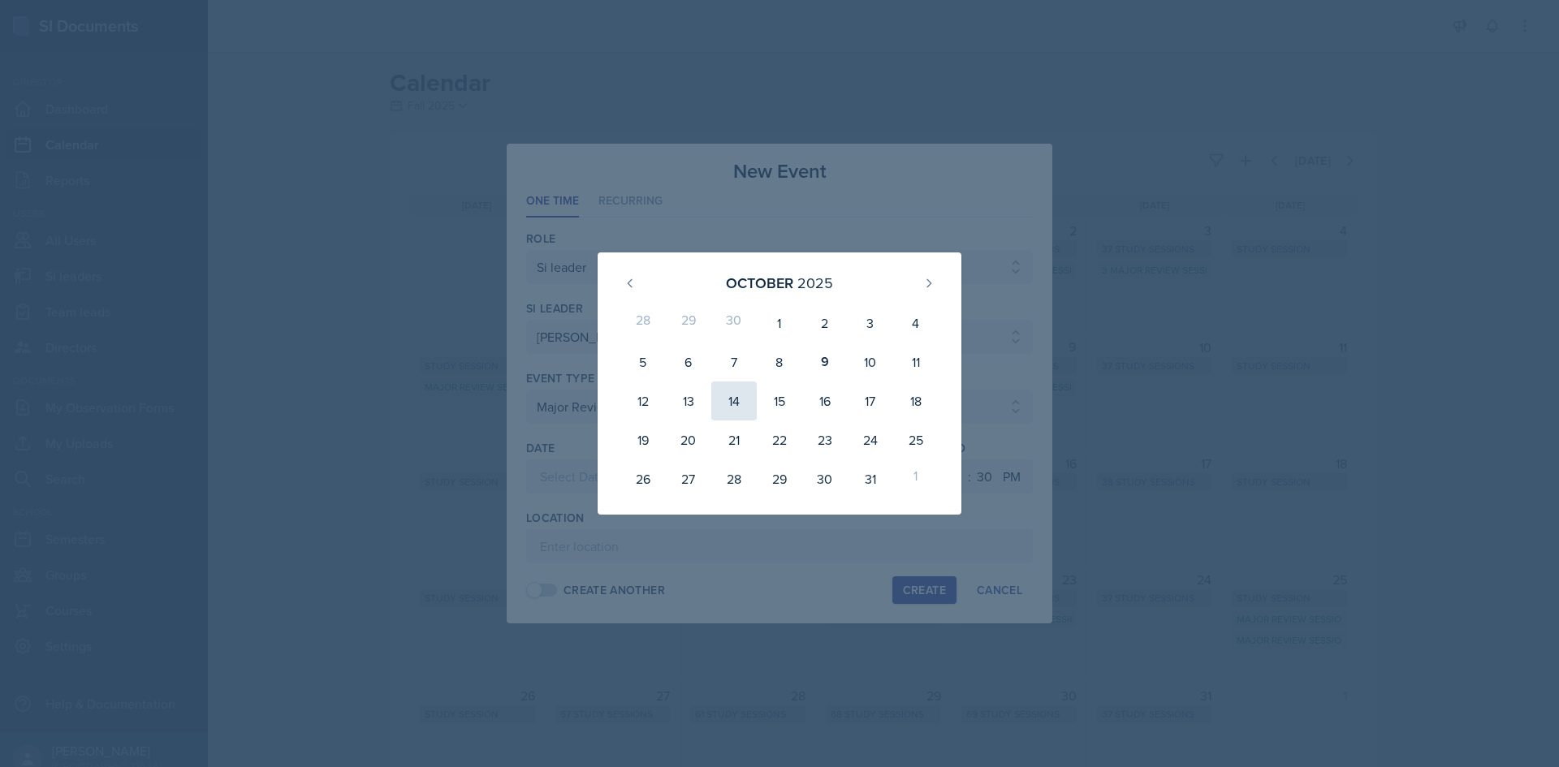
click at [744, 396] on div "14" at bounding box center [733, 401] width 45 height 39
type input "October 14th, 2025"
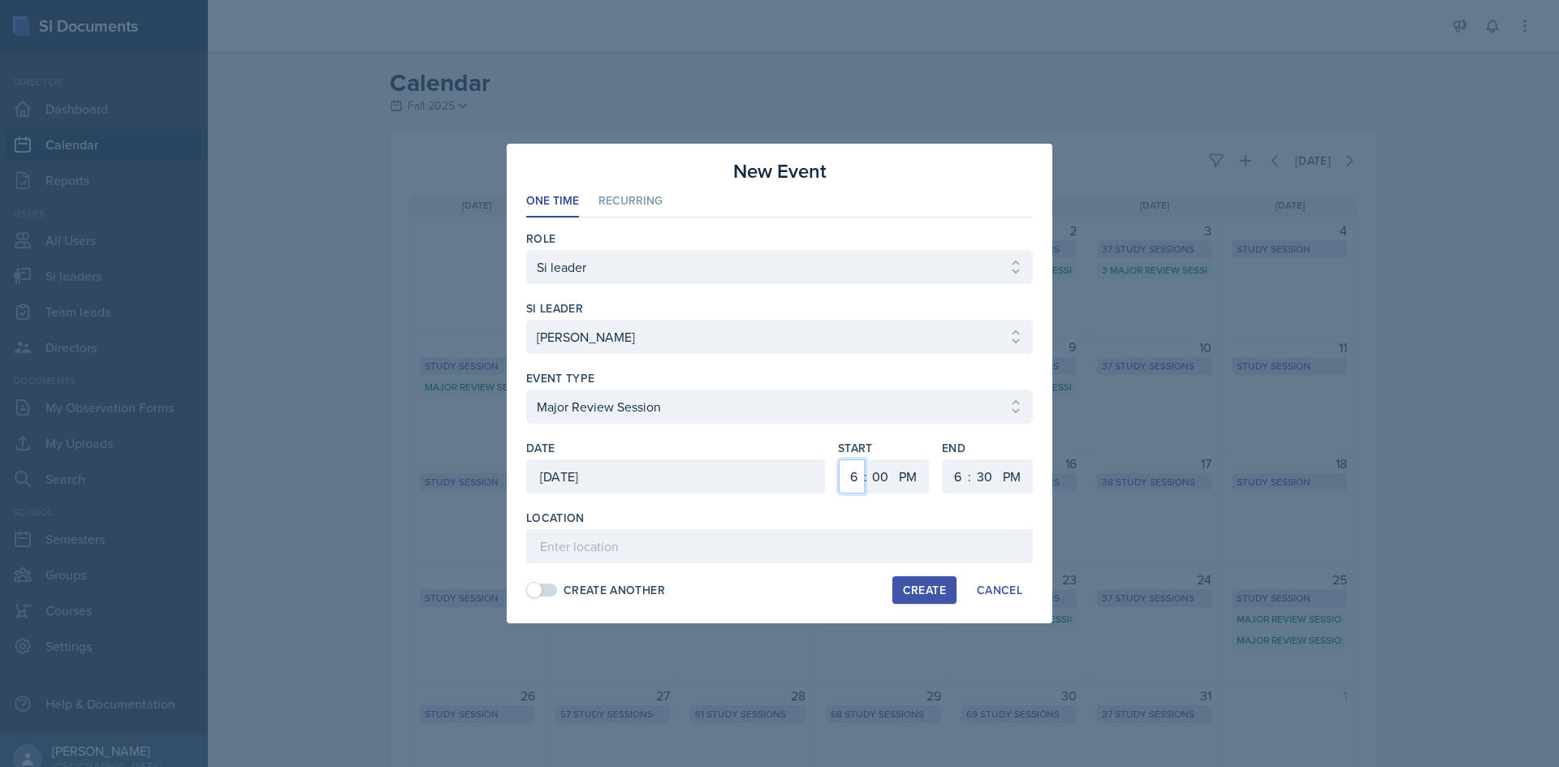
click at [850, 477] on select "1 2 3 4 5 6 7 8 9 10 11 12" at bounding box center [852, 477] width 26 height 34
select select "12"
click at [839, 460] on select "1 2 3 4 5 6 7 8 9 10 11 12" at bounding box center [852, 477] width 26 height 34
click at [953, 467] on select "1 2 3 4 5 6 7 8 9 10 11 12" at bounding box center [956, 477] width 26 height 34
select select "2"
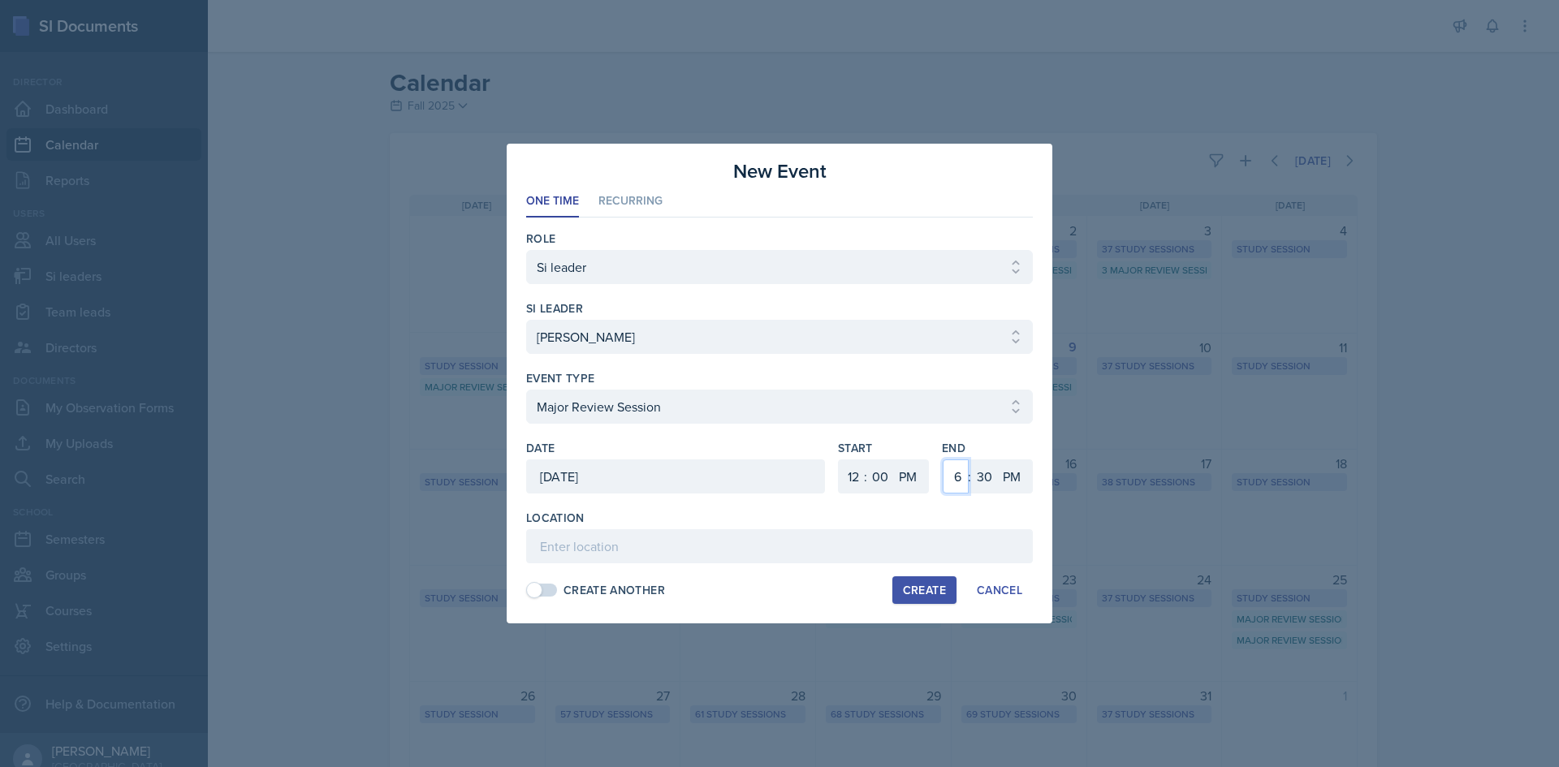
click at [943, 460] on select "1 2 3 4 5 6 7 8 9 10 11 12" at bounding box center [956, 477] width 26 height 34
click at [984, 461] on select "00 05 10 15 20 25 30 35 40 45 50 55" at bounding box center [984, 477] width 26 height 34
select select "0"
click at [971, 460] on select "00 05 10 15 20 25 30 35 40 45 50 55" at bounding box center [984, 477] width 26 height 34
click at [811, 544] on input at bounding box center [779, 547] width 507 height 34
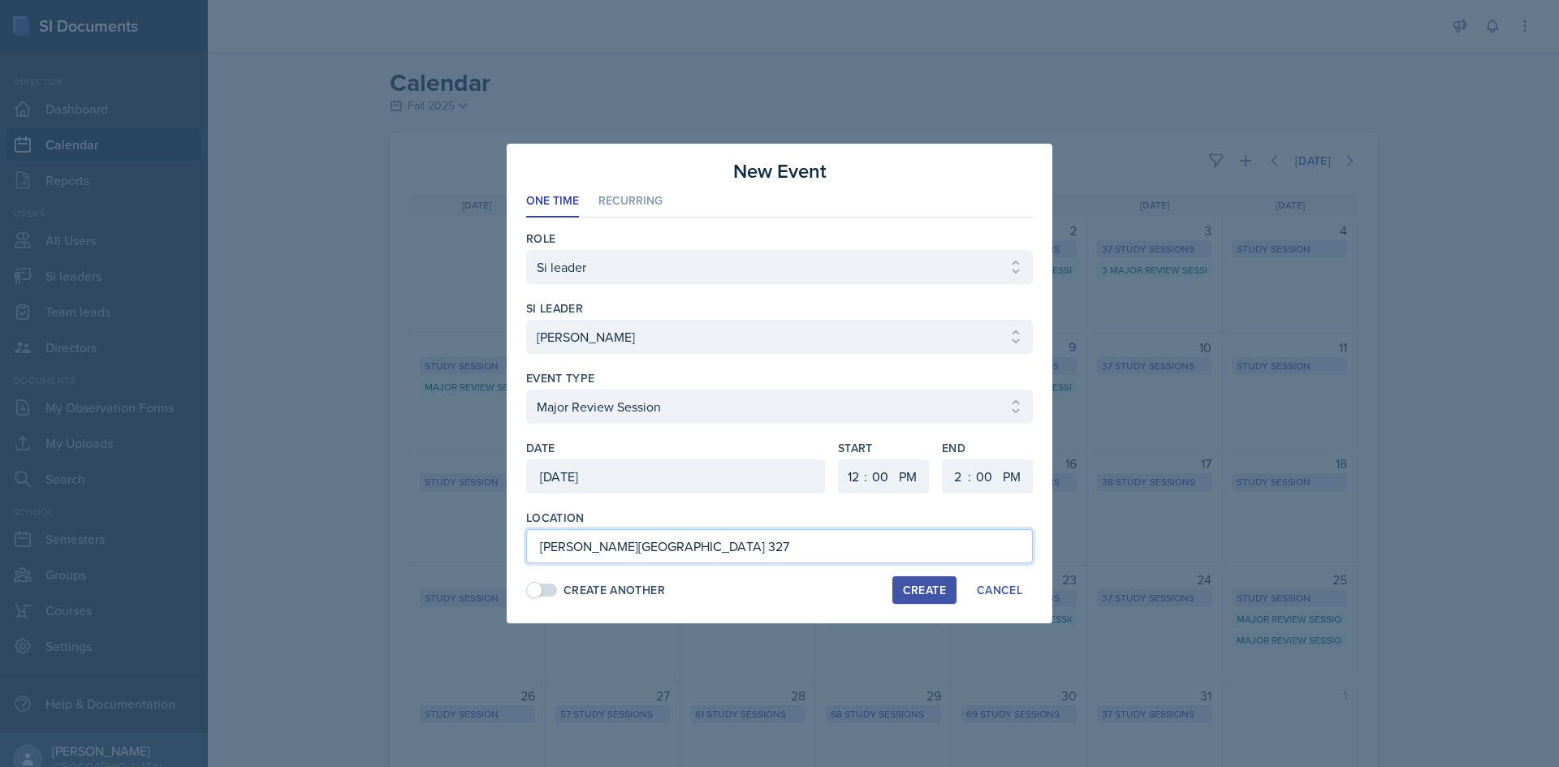
type input "Bagwell Education Building 327"
click at [923, 599] on button "Create" at bounding box center [925, 591] width 64 height 28
select select
select select "6"
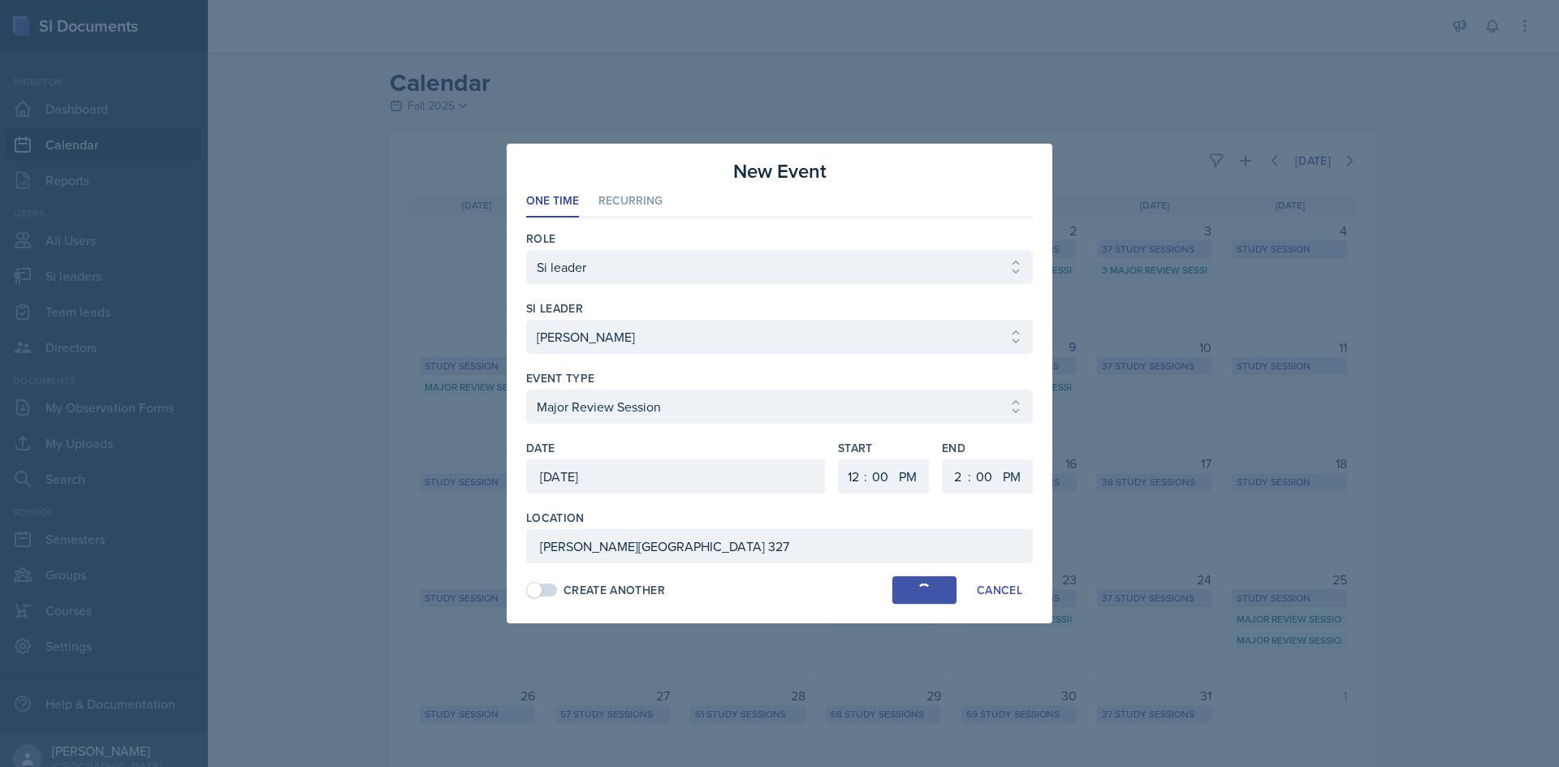
select select "6"
select select "30"
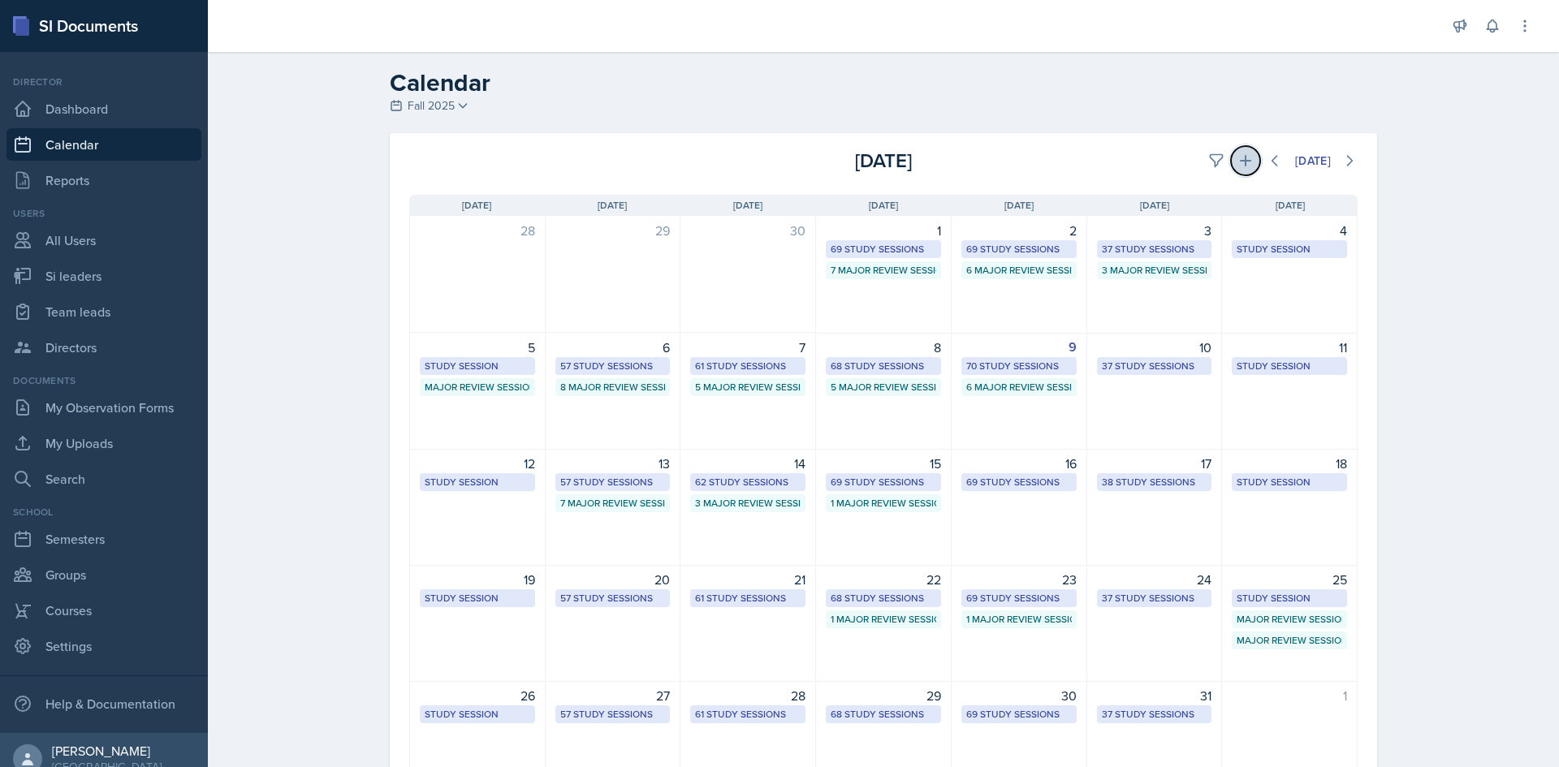
click at [1243, 161] on icon at bounding box center [1245, 160] width 11 height 11
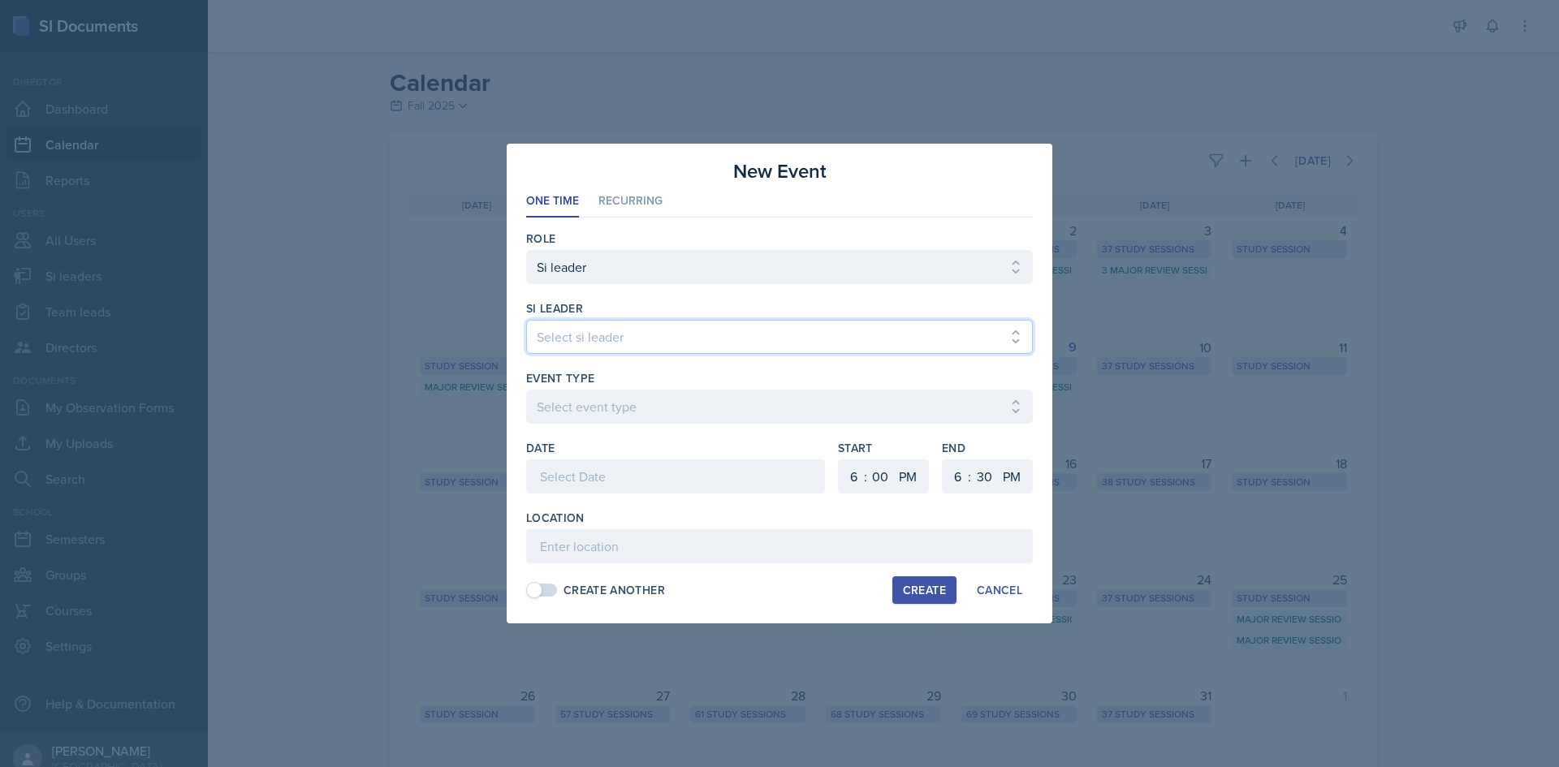
click at [629, 331] on select "Select si leader Abeer Kayser Aditya Chauhan Aissa Sylla Alberto Di Stanislao A…" at bounding box center [779, 337] width 507 height 34
select select "2132751f-8efa-43a6-bfb7-8713c386ea1e"
click at [526, 320] on select "Select si leader Abeer Kayser Aditya Chauhan Aissa Sylla Alberto Di Stanislao A…" at bounding box center [779, 337] width 507 height 34
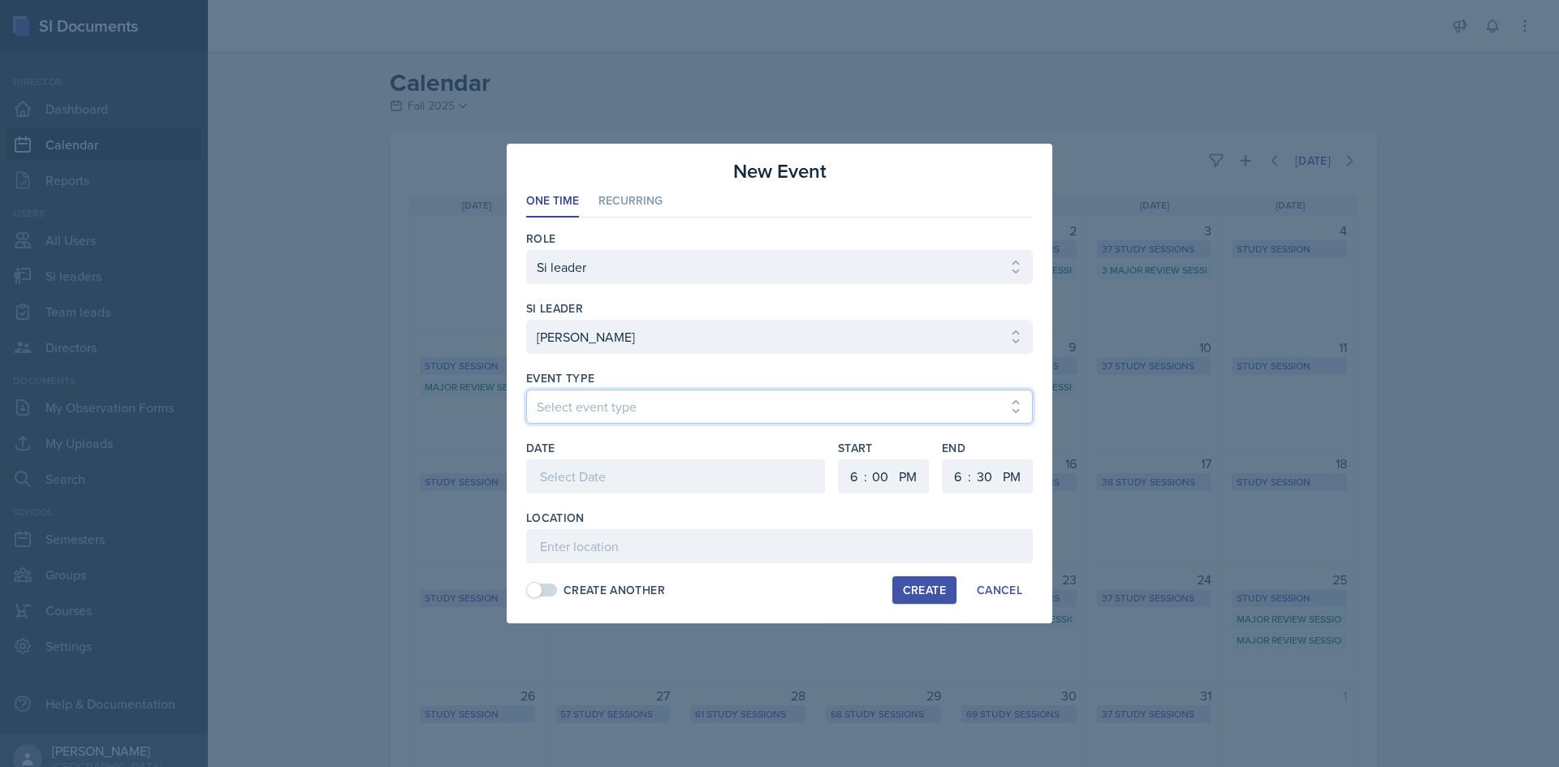
click at [701, 397] on select "Select event type Major Review Session Study Session" at bounding box center [779, 407] width 507 height 34
select select "66bb7cbf-e419-488b-a7ef-f63bc5f9ed04"
click at [526, 390] on select "Select event type Major Review Session Study Session" at bounding box center [779, 407] width 507 height 34
click at [646, 480] on div at bounding box center [675, 477] width 299 height 34
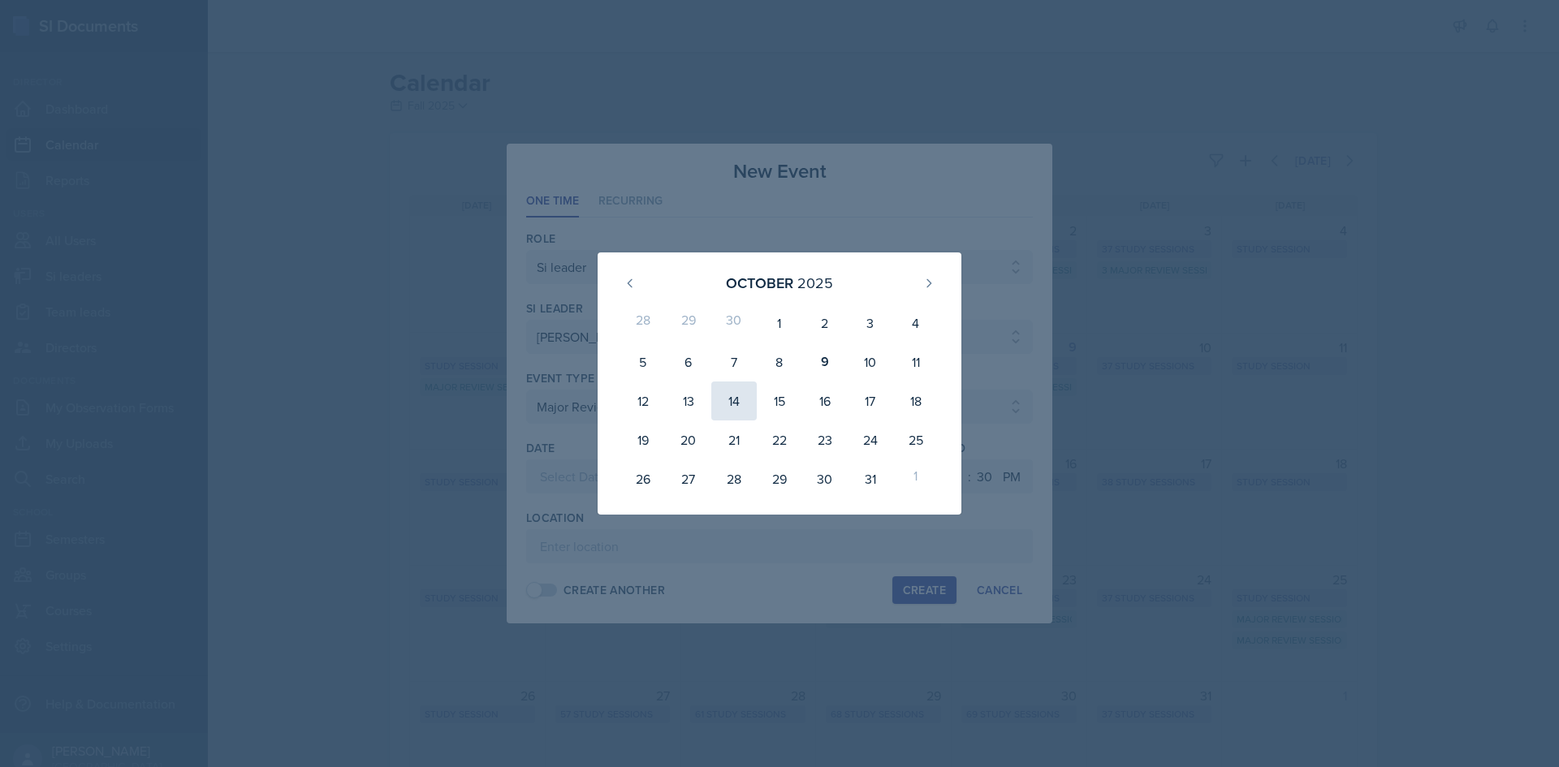
click at [732, 396] on div "14" at bounding box center [733, 401] width 45 height 39
type input "October 14th, 2025"
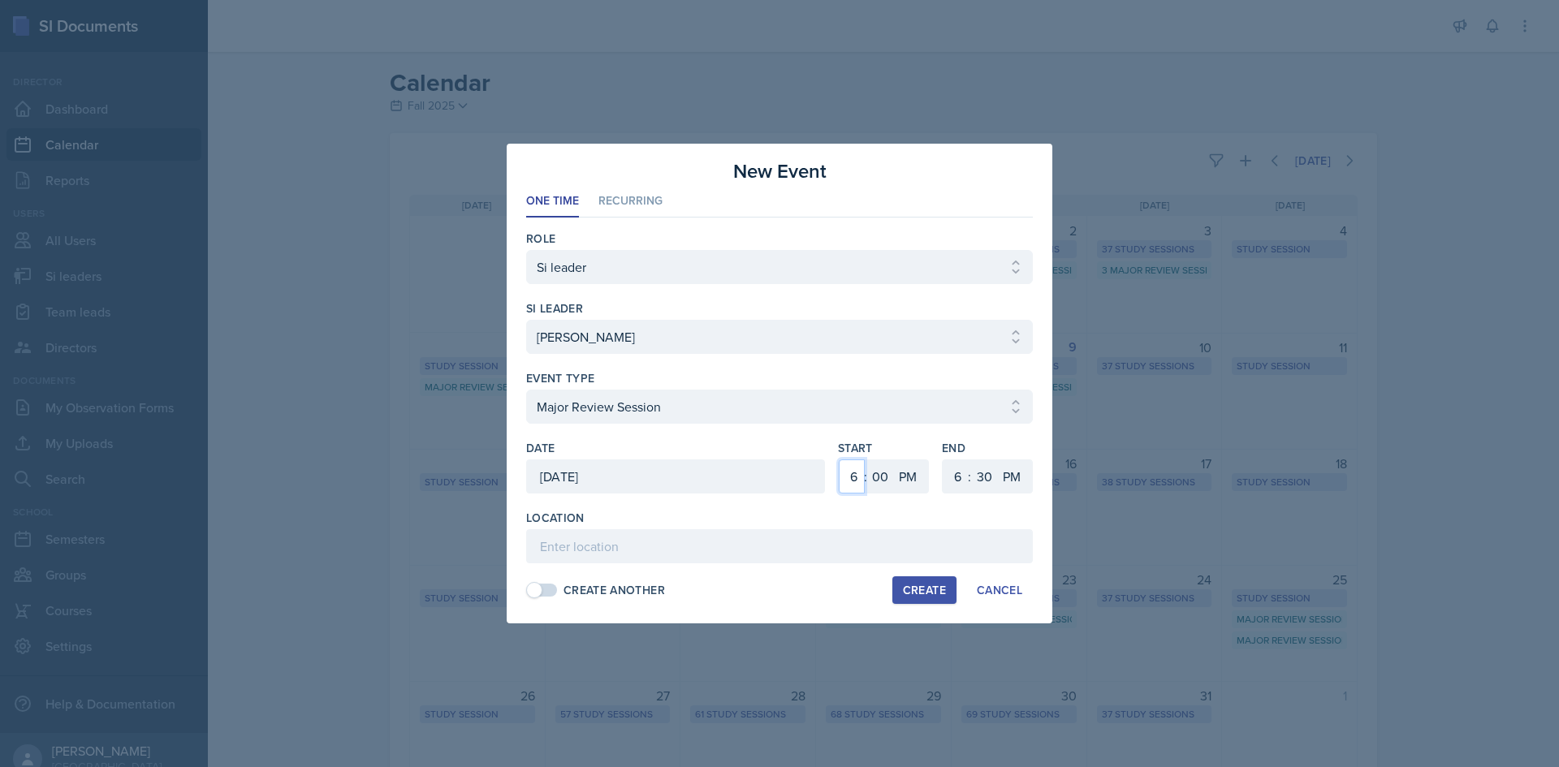
click at [854, 480] on select "1 2 3 4 5 6 7 8 9 10 11 12" at bounding box center [852, 477] width 26 height 34
select select "12"
click at [839, 460] on select "1 2 3 4 5 6 7 8 9 10 11 12" at bounding box center [852, 477] width 26 height 34
click at [879, 478] on select "00 05 10 15 20 25 30 35 40 45 50 55" at bounding box center [880, 477] width 26 height 34
click at [962, 480] on select "1 2 3 4 5 6 7 8 9 10 11 12" at bounding box center [956, 477] width 26 height 34
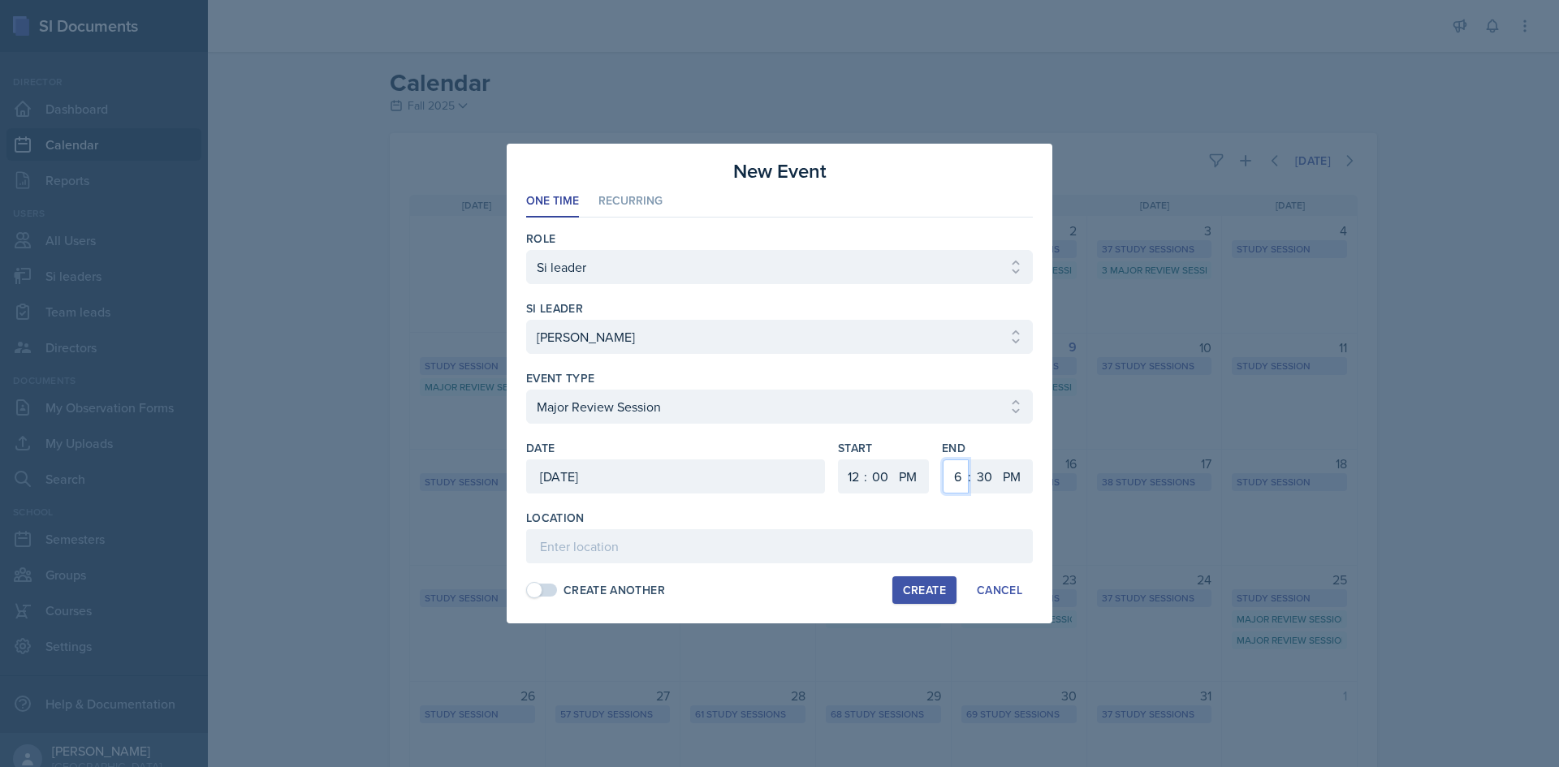
select select "2"
click at [943, 460] on select "1 2 3 4 5 6 7 8 9 10 11 12" at bounding box center [956, 477] width 26 height 34
click at [986, 473] on select "00 05 10 15 20 25 30 35 40 45 50 55" at bounding box center [984, 477] width 26 height 34
select select "0"
click at [971, 460] on select "00 05 10 15 20 25 30 35 40 45 50 55" at bounding box center [984, 477] width 26 height 34
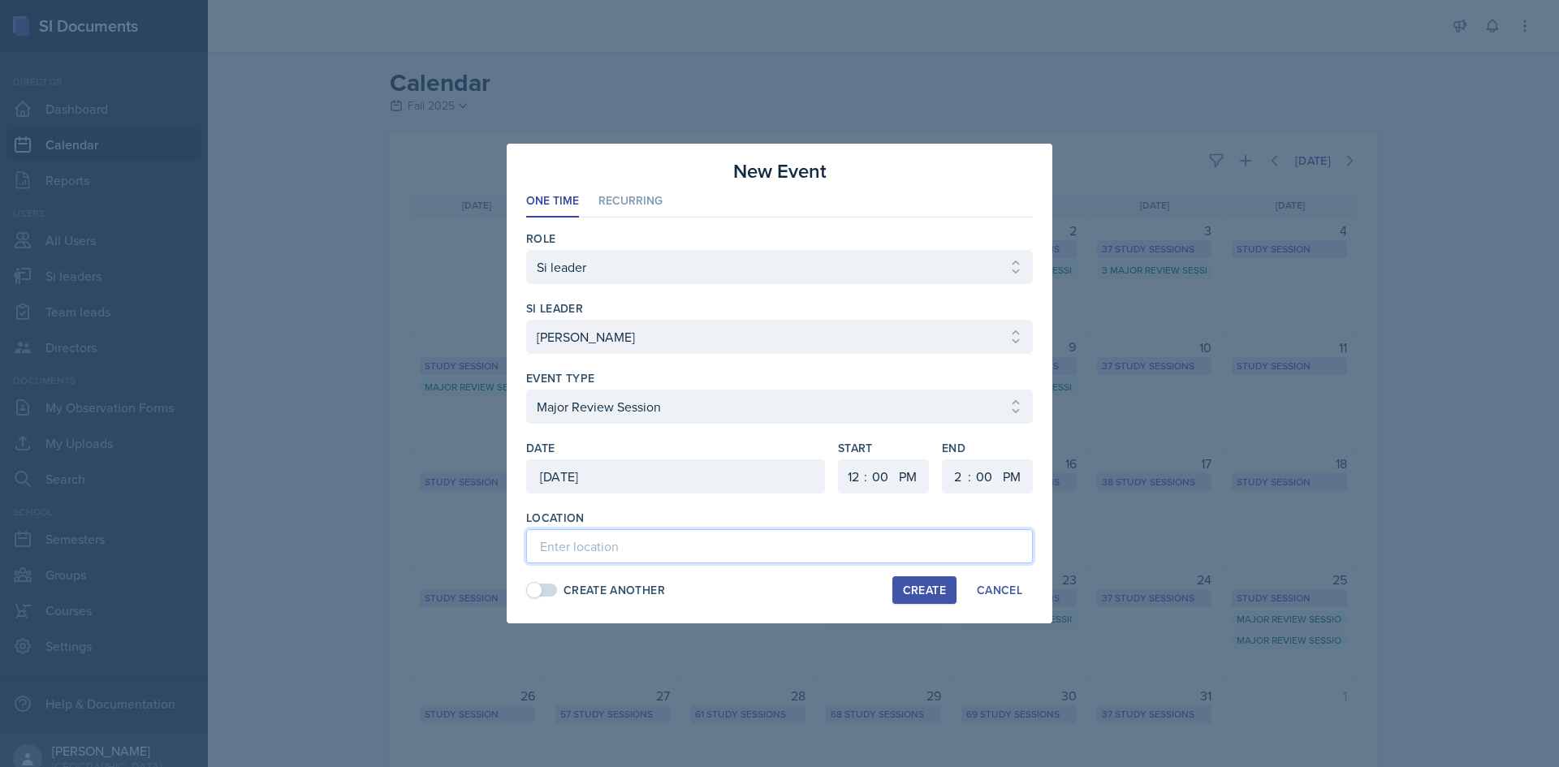
click at [895, 532] on input at bounding box center [779, 547] width 507 height 34
type input "Academic Learning Center 4103"
click at [921, 592] on div "Create" at bounding box center [924, 590] width 43 height 13
select select
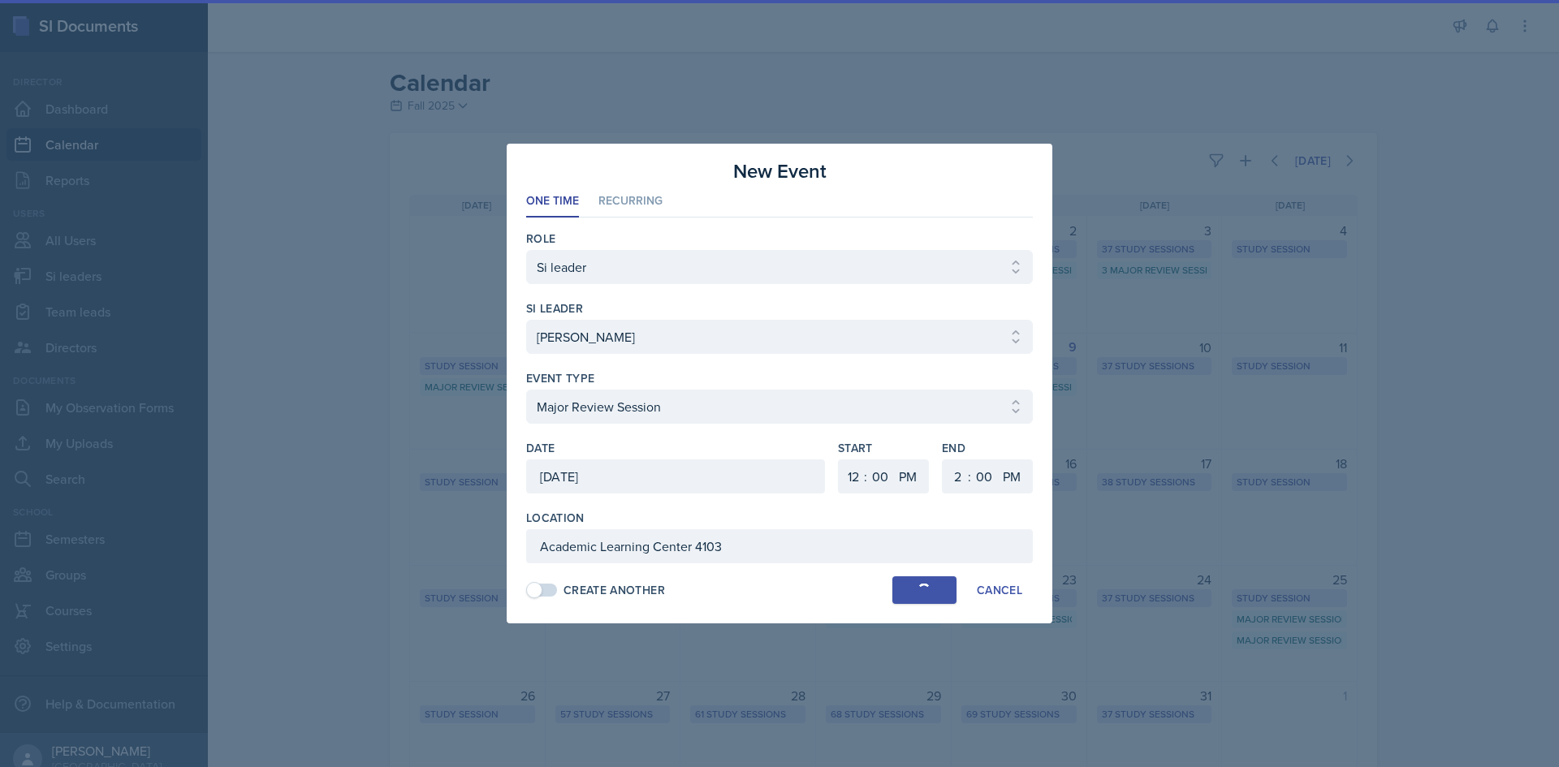
select select "6"
select select "30"
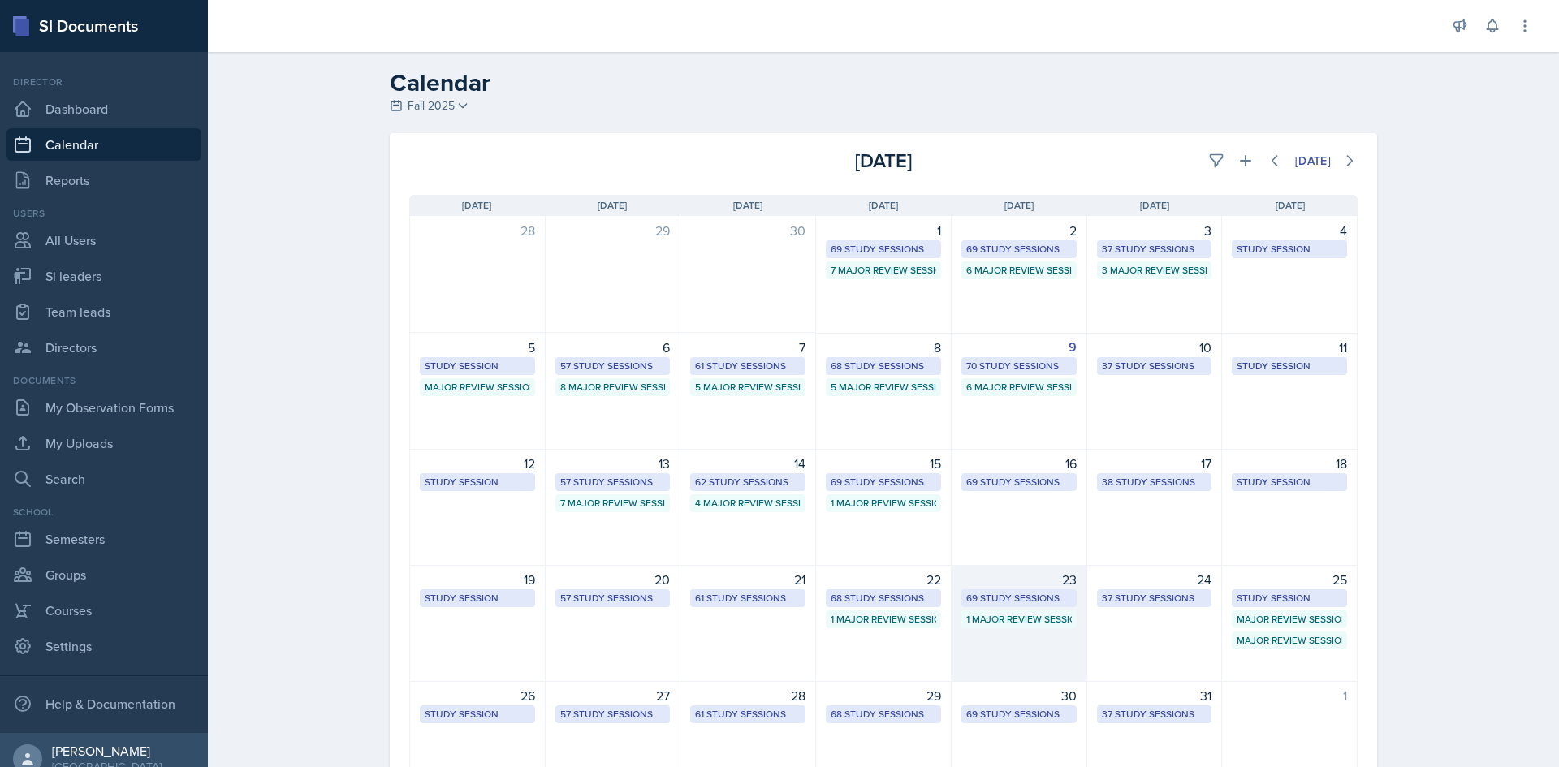
click at [1032, 594] on div "69 Study Sessions" at bounding box center [1019, 598] width 106 height 15
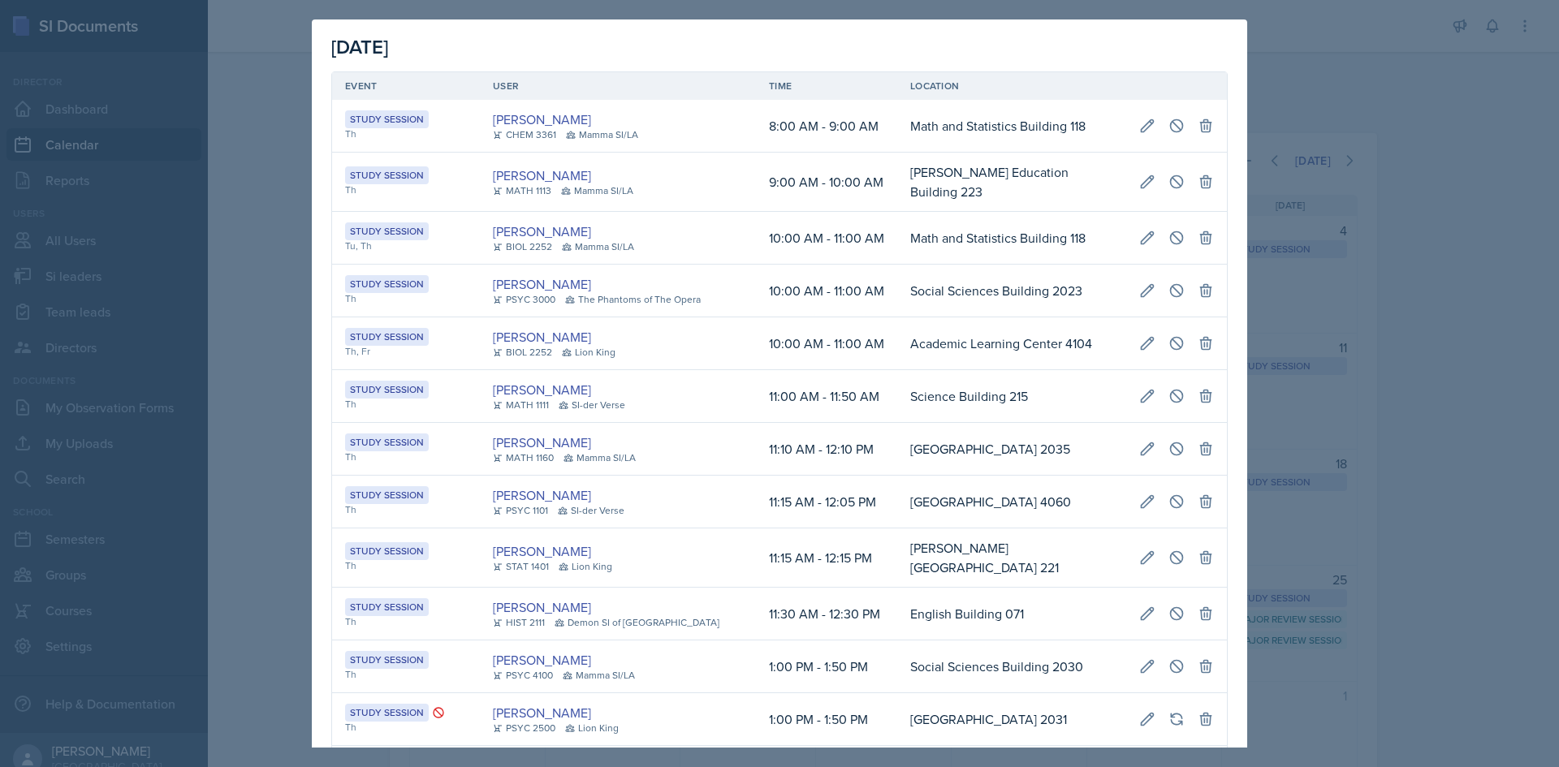
click at [918, 557] on td "Bagwell Education Building 221" at bounding box center [1011, 558] width 229 height 59
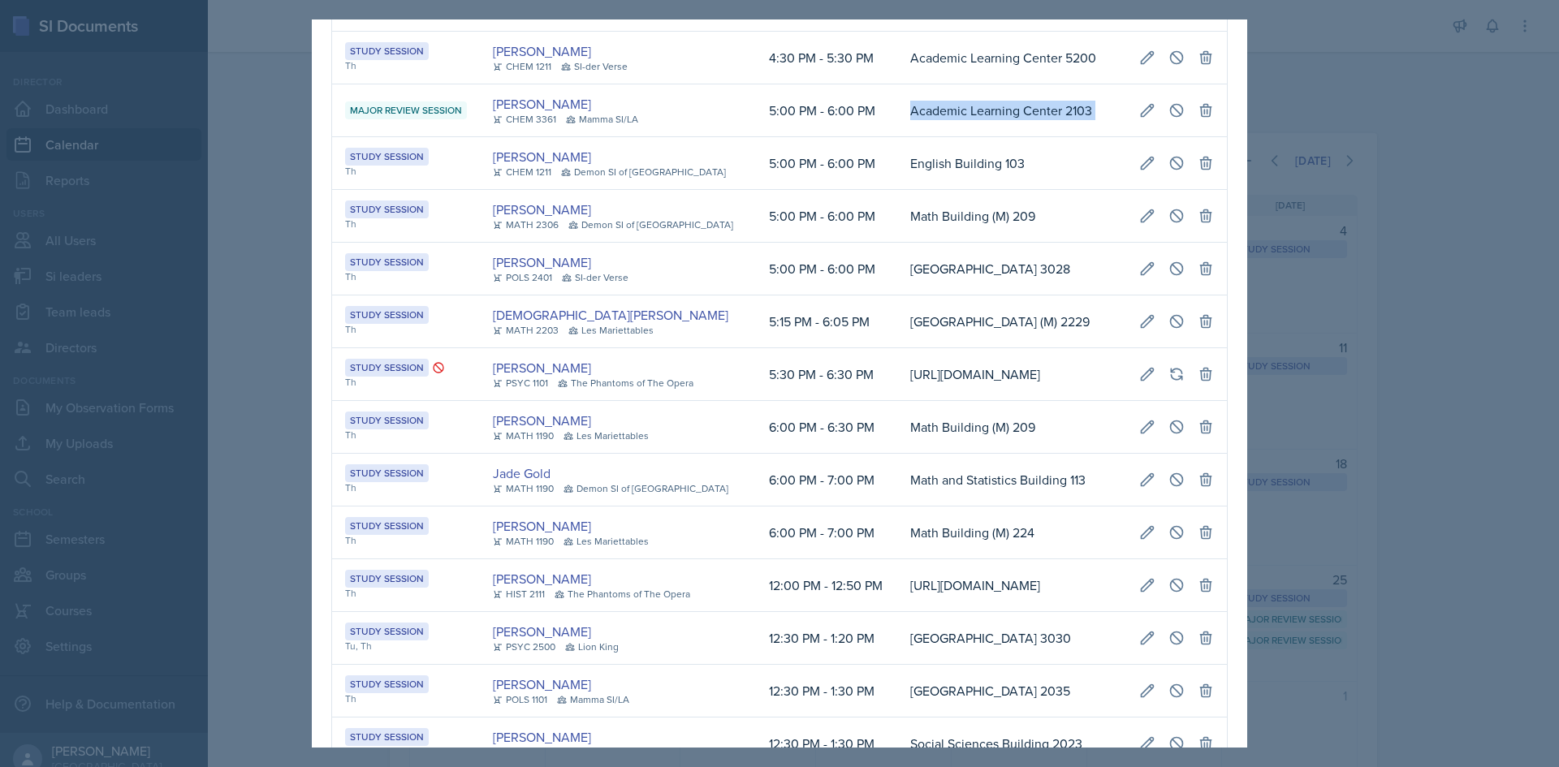
scroll to position [0, 350]
drag, startPoint x: 918, startPoint y: 391, endPoint x: 1210, endPoint y: 382, distance: 292.5
click at [1210, 137] on tr "Major Review Session Octavia Kaham CHEM 3361 Mamma SI/LA 5:00 PM - 6:00 PM Acad…" at bounding box center [779, 110] width 895 height 53
click at [1148, 119] on icon at bounding box center [1147, 110] width 16 height 16
select select "66bb7cbf-e419-488b-a7ef-f63bc5f9ed04"
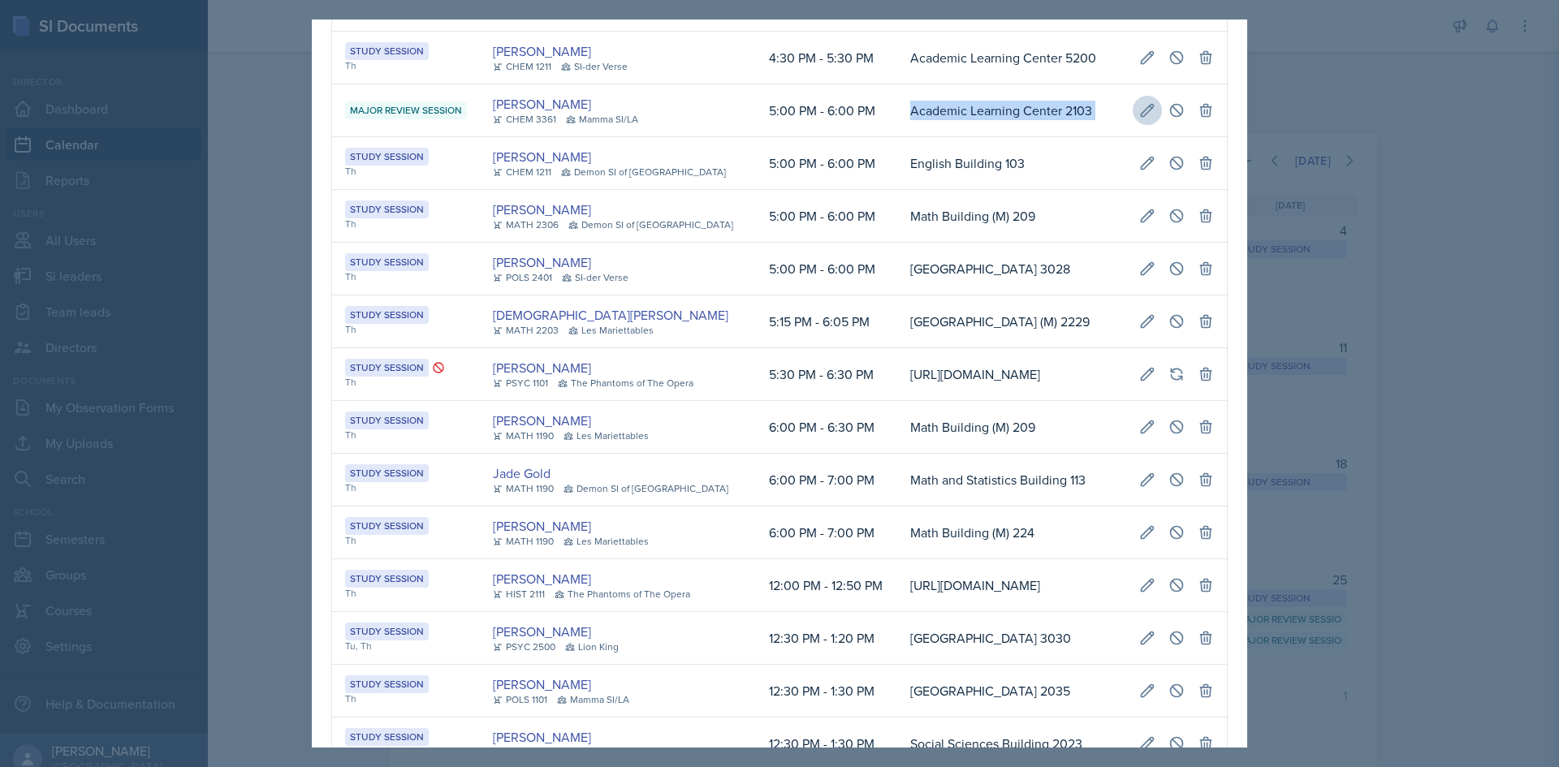
type input "October 23rd, 2025"
select select "5"
select select "0"
select select "PM"
select select "6"
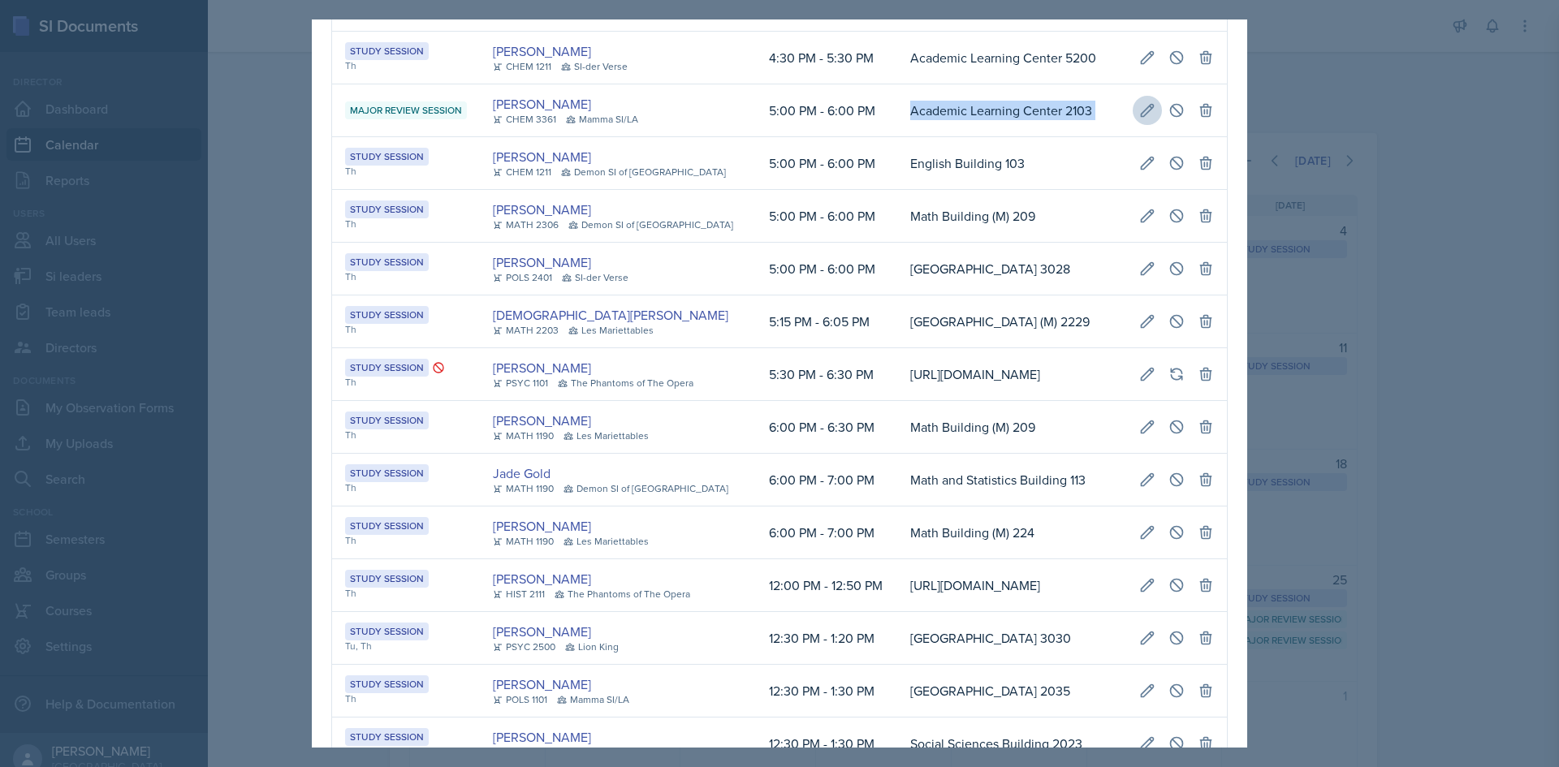
select select "0"
select select "PM"
type input "Academic Learning Center 2103"
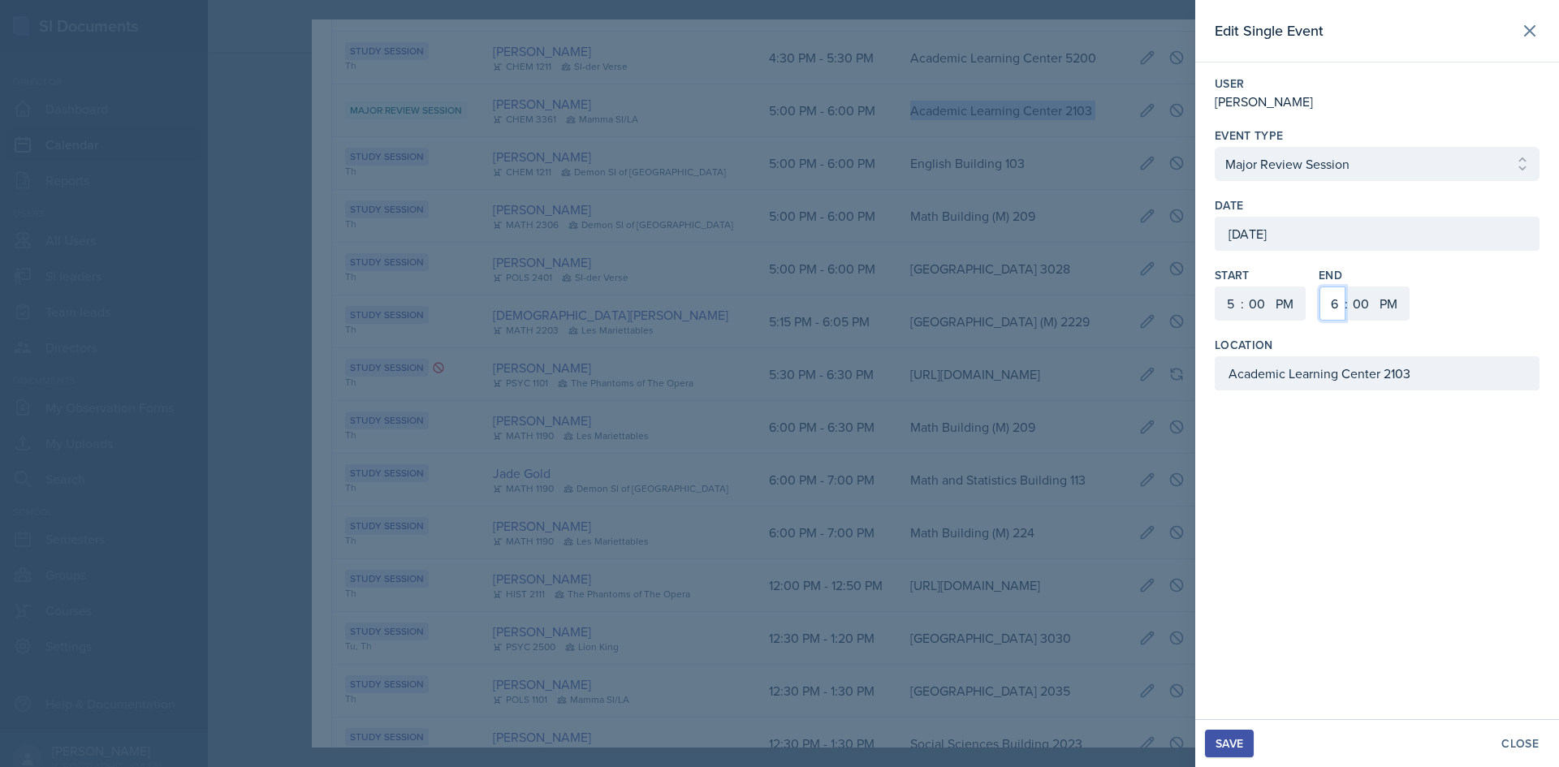
click at [1337, 303] on select "1 2 3 4 5 6 7 8 9 10 11 12" at bounding box center [1333, 304] width 26 height 34
select select "7"
click at [1320, 287] on select "1 2 3 4 5 6 7 8 9 10 11 12" at bounding box center [1333, 304] width 26 height 34
click at [1228, 737] on div "Save" at bounding box center [1230, 743] width 28 height 13
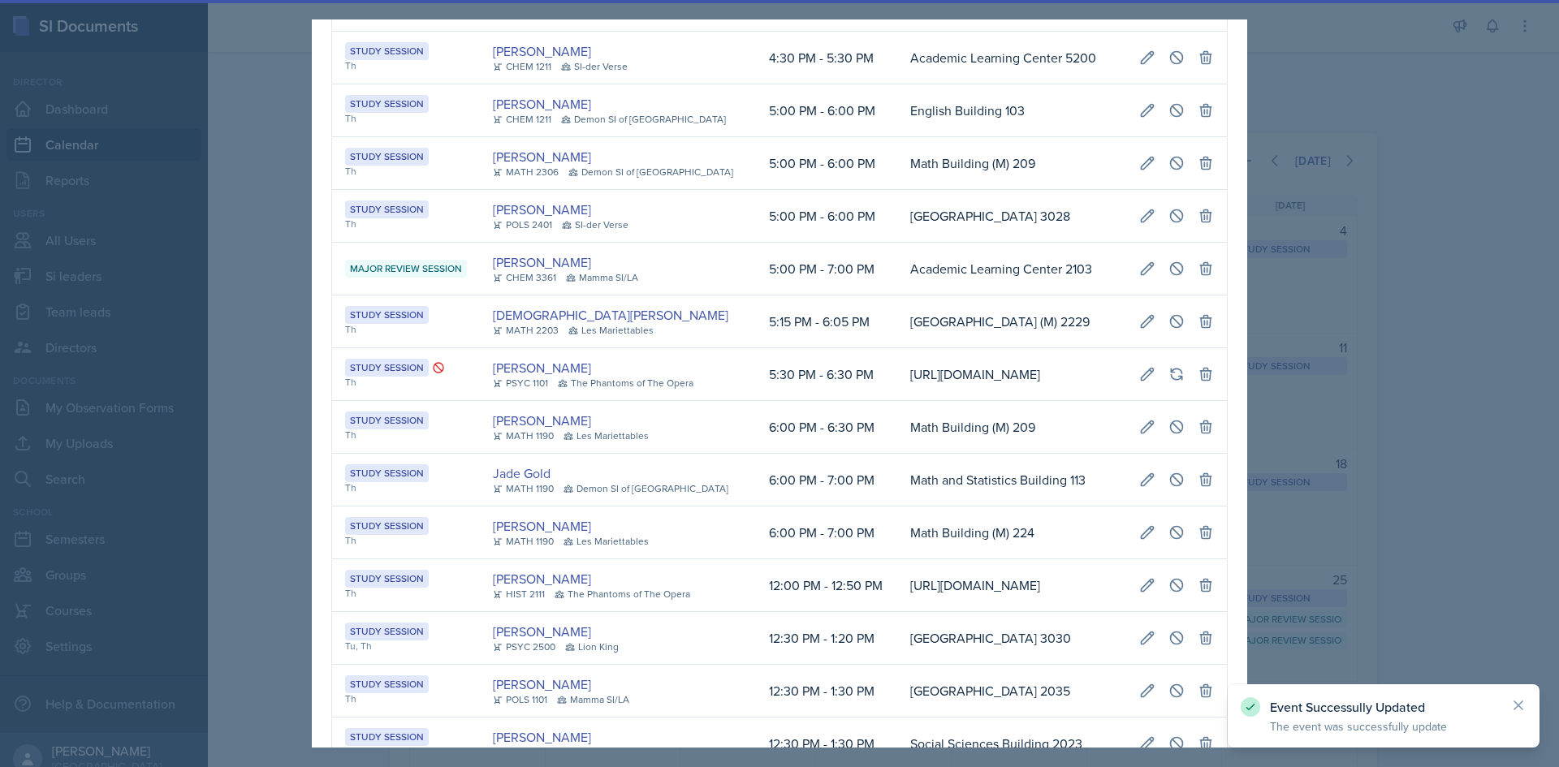
click at [1360, 573] on div at bounding box center [779, 383] width 1559 height 767
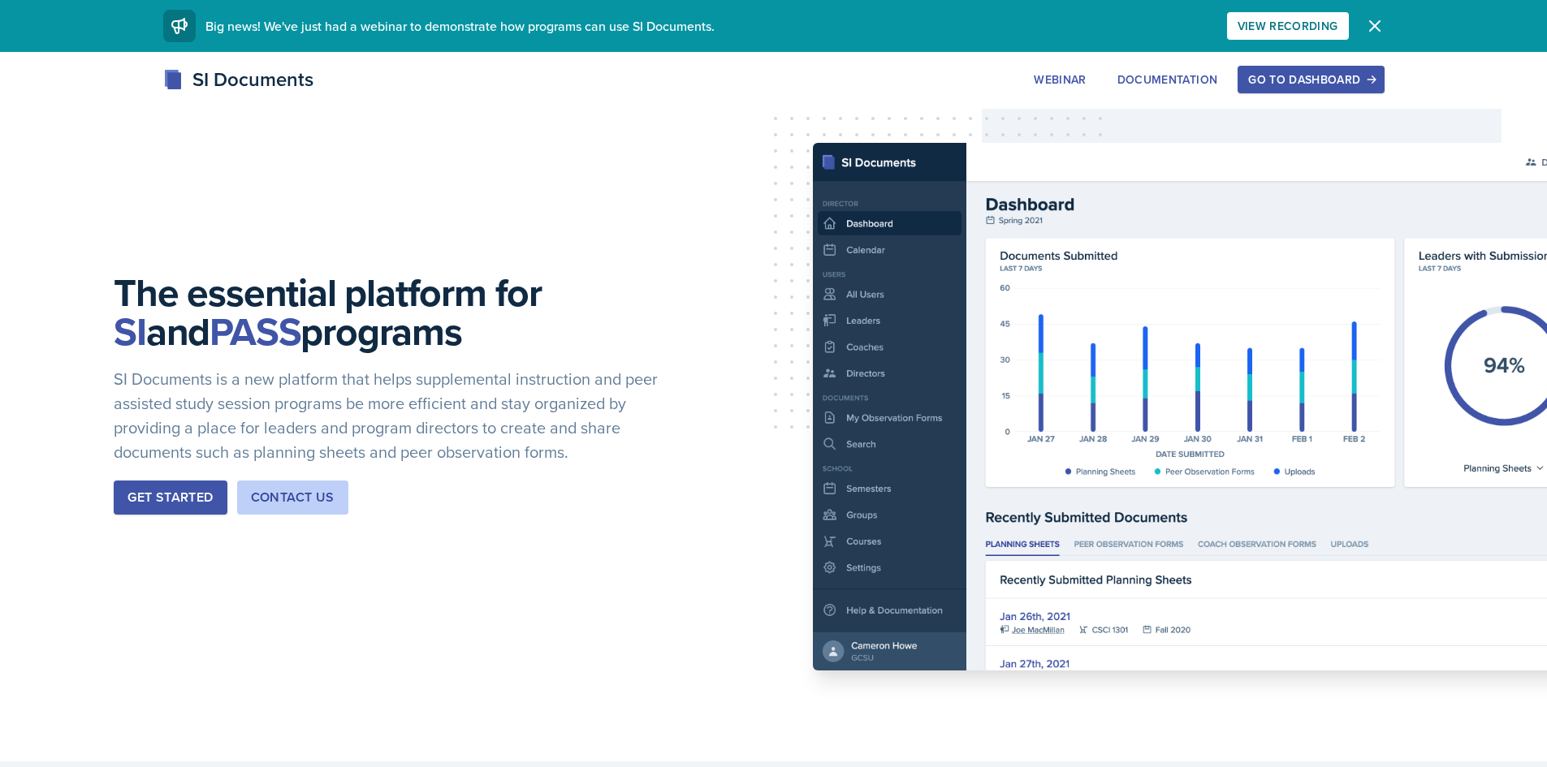
click at [1311, 84] on div "Go to Dashboard" at bounding box center [1310, 79] width 125 height 13
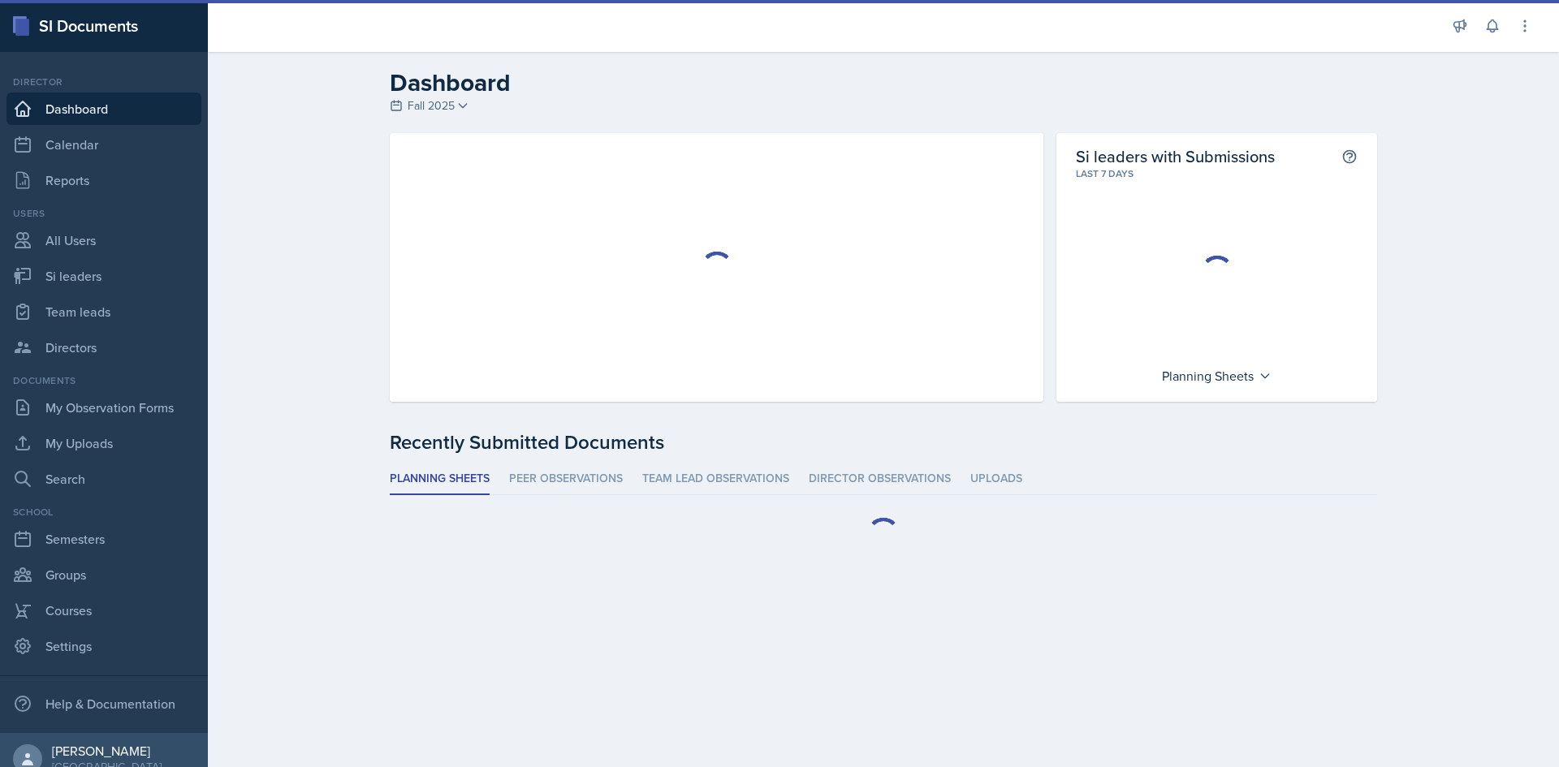
scroll to position [18, 0]
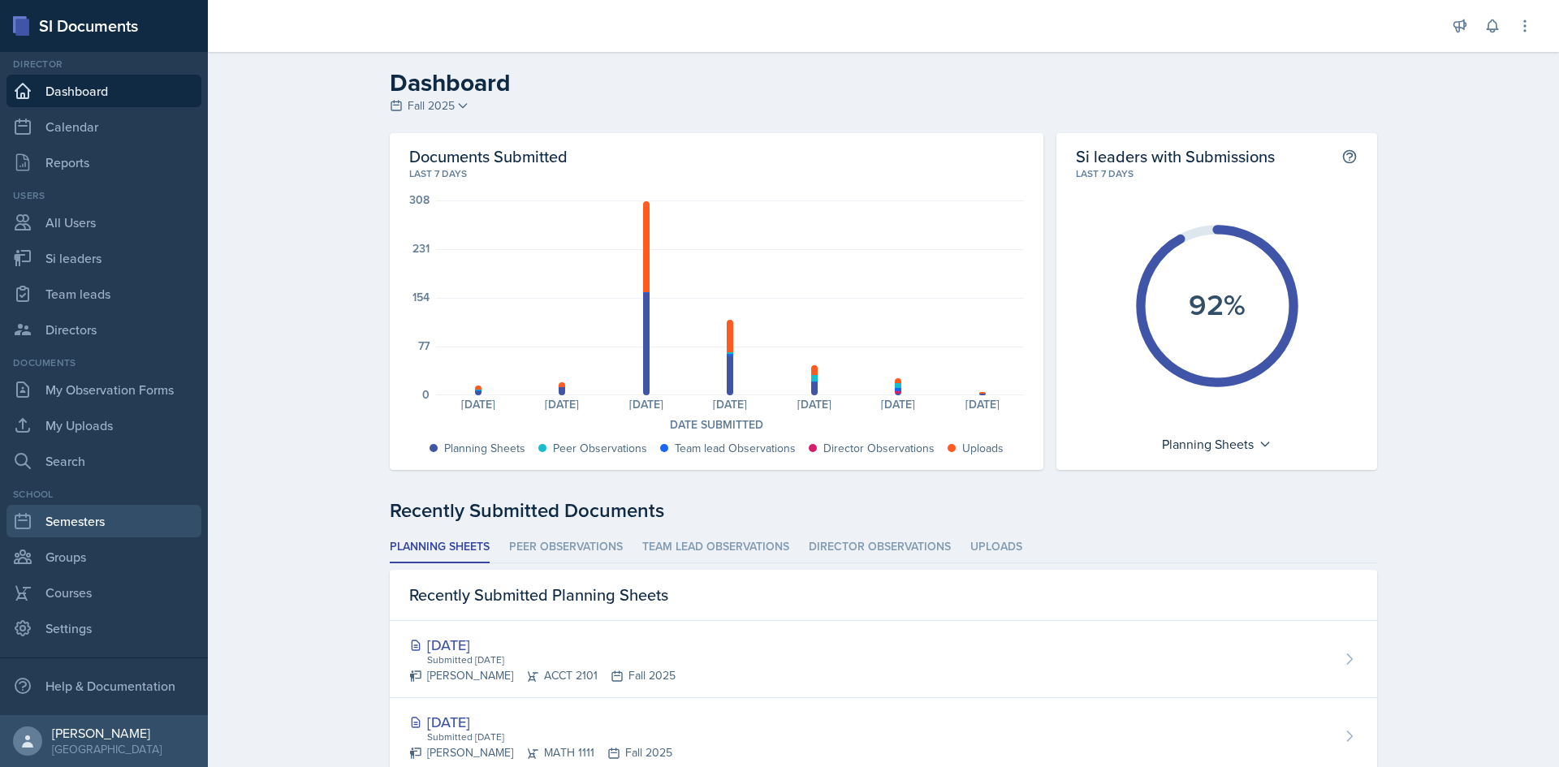
click at [157, 534] on link "Semesters" at bounding box center [103, 521] width 195 height 32
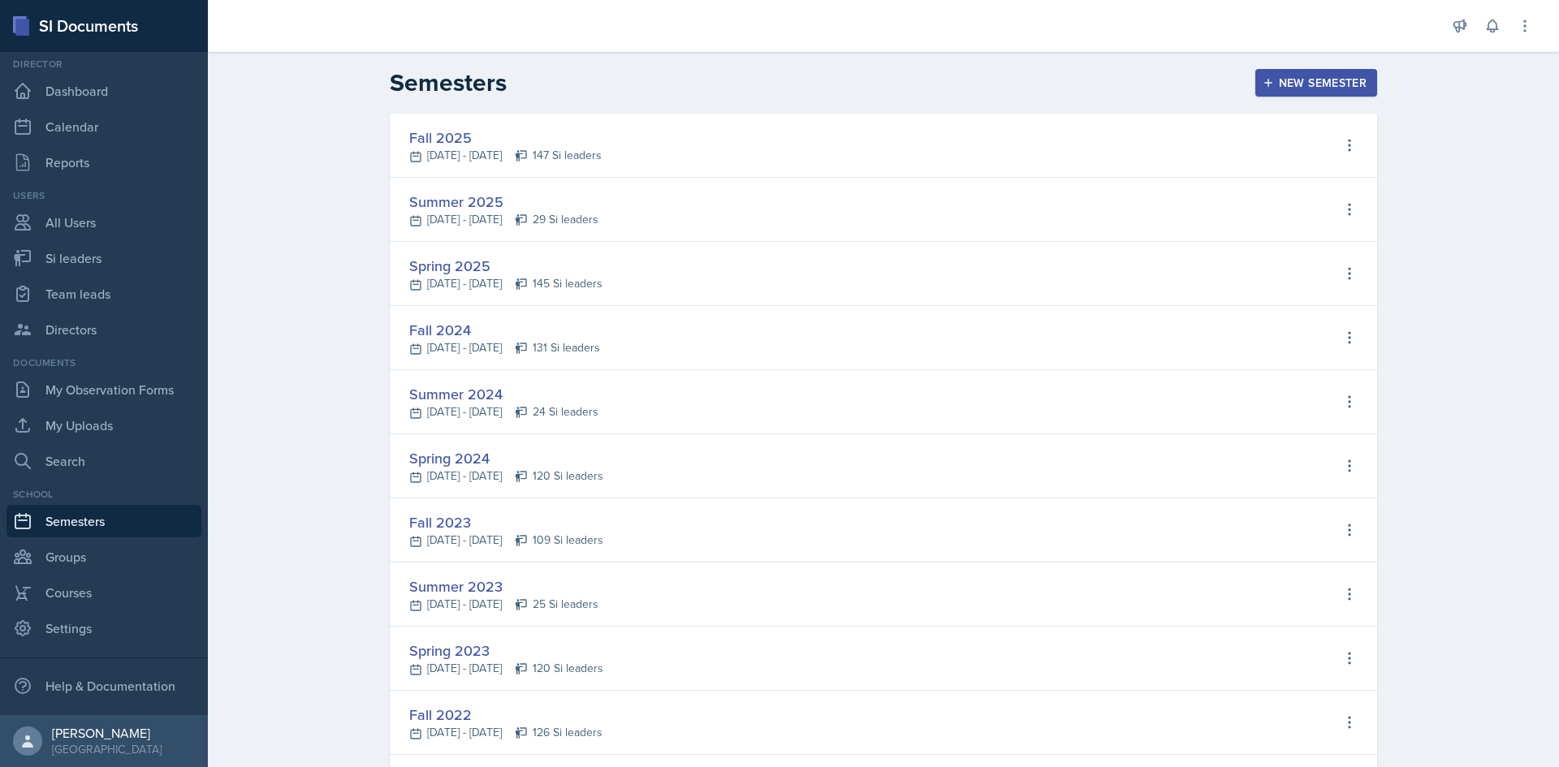
click at [460, 137] on div "Fall 2025" at bounding box center [505, 138] width 192 height 22
click at [1221, 120] on div "Fall [DATE], 2025 - [DATE] 147 Si leaders View Si leaders Edit Semester Delete …" at bounding box center [884, 146] width 988 height 64
click at [443, 127] on div "Fall 2025" at bounding box center [505, 138] width 192 height 22
click at [439, 136] on div "Fall 2025" at bounding box center [505, 138] width 192 height 22
click at [123, 597] on link "Courses" at bounding box center [103, 593] width 195 height 32
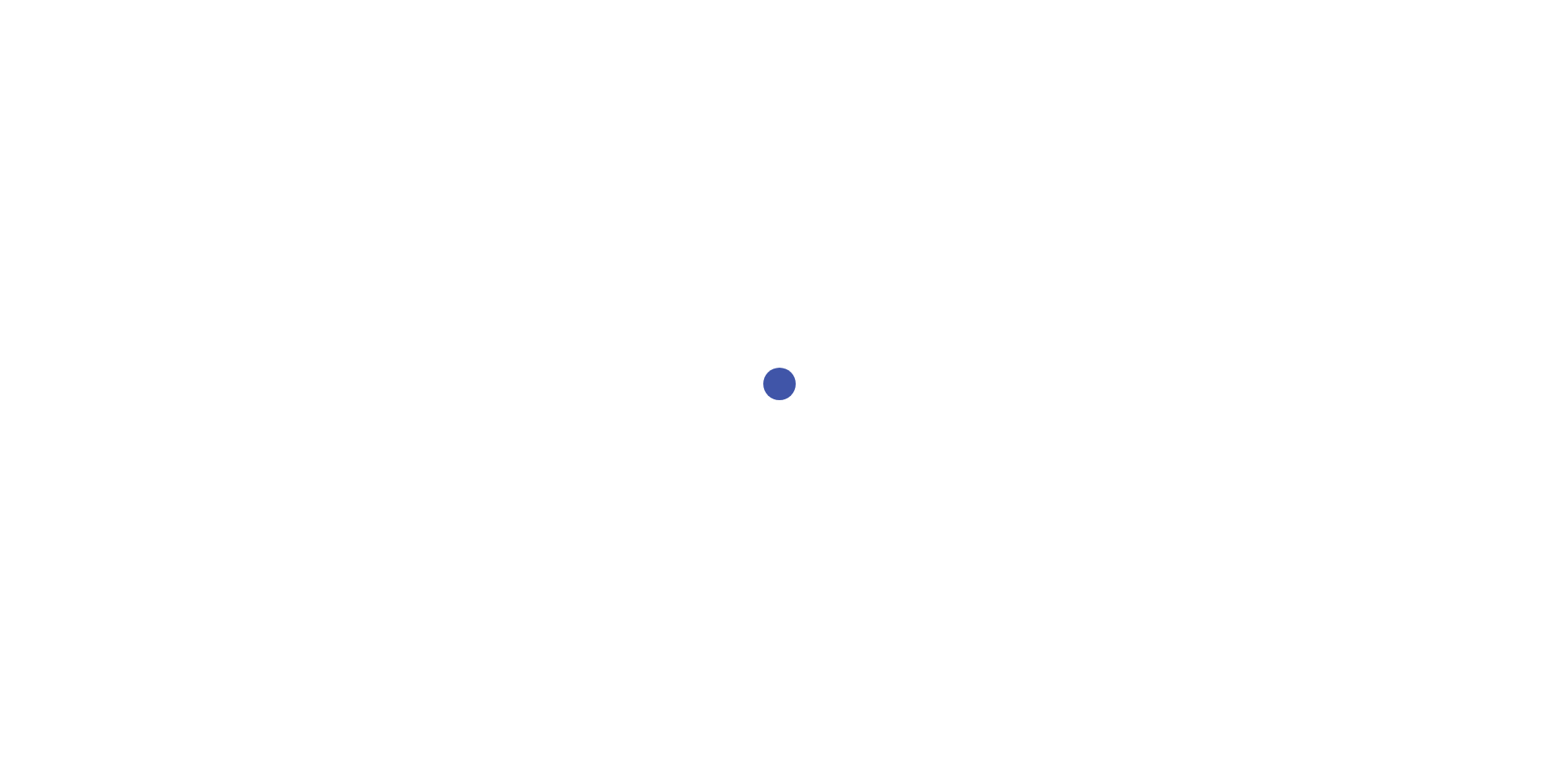
select select "2bed604d-1099-4043-b1bc-2365e8740244"
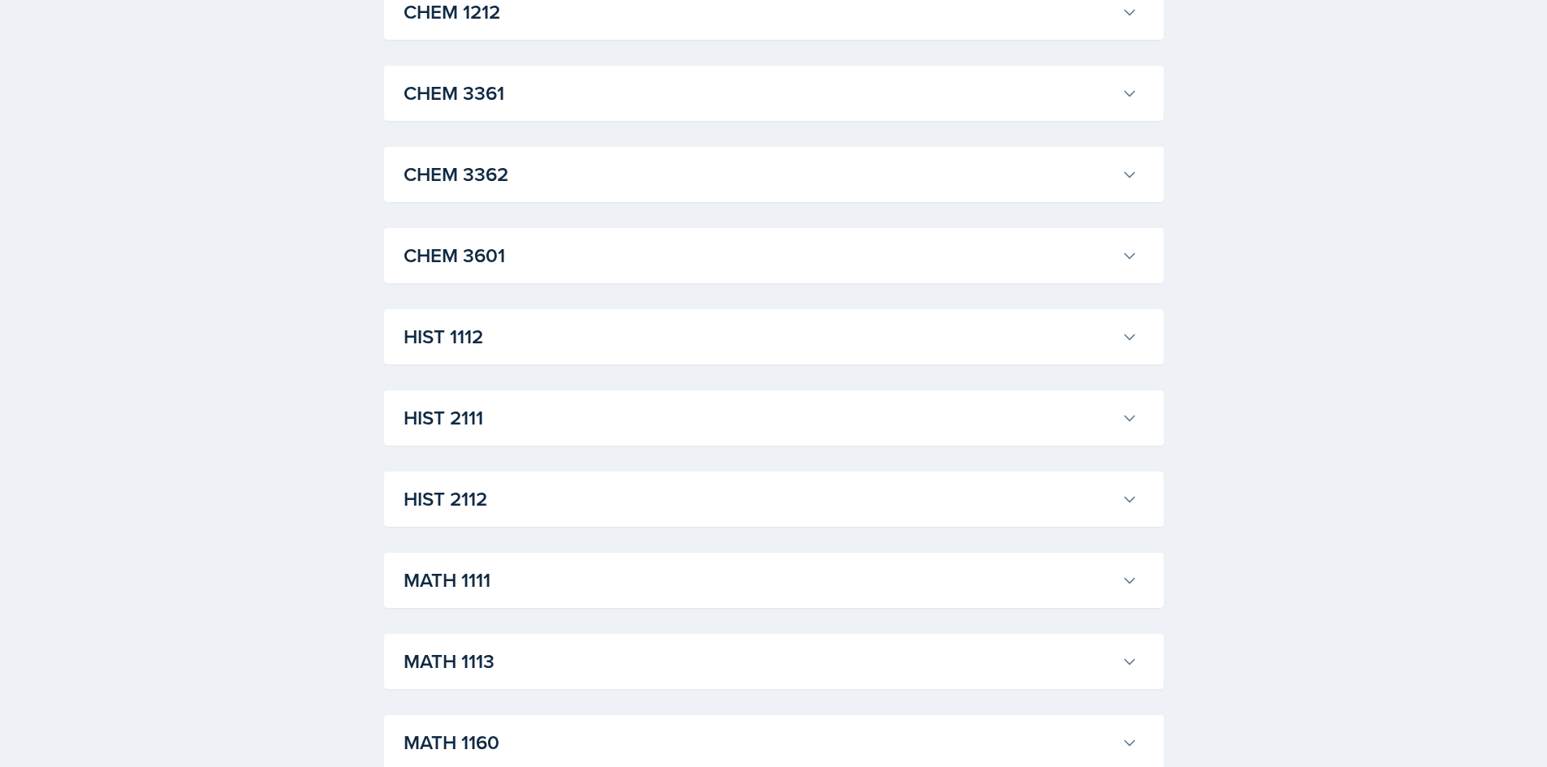
scroll to position [1218, 0]
click at [560, 409] on h3 "MATH 1113" at bounding box center [759, 418] width 711 height 29
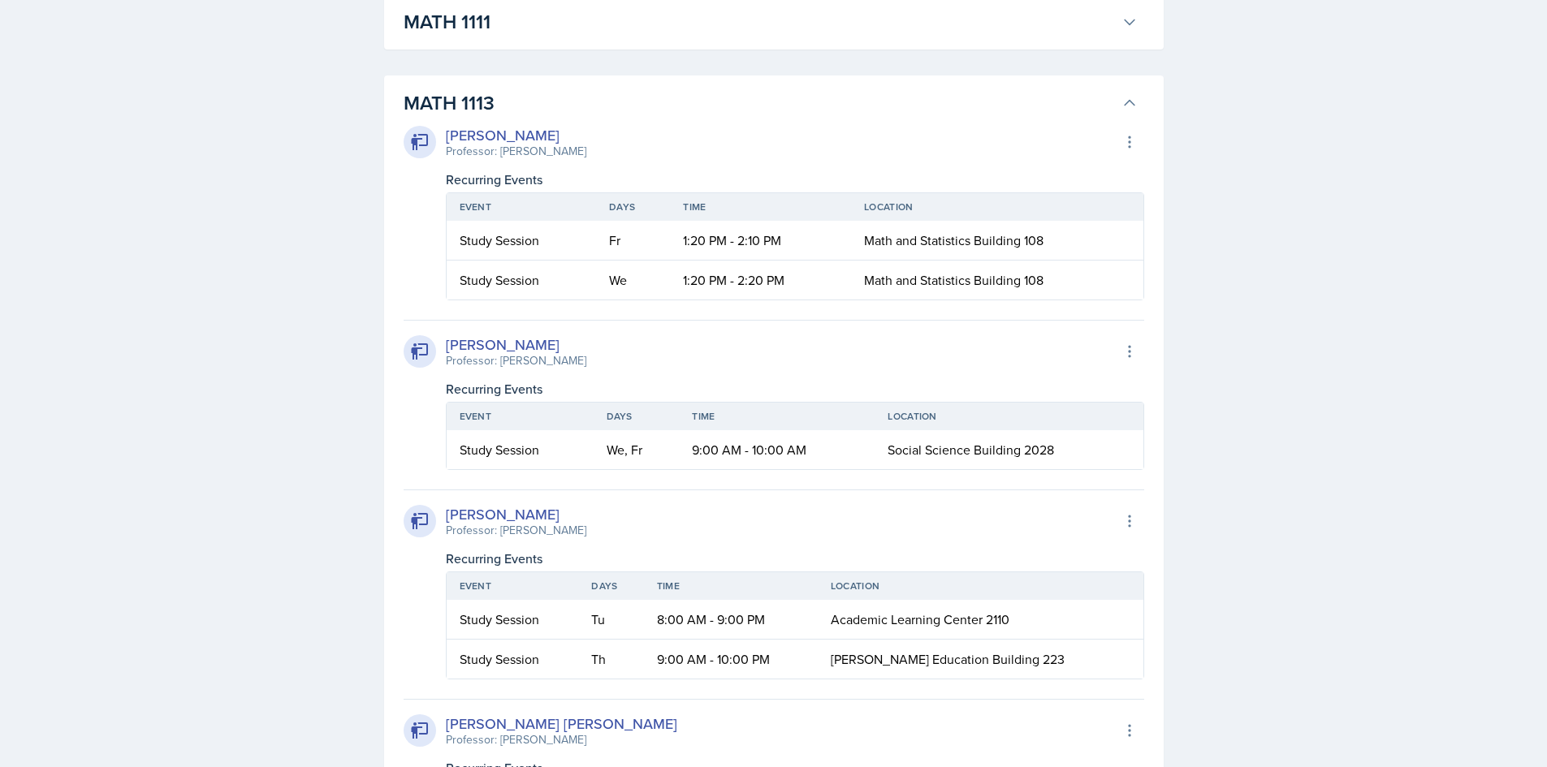
scroll to position [1624, 0]
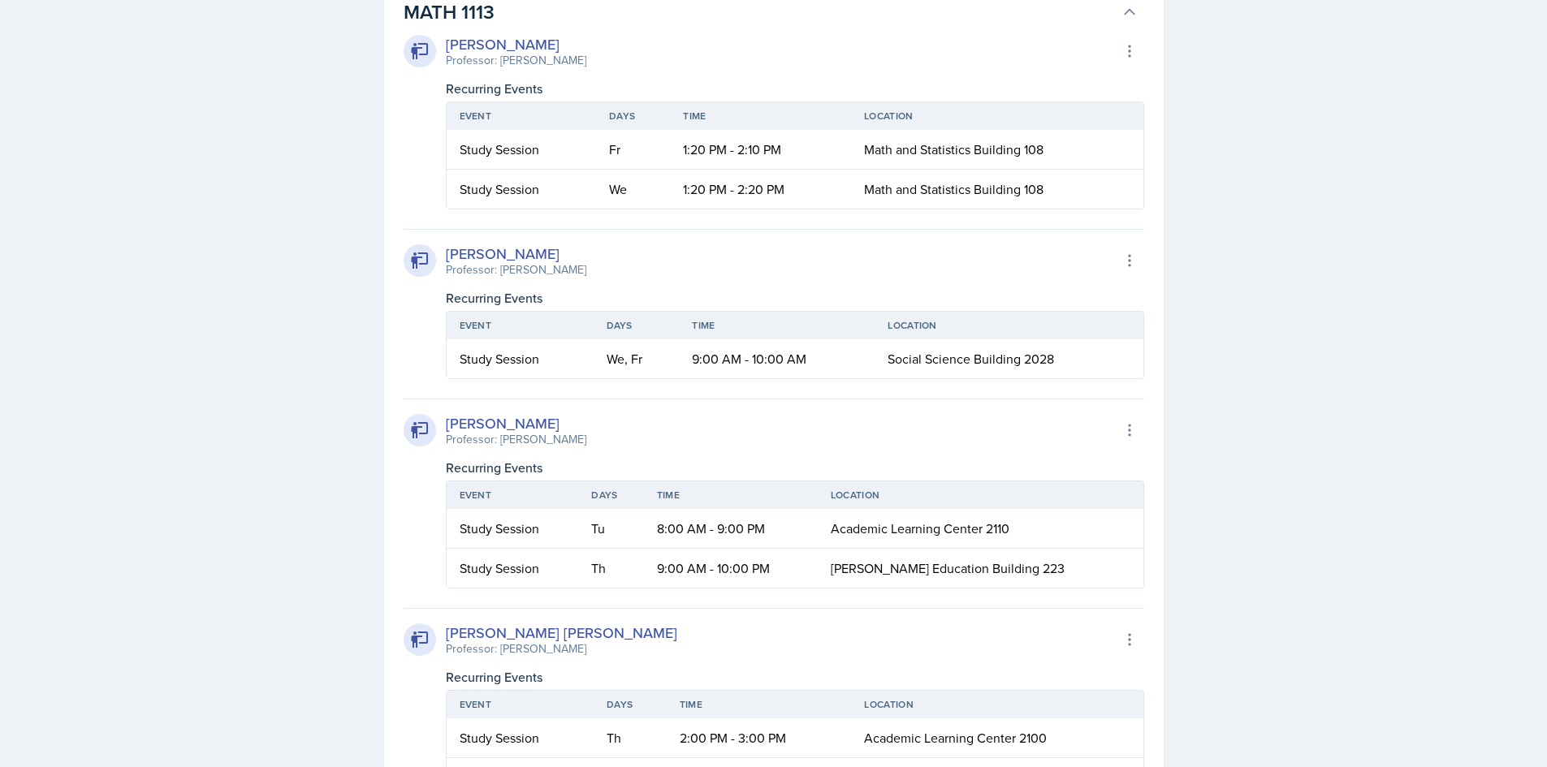
click at [1144, 423] on div "Michael Golsen Professor: Hasan Palta Export to Google Calendar" at bounding box center [774, 431] width 741 height 36
click at [1099, 439] on div "Michael Golsen Professor: Hasan Palta Export to Google Calendar" at bounding box center [774, 431] width 741 height 36
click at [1123, 429] on icon at bounding box center [1130, 430] width 16 height 16
